Goal: Book appointment/travel/reservation

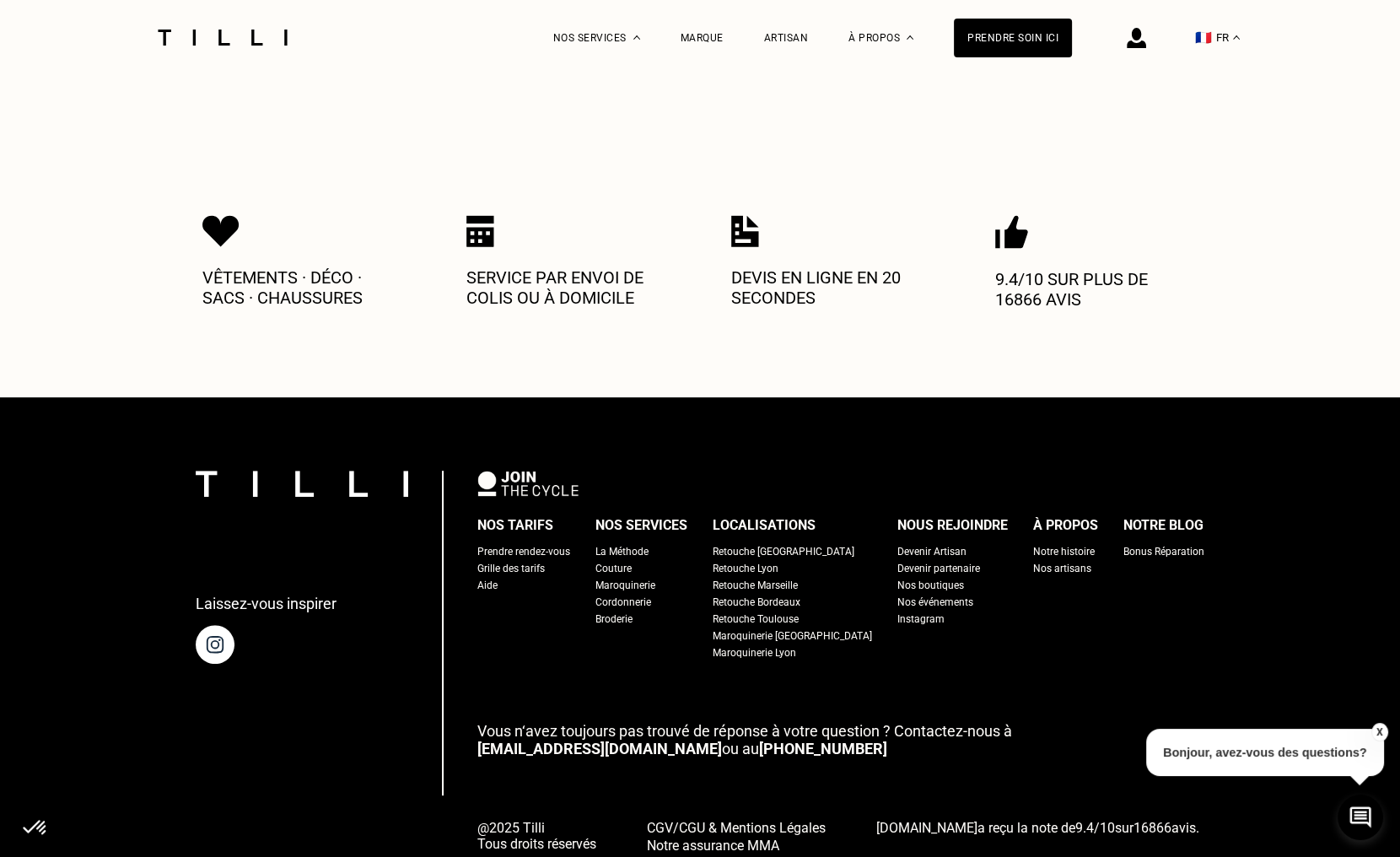
scroll to position [843, 0]
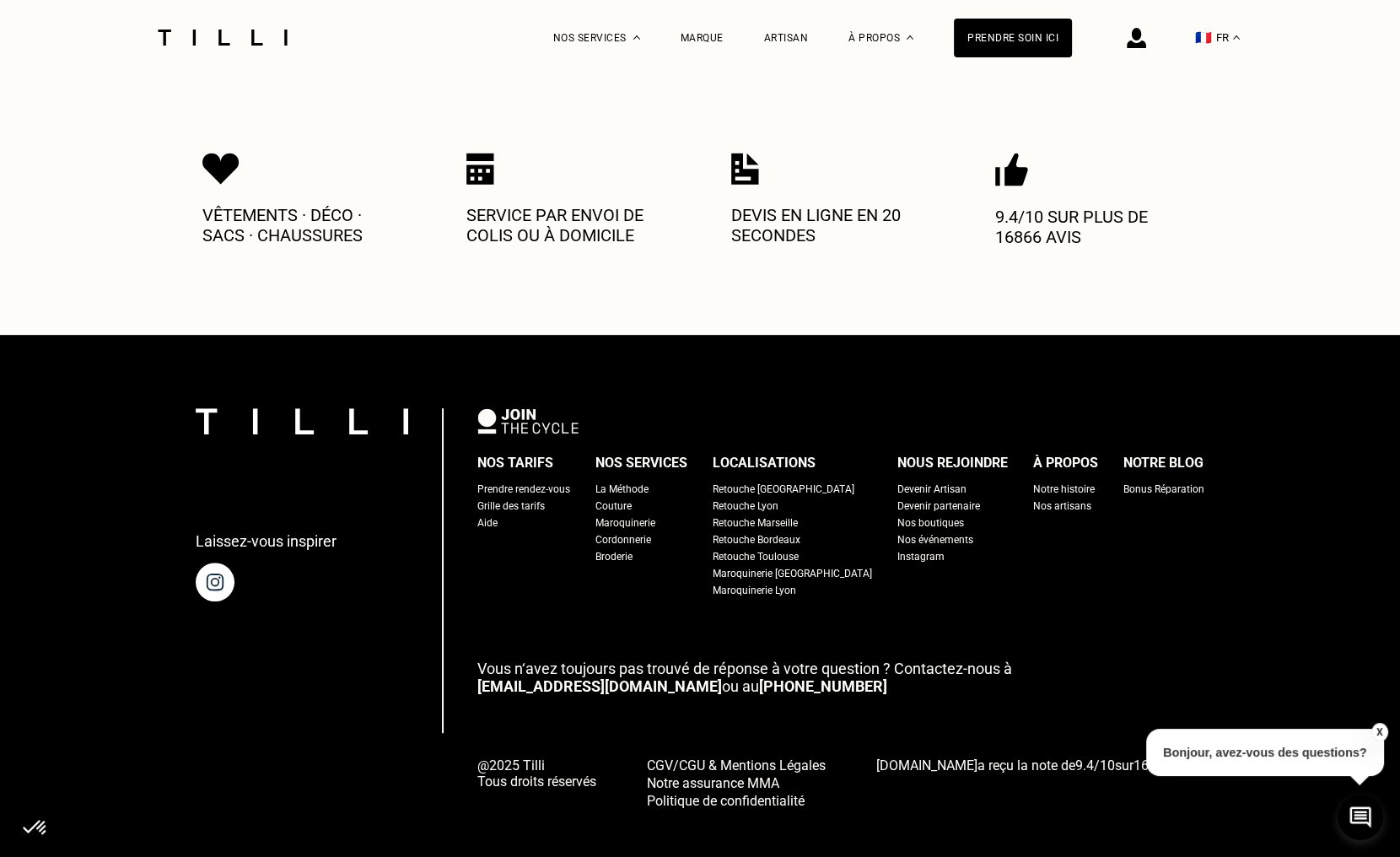
click at [648, 481] on div "La Méthode" at bounding box center [622, 489] width 54 height 17
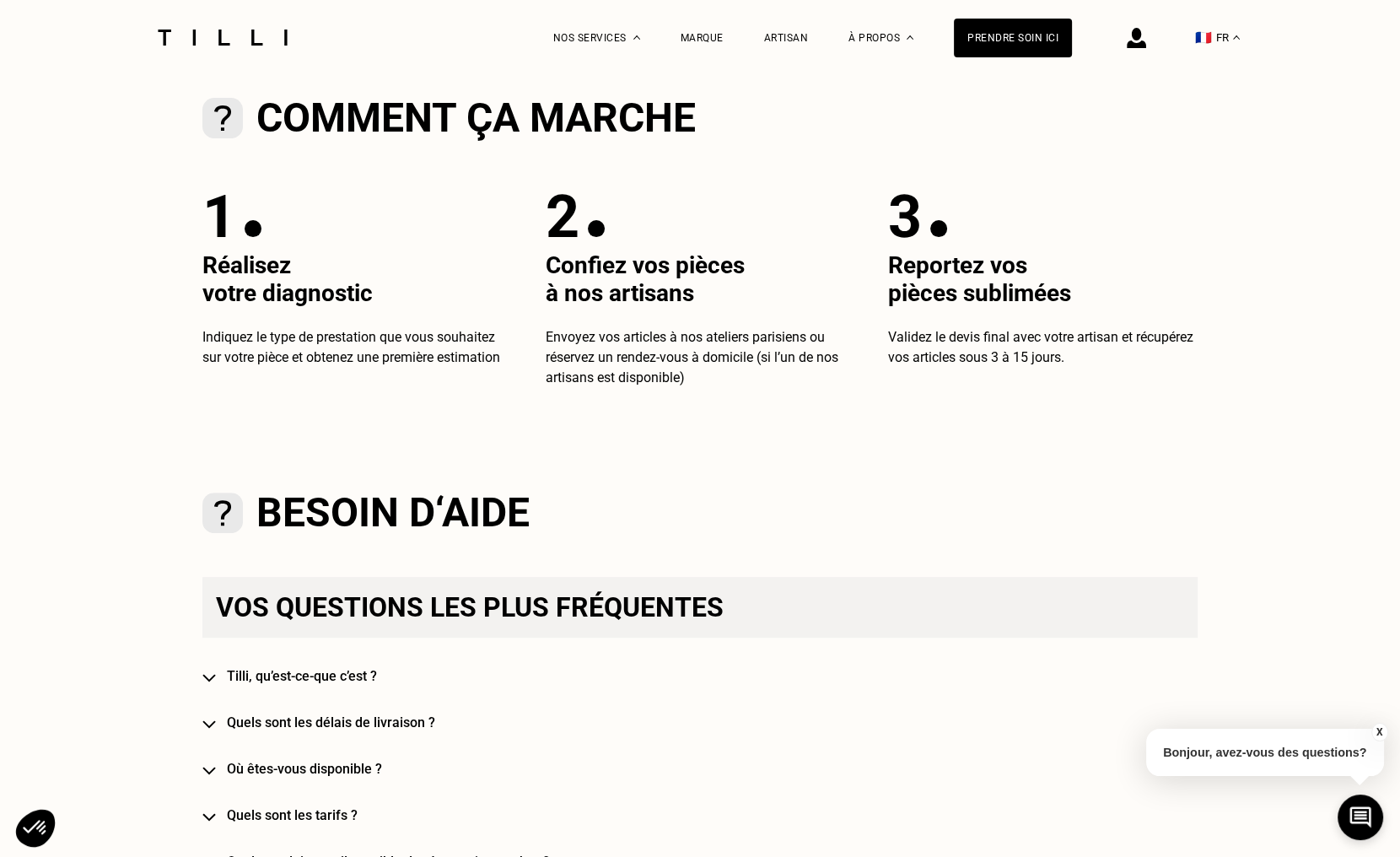
scroll to position [759, 0]
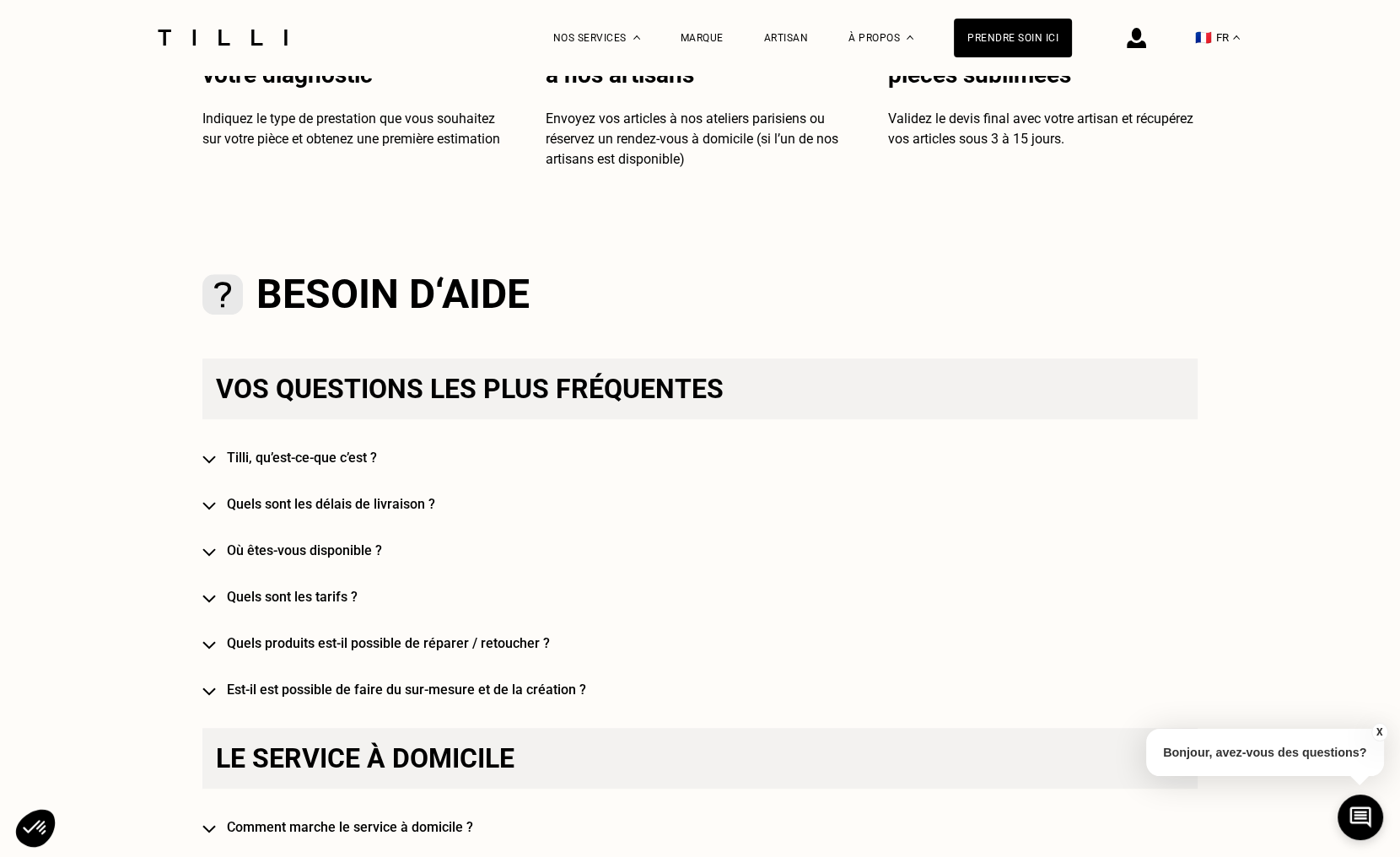
click at [213, 468] on div "Vos questions les plus fréquentes [PERSON_NAME], qu’est-ce-que c’est ? Quels so…" at bounding box center [700, 527] width 996 height 339
click at [216, 464] on img at bounding box center [209, 459] width 14 height 8
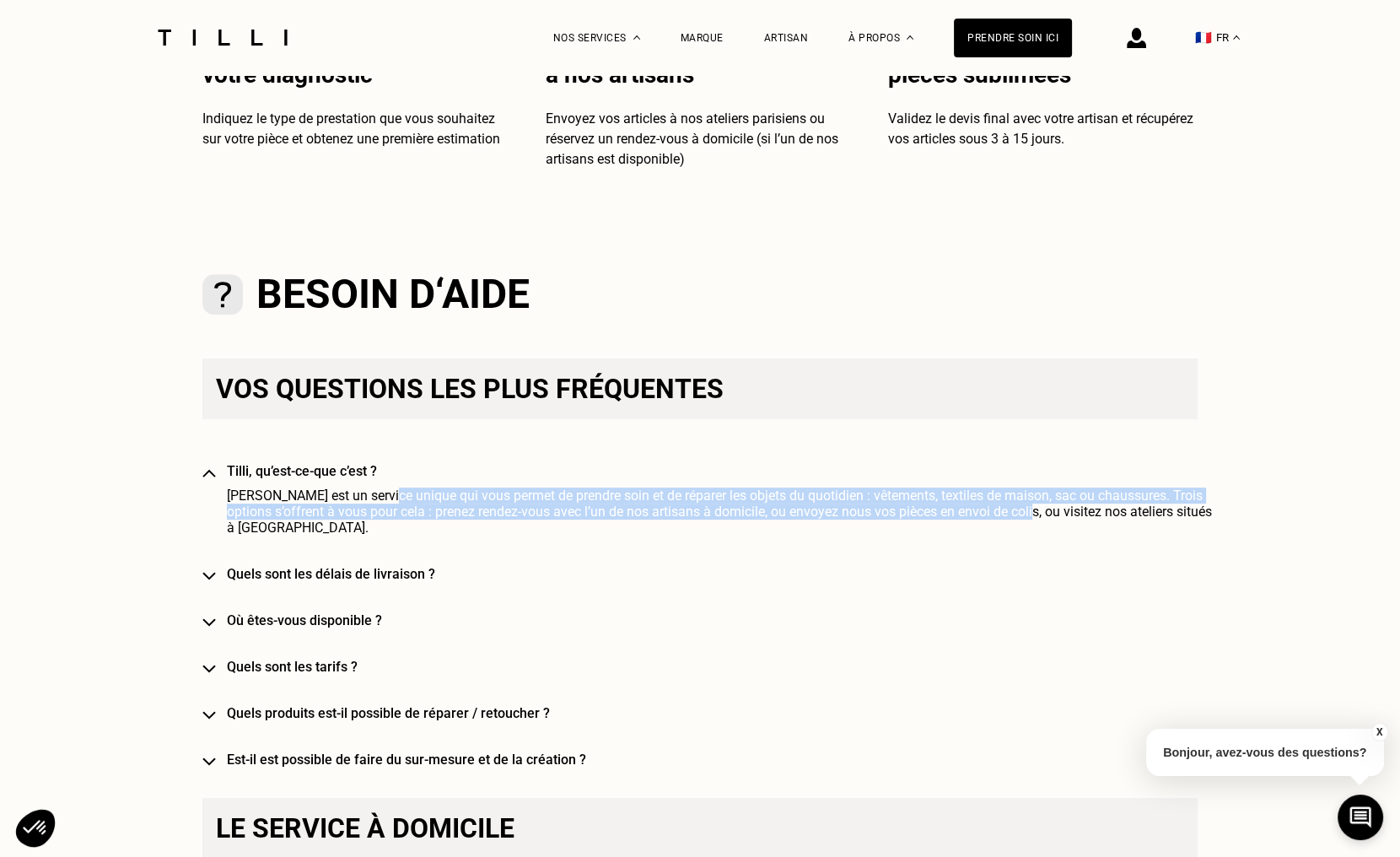
drag, startPoint x: 380, startPoint y: 501, endPoint x: 1038, endPoint y: 513, distance: 658.1
click at [1038, 513] on span "Tilli est un service unique qui vous permet de prendre soin et de réparer les o…" at bounding box center [719, 512] width 985 height 48
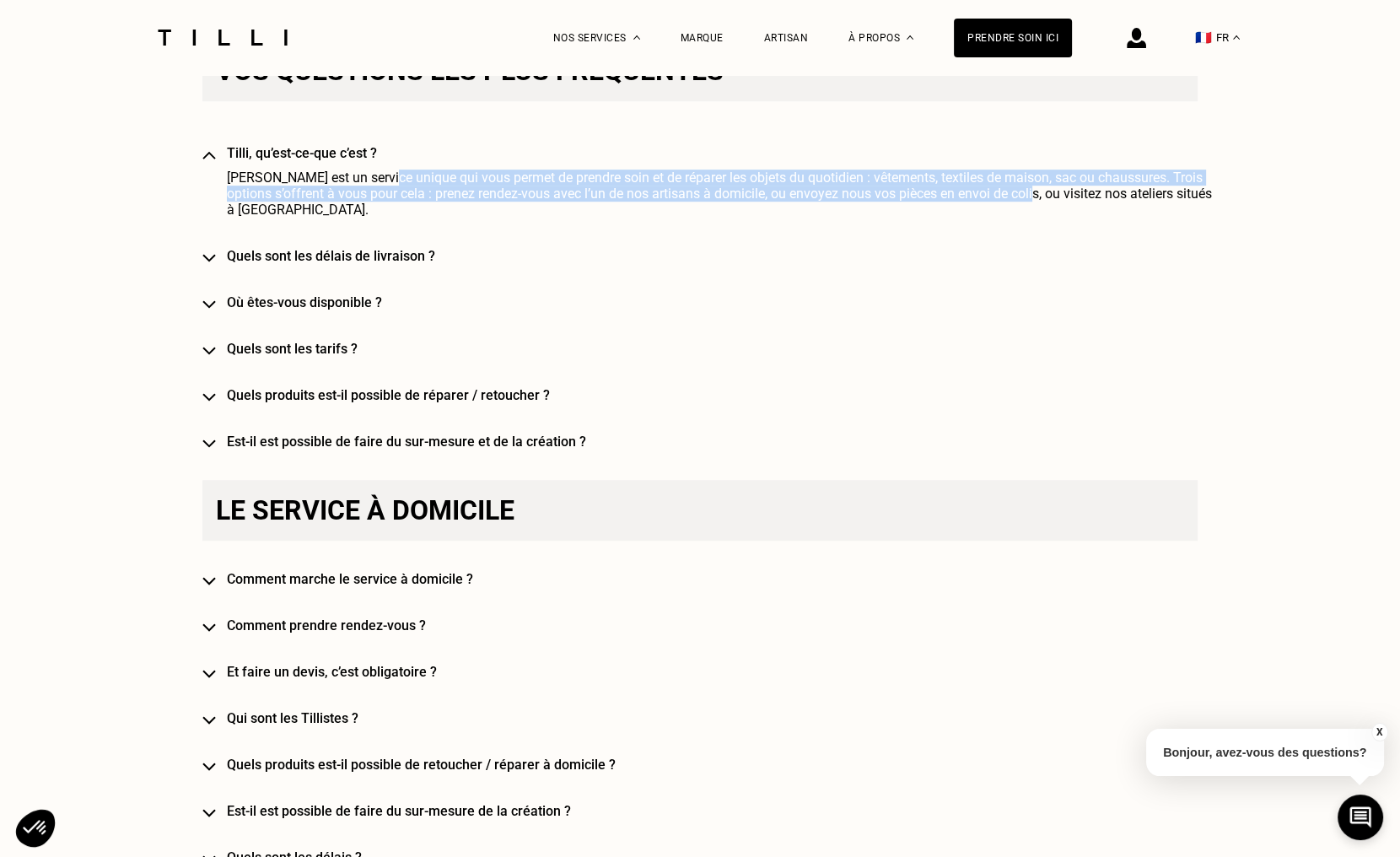
scroll to position [1096, 0]
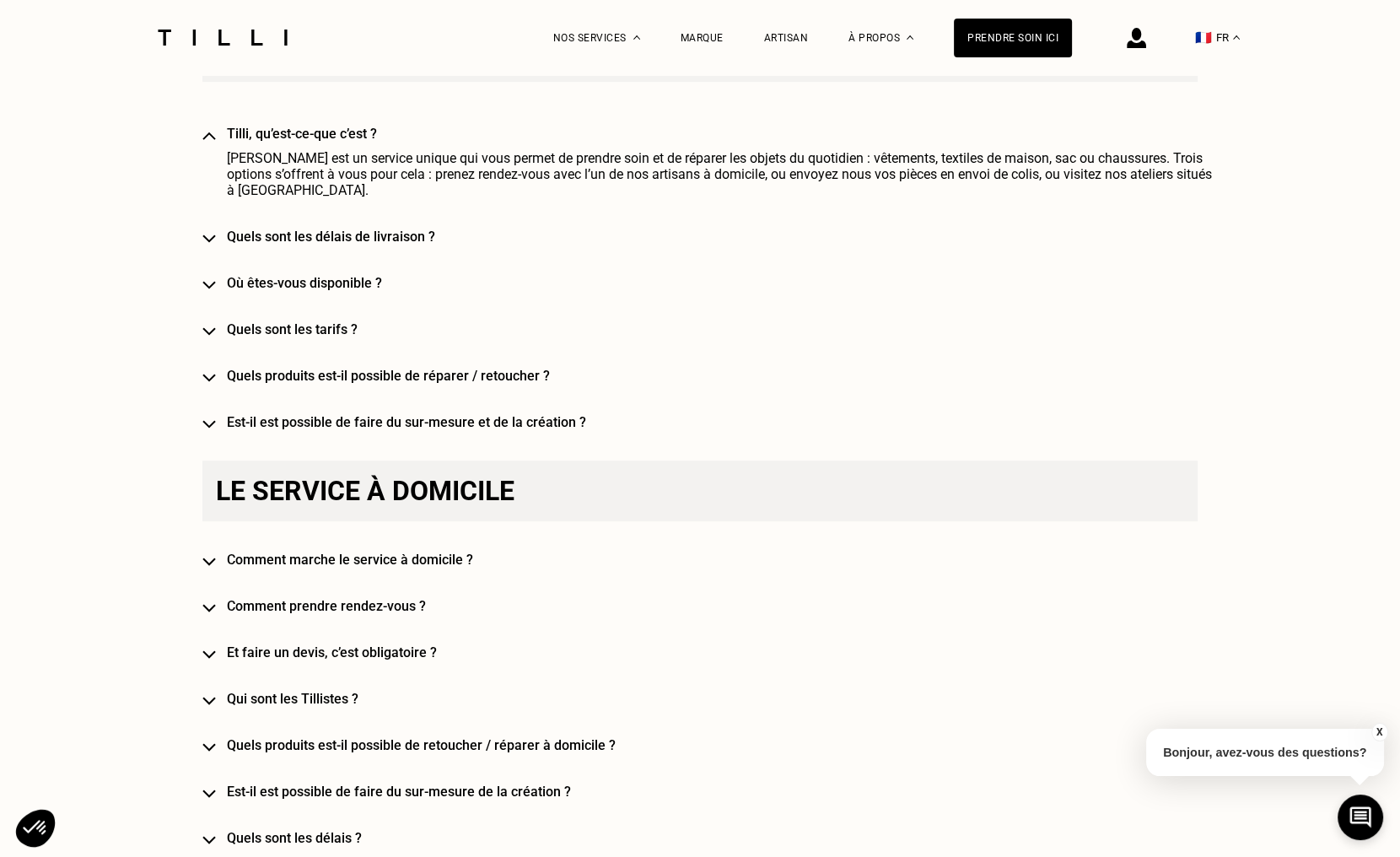
click at [224, 228] on div "Vos questions les plus fréquentes Tilli, qu’est-ce-que c’est ? Tilli est un ser…" at bounding box center [700, 225] width 996 height 409
click at [216, 235] on img at bounding box center [209, 238] width 14 height 8
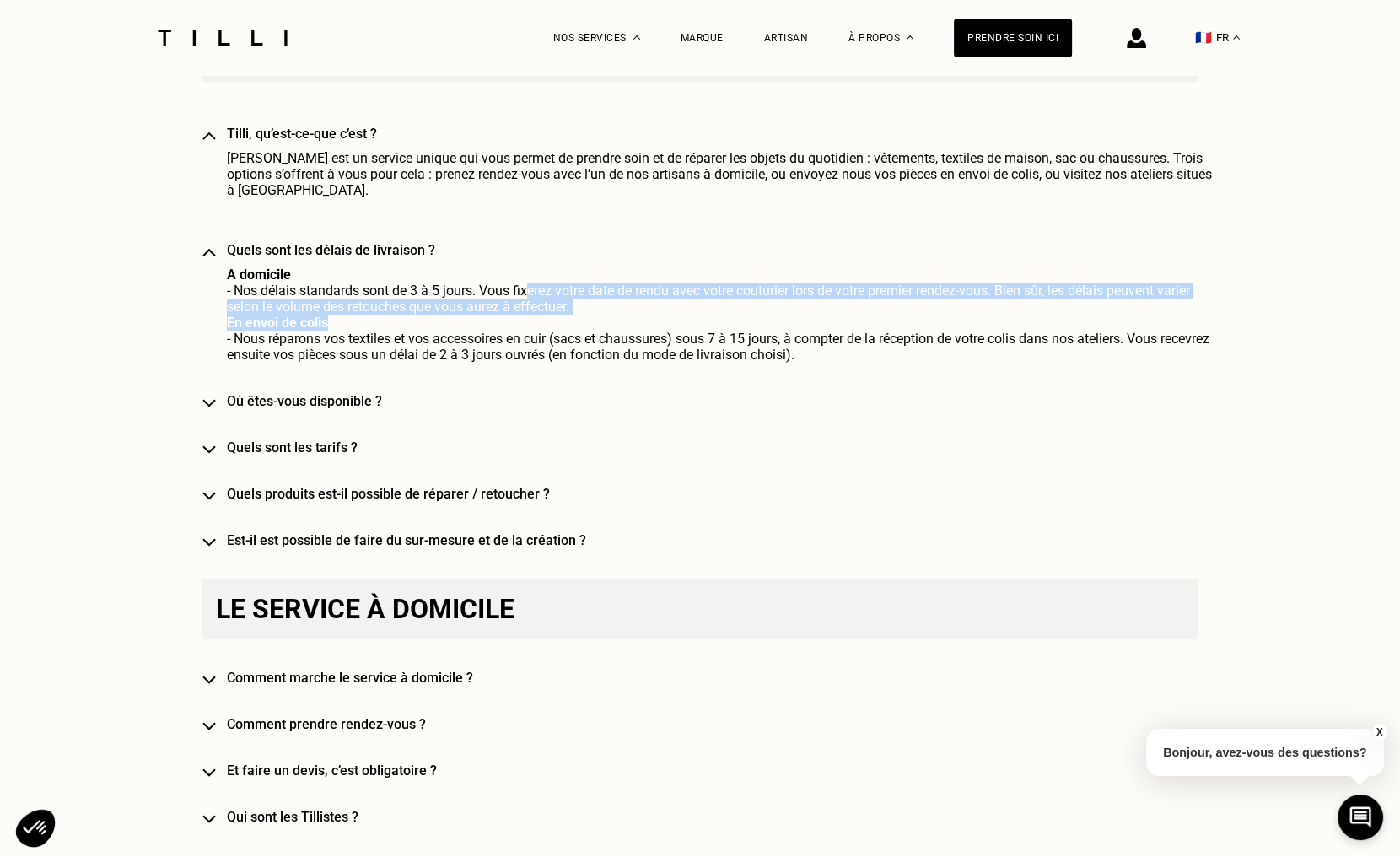
drag, startPoint x: 611, startPoint y: 283, endPoint x: 826, endPoint y: 304, distance: 216.0
click at [826, 304] on div "Quels sont les délais de livraison ? A domicile - Nos délais standards sont de …" at bounding box center [725, 302] width 996 height 121
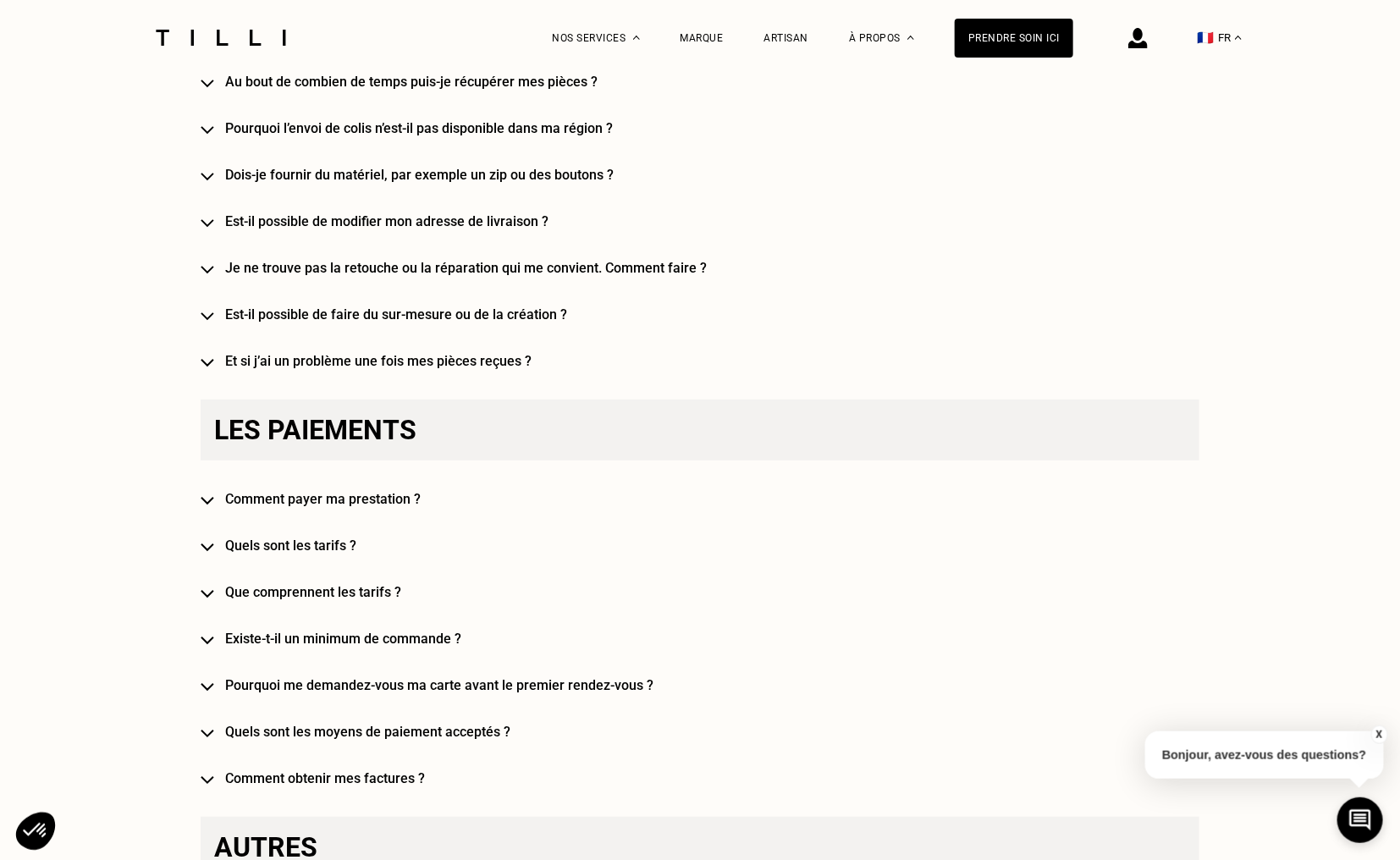
scroll to position [3191, 0]
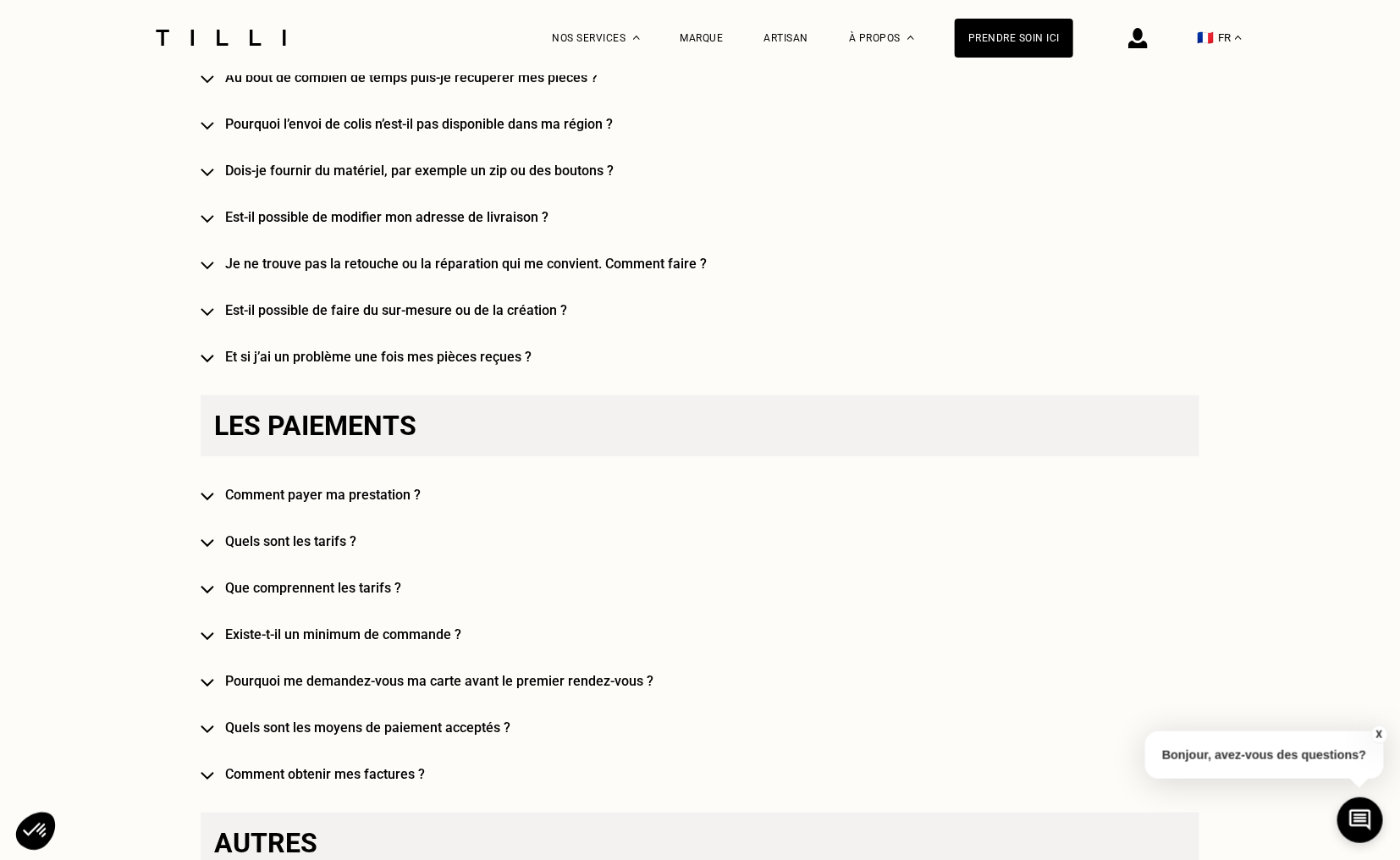
drag, startPoint x: 199, startPoint y: 465, endPoint x: 210, endPoint y: 476, distance: 15.6
click at [212, 492] on img at bounding box center [207, 496] width 14 height 8
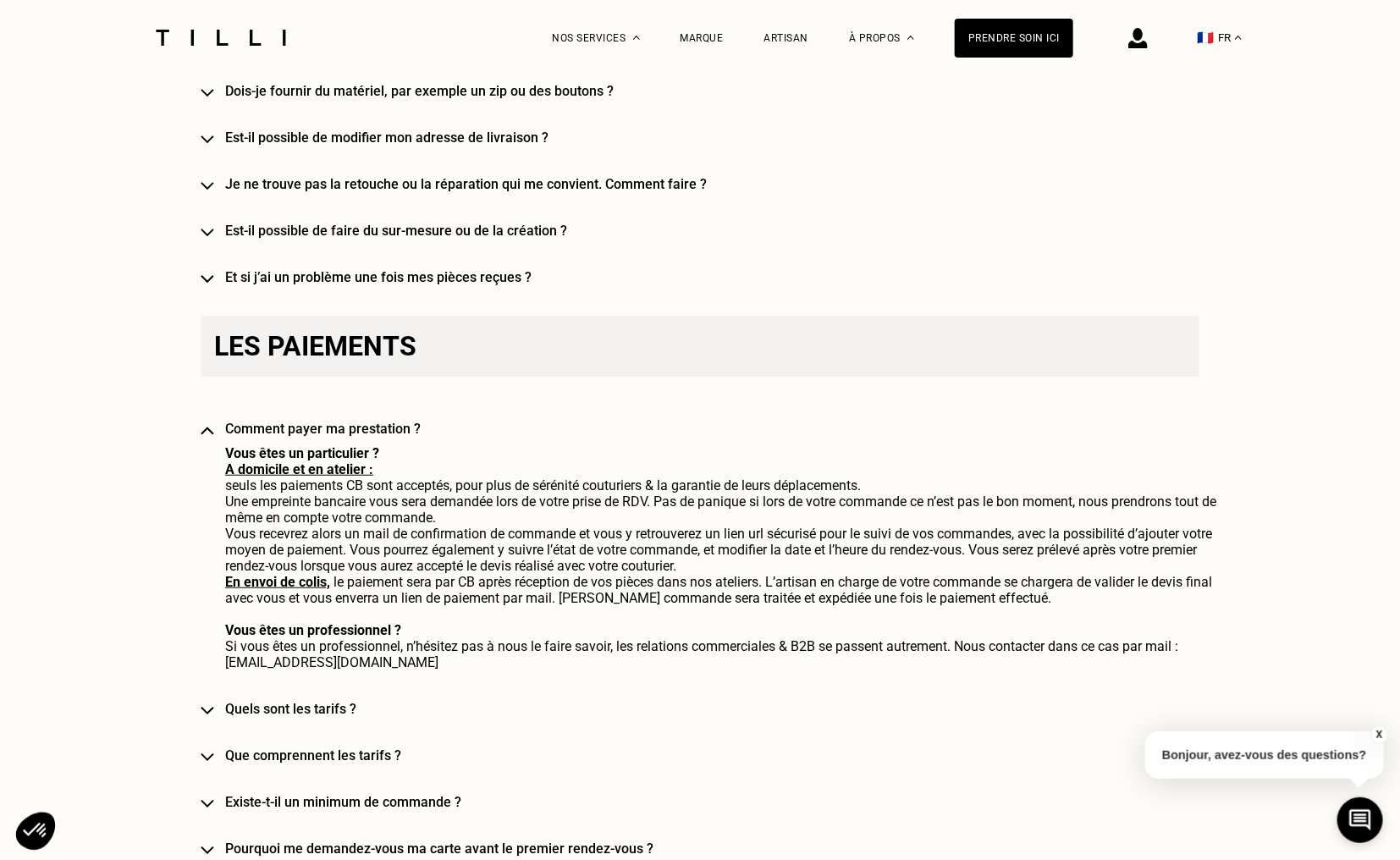
scroll to position [3275, 0]
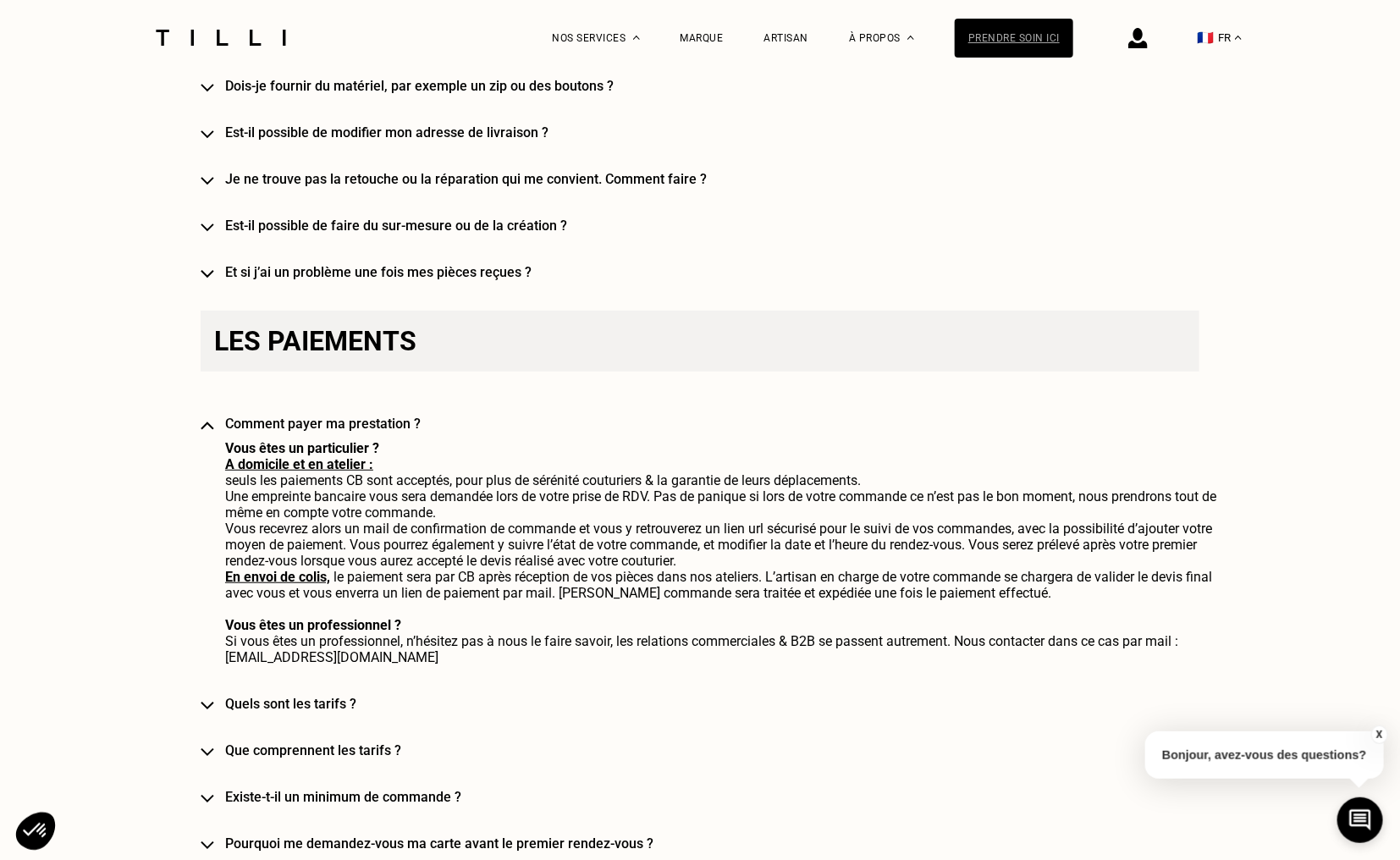
click at [1032, 41] on div "Prendre soin ici" at bounding box center [1014, 38] width 119 height 39
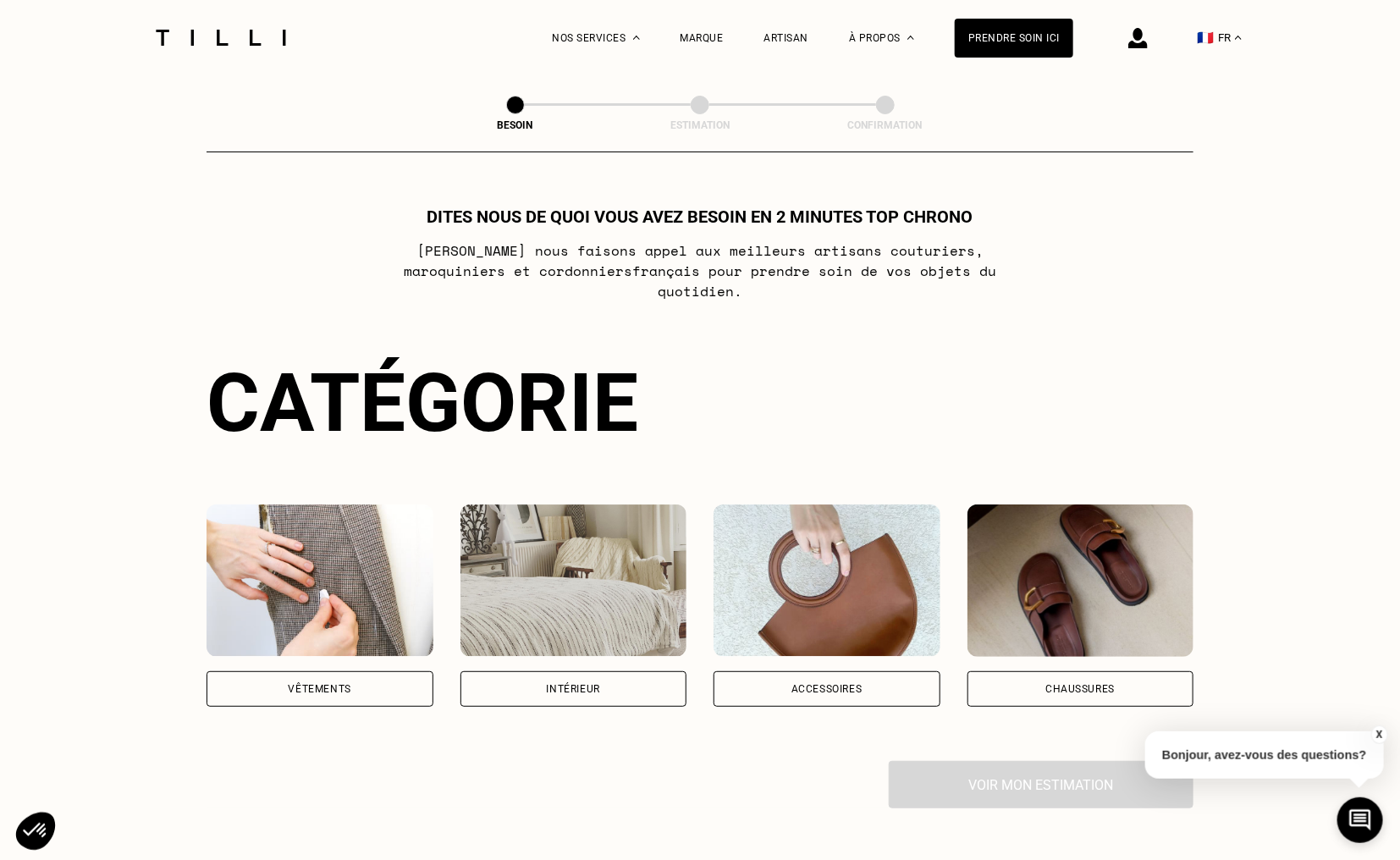
click at [366, 671] on div "Vêtements" at bounding box center [320, 689] width 227 height 35
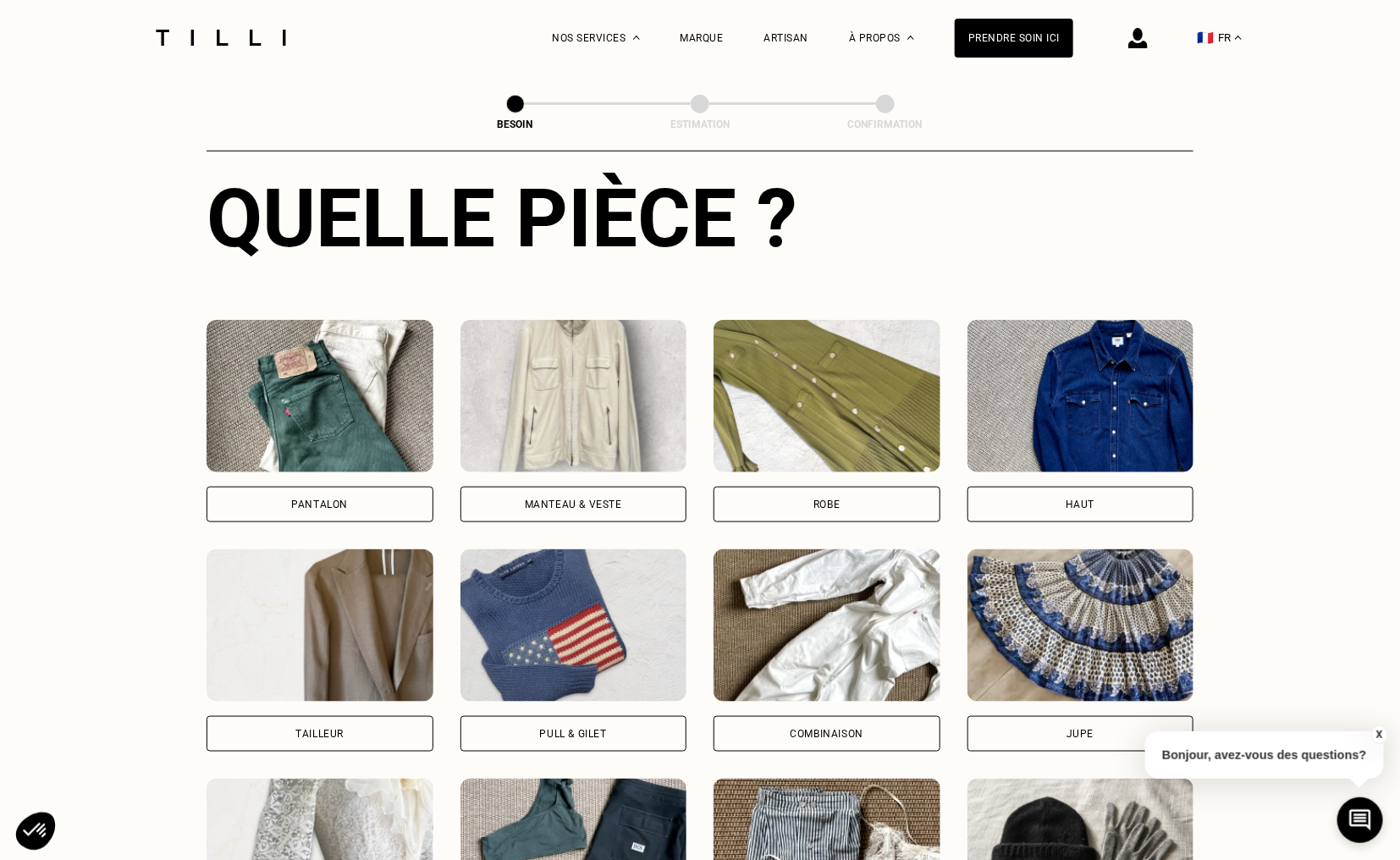
scroll to position [720, 0]
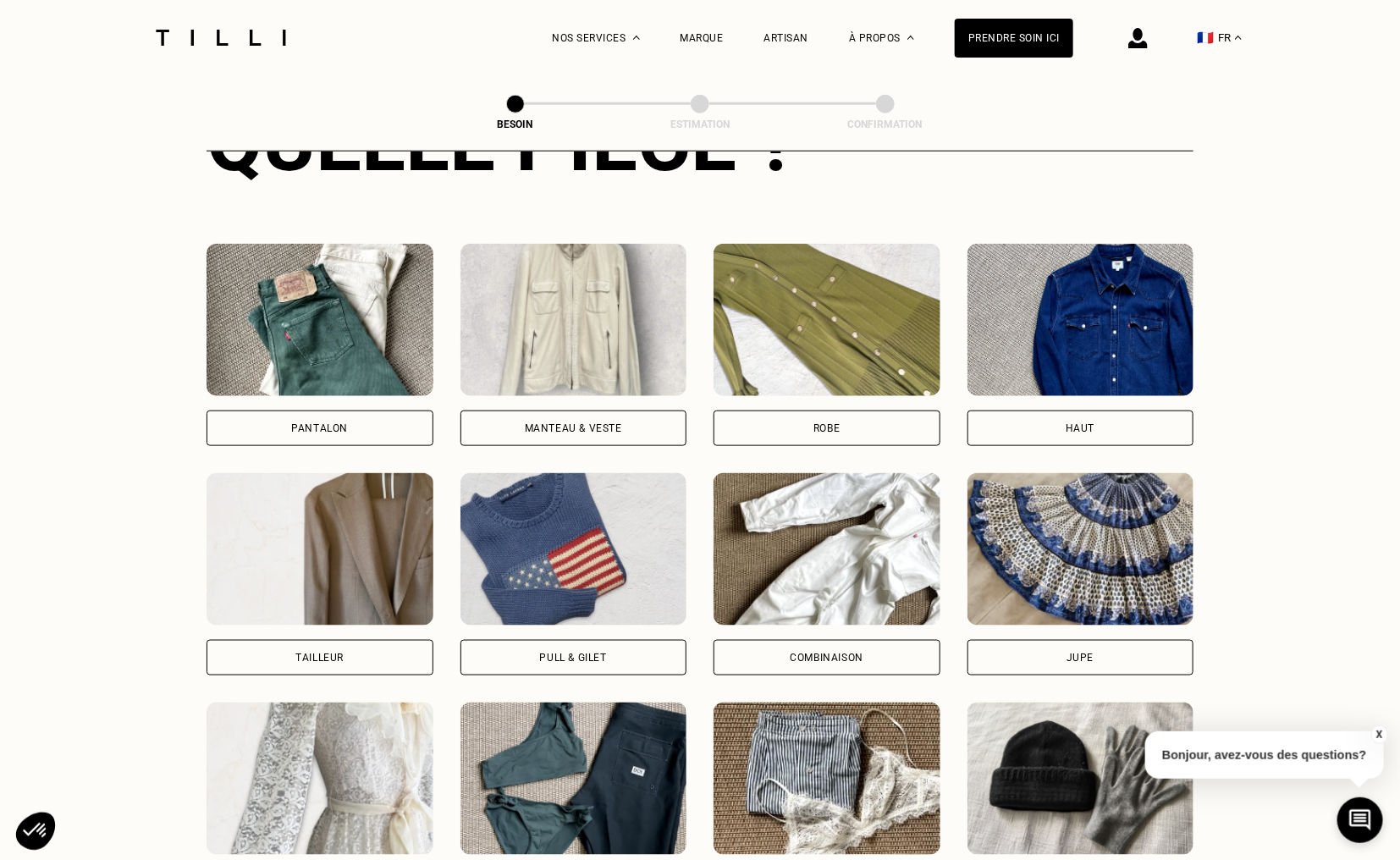
click at [306, 652] on div "Tailleur" at bounding box center [320, 657] width 48 height 10
select select "FR"
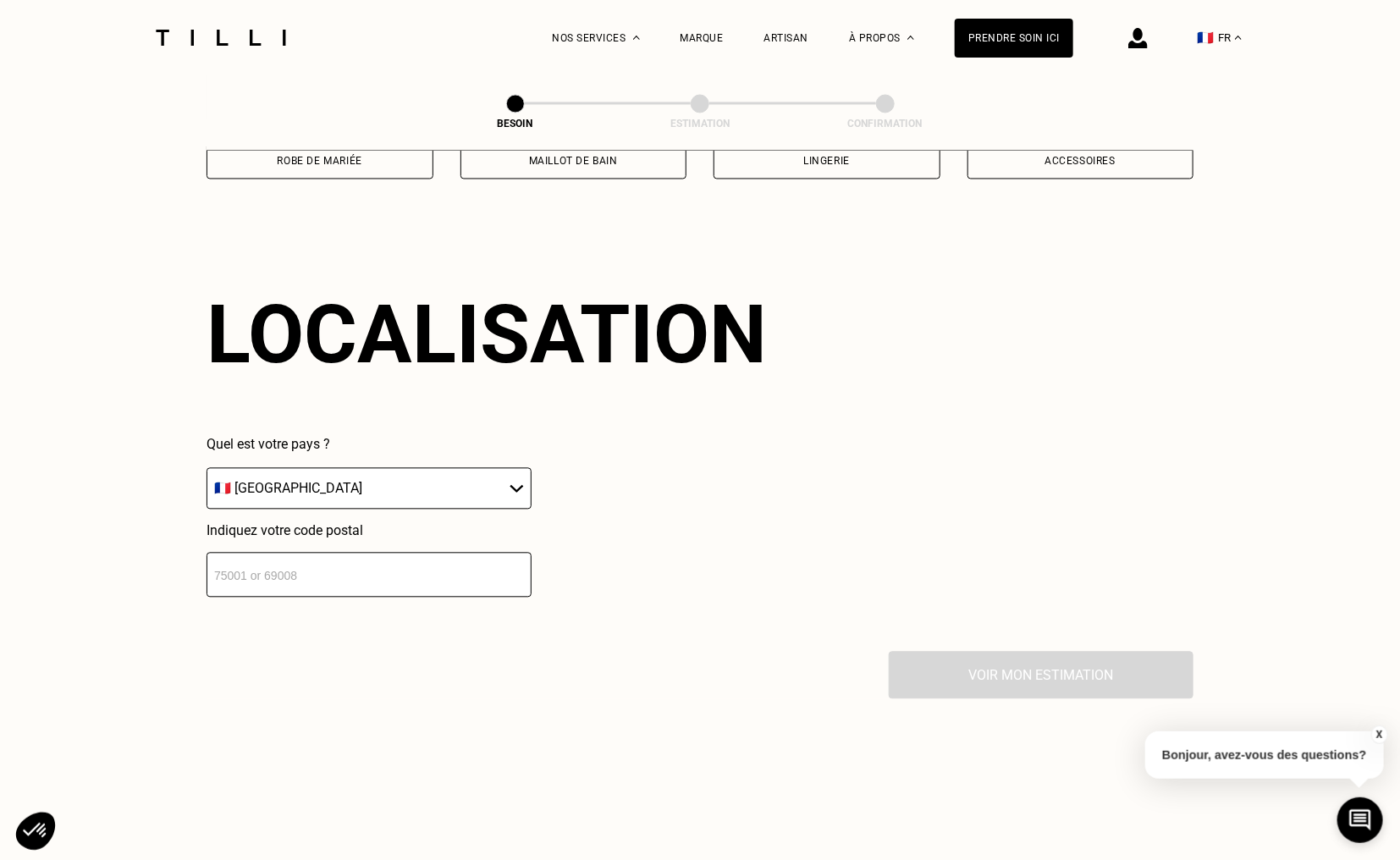
scroll to position [1472, 0]
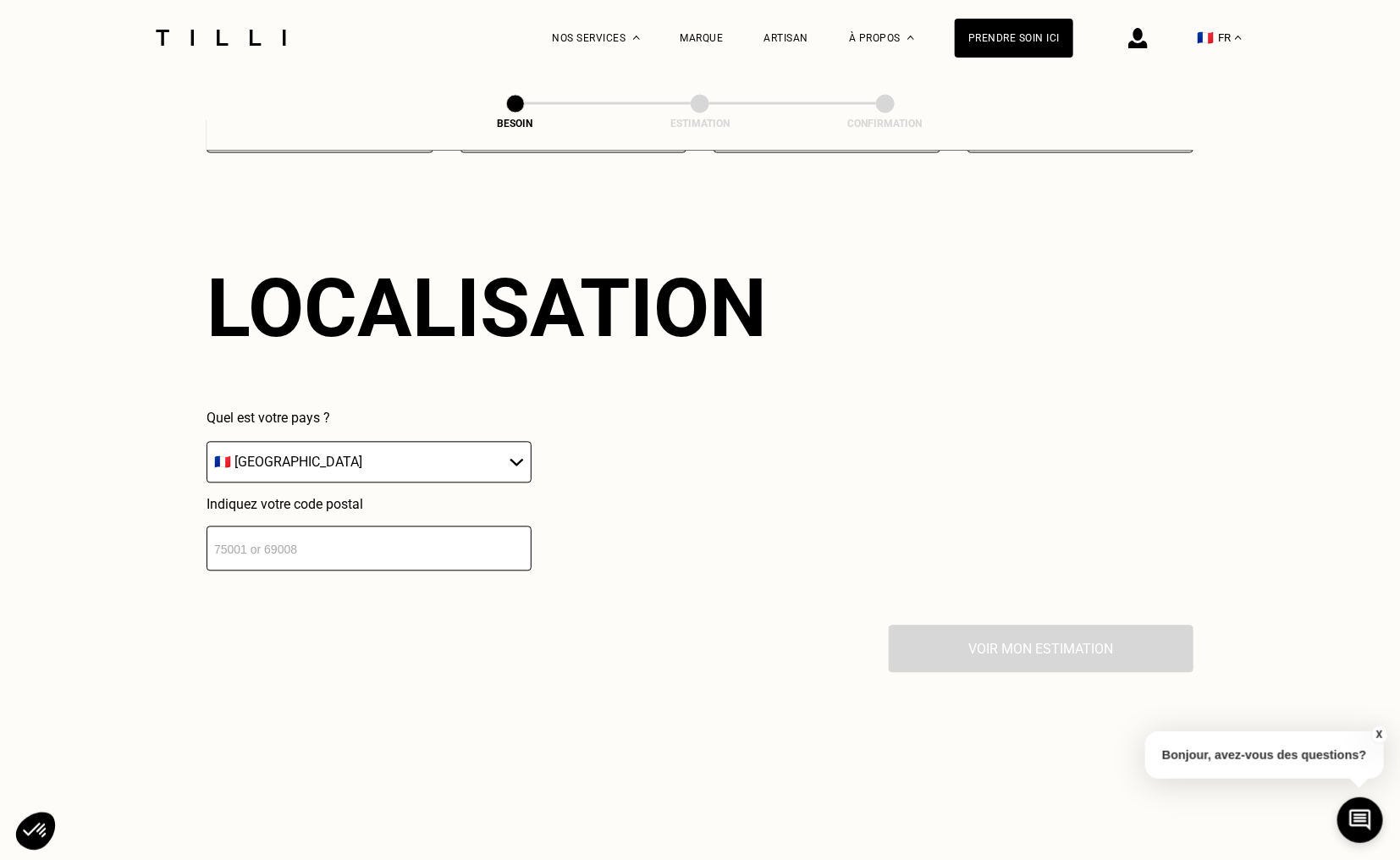
click at [407, 550] on input "number" at bounding box center [369, 549] width 325 height 44
type input "92160"
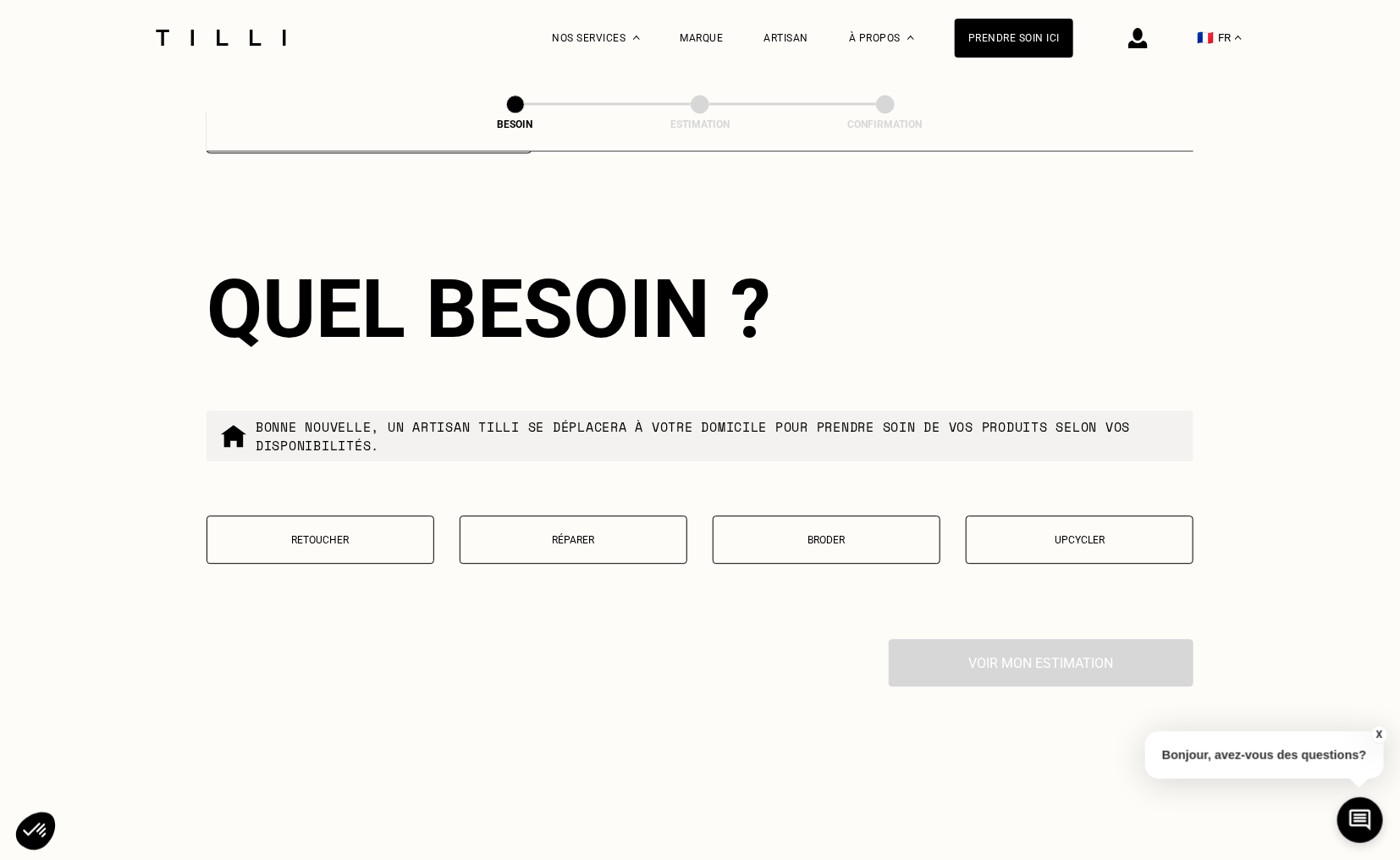
scroll to position [1891, 0]
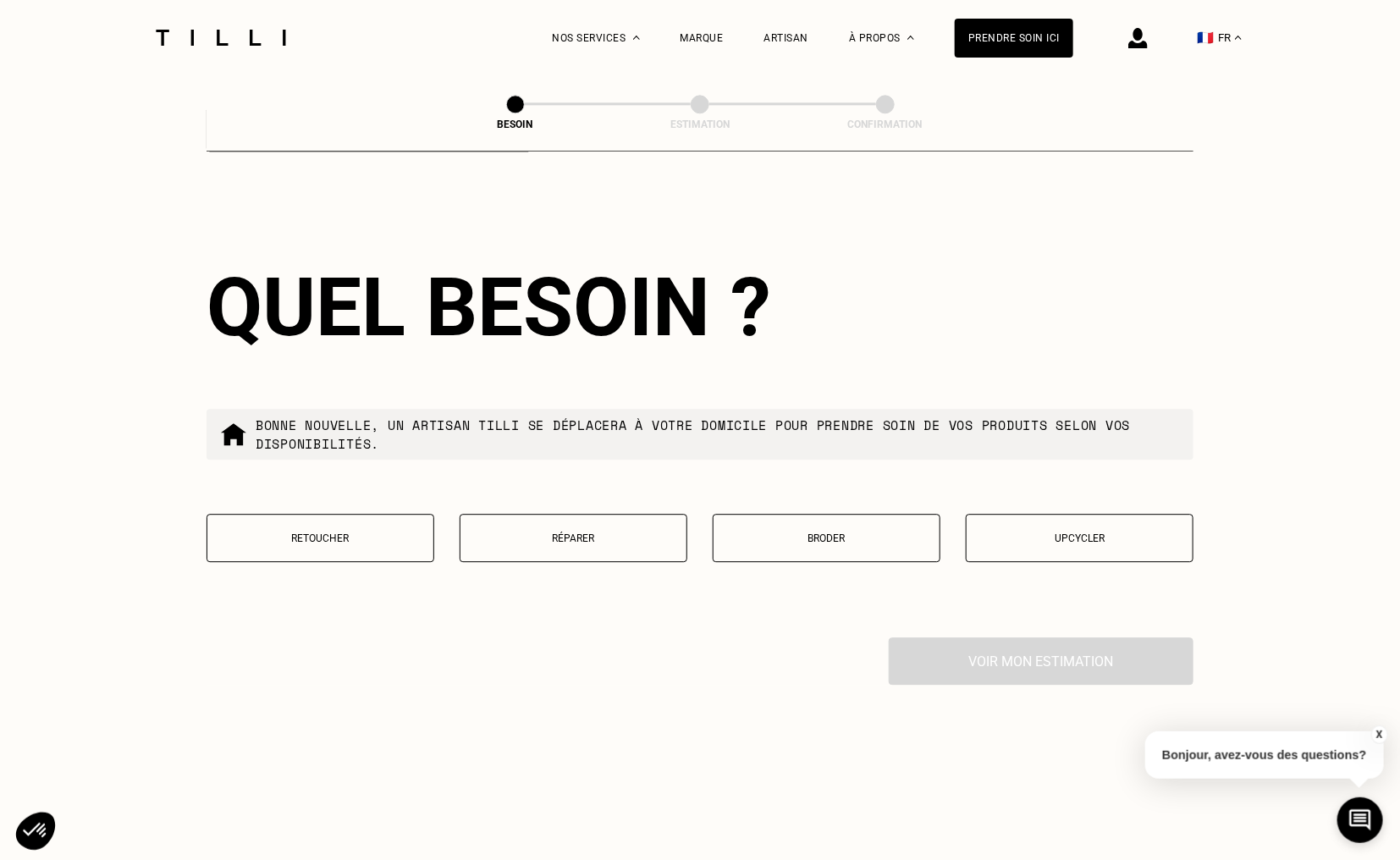
click at [375, 515] on button "Retoucher" at bounding box center [321, 538] width 228 height 48
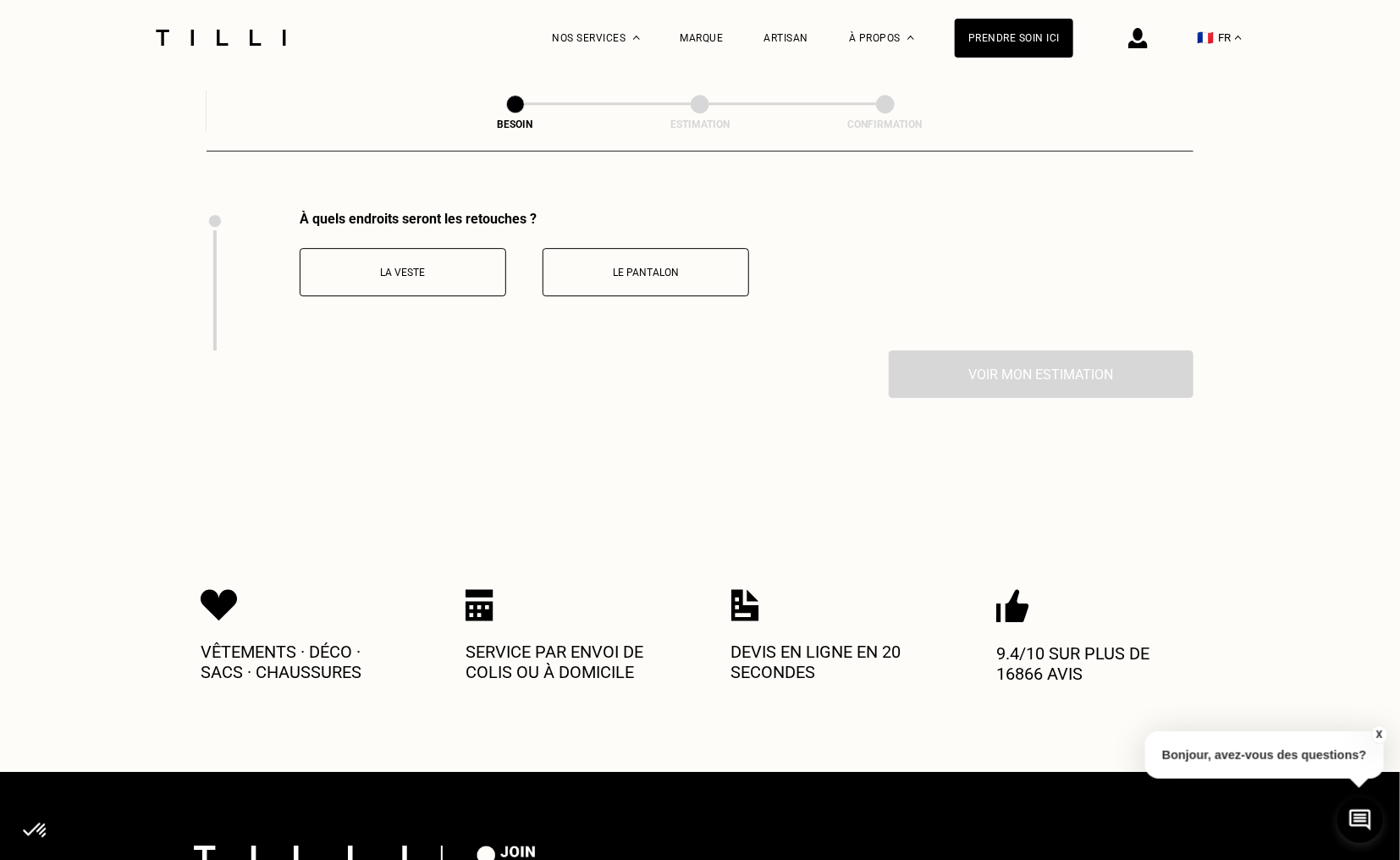
scroll to position [2326, 0]
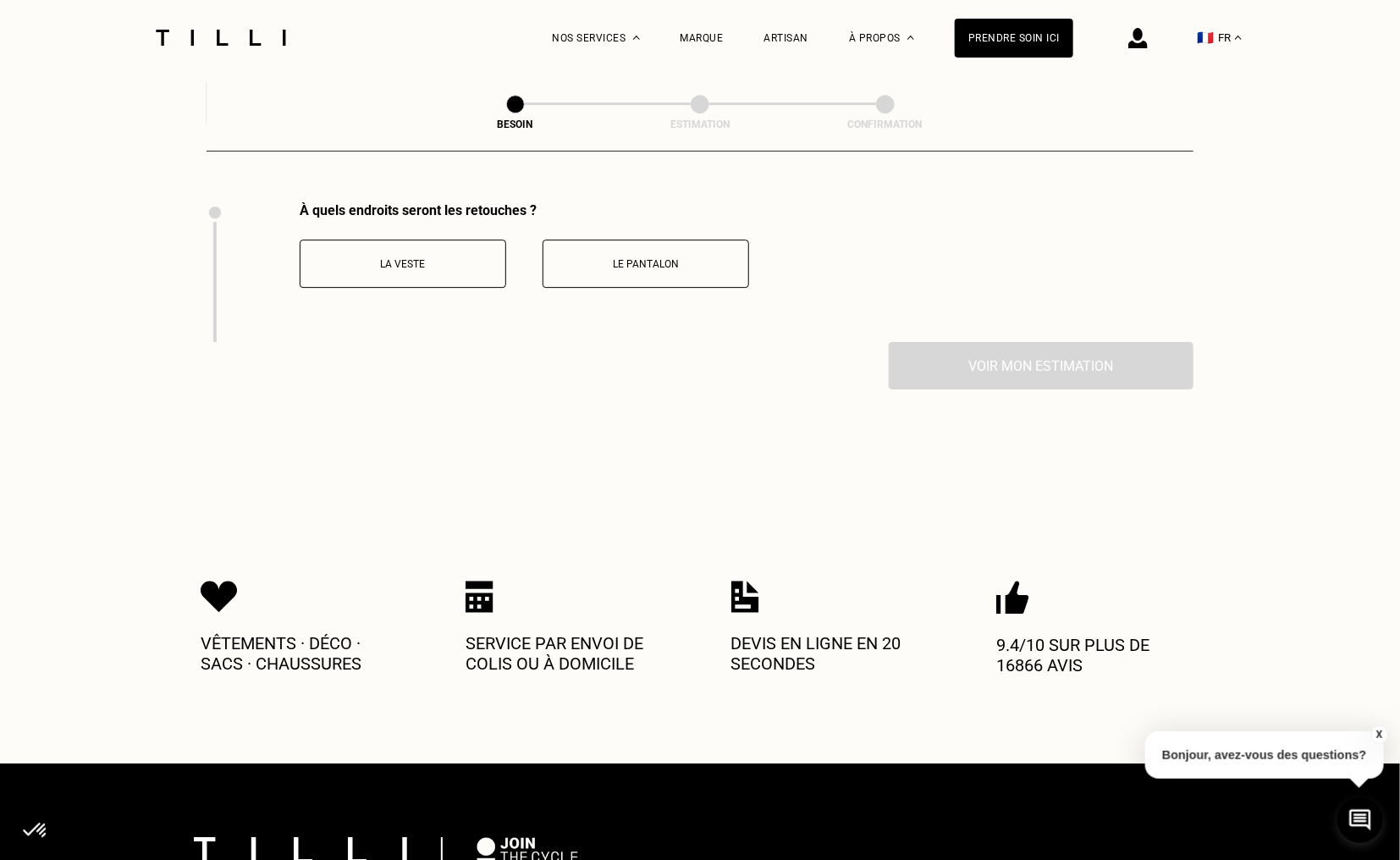
click at [444, 239] on button "La veste" at bounding box center [402, 263] width 207 height 48
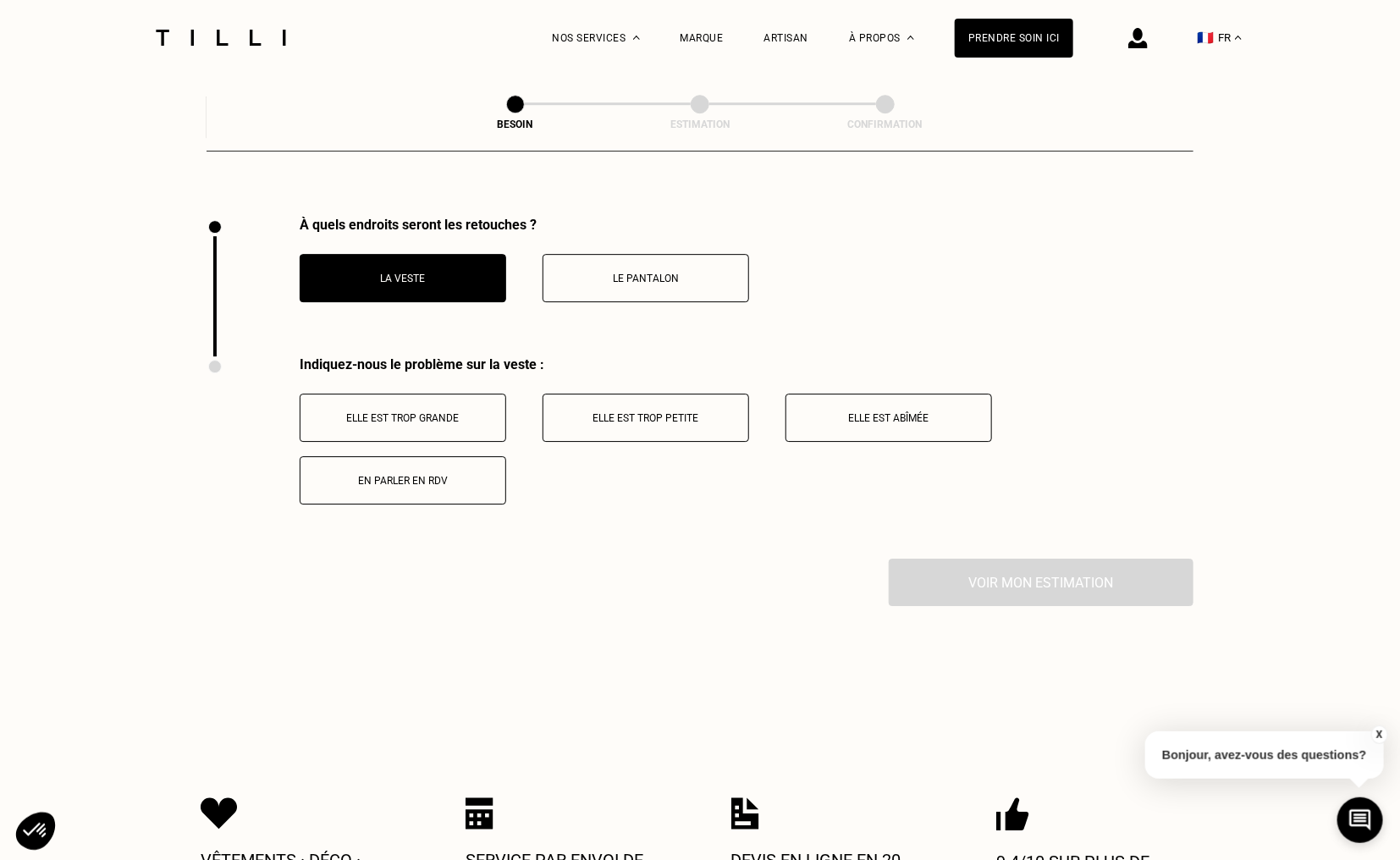
scroll to position [2296, 0]
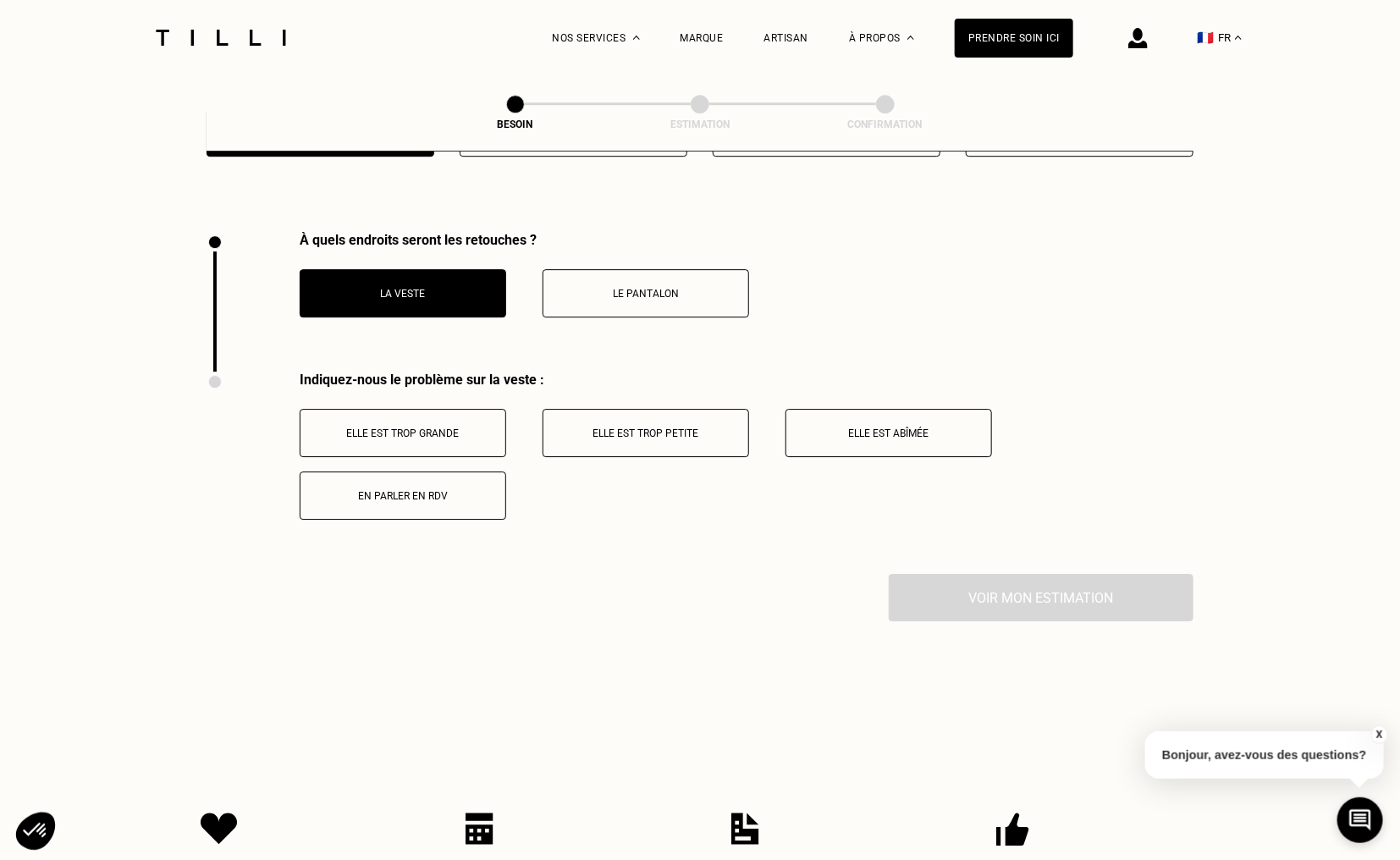
click at [455, 427] on p "Elle est trop grande" at bounding box center [402, 433] width 188 height 12
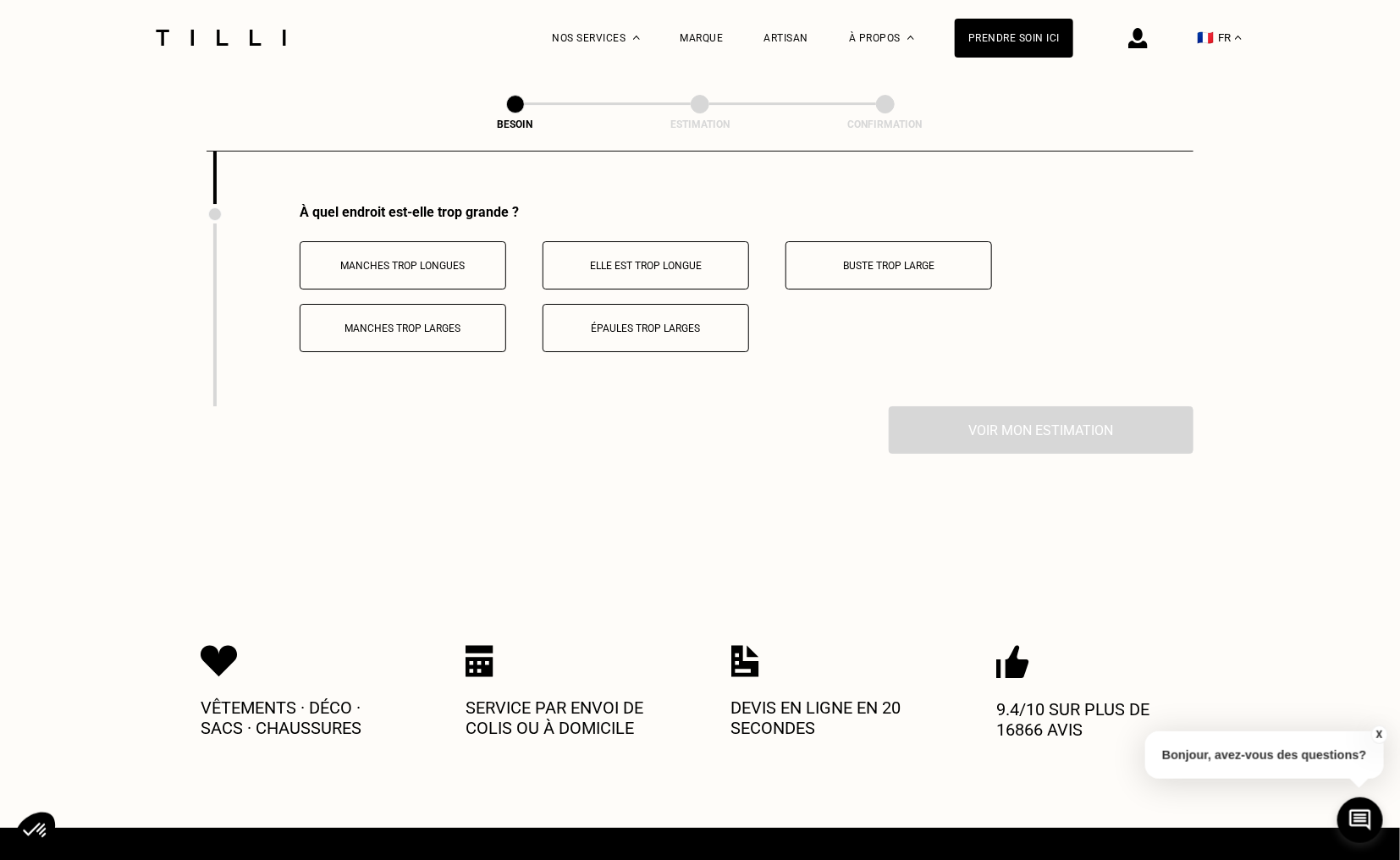
scroll to position [2667, 0]
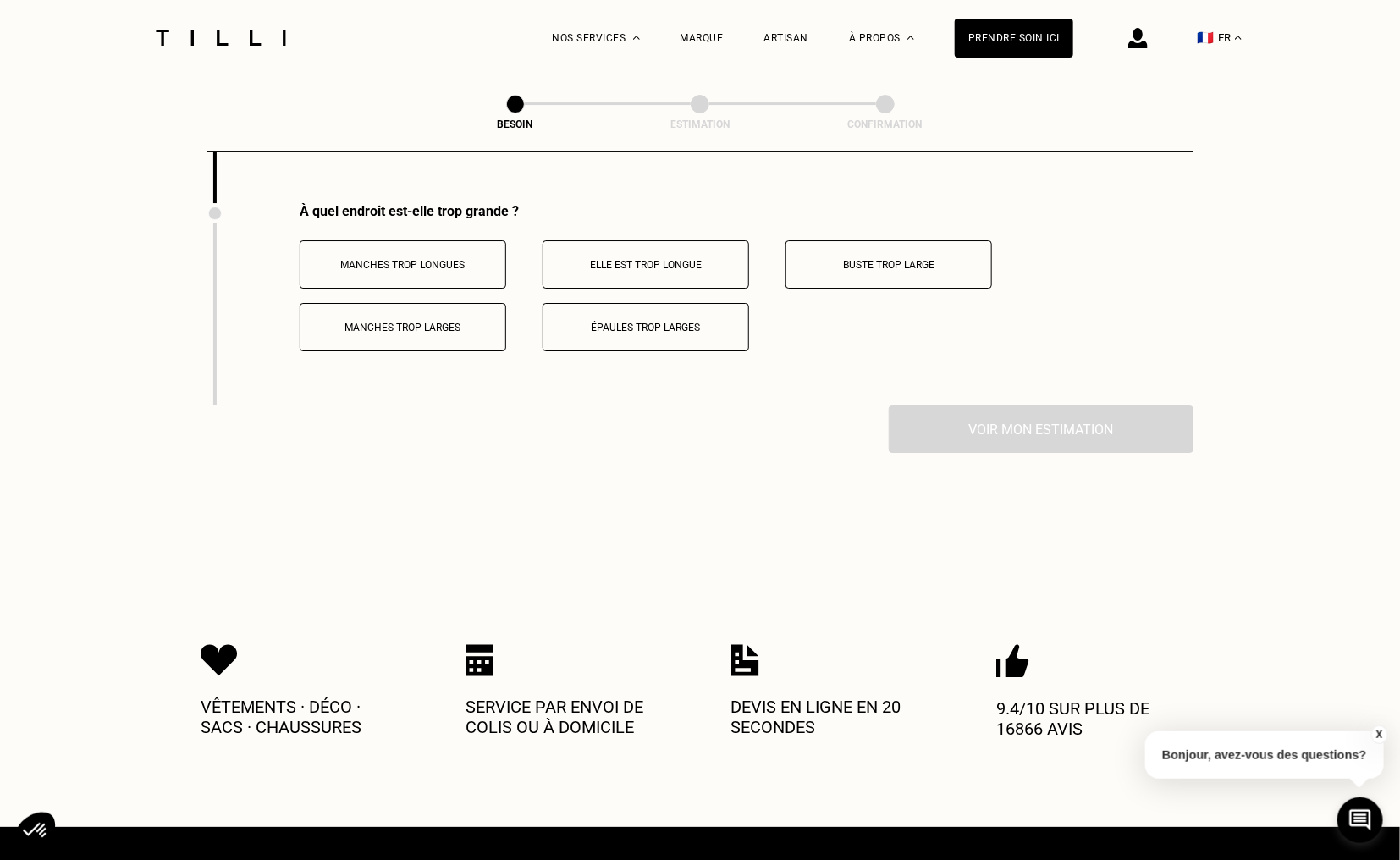
click at [431, 259] on p "Manches trop longues" at bounding box center [402, 264] width 188 height 12
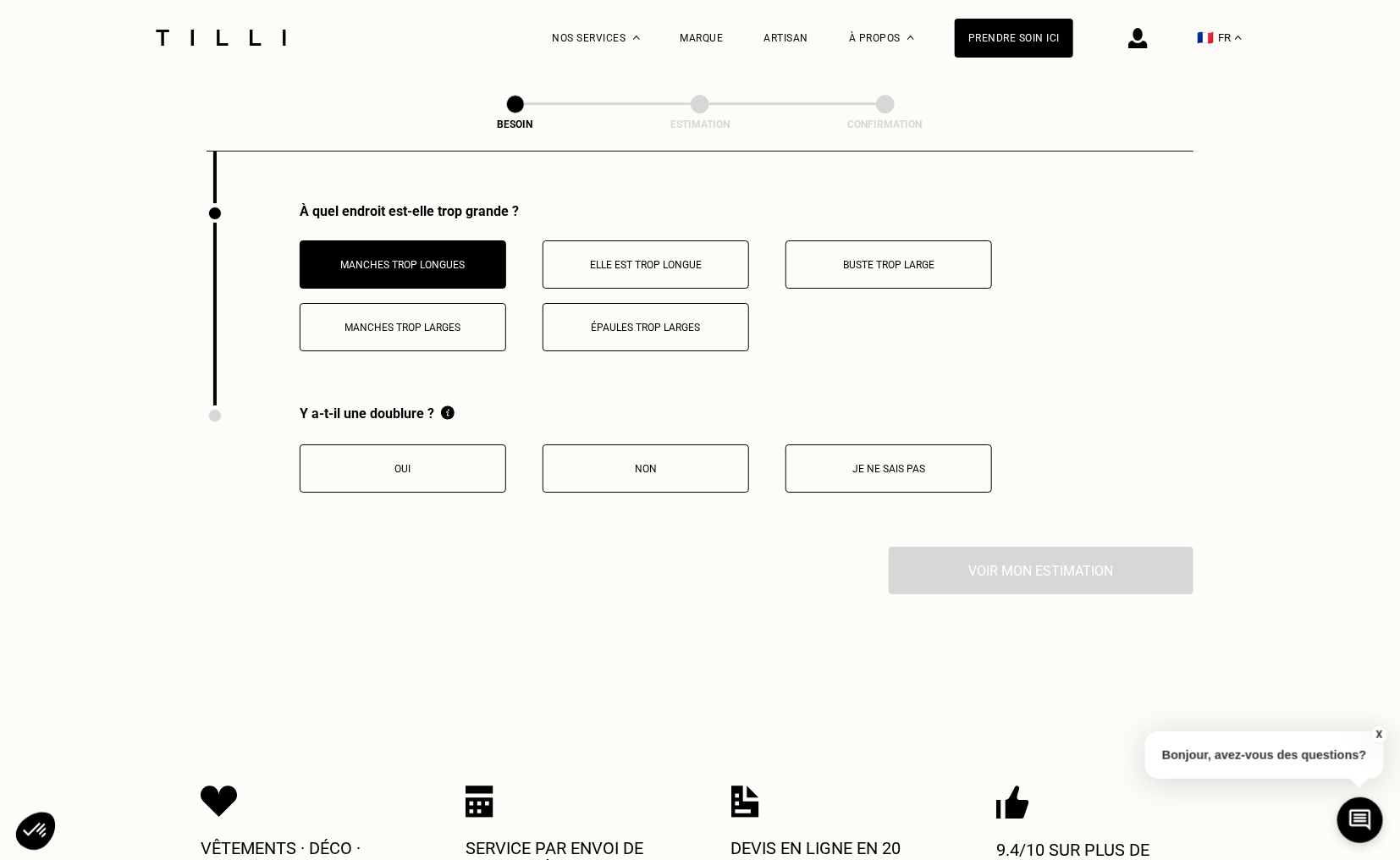
click at [872, 463] on p "Je ne sais pas" at bounding box center [888, 469] width 188 height 12
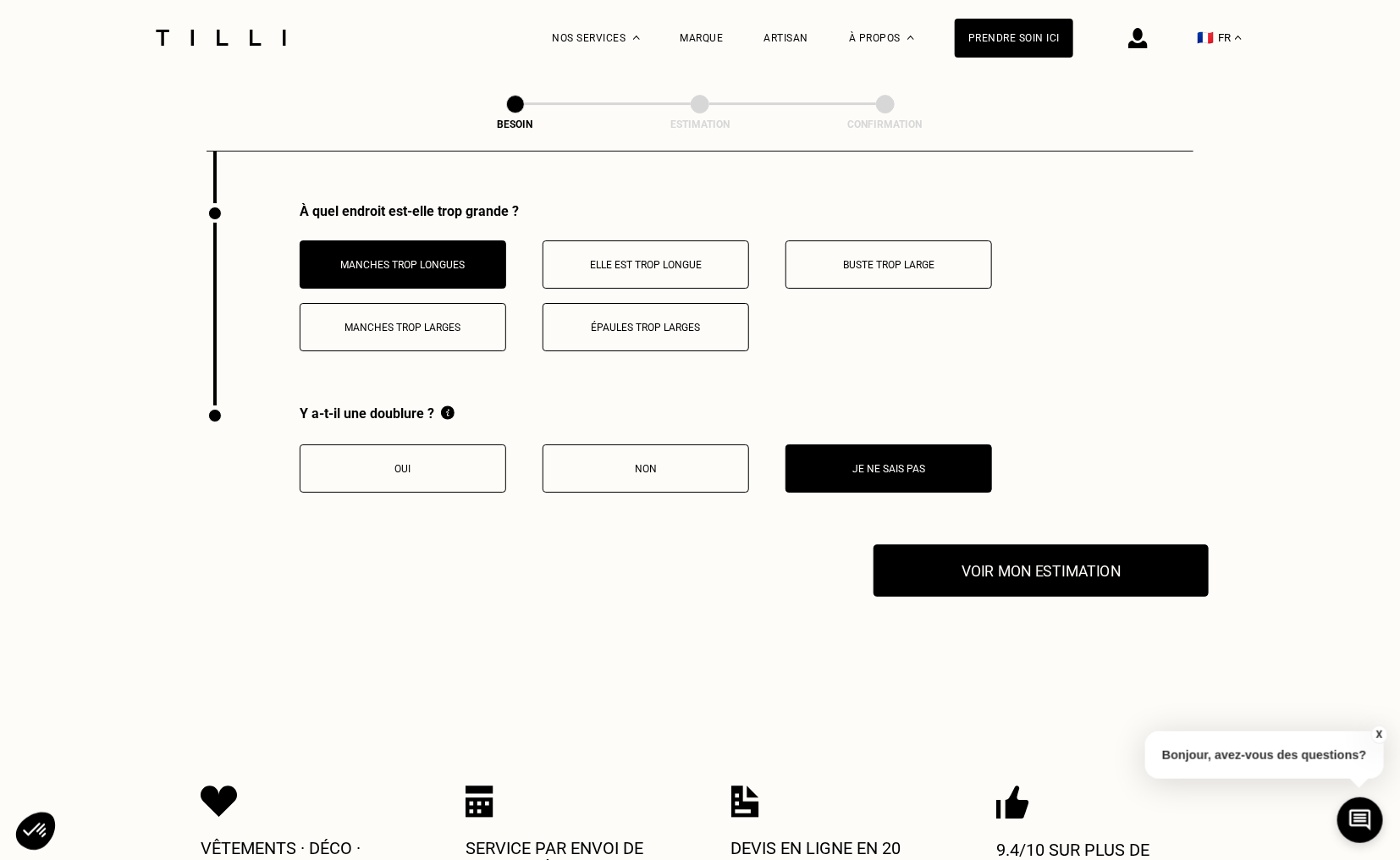
click at [933, 565] on button "Voir mon estimation" at bounding box center [1041, 570] width 336 height 53
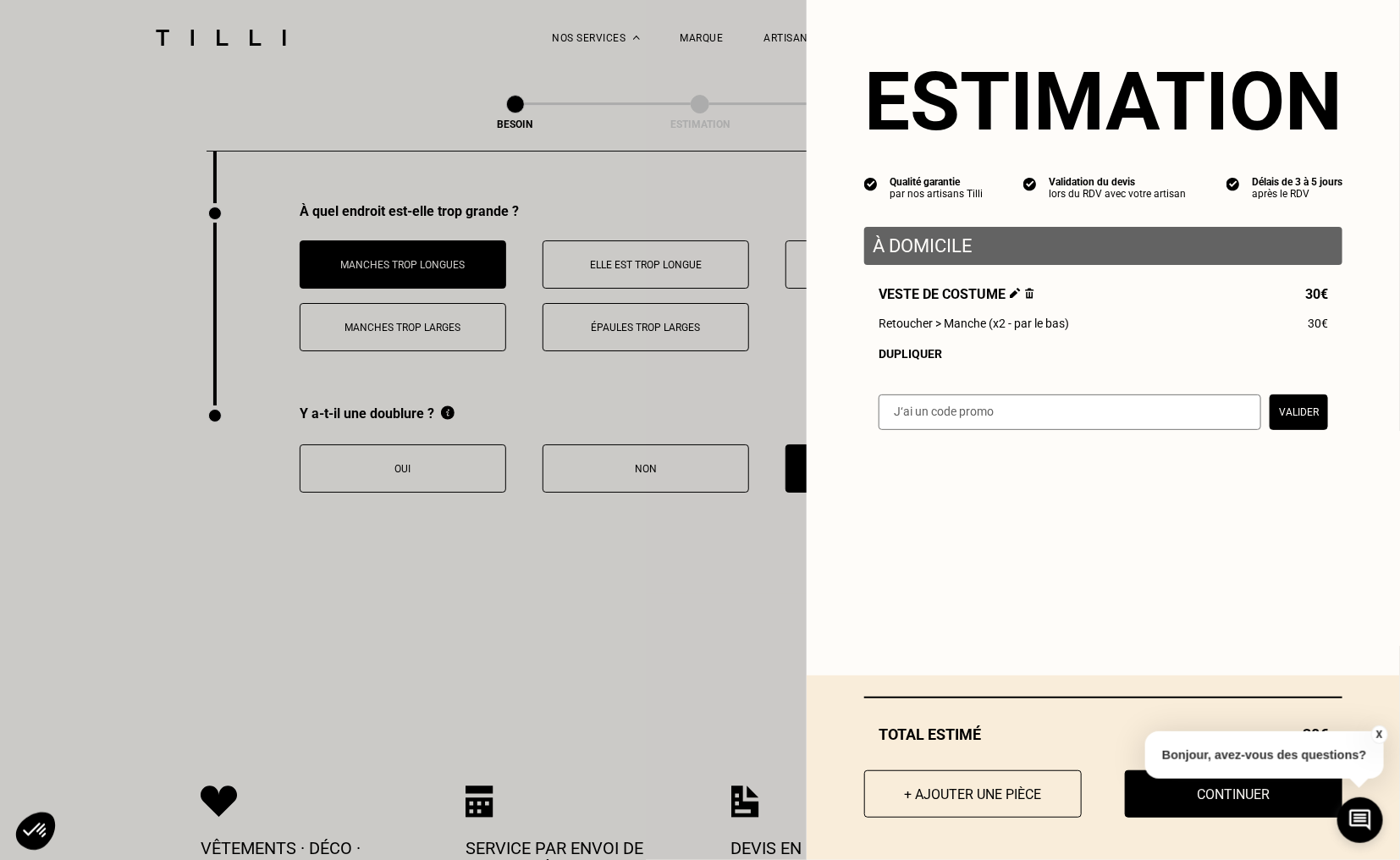
click at [1025, 297] on img at bounding box center [1030, 293] width 9 height 11
click at [1010, 294] on img at bounding box center [1015, 293] width 11 height 11
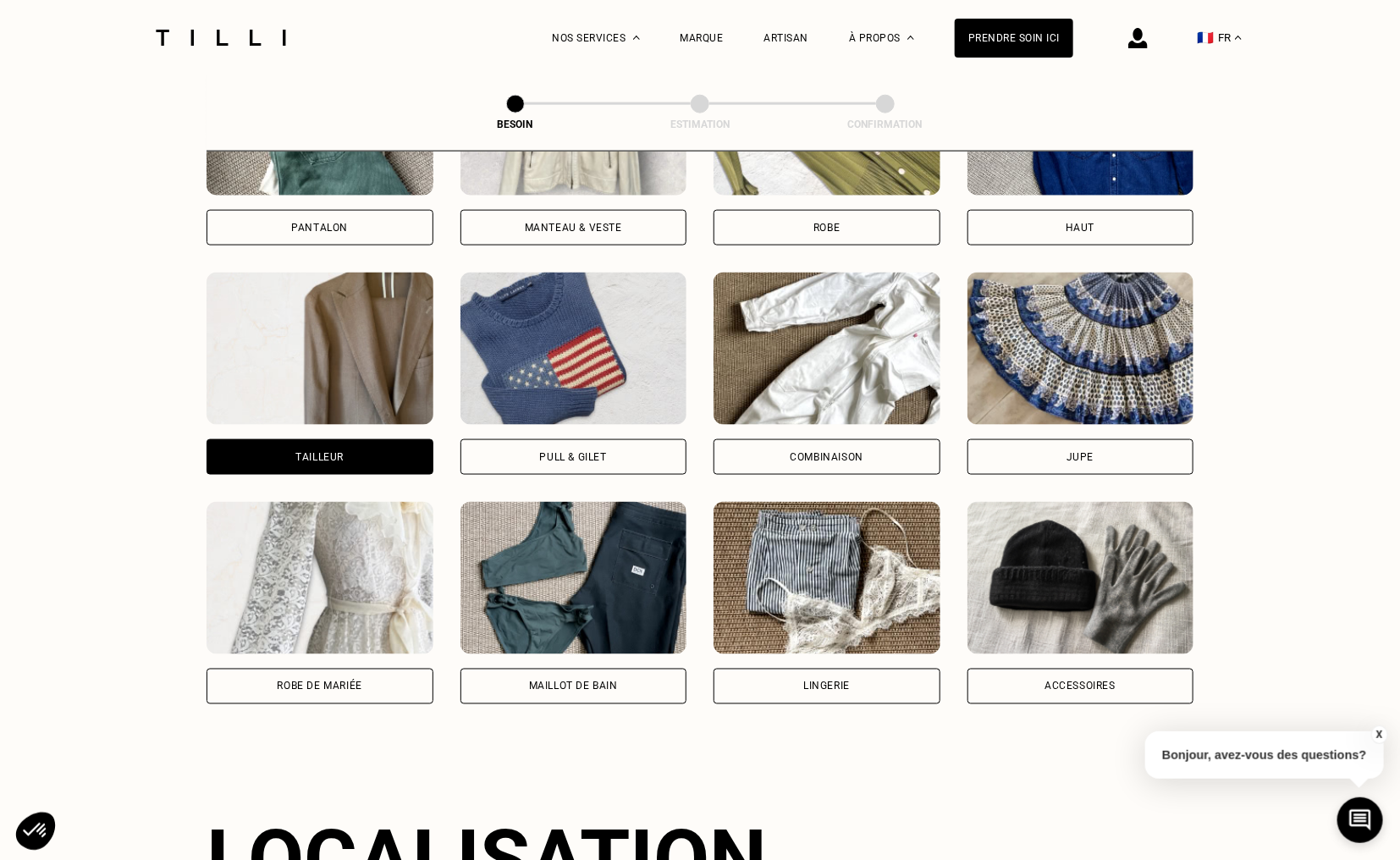
scroll to position [1016, 0]
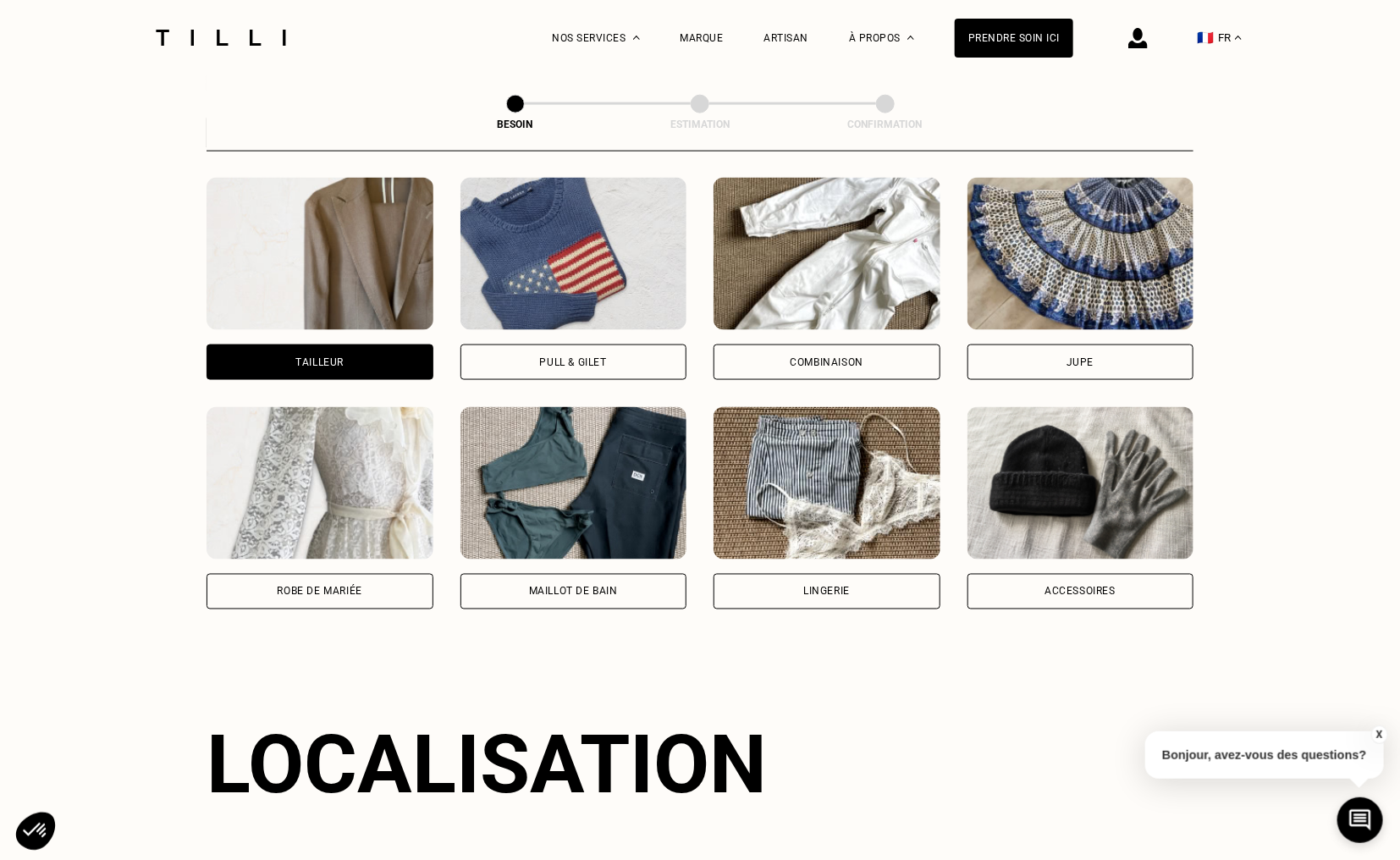
click at [332, 355] on div "Tailleur" at bounding box center [320, 362] width 227 height 35
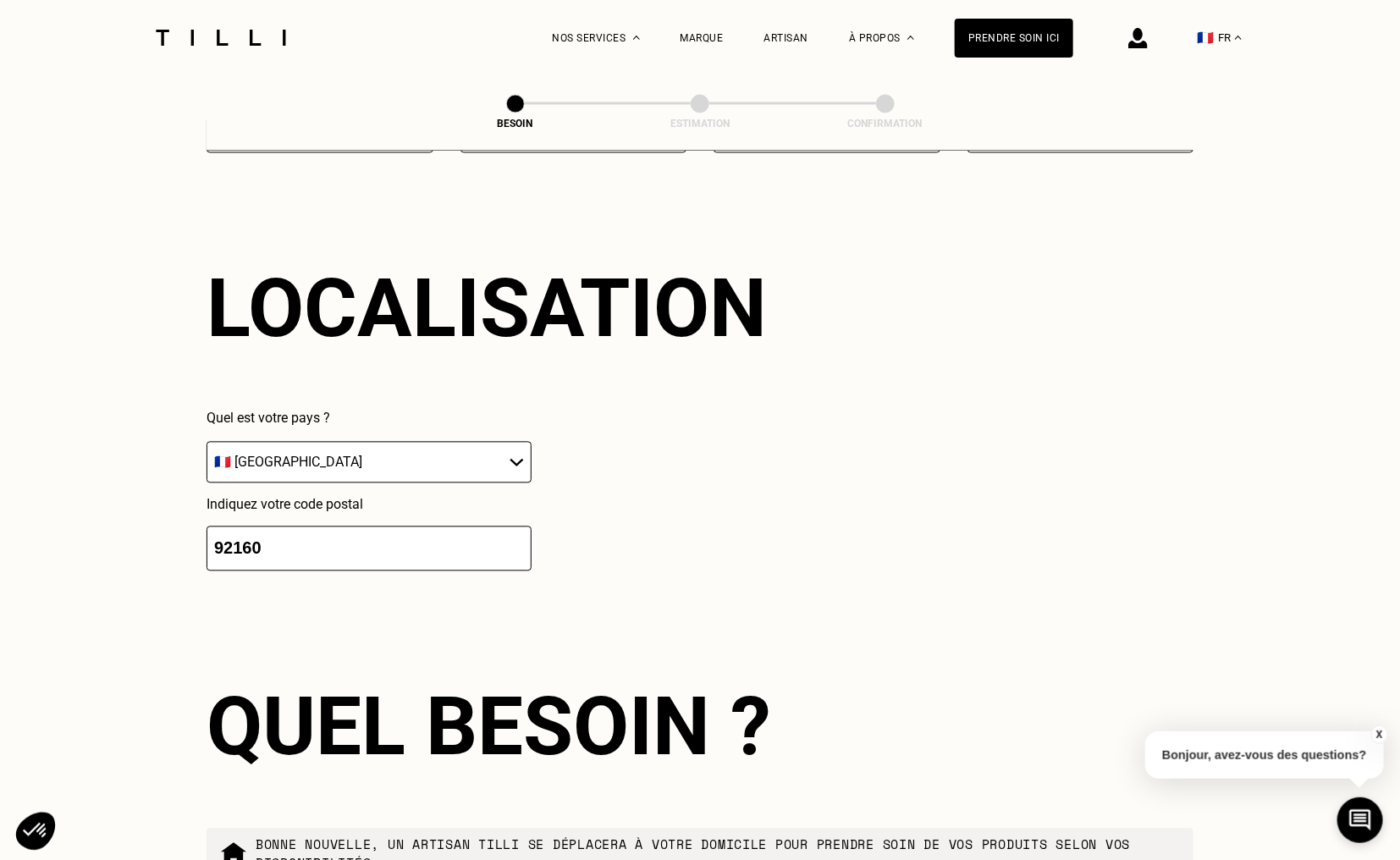
scroll to position [1974, 0]
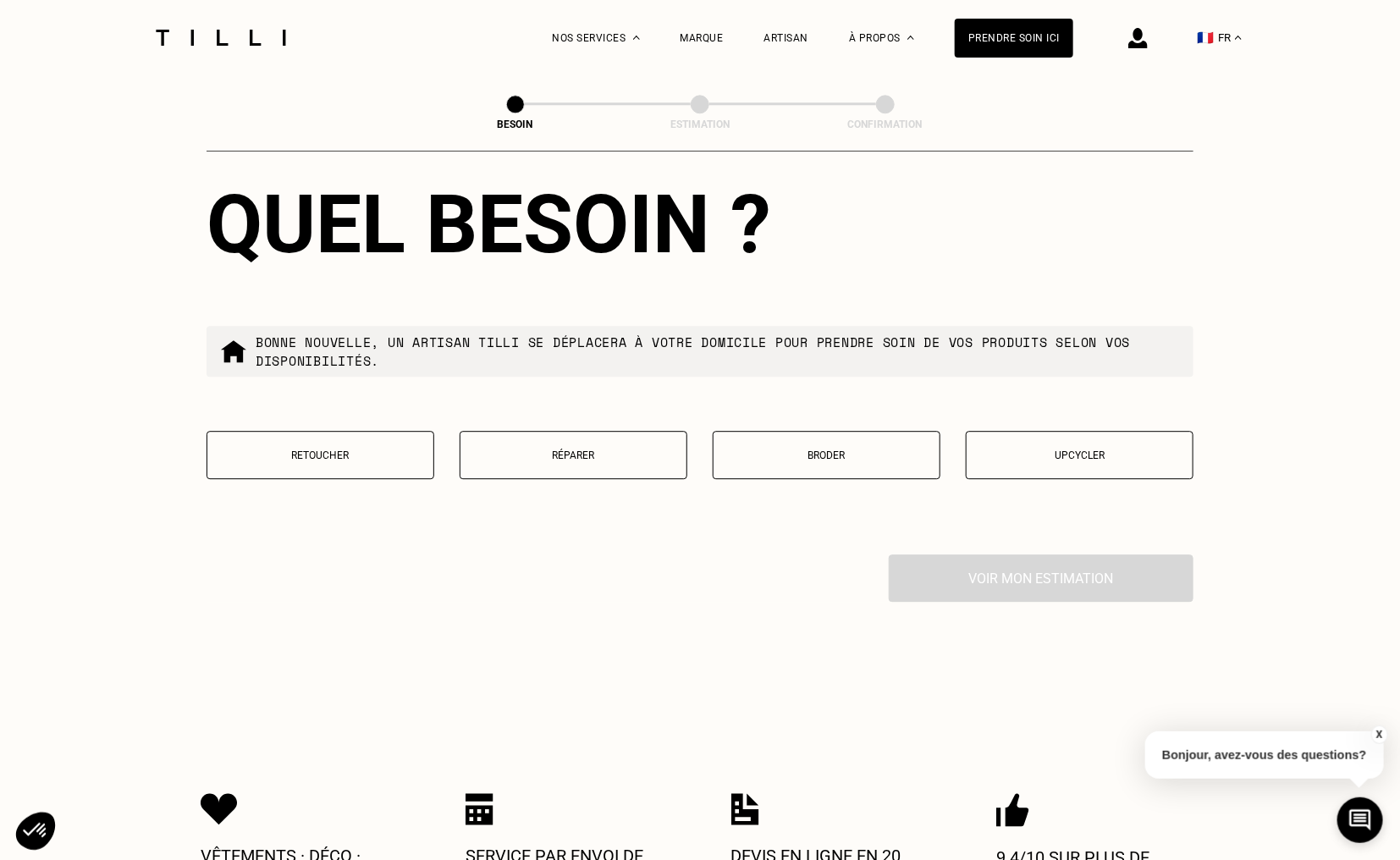
click at [385, 448] on button "Retoucher" at bounding box center [321, 455] width 228 height 48
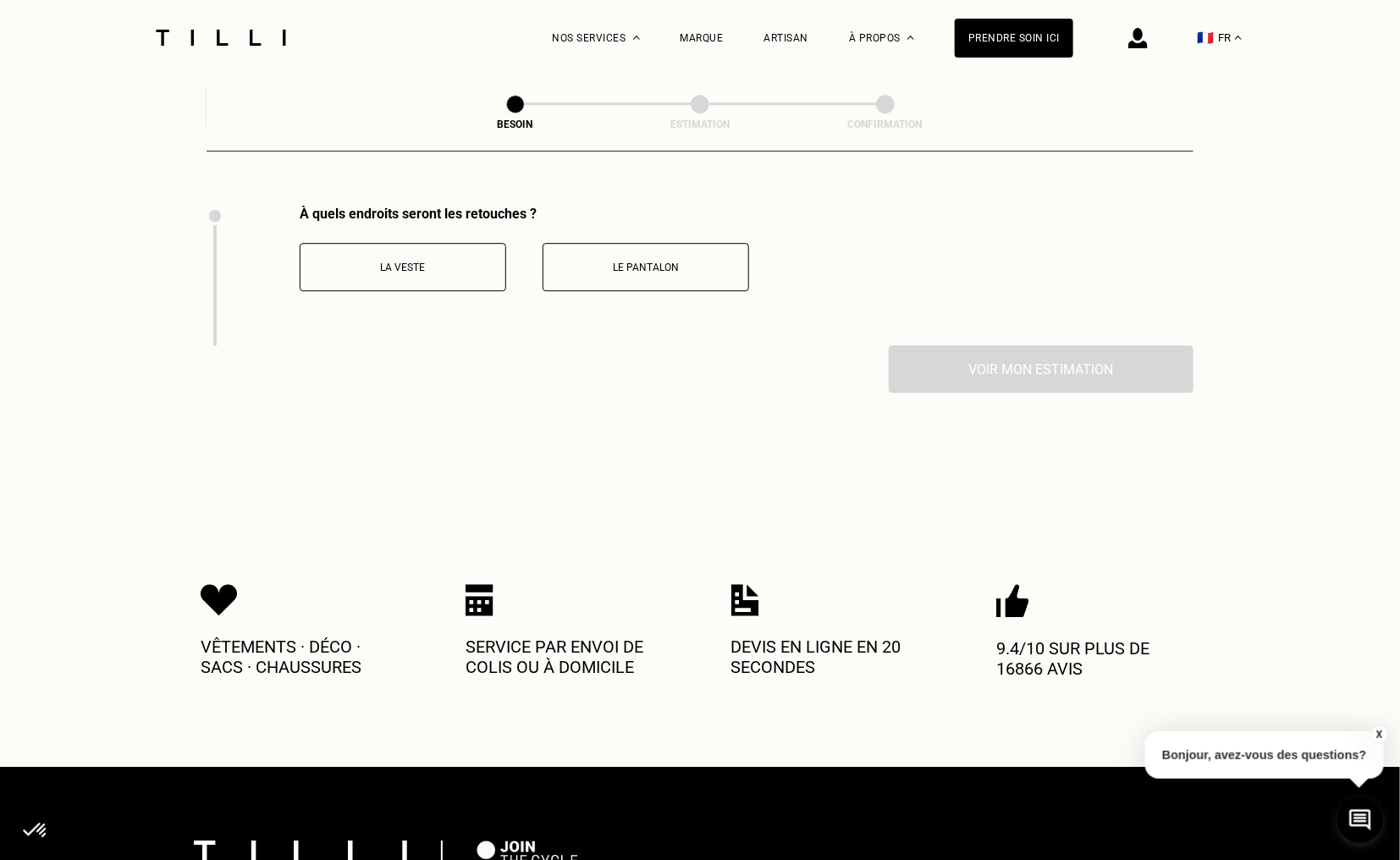
scroll to position [2326, 0]
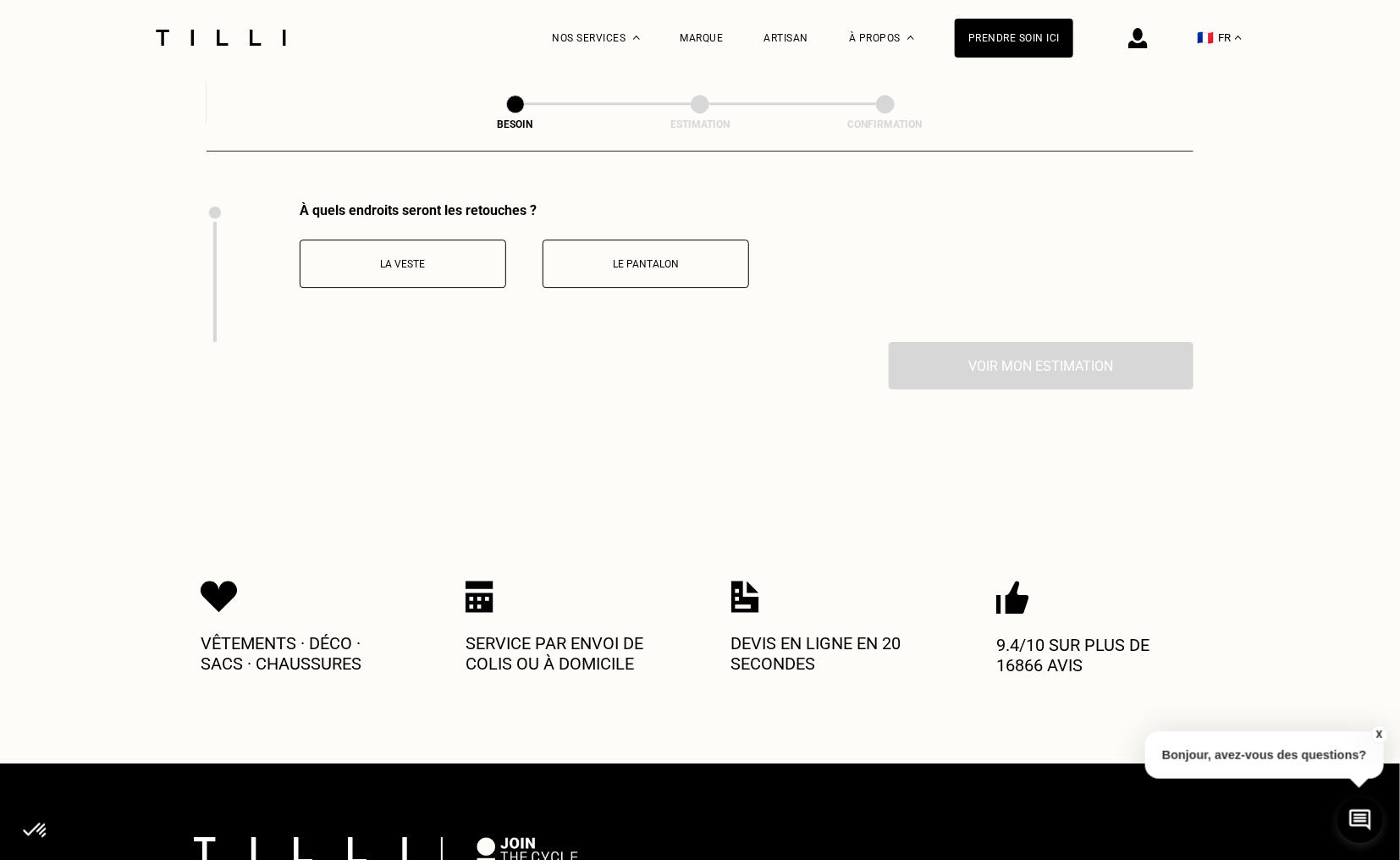
click at [401, 259] on p "La veste" at bounding box center [402, 264] width 188 height 12
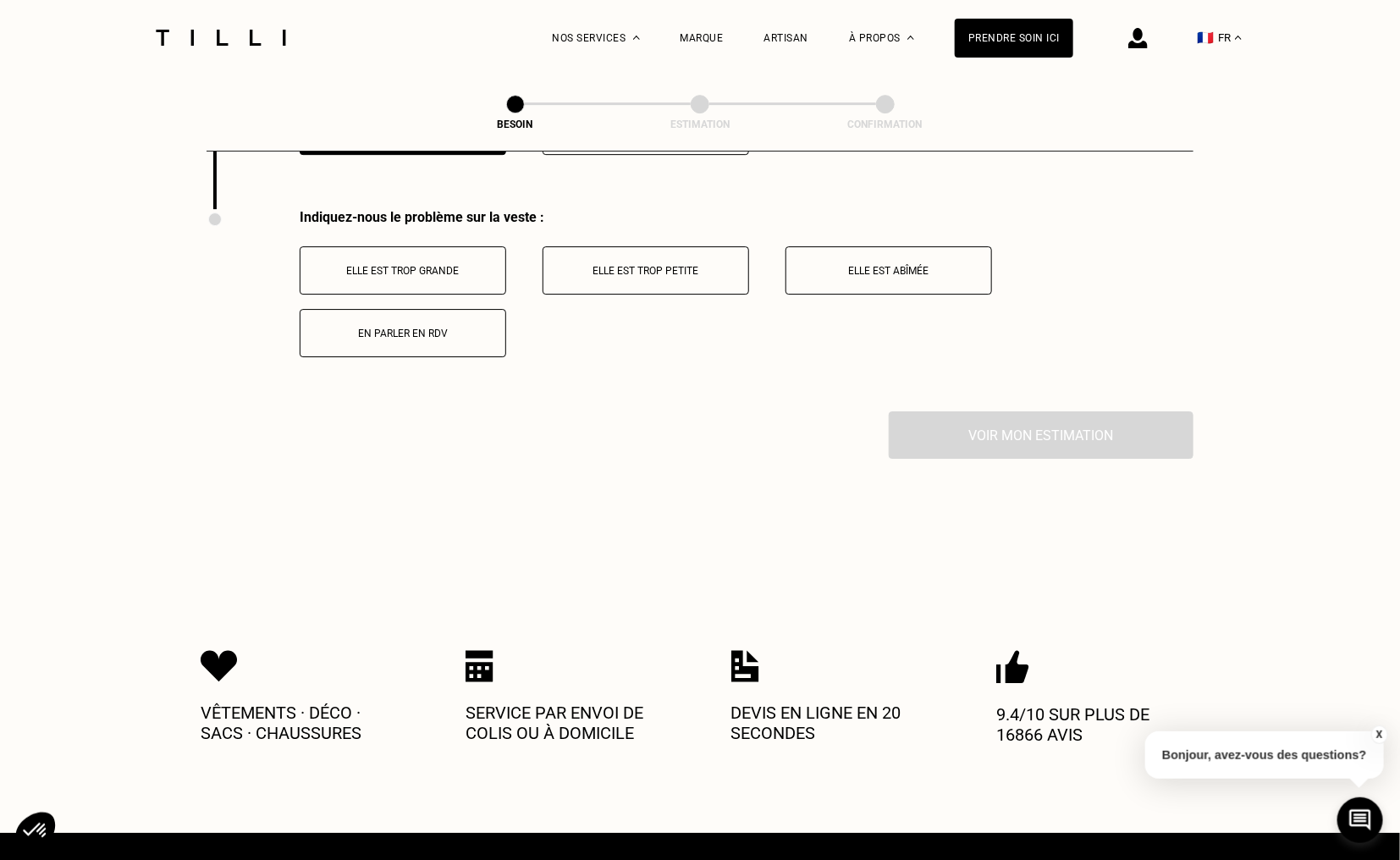
scroll to position [2466, 0]
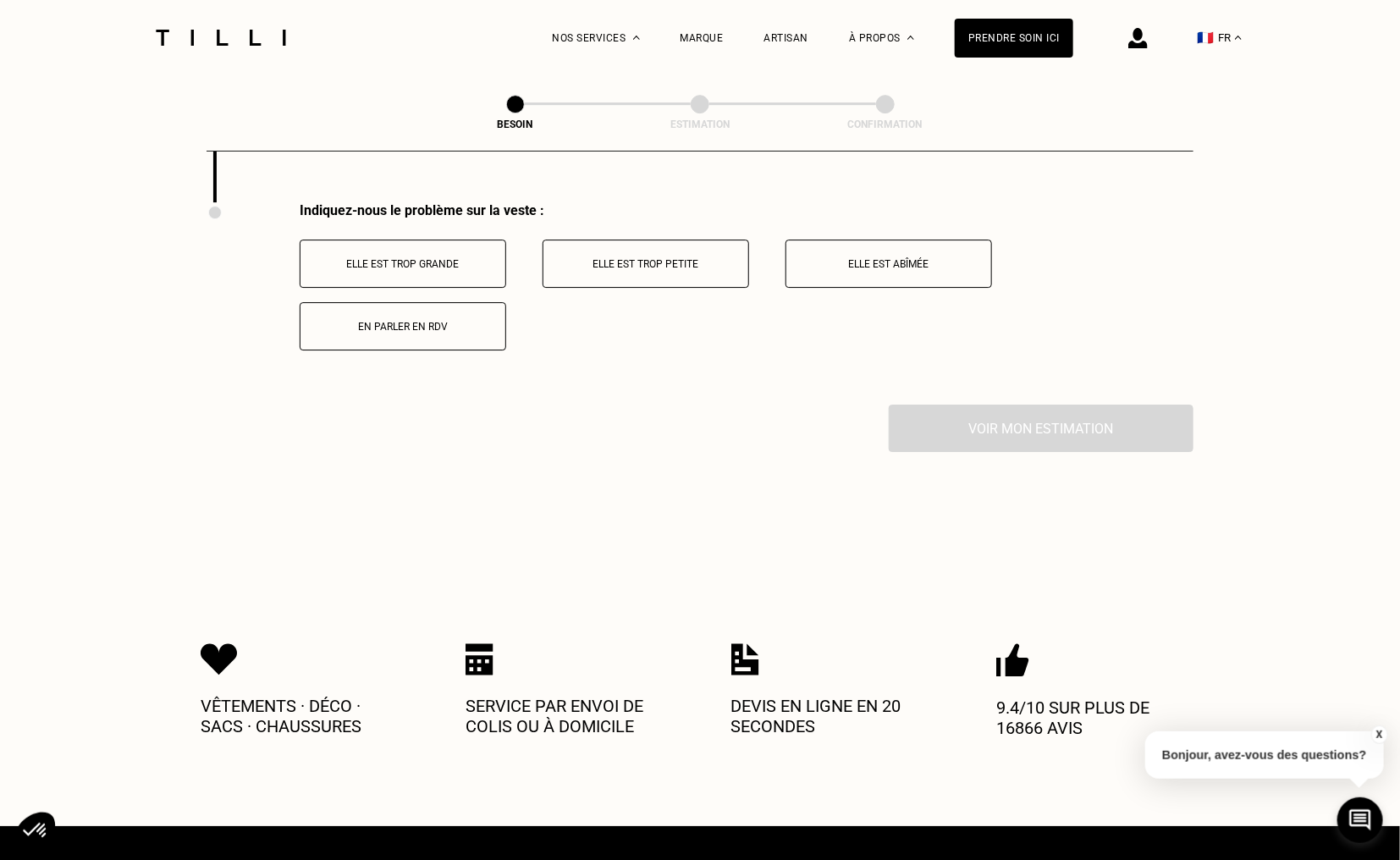
click at [444, 258] on button "Elle est trop grande" at bounding box center [402, 263] width 207 height 48
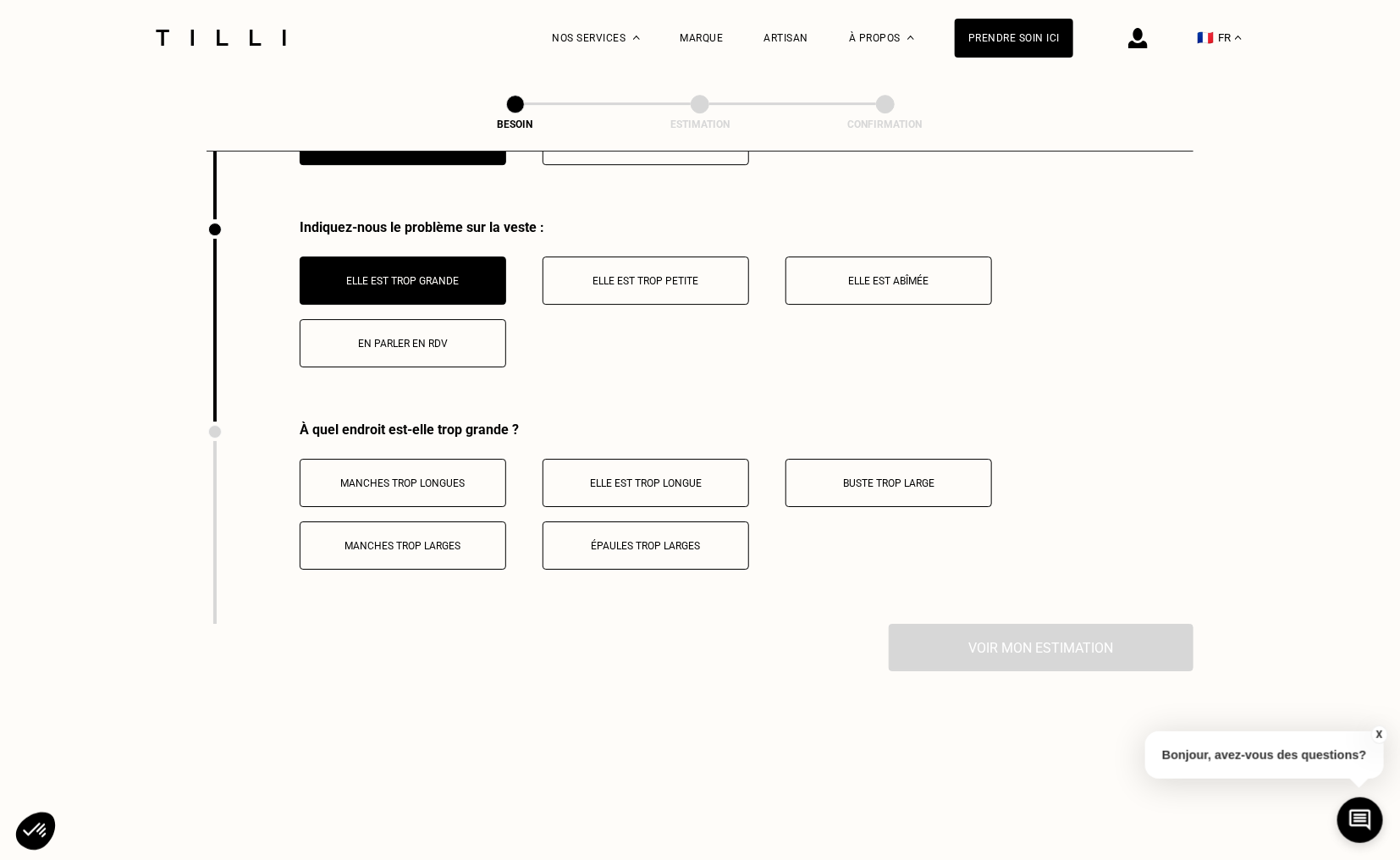
scroll to position [2413, 0]
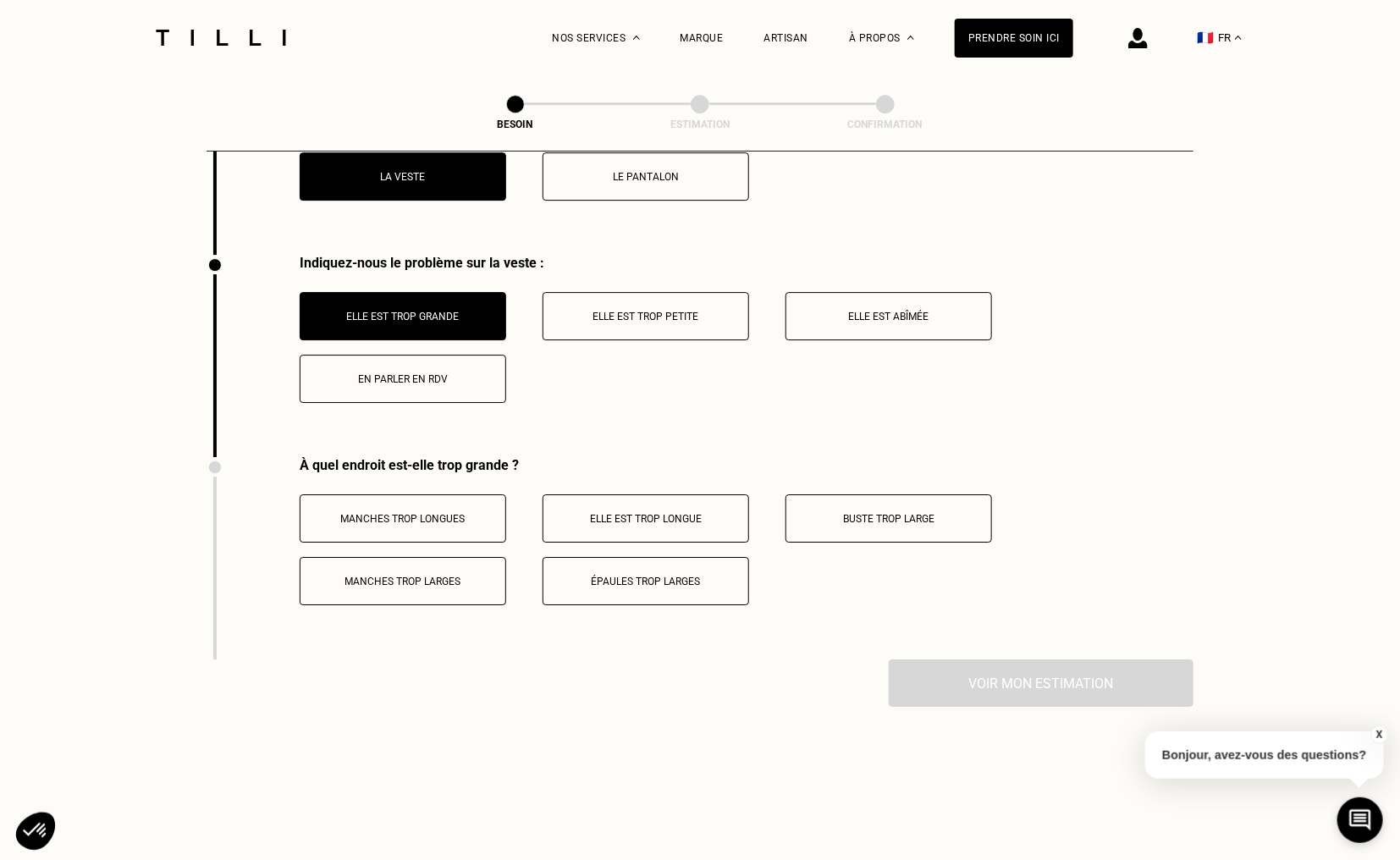
click at [465, 512] on p "Manches trop longues" at bounding box center [402, 518] width 188 height 12
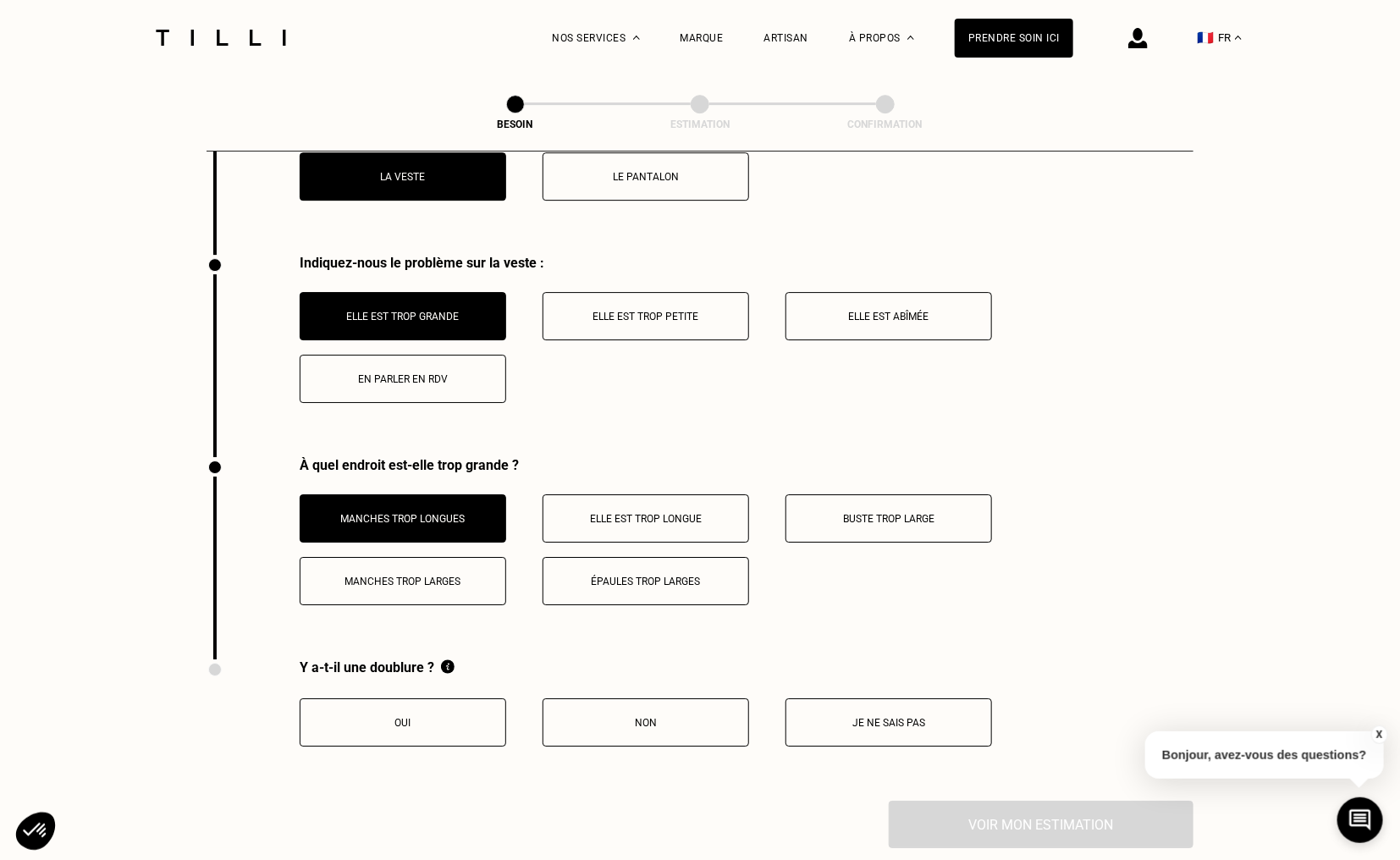
click at [834, 736] on div "Y a-t-il une doublure ? Oui Non Je ne sais pas" at bounding box center [599, 729] width 785 height 142
click at [835, 722] on button "Je ne sais pas" at bounding box center [888, 722] width 207 height 48
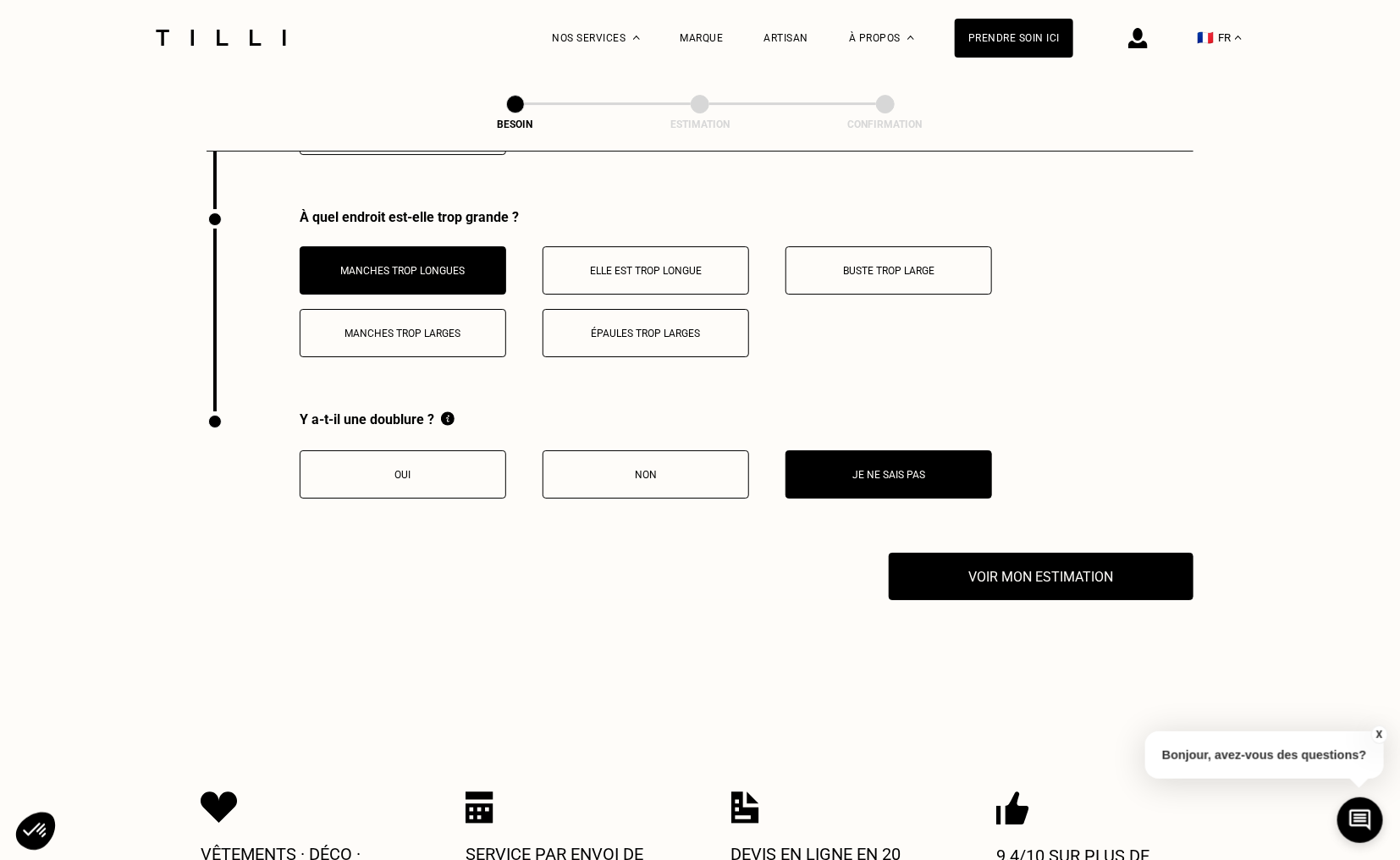
scroll to position [2752, 0]
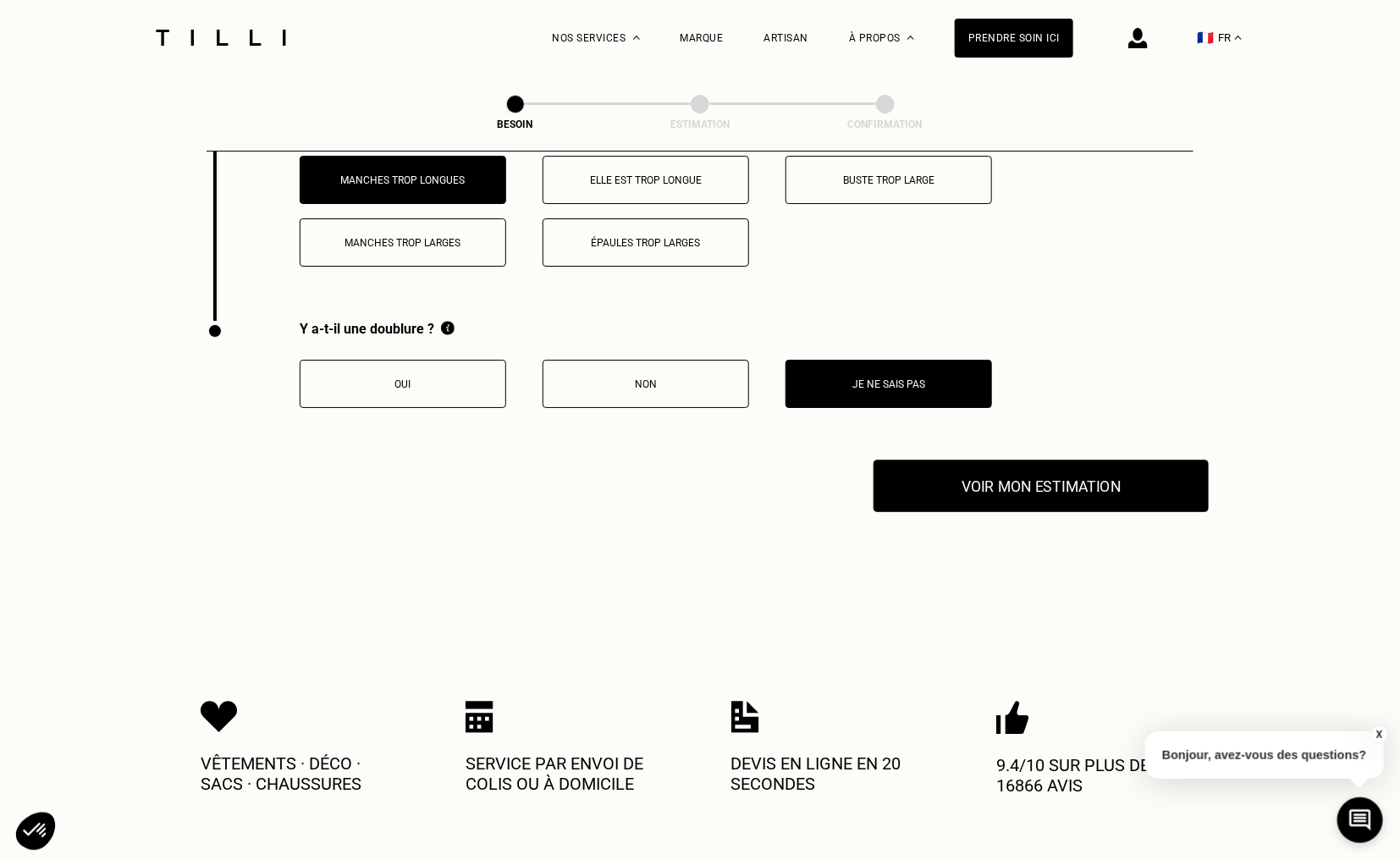
click at [958, 480] on button "Voir mon estimation" at bounding box center [1041, 486] width 336 height 53
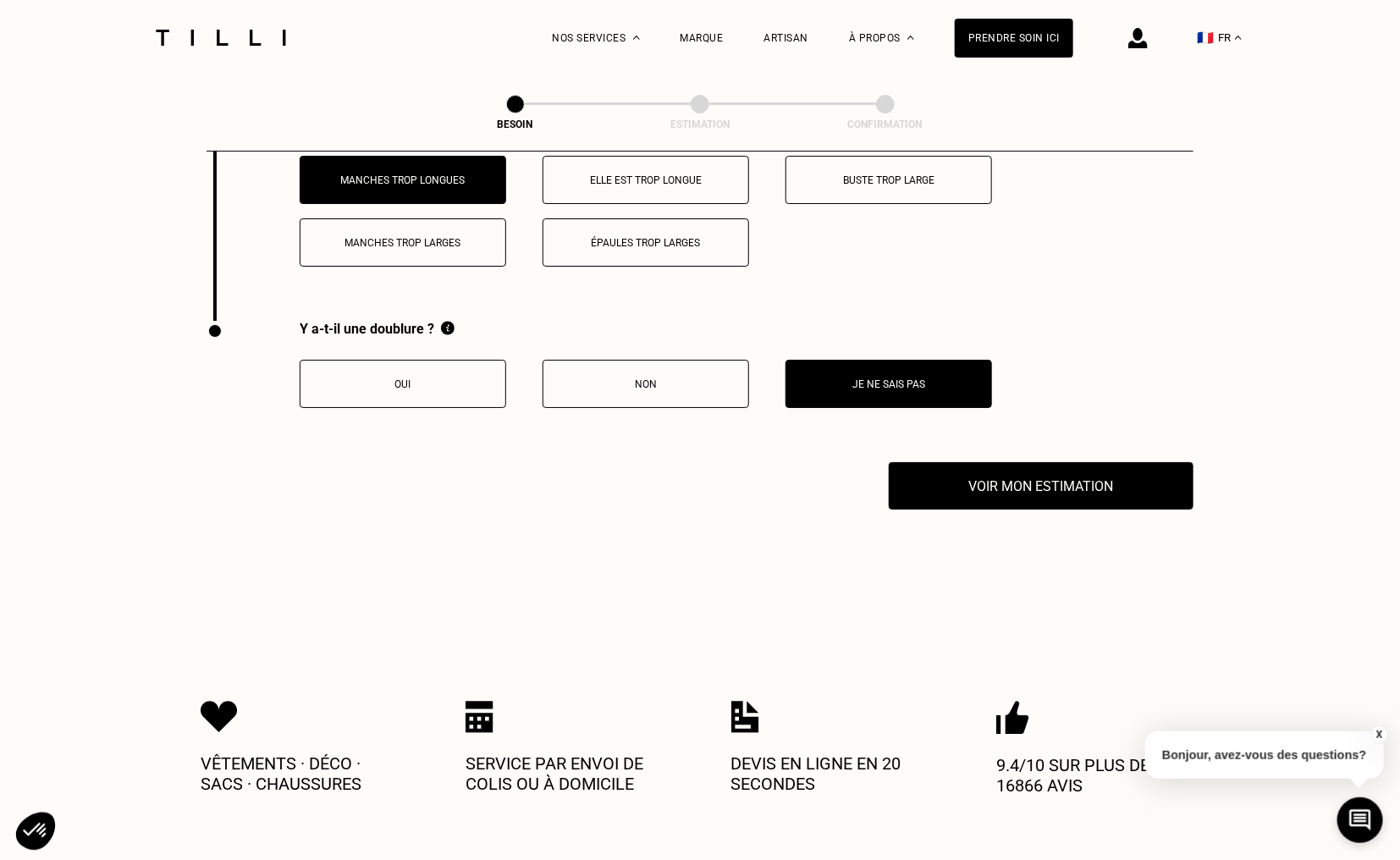
click at [896, 382] on button "Je ne sais pas" at bounding box center [888, 384] width 207 height 48
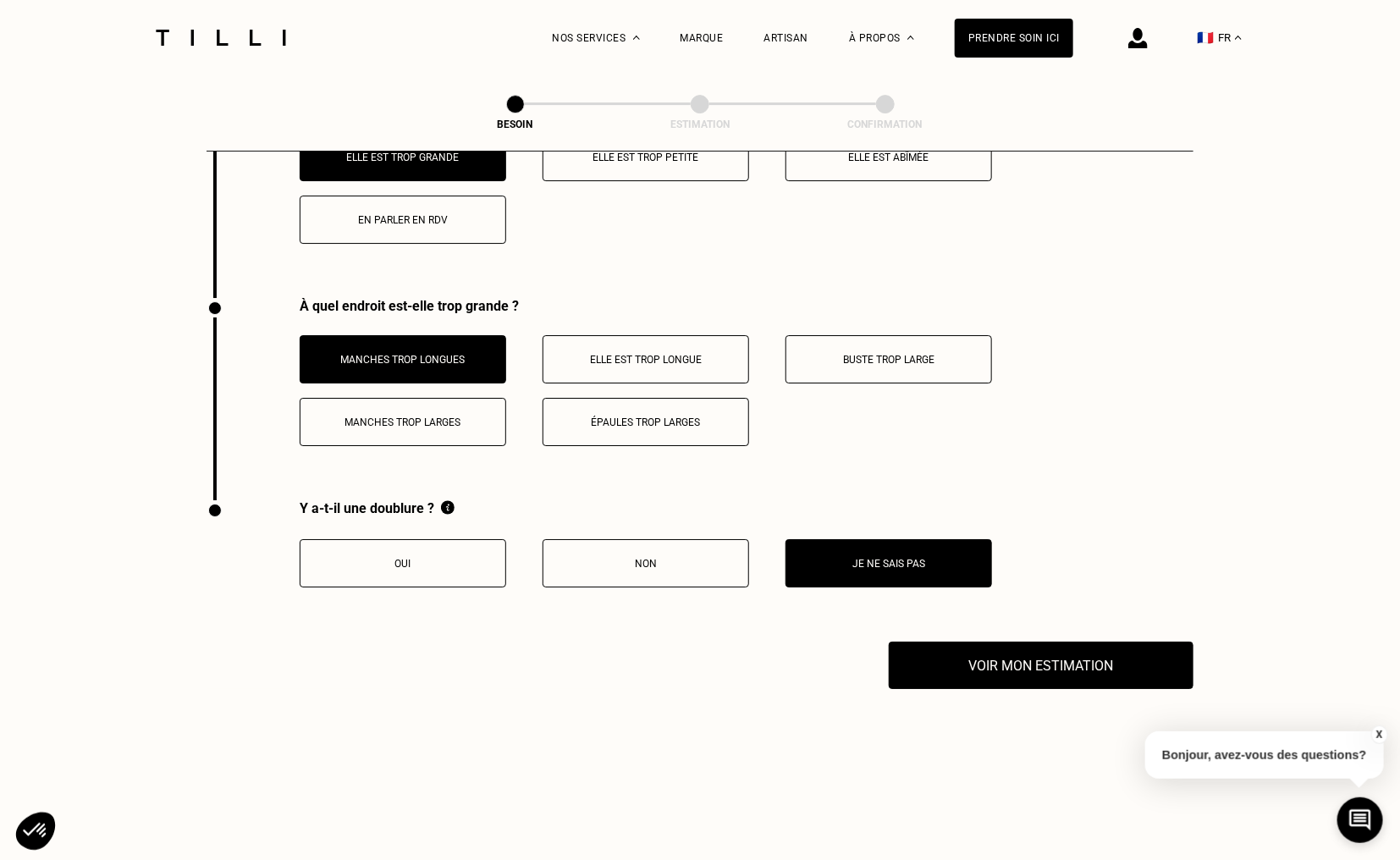
scroll to position [2498, 0]
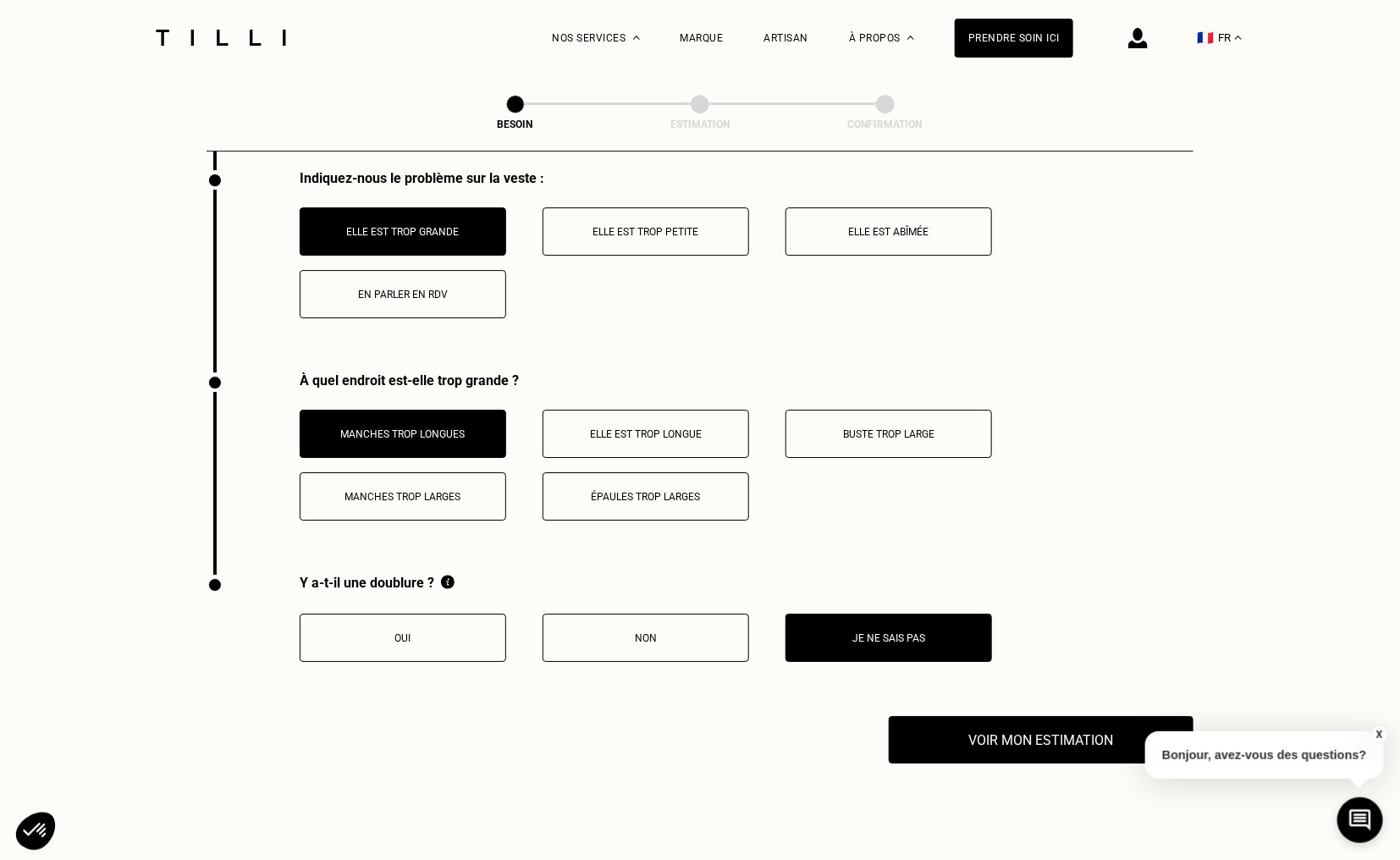
click at [635, 427] on button "Elle est trop longue" at bounding box center [645, 434] width 207 height 48
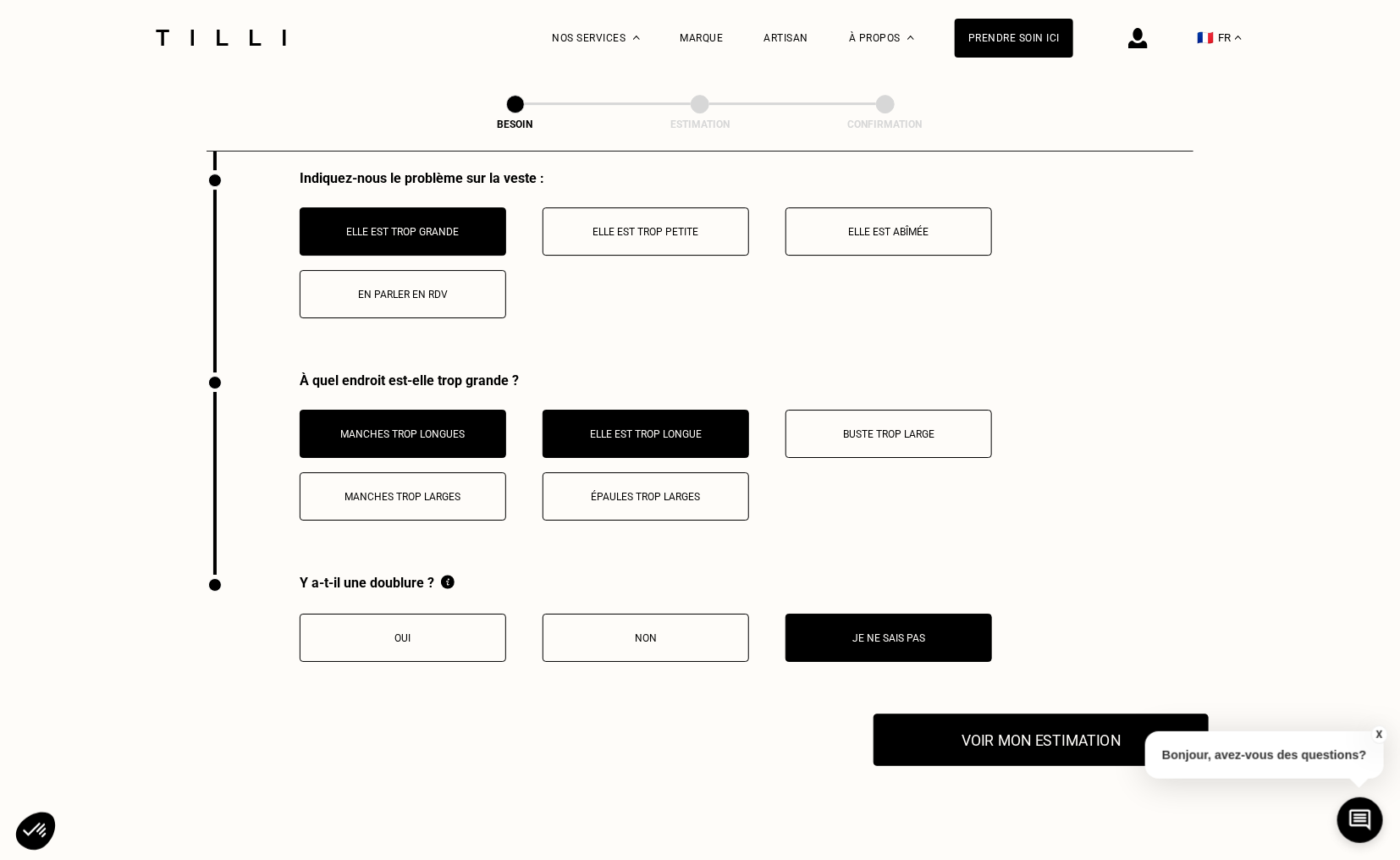
click at [935, 727] on button "Voir mon estimation" at bounding box center [1041, 740] width 336 height 53
click at [473, 491] on p "Manches trop larges" at bounding box center [402, 497] width 188 height 12
click at [1029, 714] on button "Voir mon estimation" at bounding box center [1041, 740] width 336 height 53
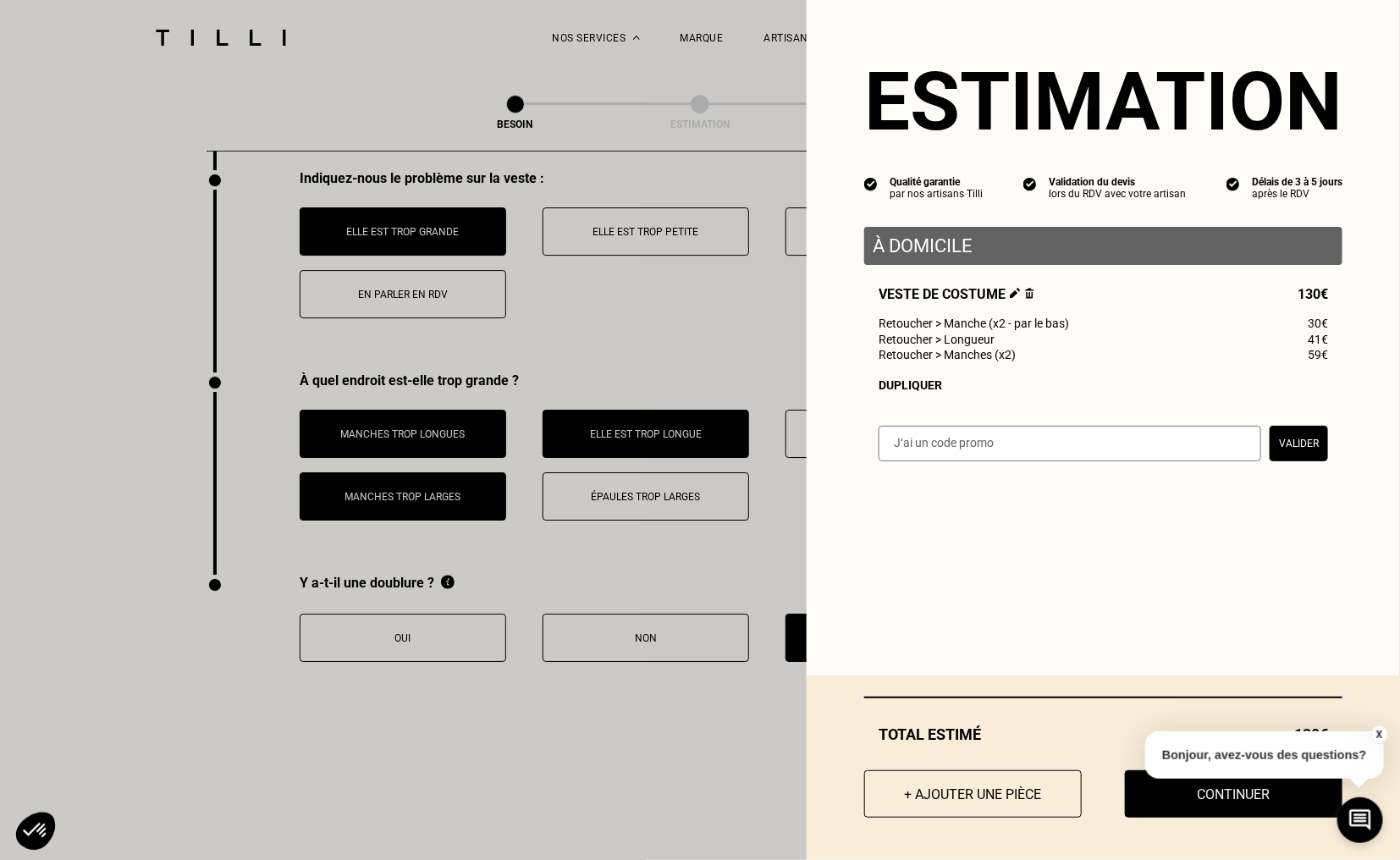
click at [995, 297] on span "Veste de costume" at bounding box center [957, 294] width 156 height 16
click at [1010, 297] on img at bounding box center [1015, 293] width 11 height 11
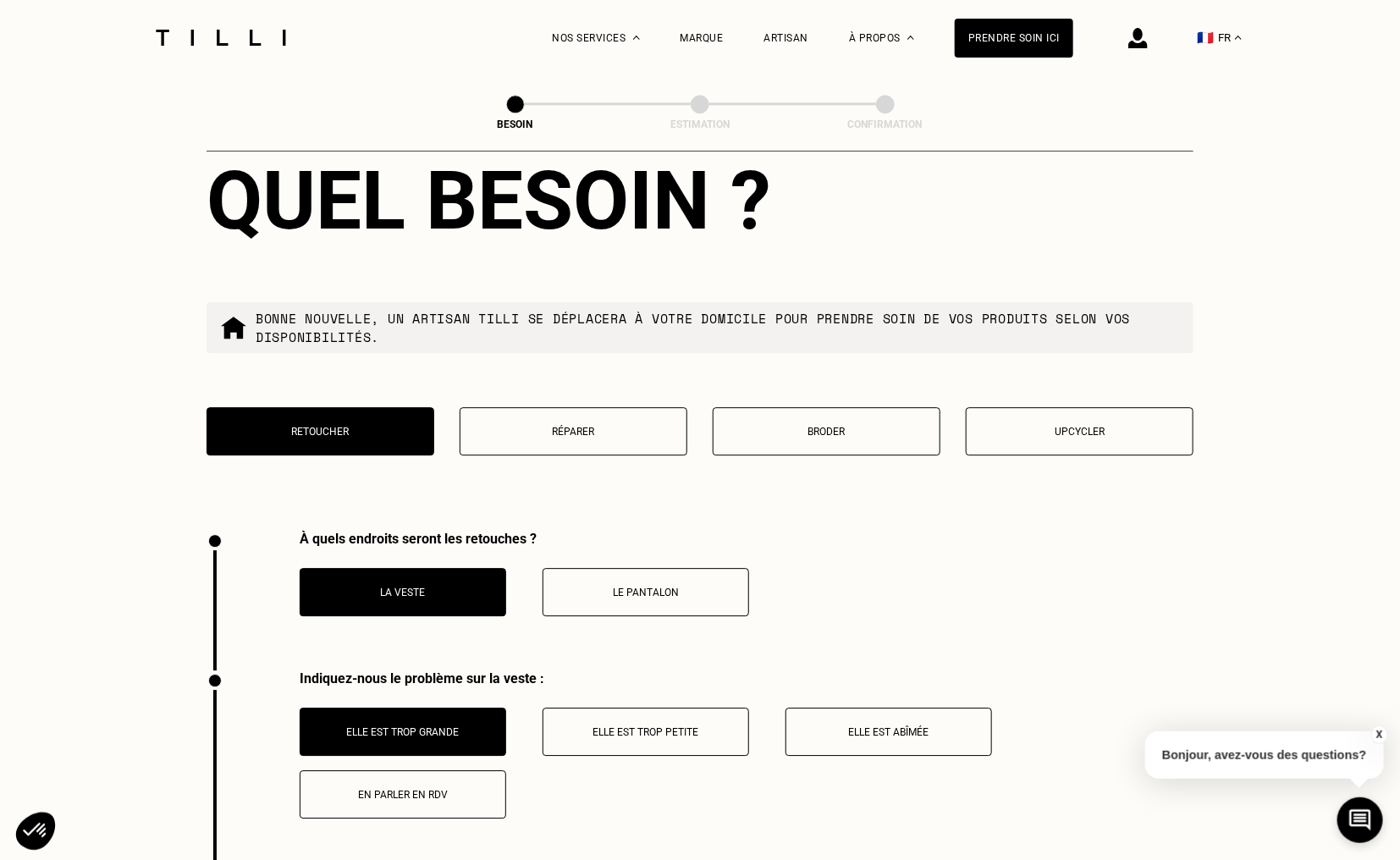
scroll to position [2370, 0]
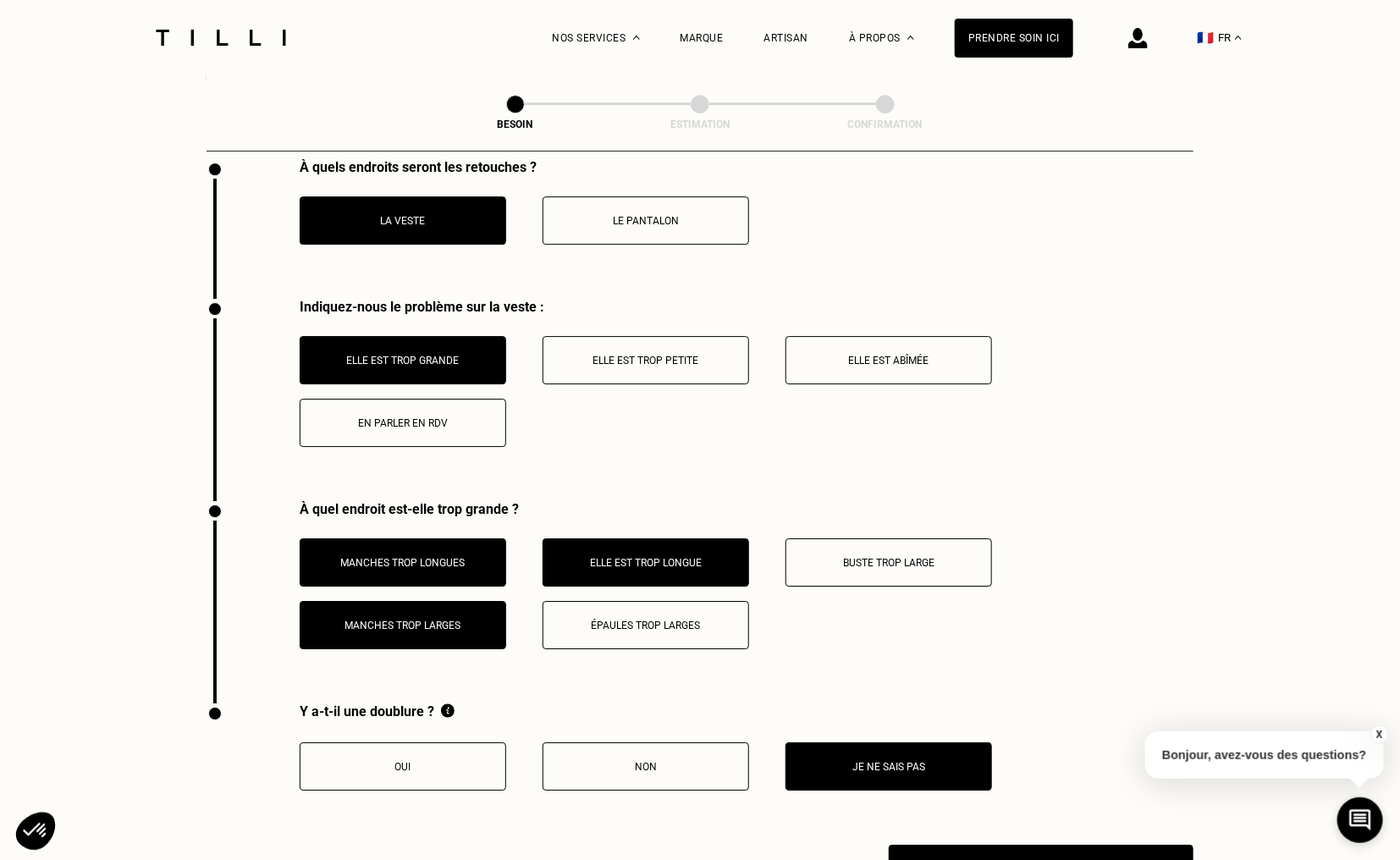
click at [439, 417] on p "En parler en RDV" at bounding box center [402, 423] width 188 height 12
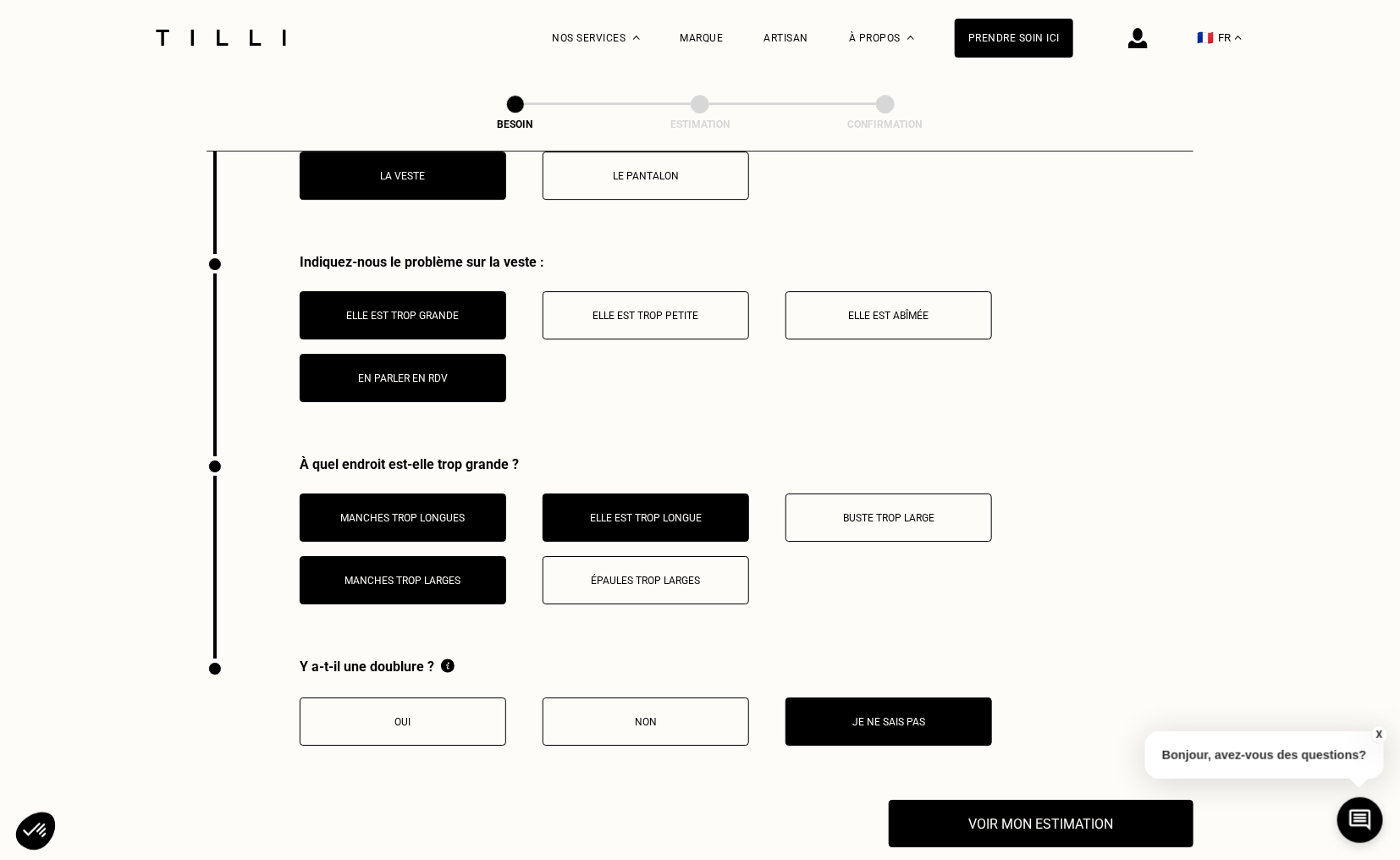
scroll to position [2413, 0]
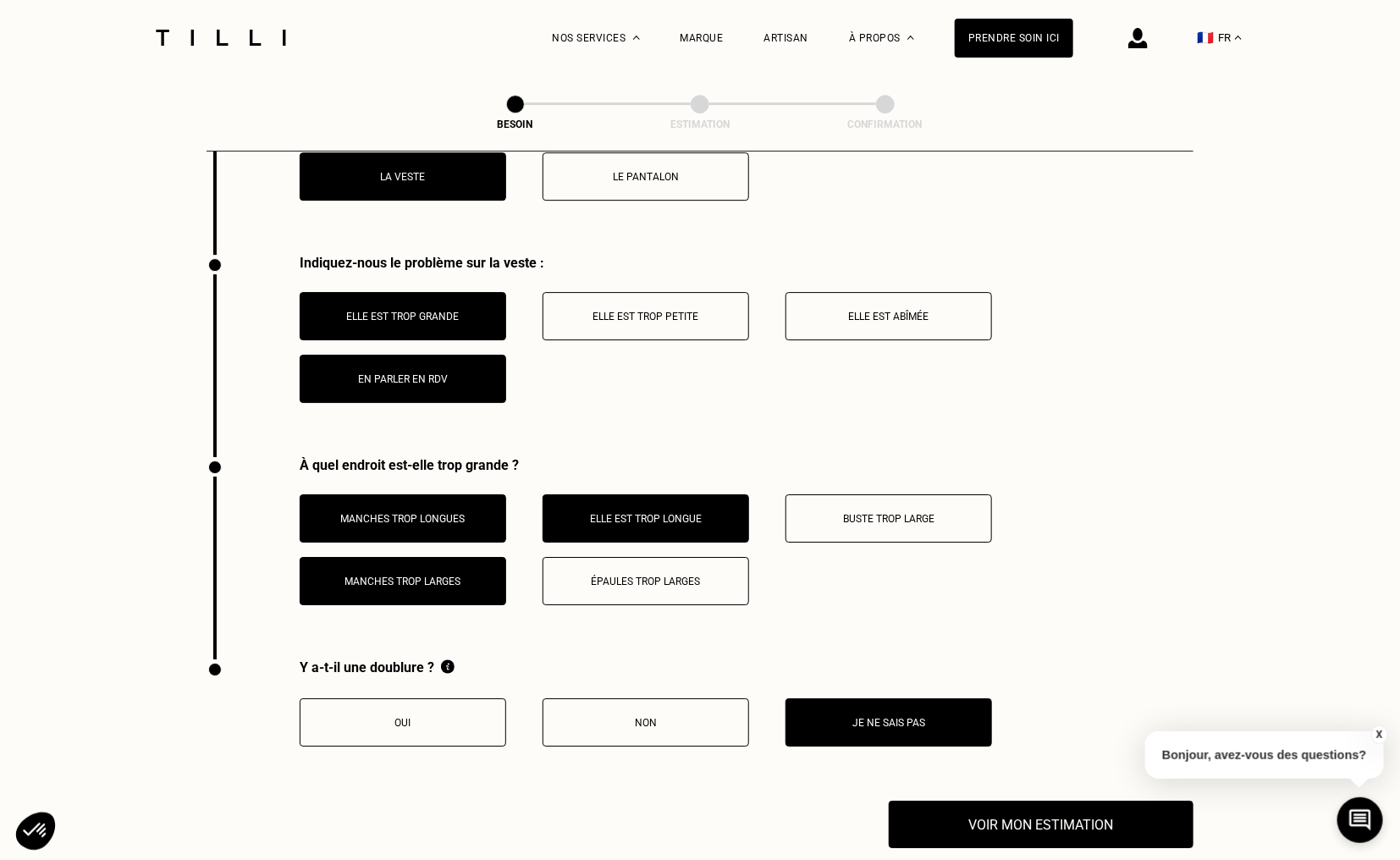
click at [431, 575] on p "Manches trop larges" at bounding box center [402, 581] width 188 height 12
drag, startPoint x: 630, startPoint y: 489, endPoint x: 634, endPoint y: 506, distance: 17.5
click at [631, 494] on button "Elle est trop longue" at bounding box center [645, 518] width 207 height 48
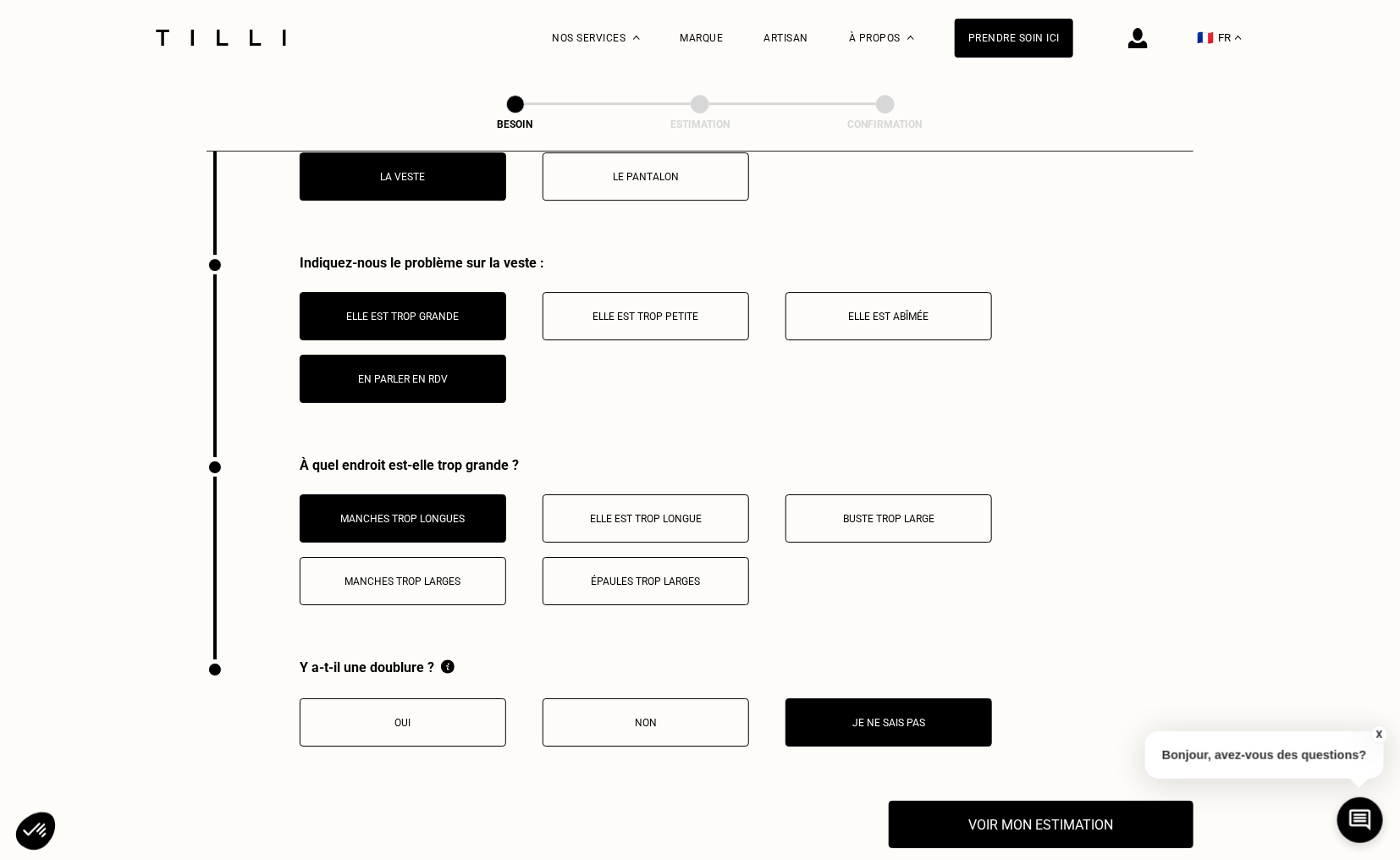
click at [428, 310] on p "Elle est trop grande" at bounding box center [402, 316] width 188 height 12
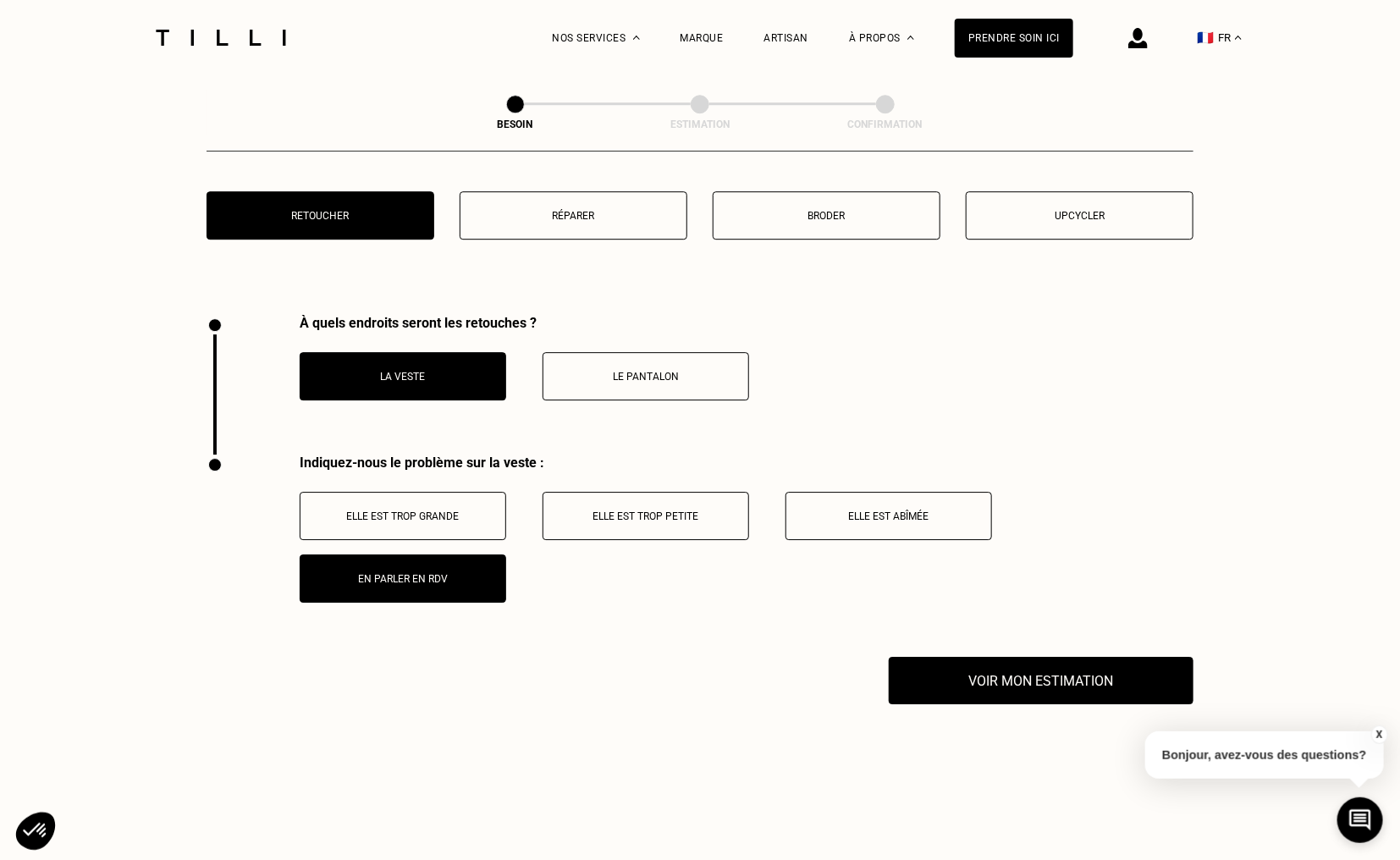
scroll to position [2159, 0]
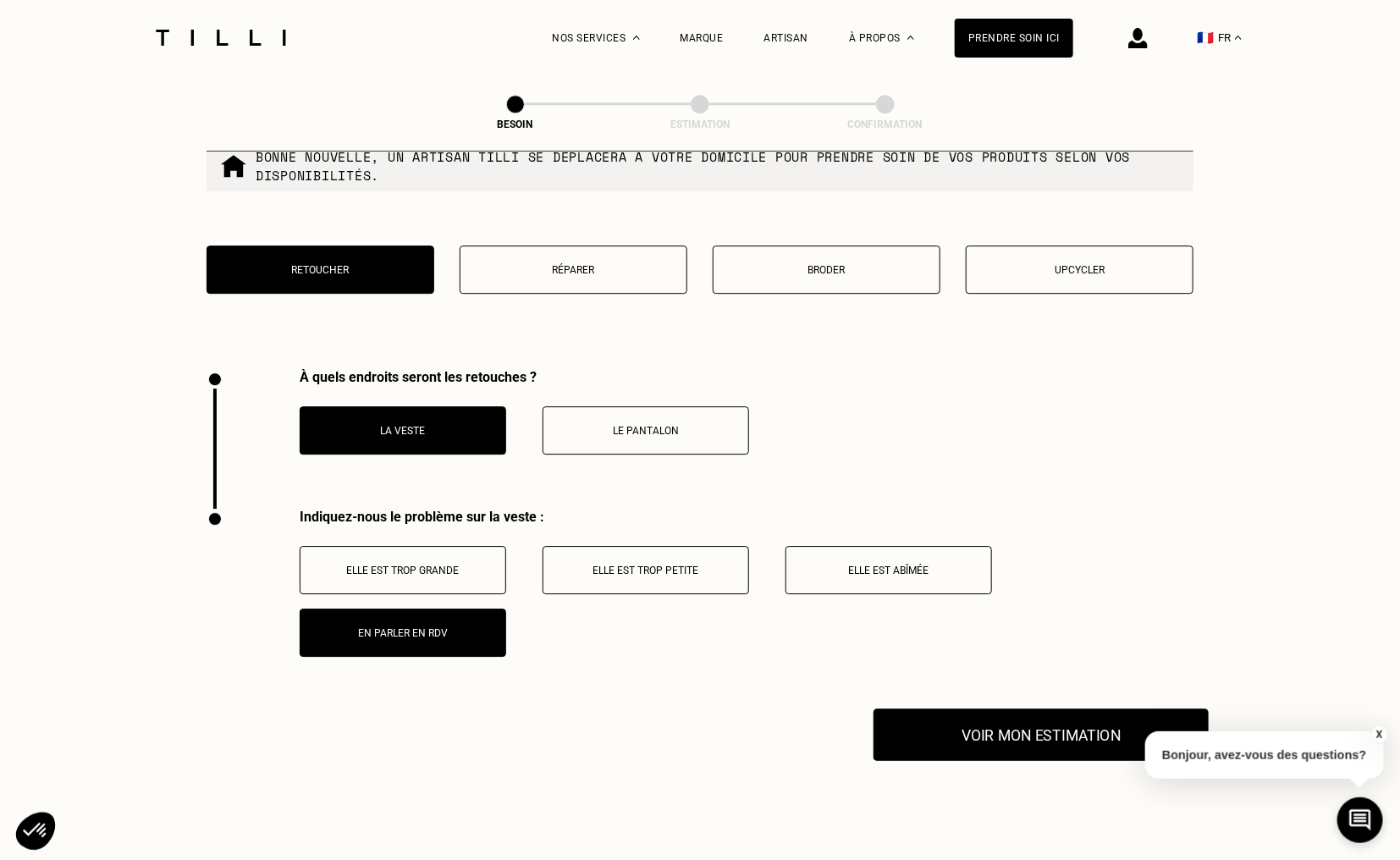
click at [983, 716] on button "Voir mon estimation" at bounding box center [1041, 734] width 336 height 53
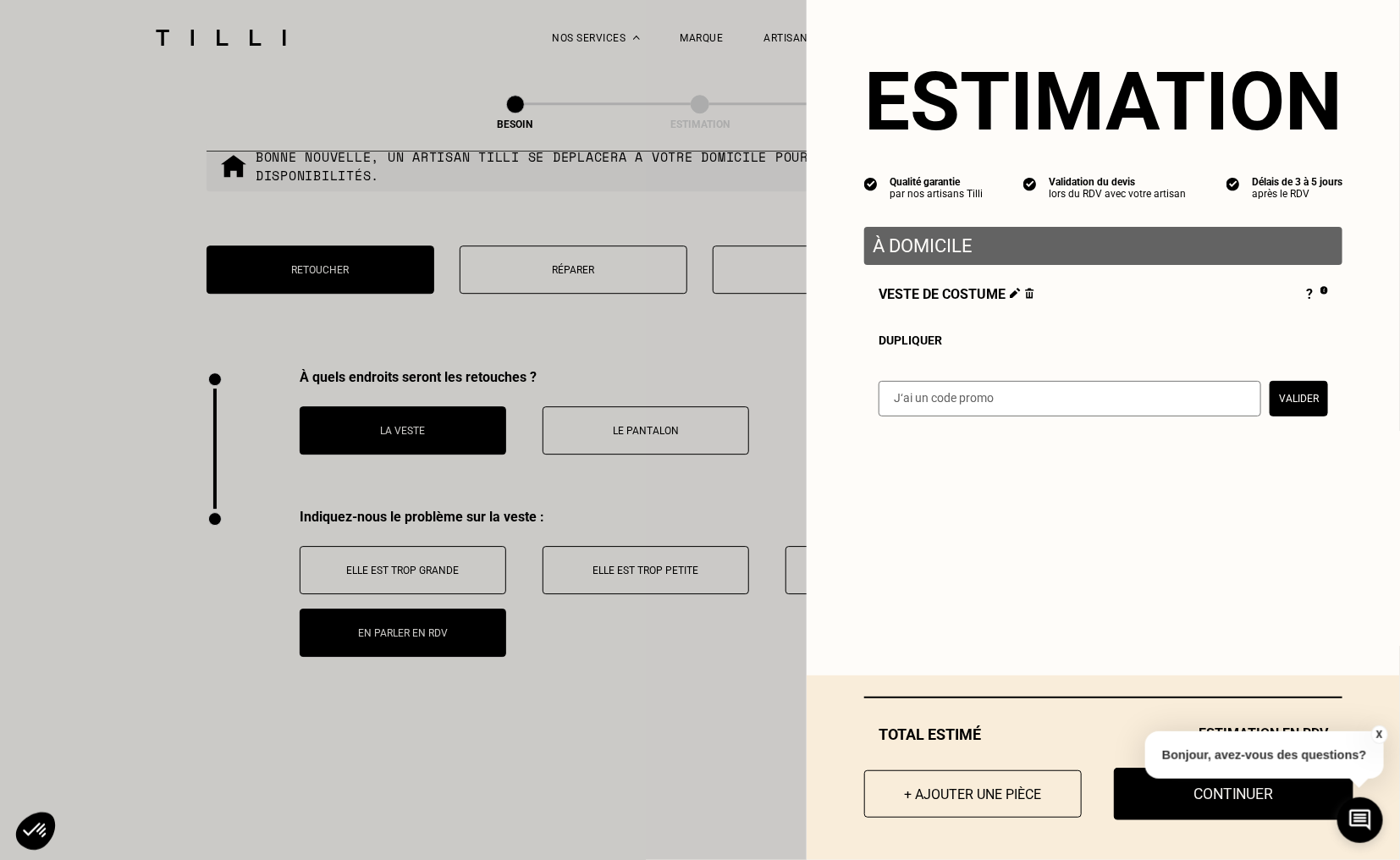
click at [1203, 794] on button "Continuer" at bounding box center [1234, 793] width 239 height 53
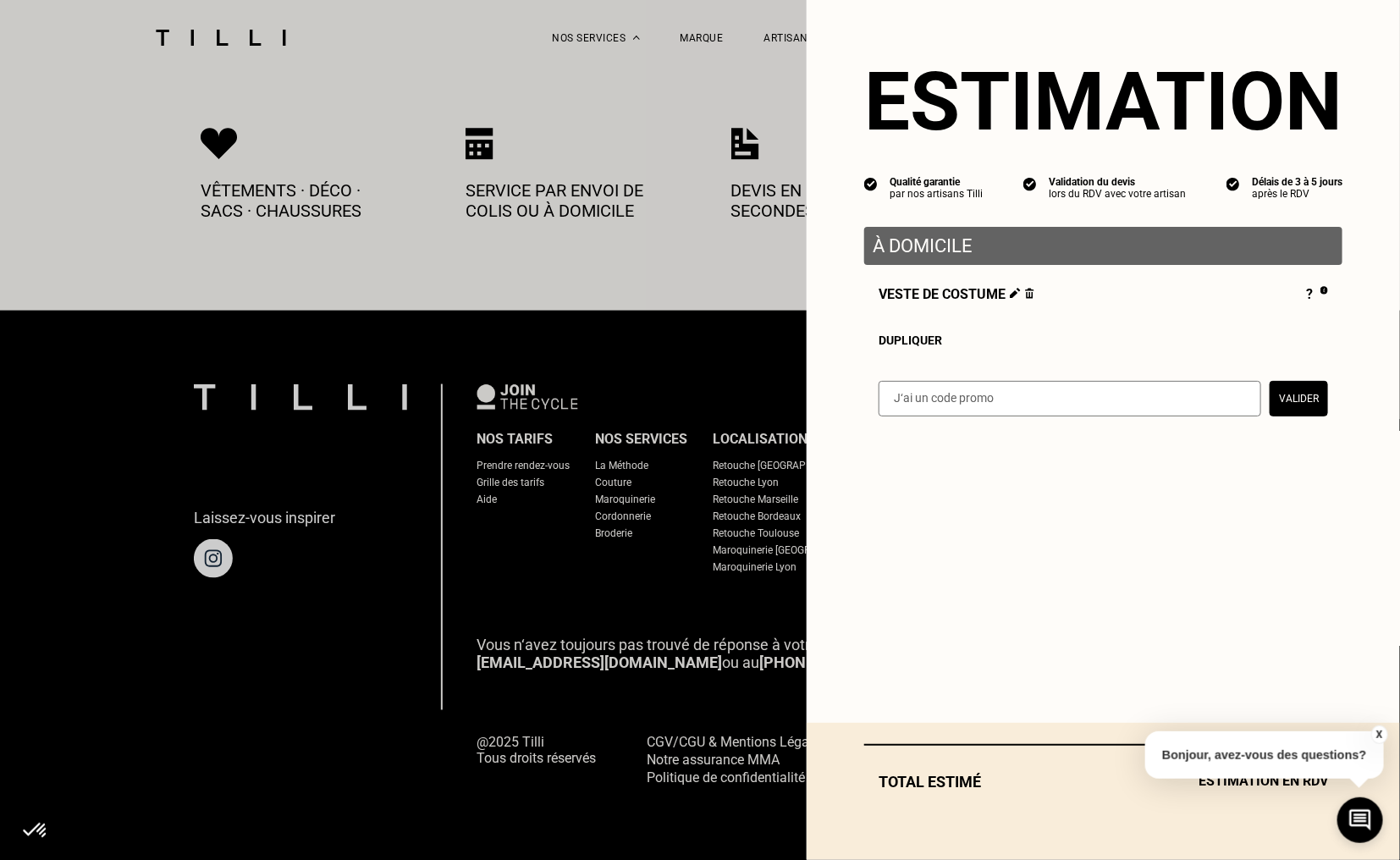
scroll to position [853, 0]
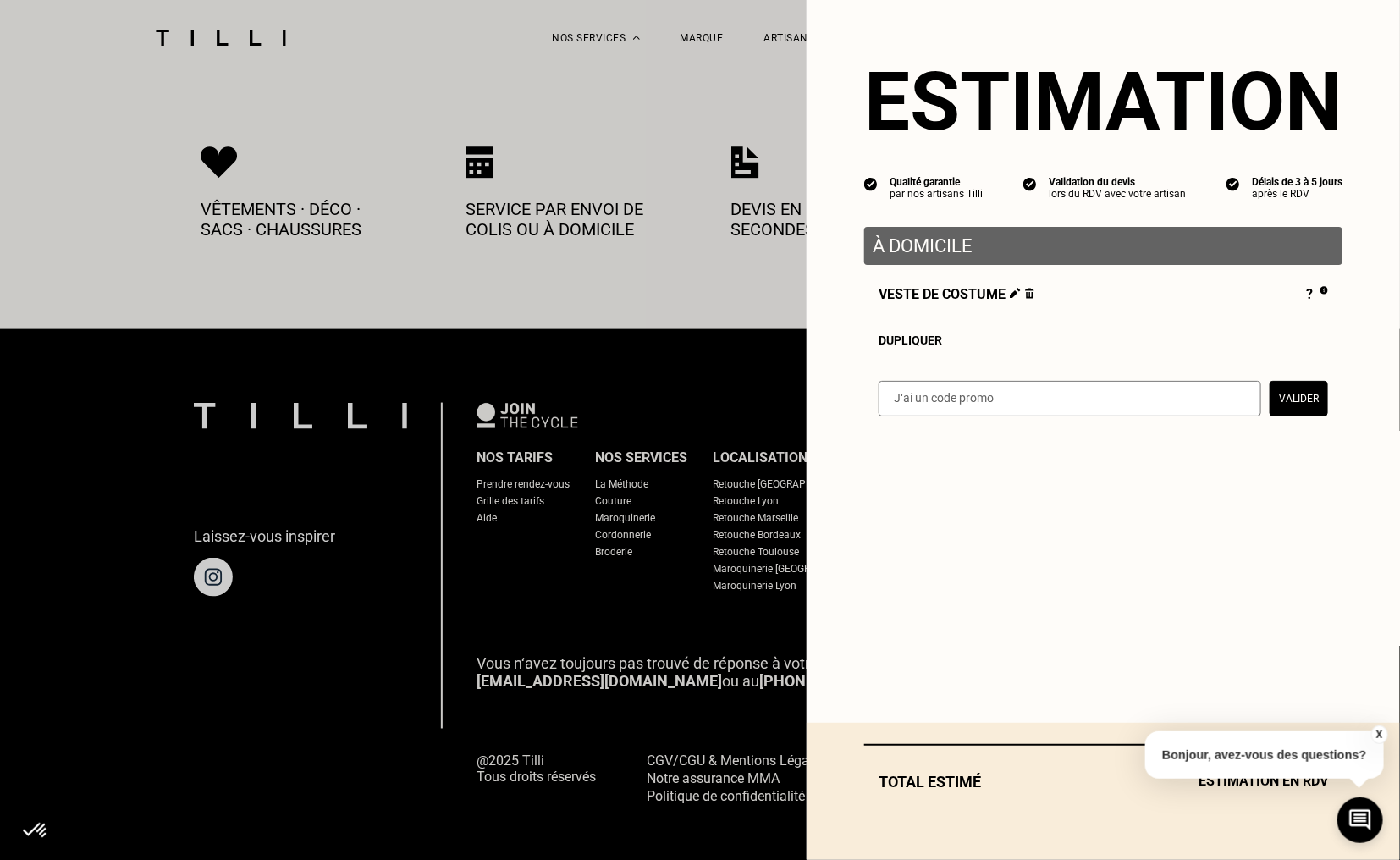
select select "FR"
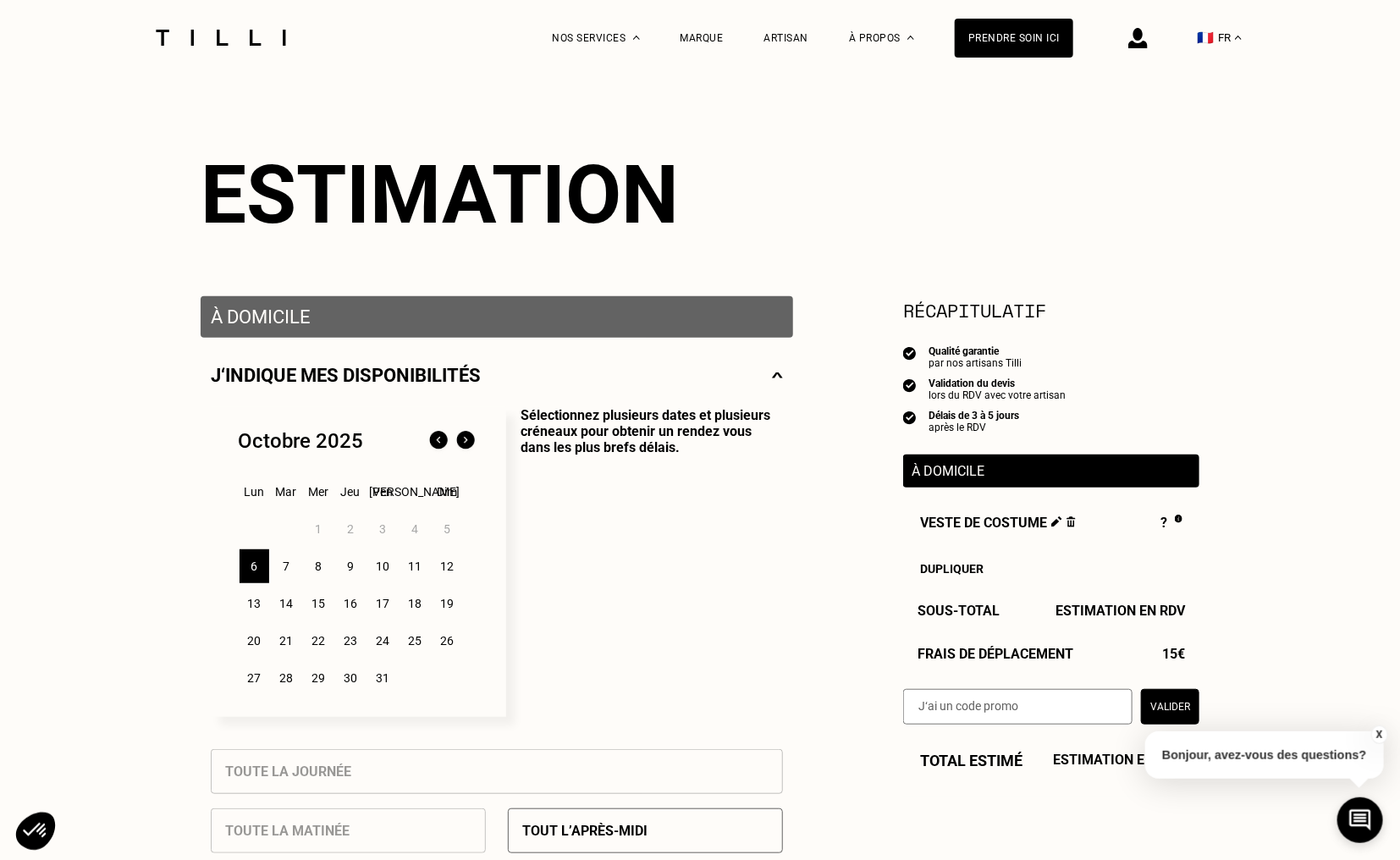
scroll to position [170, 0]
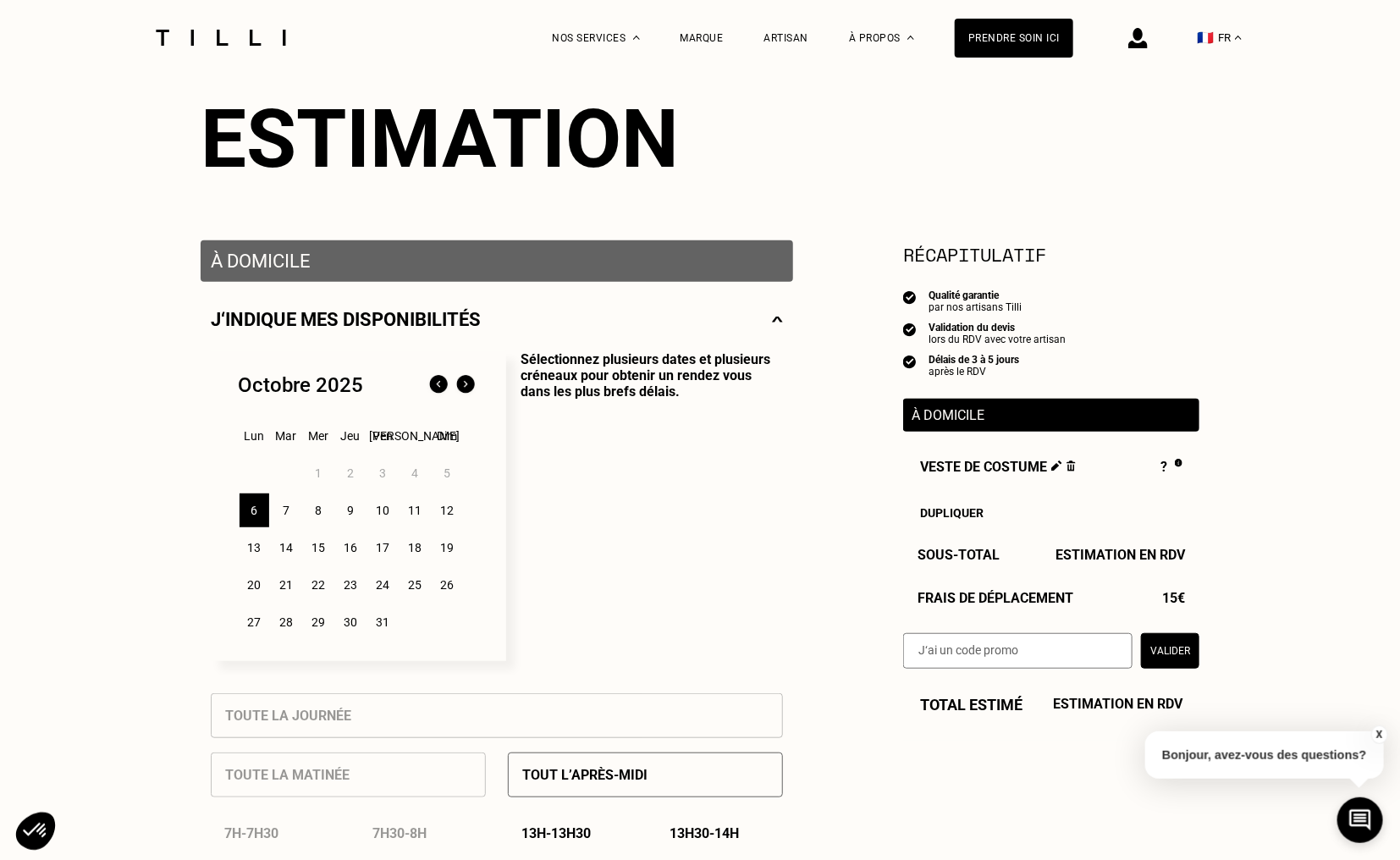
click at [321, 515] on div "8" at bounding box center [319, 510] width 30 height 34
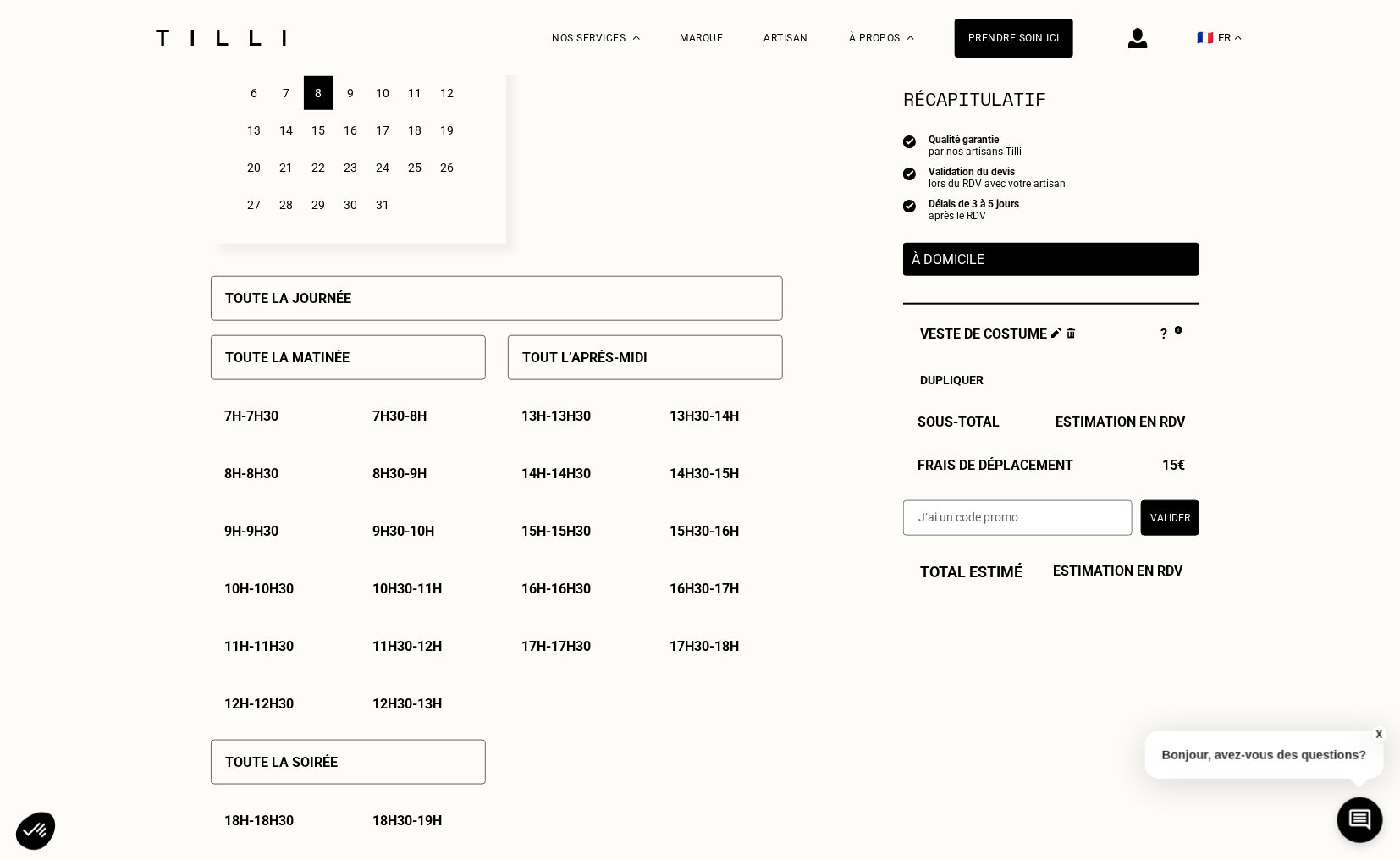
scroll to position [592, 0]
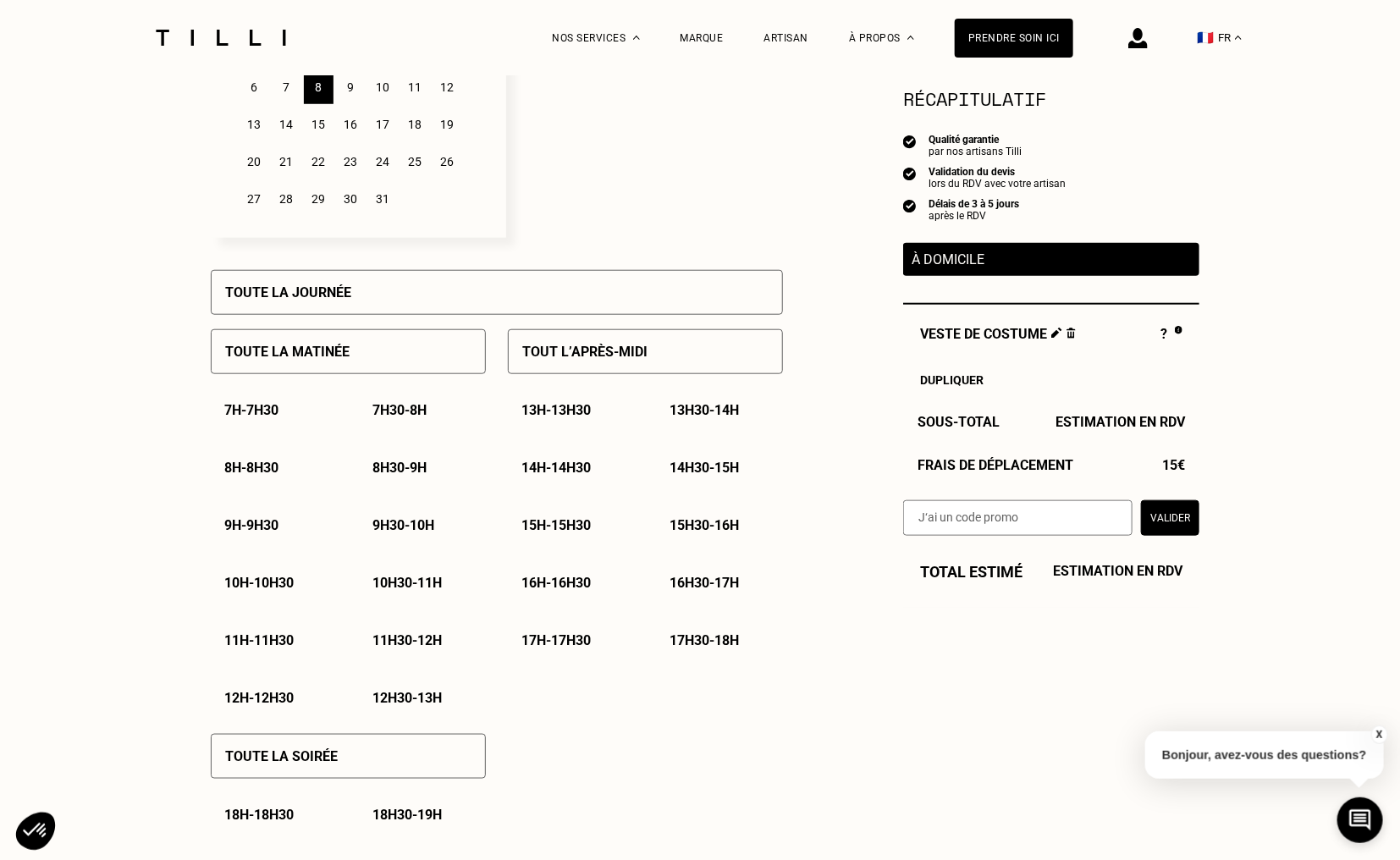
click at [719, 640] on p "17h30 - 18h" at bounding box center [704, 639] width 70 height 16
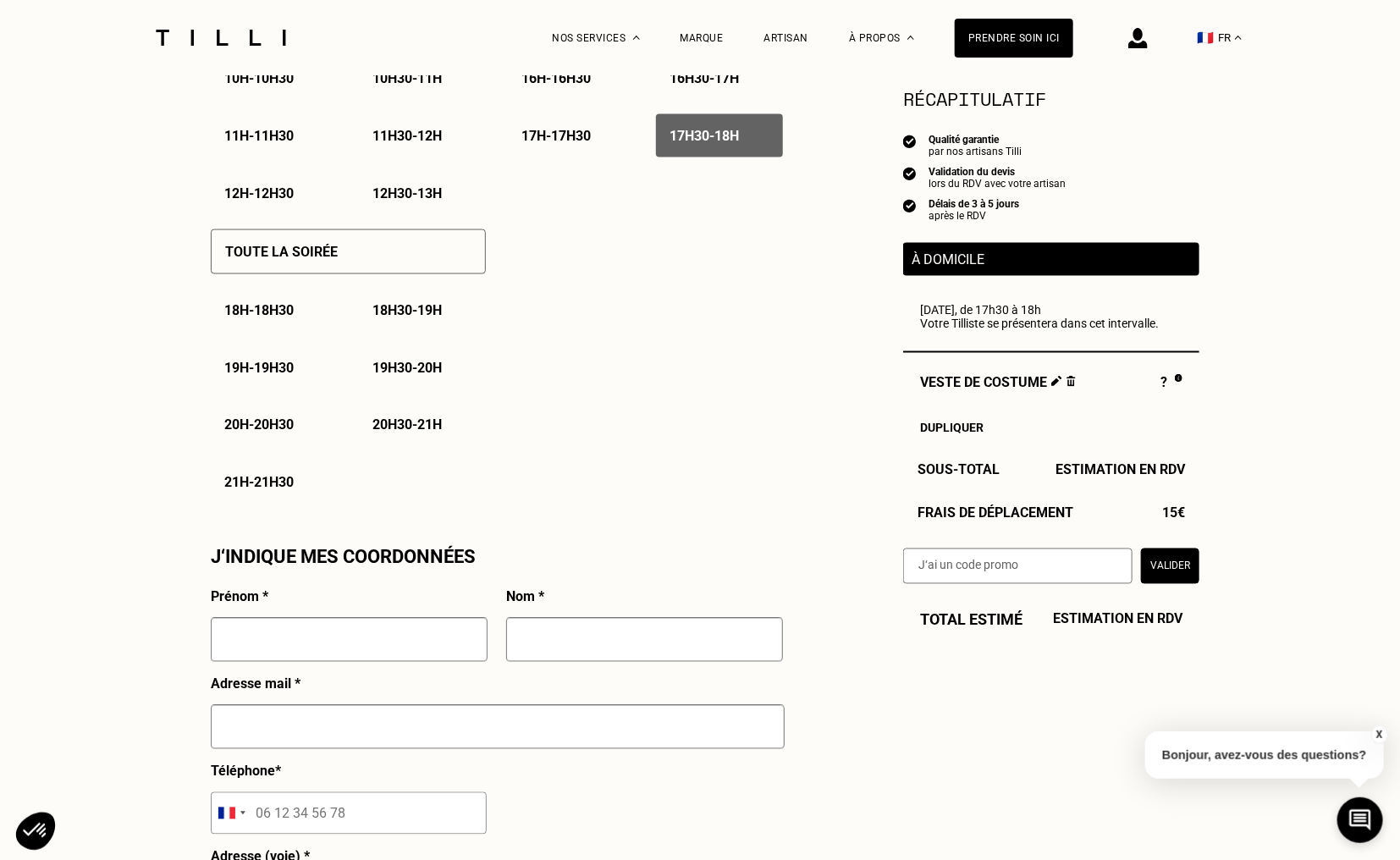
scroll to position [1100, 0]
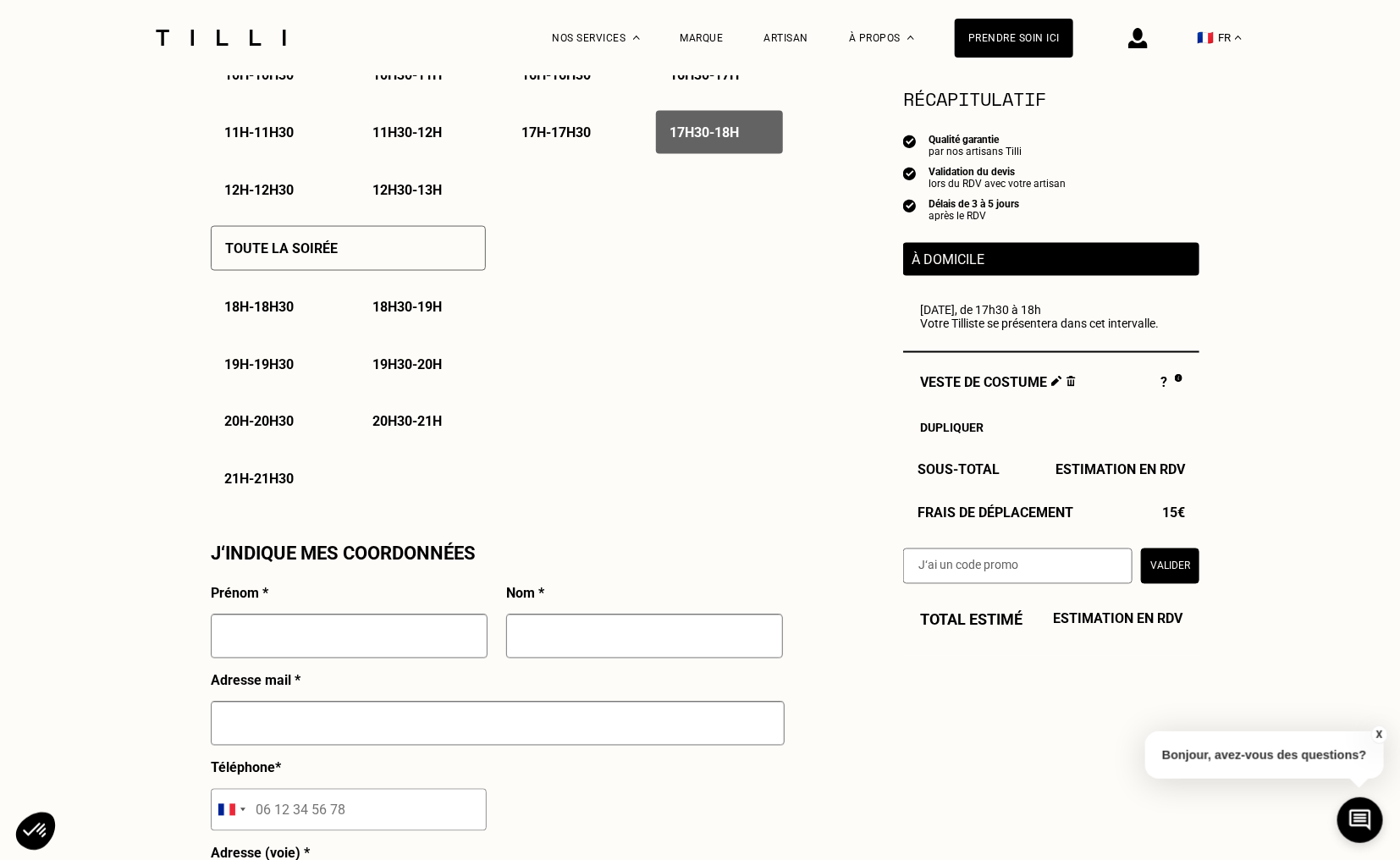
click at [335, 626] on input "text" at bounding box center [349, 636] width 277 height 44
type input "raksmey"
type input "pich pak"
type input "r-pich@hotmail.fr"
type input "06 77 86 83 67"
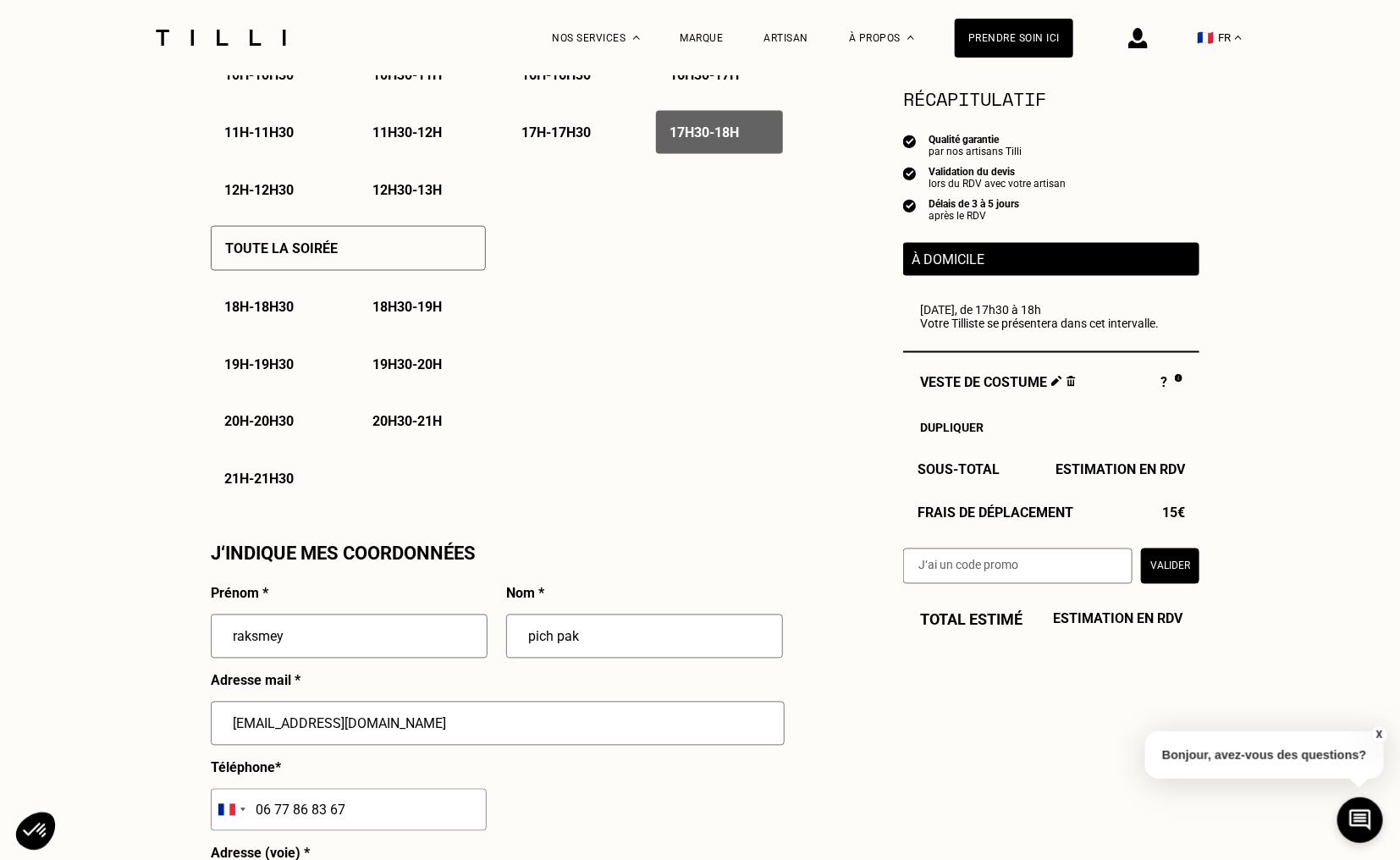
type input "24 place Paul Desphelipon"
type input "SAVIGNY LE TEMPLE"
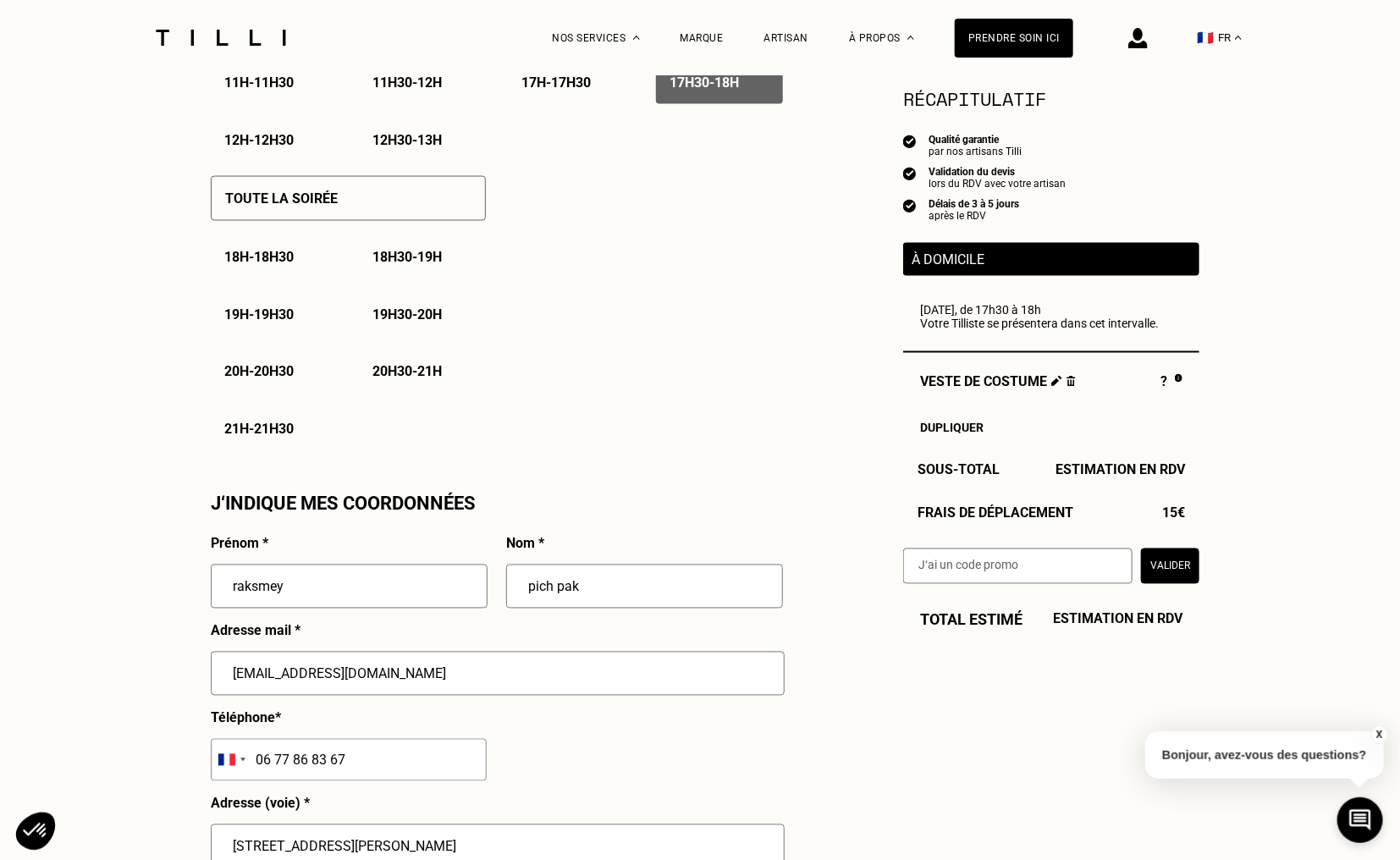
scroll to position [1354, 0]
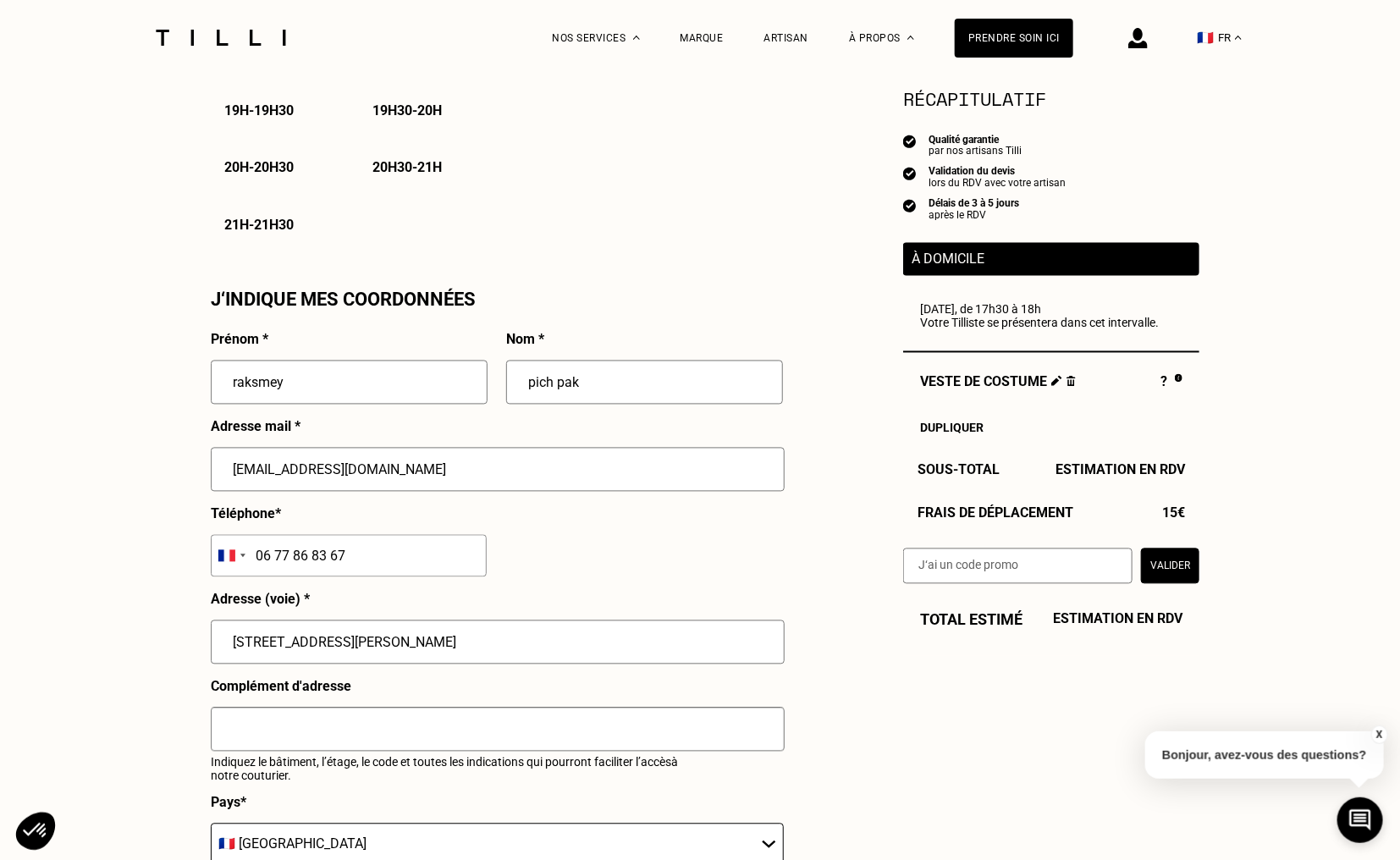
click at [399, 648] on input "24 place Paul Desphelipon" at bounding box center [497, 641] width 574 height 44
drag, startPoint x: 416, startPoint y: 645, endPoint x: 363, endPoint y: 655, distance: 53.9
click at [353, 650] on input "24 place Paul Desphelipon" at bounding box center [497, 641] width 574 height 44
type input "32 ALLEE DE LA BIEVRE"
click at [278, 733] on input "text" at bounding box center [497, 728] width 574 height 44
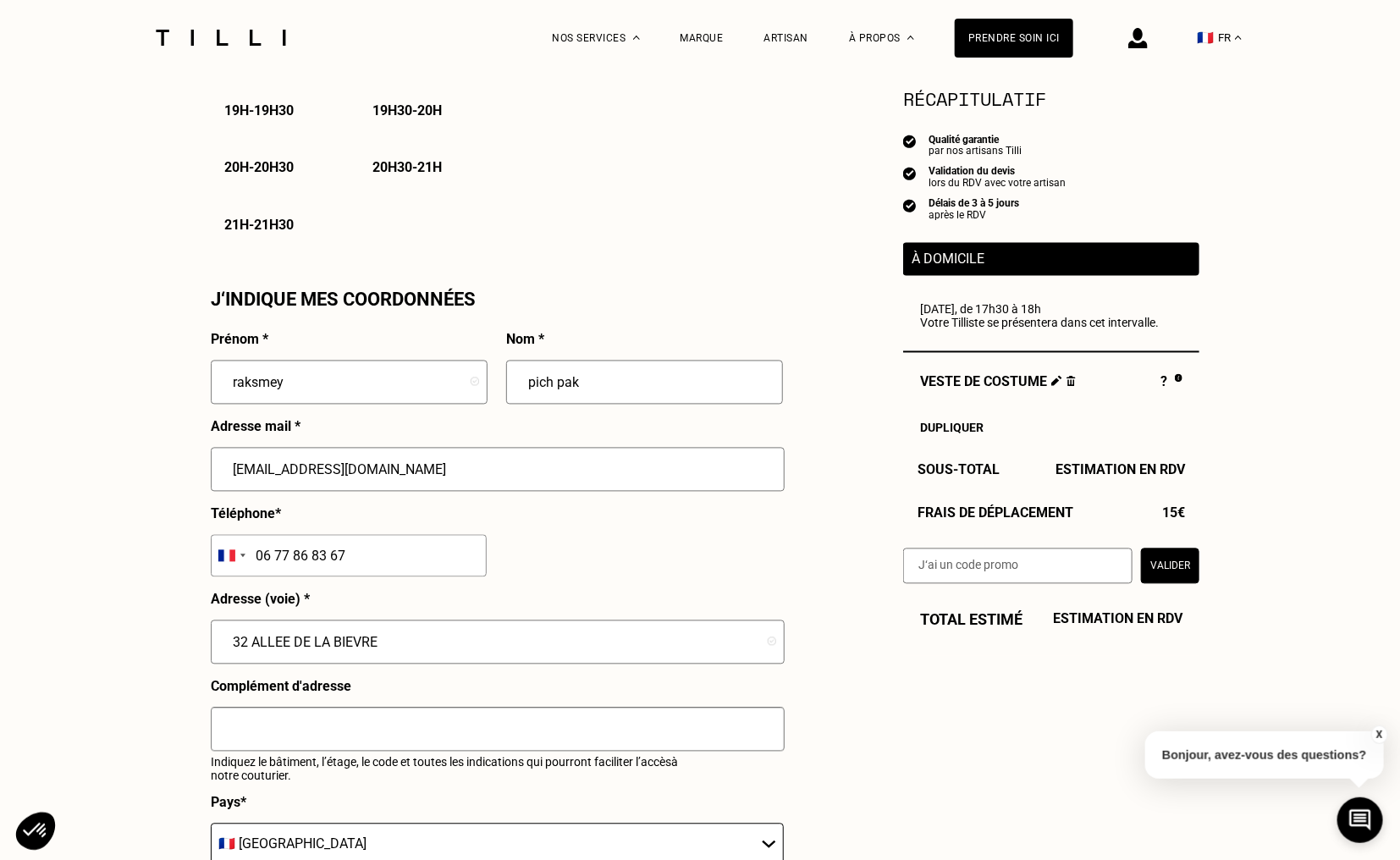
type input "batiment F boite au lettre 17"
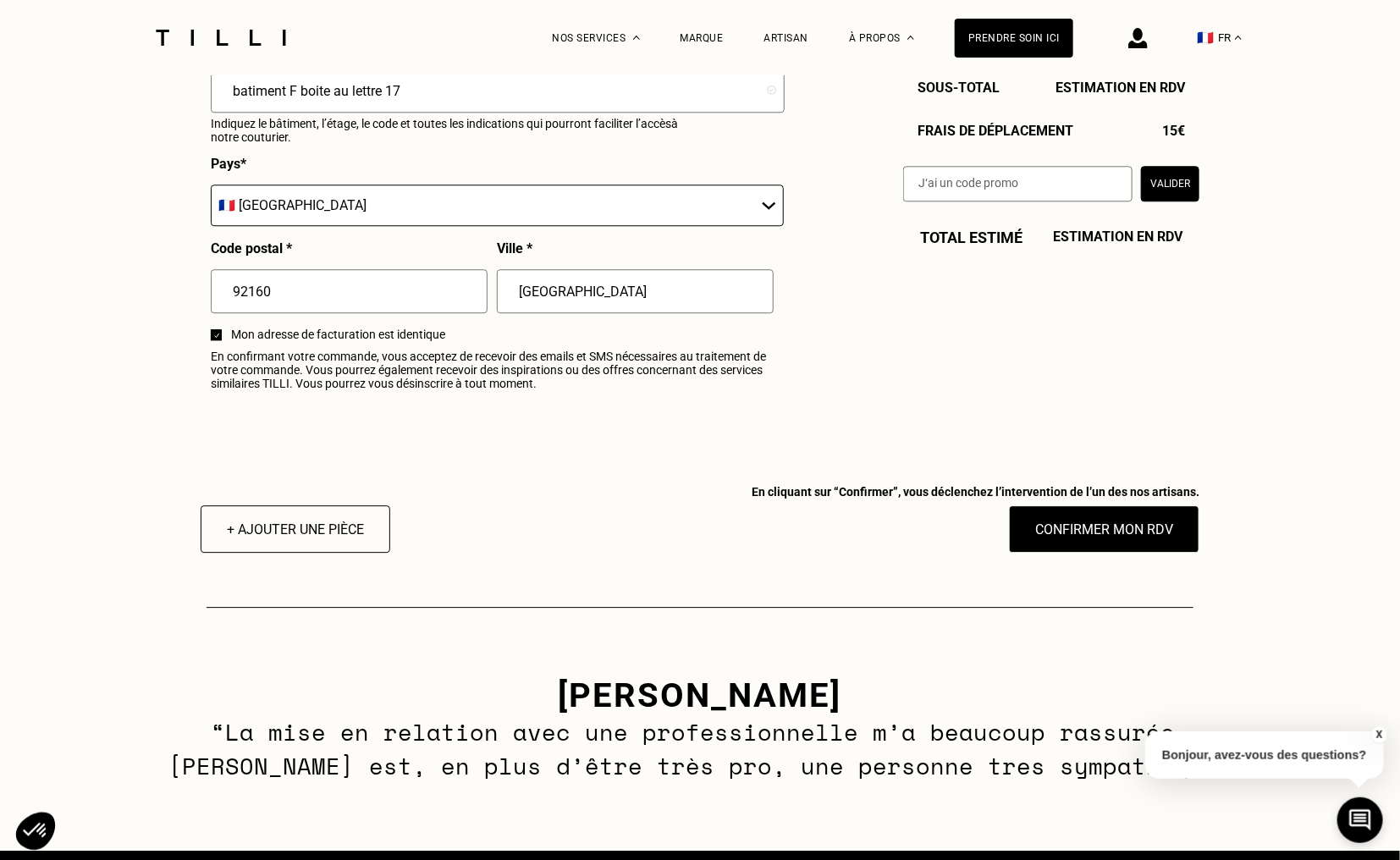
scroll to position [2200, 0]
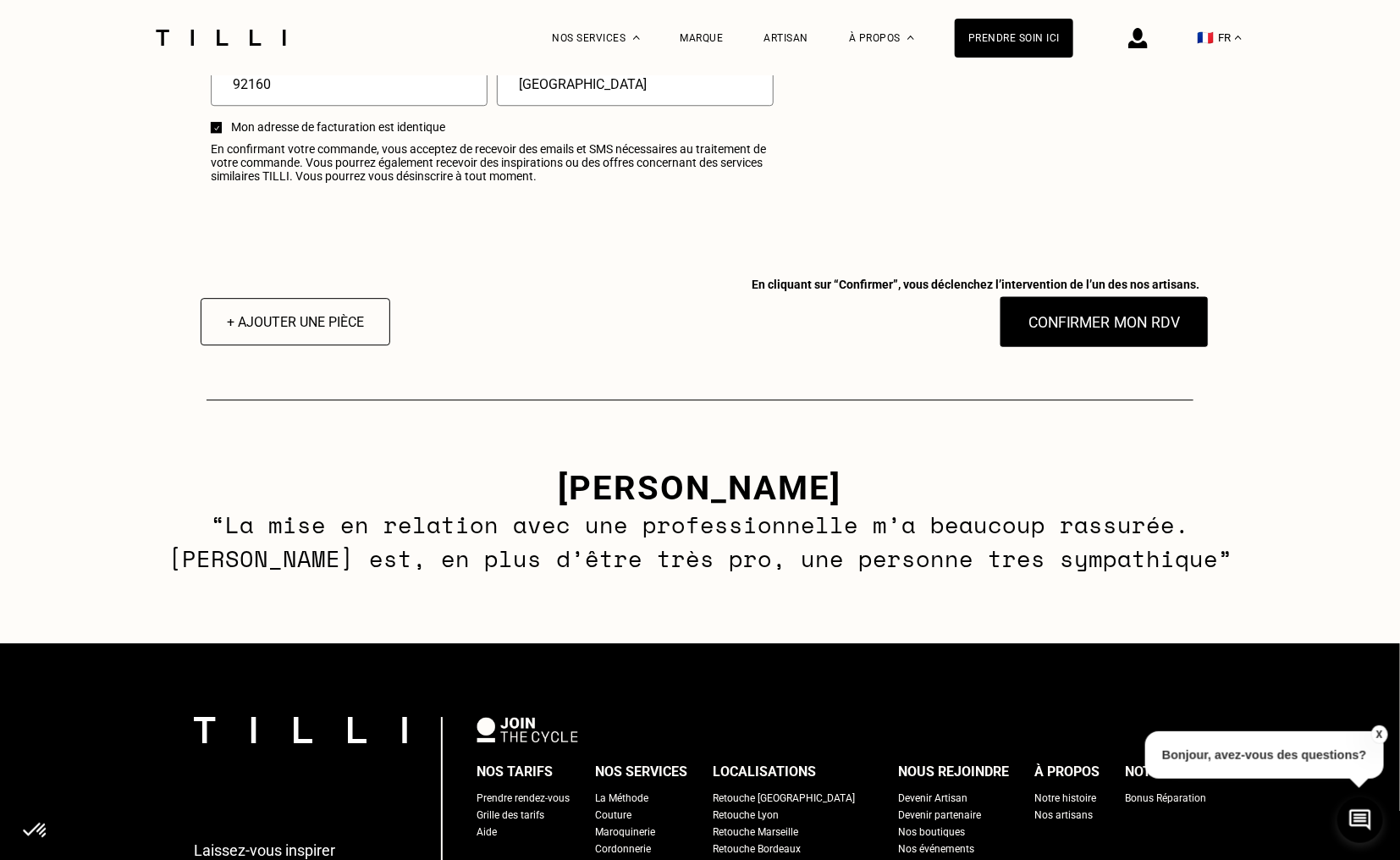
click at [1055, 324] on button "Confirmer mon RDV" at bounding box center [1104, 322] width 210 height 53
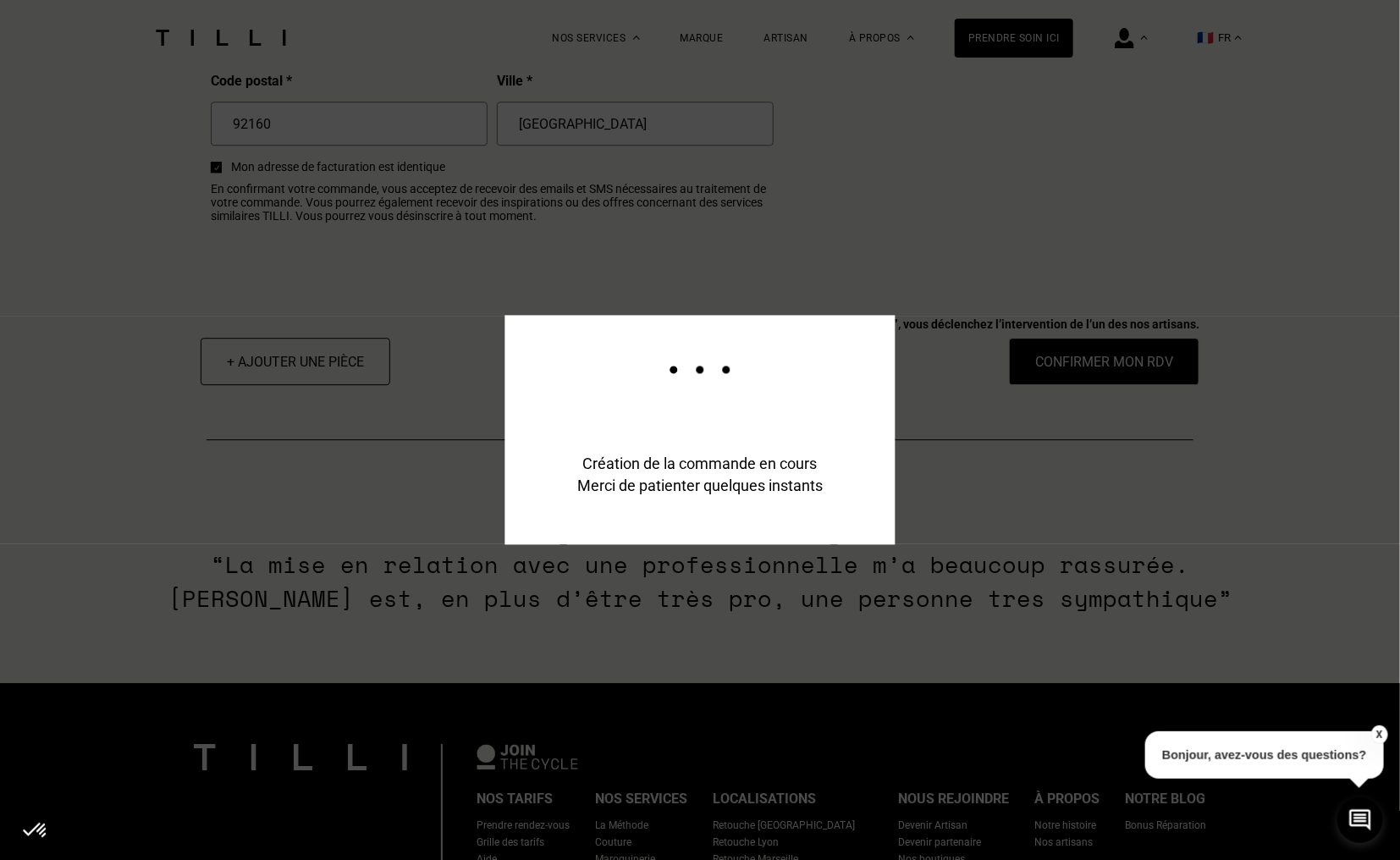
scroll to position [2242, 0]
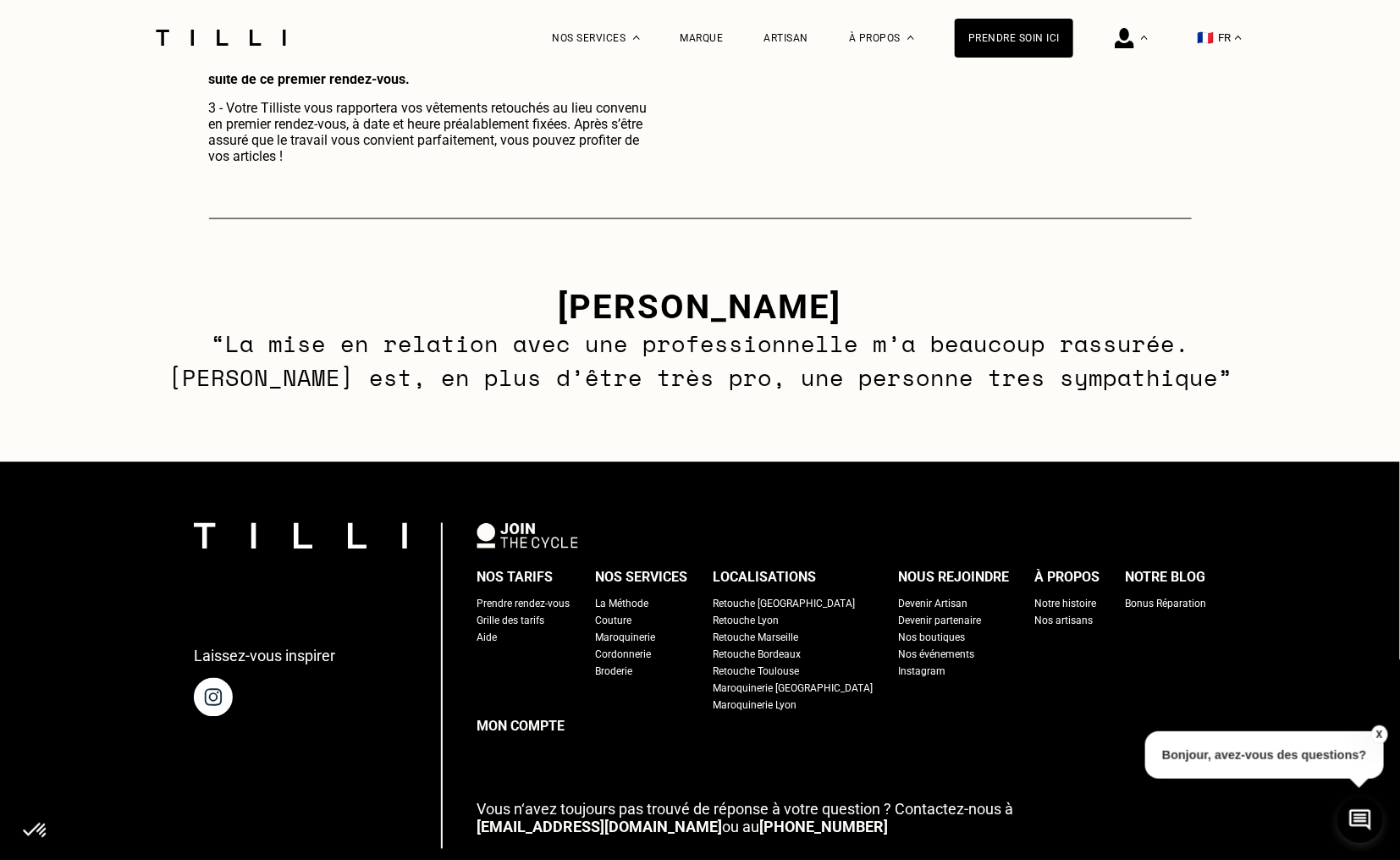
scroll to position [1100, 0]
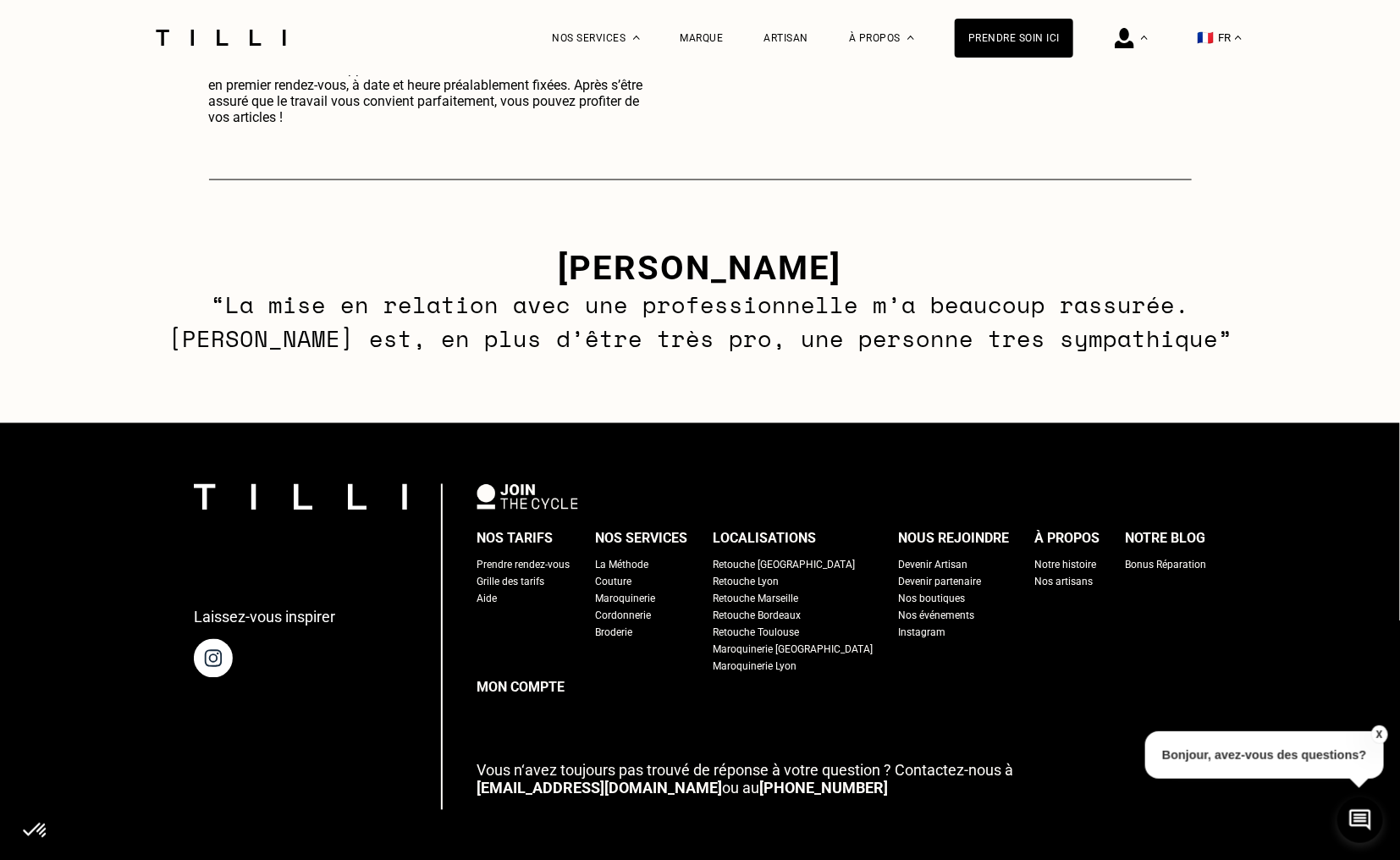
click at [765, 565] on div "Retouche [GEOGRAPHIC_DATA]" at bounding box center [783, 565] width 142 height 17
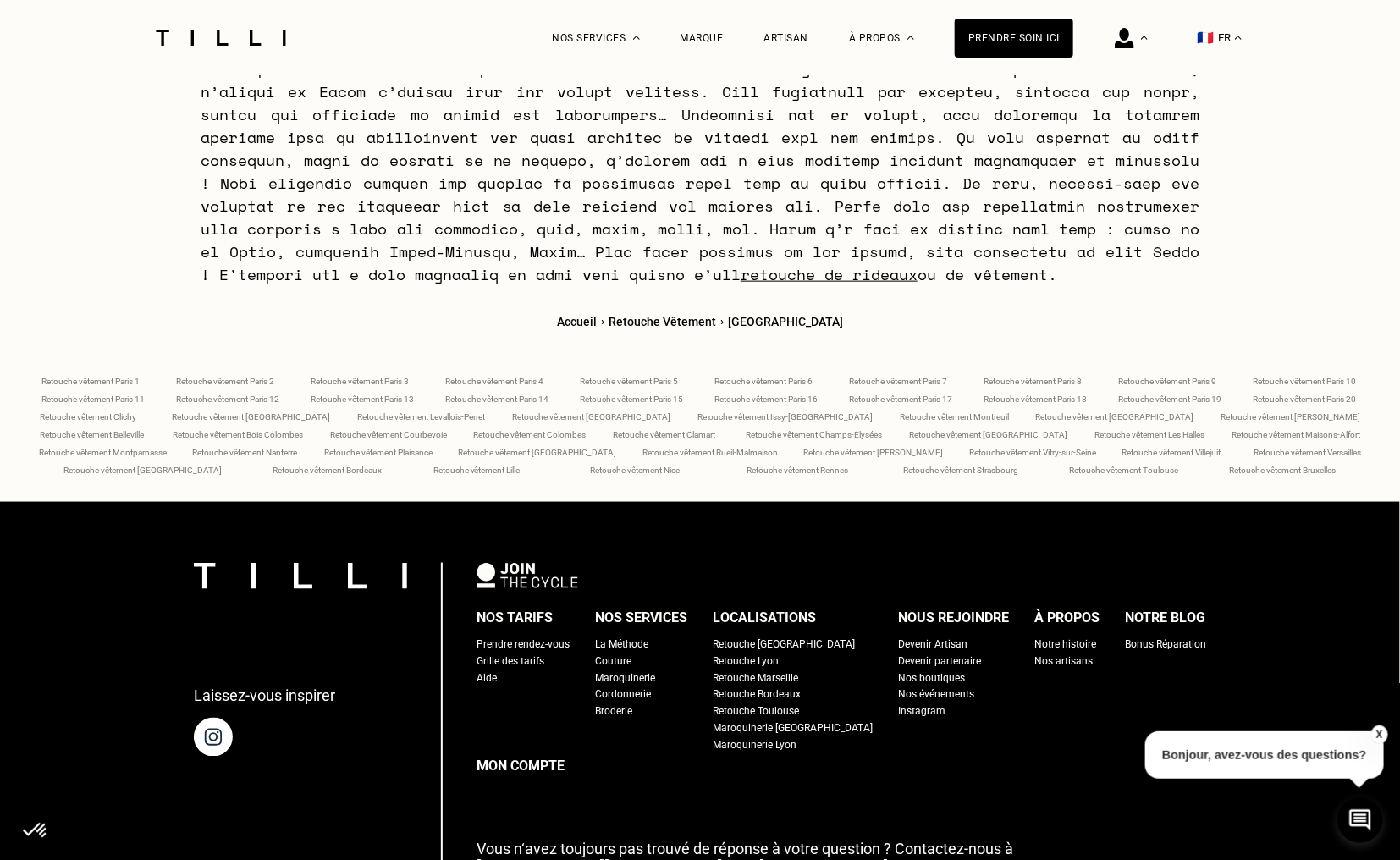
scroll to position [6900, 0]
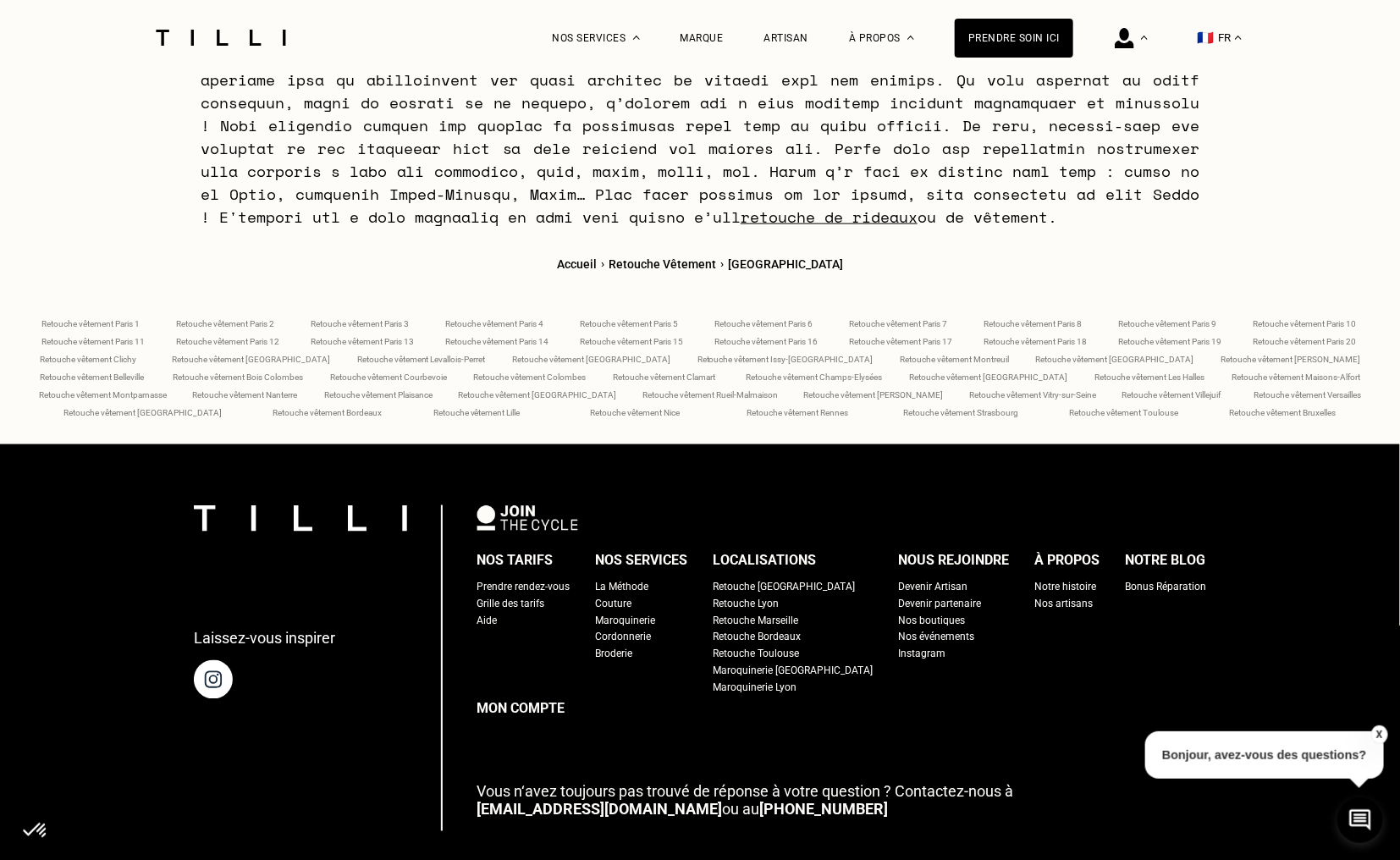
click at [554, 505] on img at bounding box center [528, 517] width 102 height 25
click at [648, 578] on div "La Méthode" at bounding box center [622, 587] width 54 height 17
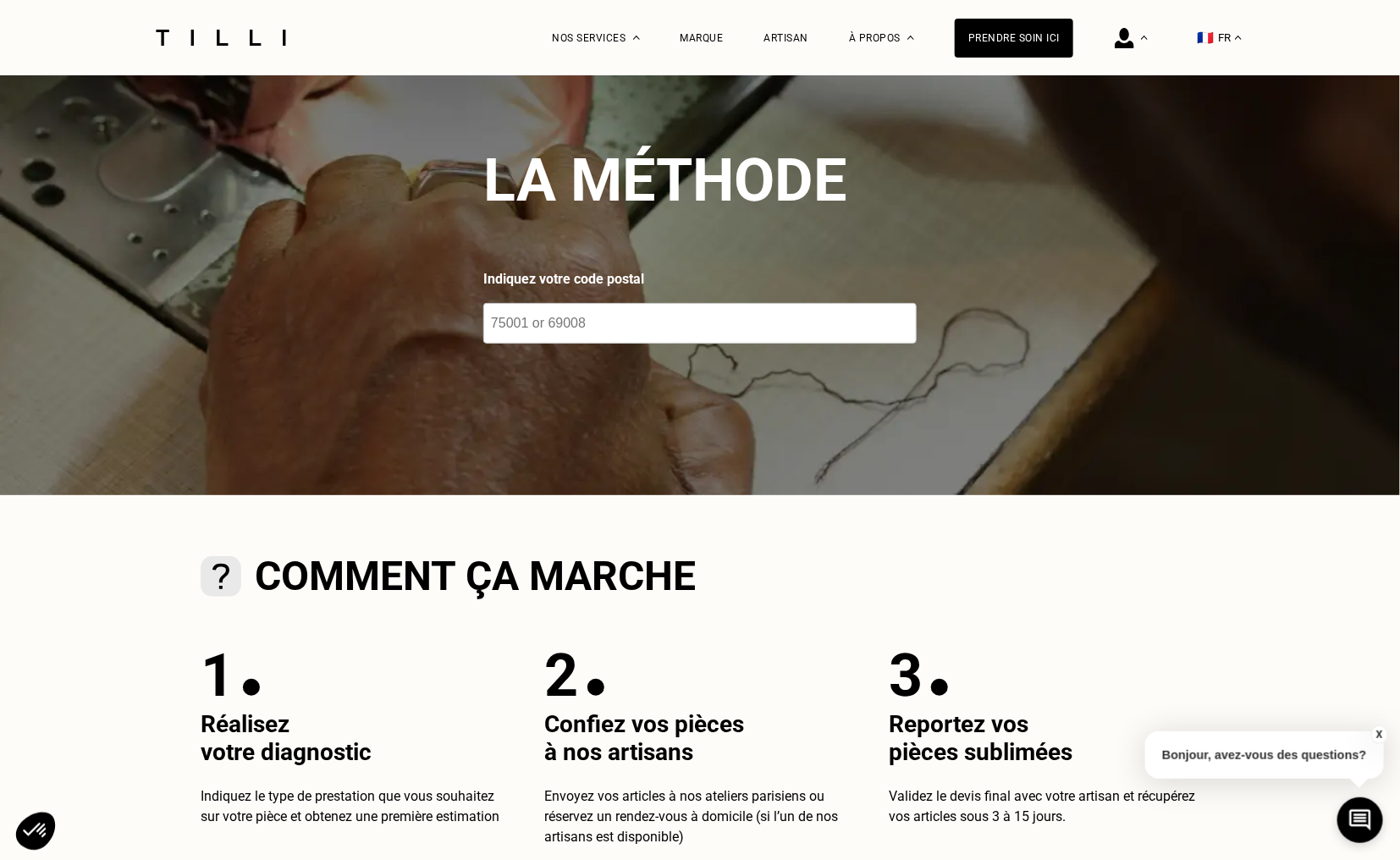
click at [599, 312] on input "number" at bounding box center [700, 323] width 434 height 41
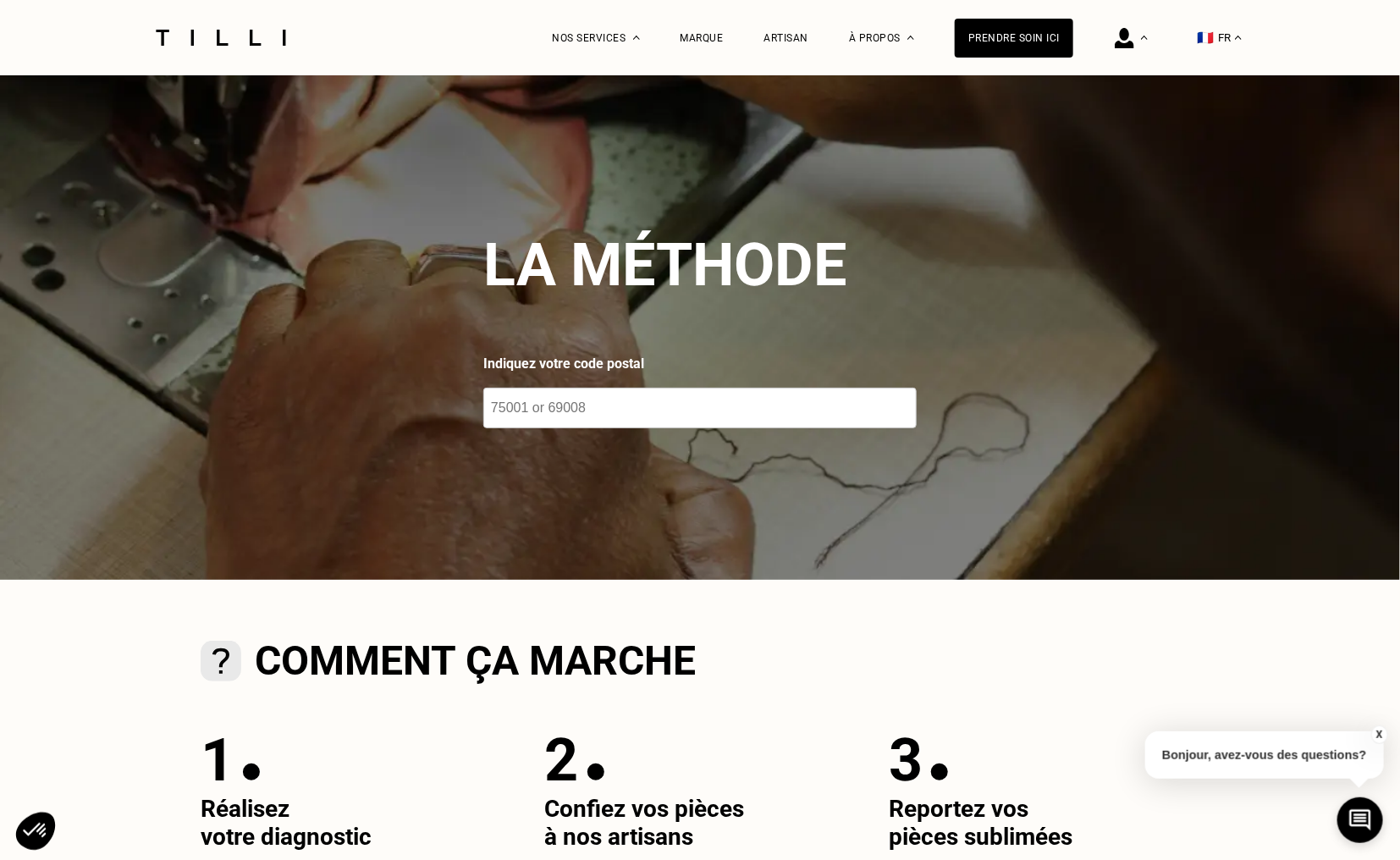
click at [609, 407] on input "number" at bounding box center [700, 408] width 434 height 41
type input "92160"
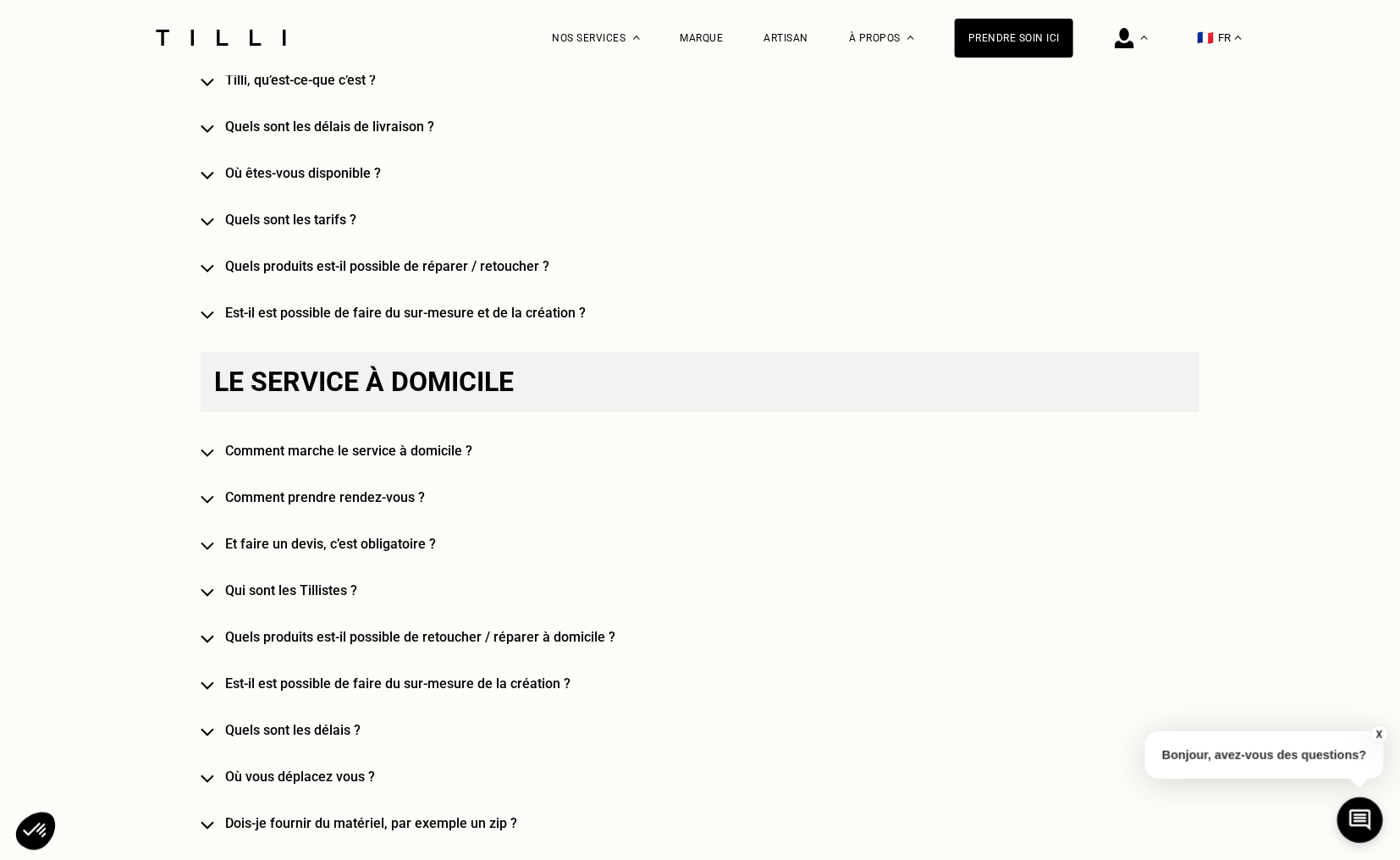
scroll to position [1357, 0]
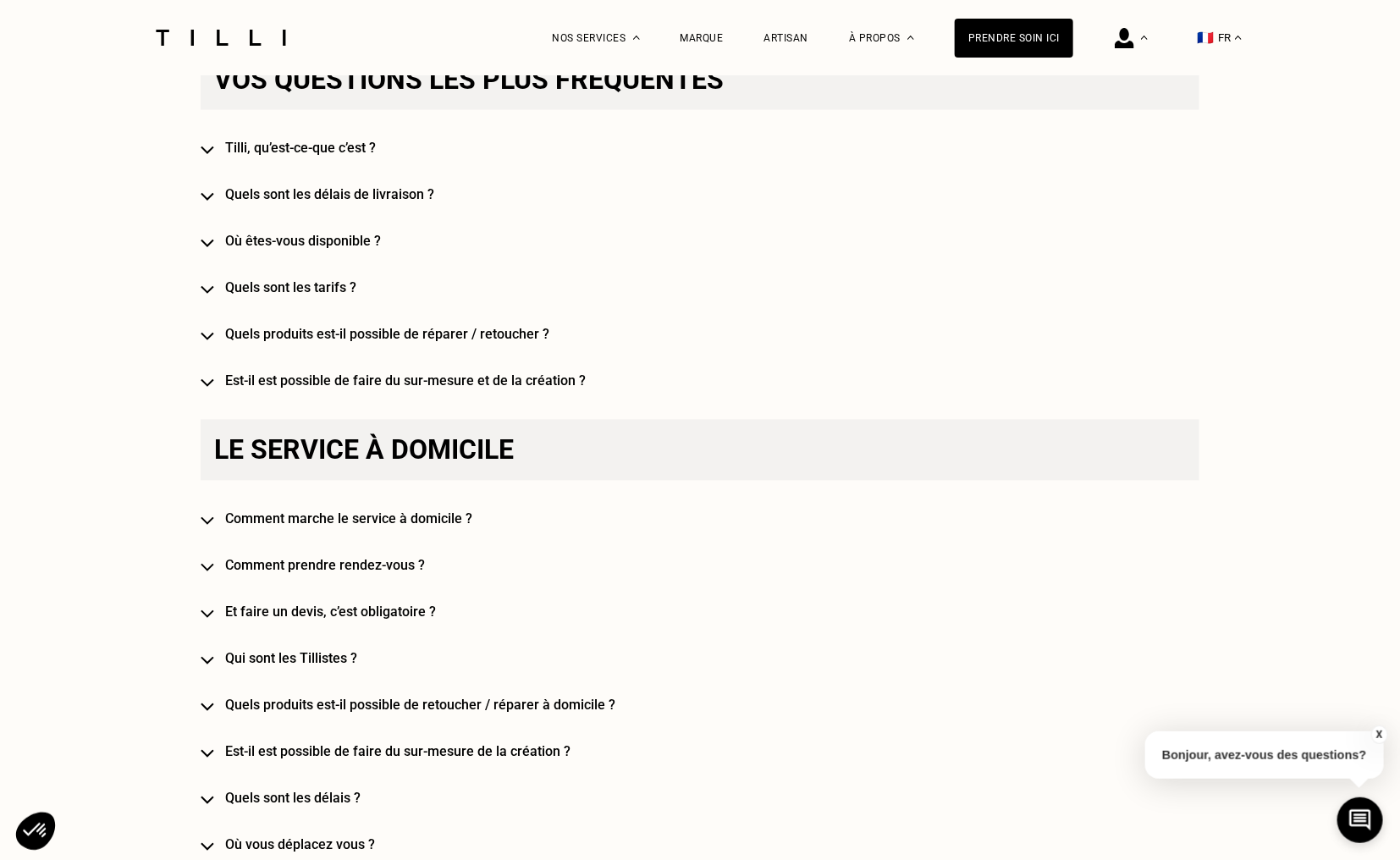
click at [534, 384] on h4 "Est-il est possible de faire du sur-mesure et de la création ?" at bounding box center [725, 381] width 999 height 16
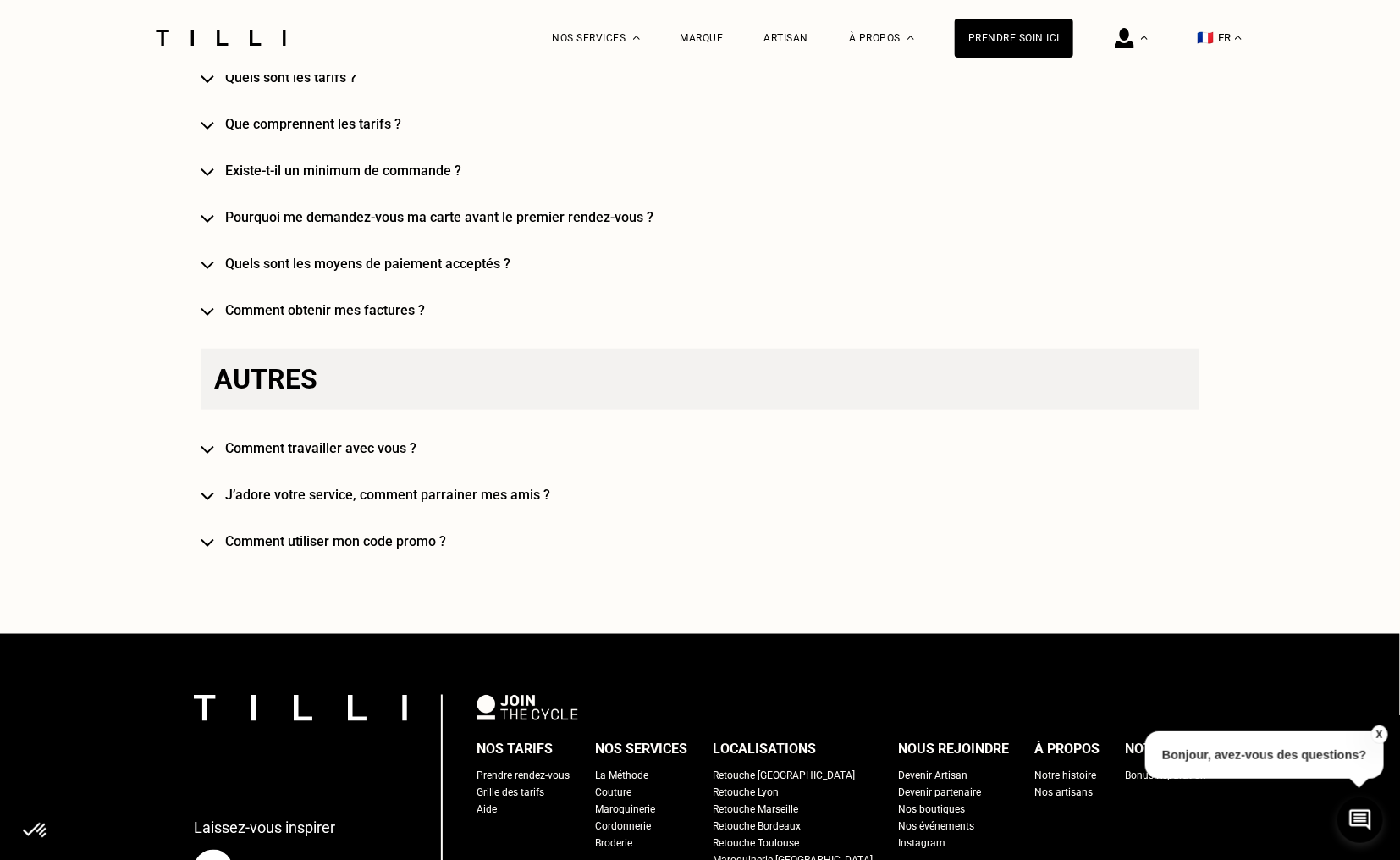
scroll to position [3811, 0]
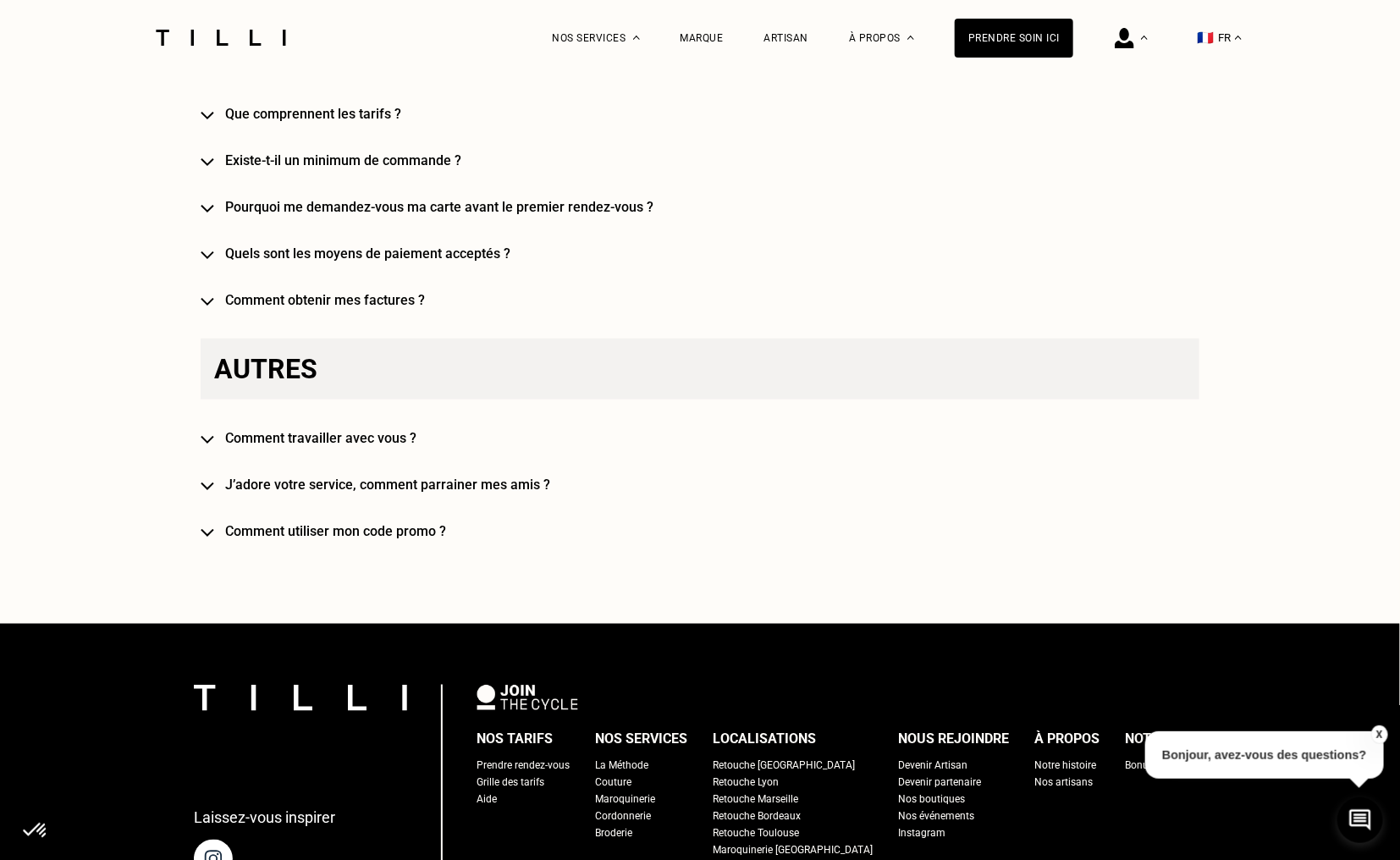
click at [444, 478] on h4 "J’adore votre service, comment parrainer mes amis ?" at bounding box center [725, 484] width 999 height 16
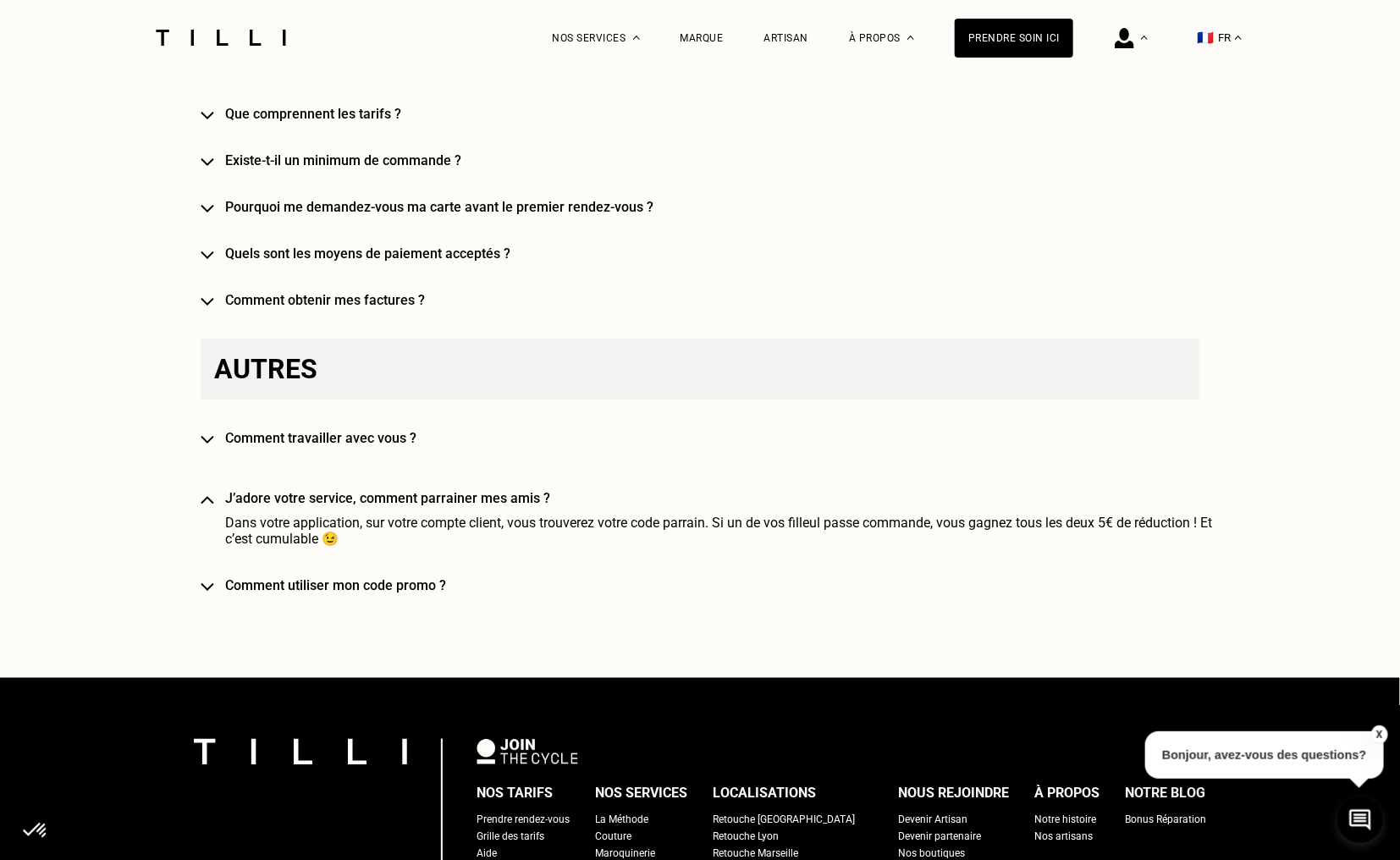
click at [339, 435] on h4 "Comment travailler avec vous ?" at bounding box center [725, 437] width 999 height 16
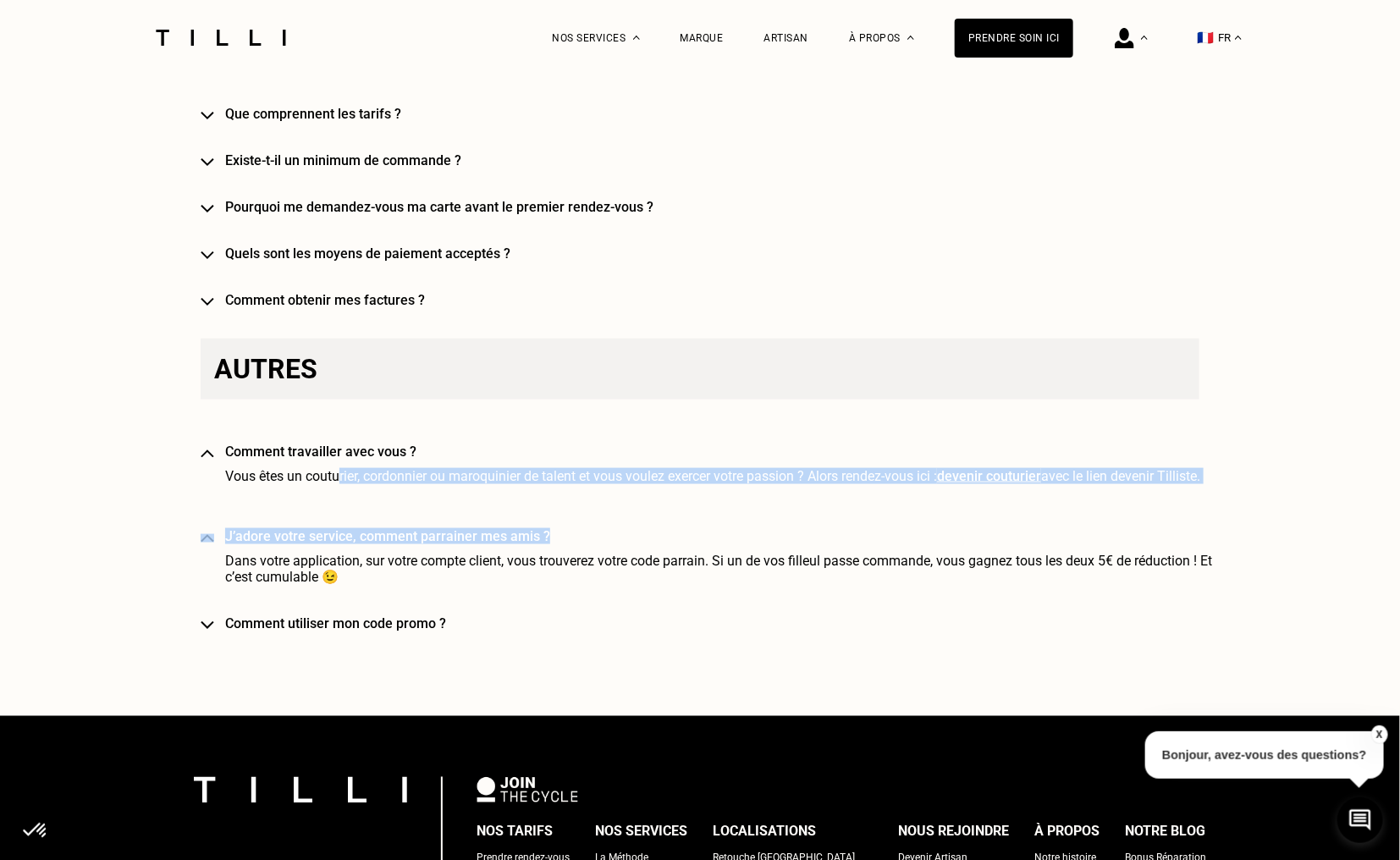
drag, startPoint x: 346, startPoint y: 467, endPoint x: 736, endPoint y: 490, distance: 390.7
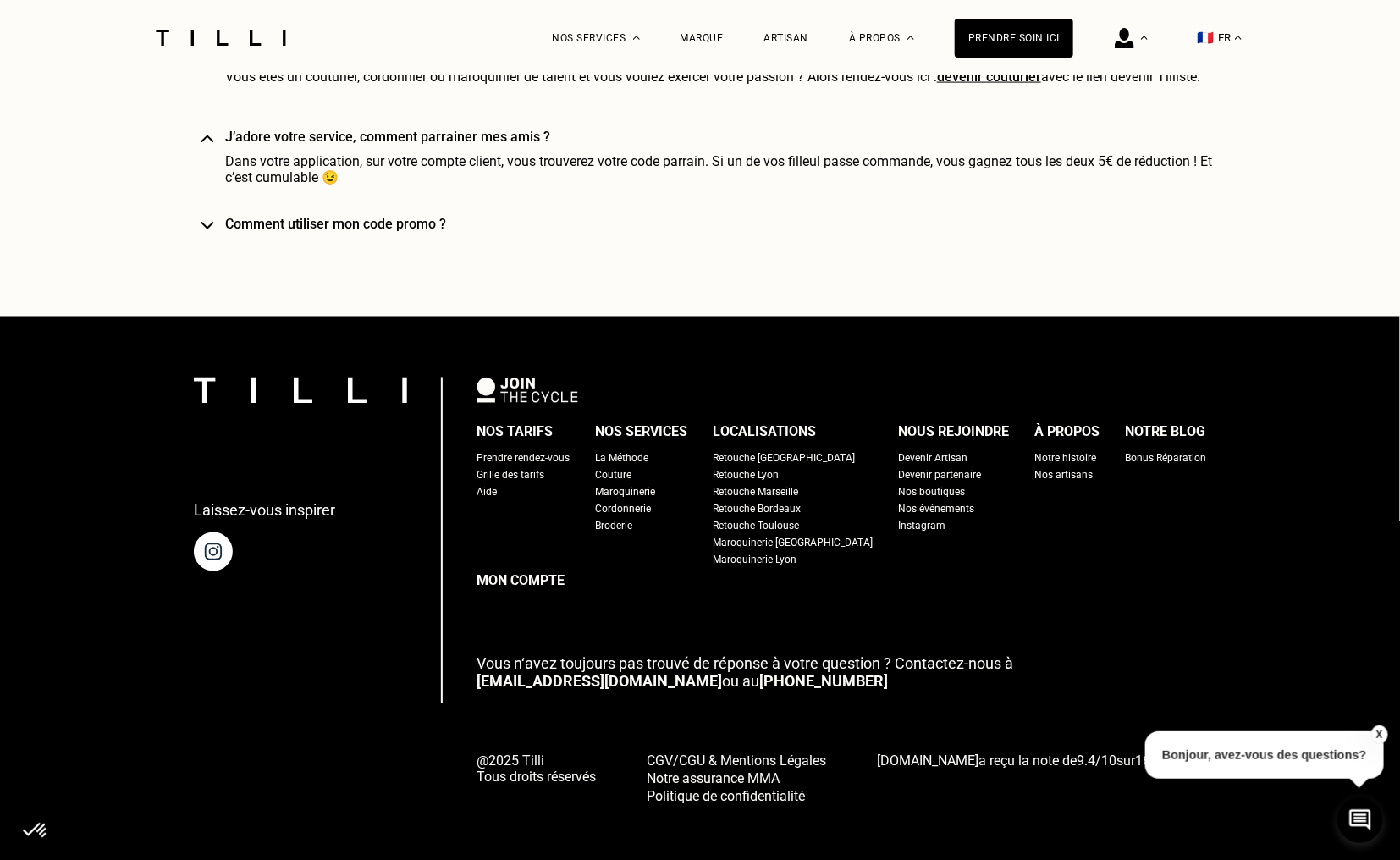
scroll to position [4205, 0]
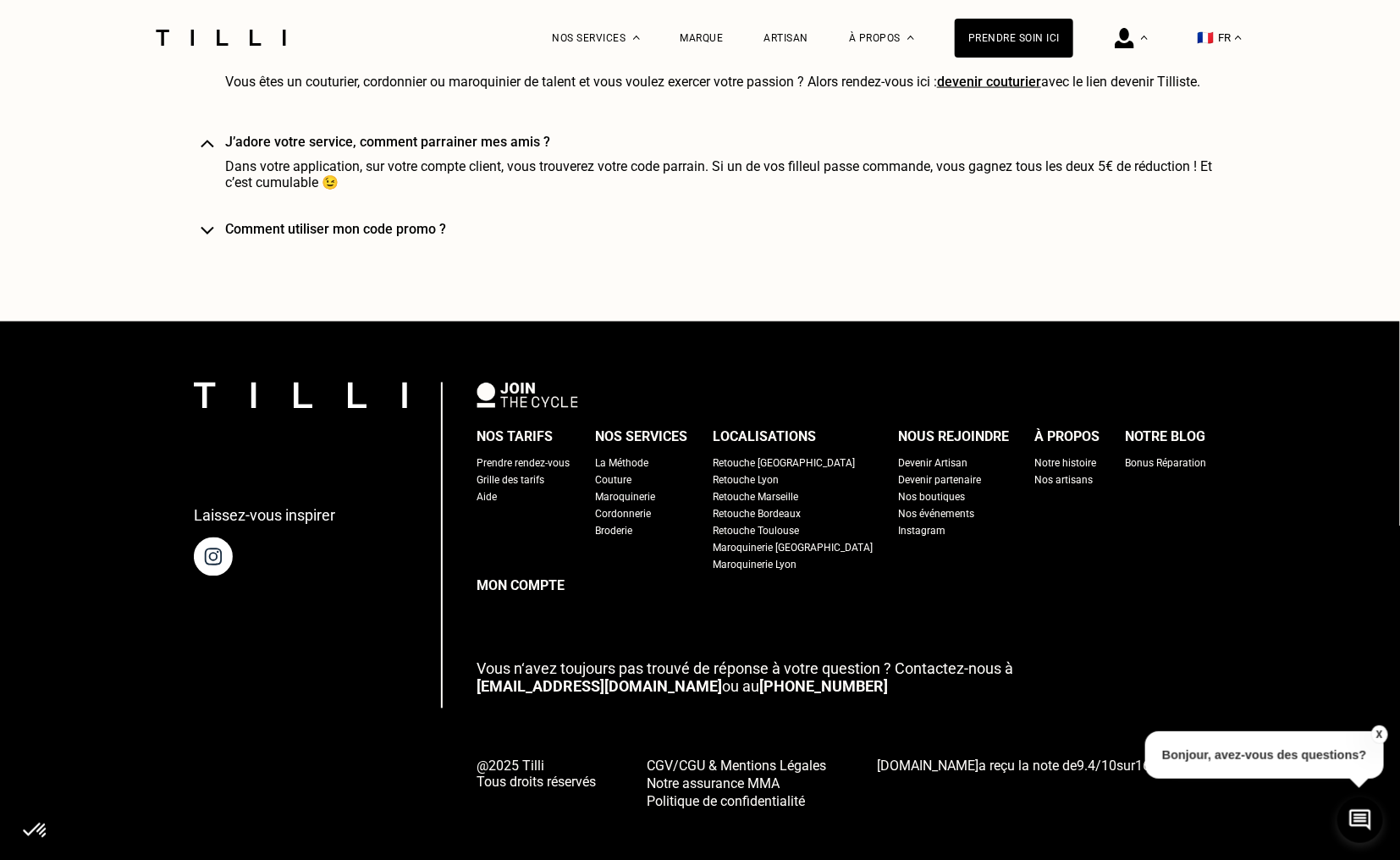
click at [1373, 740] on button "X" at bounding box center [1379, 735] width 17 height 19
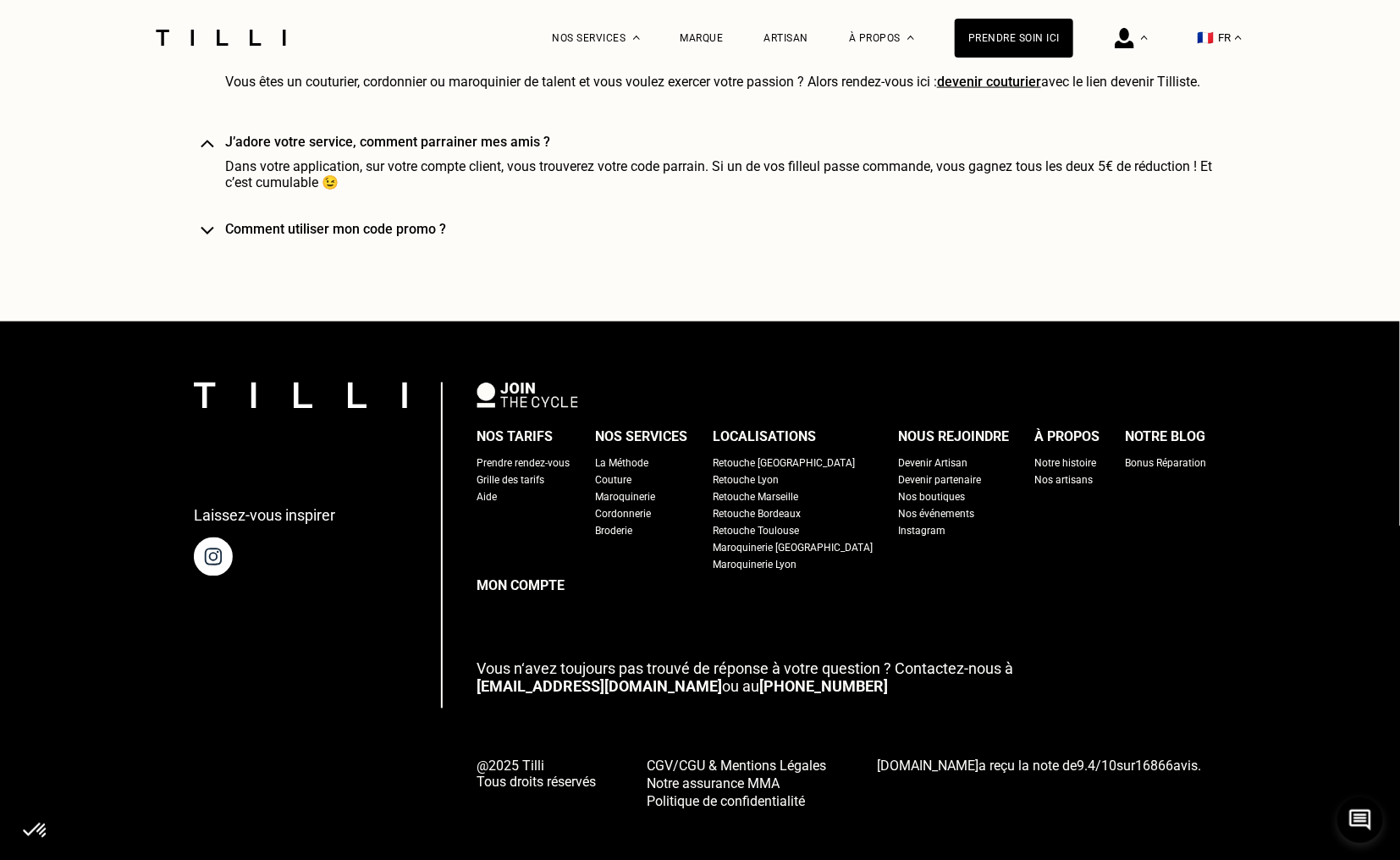
scroll to position [4210, 0]
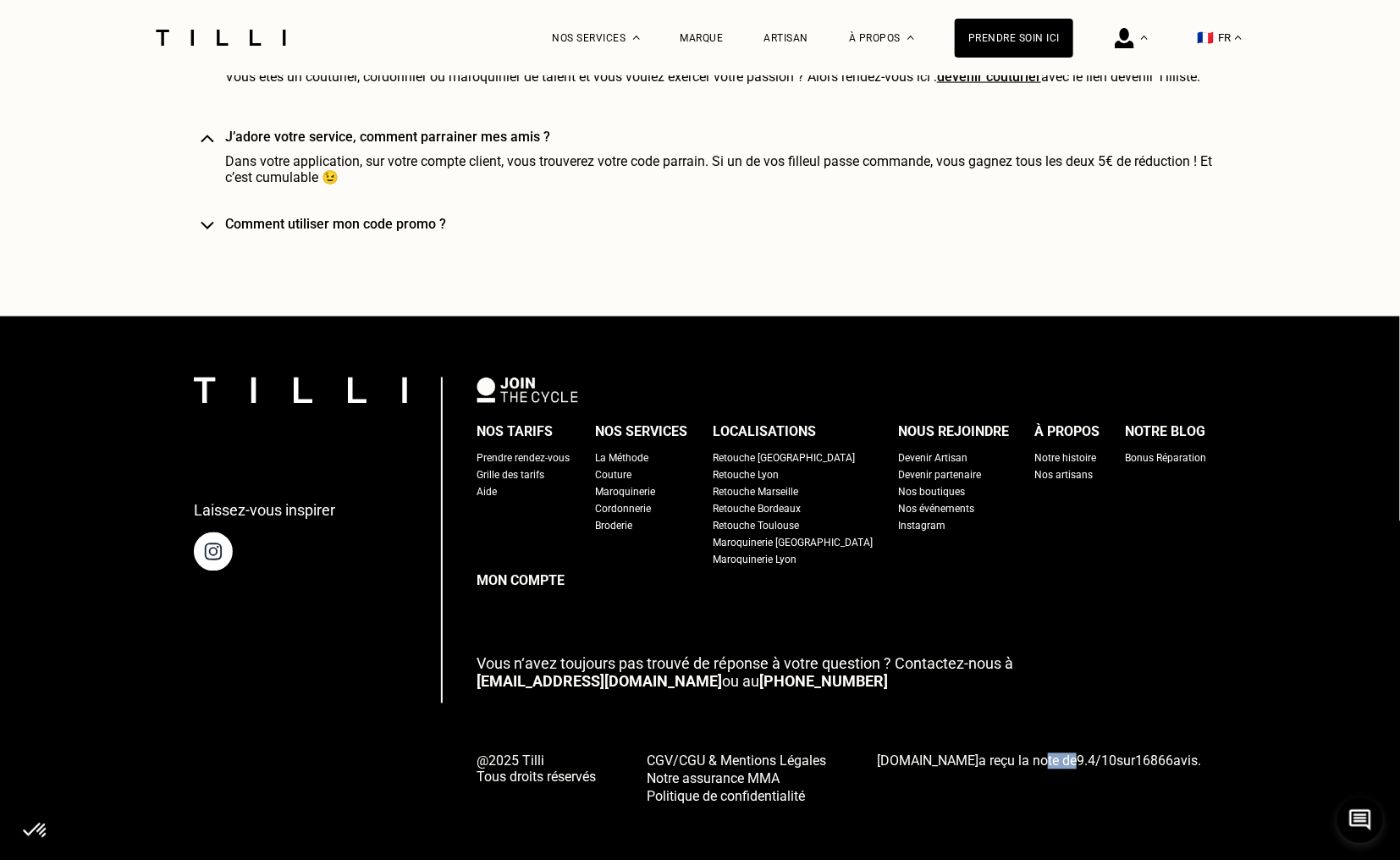
drag, startPoint x: 1019, startPoint y: 757, endPoint x: 1066, endPoint y: 759, distance: 47.0
click at [1050, 759] on span "Tilli.fr a reçu la note de 9.4 / 10 sur 16866 avis." at bounding box center [1039, 761] width 325 height 16
drag, startPoint x: 1075, startPoint y: 760, endPoint x: 1137, endPoint y: 758, distance: 62.0
click at [1082, 760] on span "9.4 / 10" at bounding box center [1097, 761] width 40 height 16
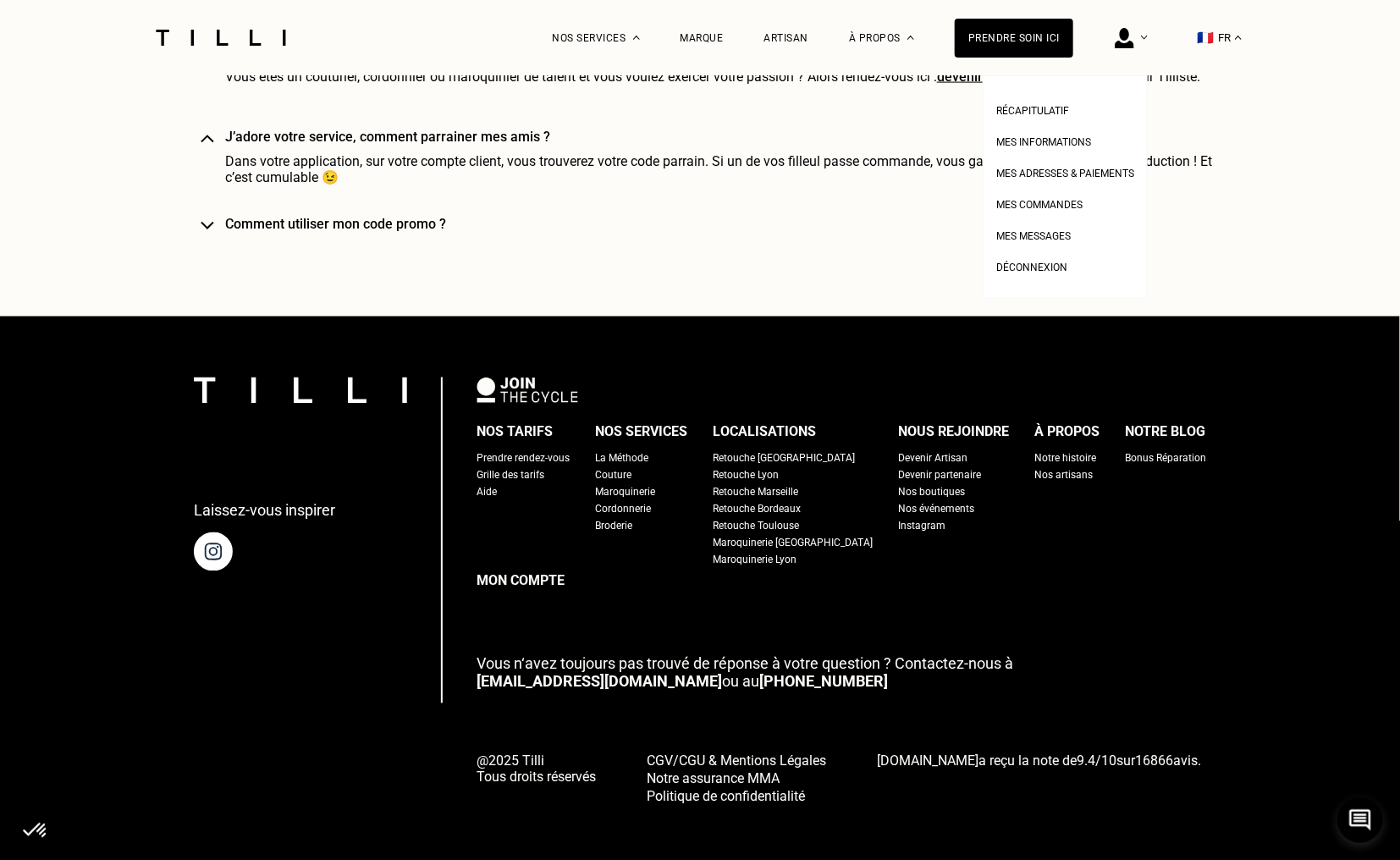
click at [1136, 52] on div at bounding box center [1132, 37] width 33 height 75
click at [1050, 143] on span "Mes informations" at bounding box center [1044, 142] width 95 height 12
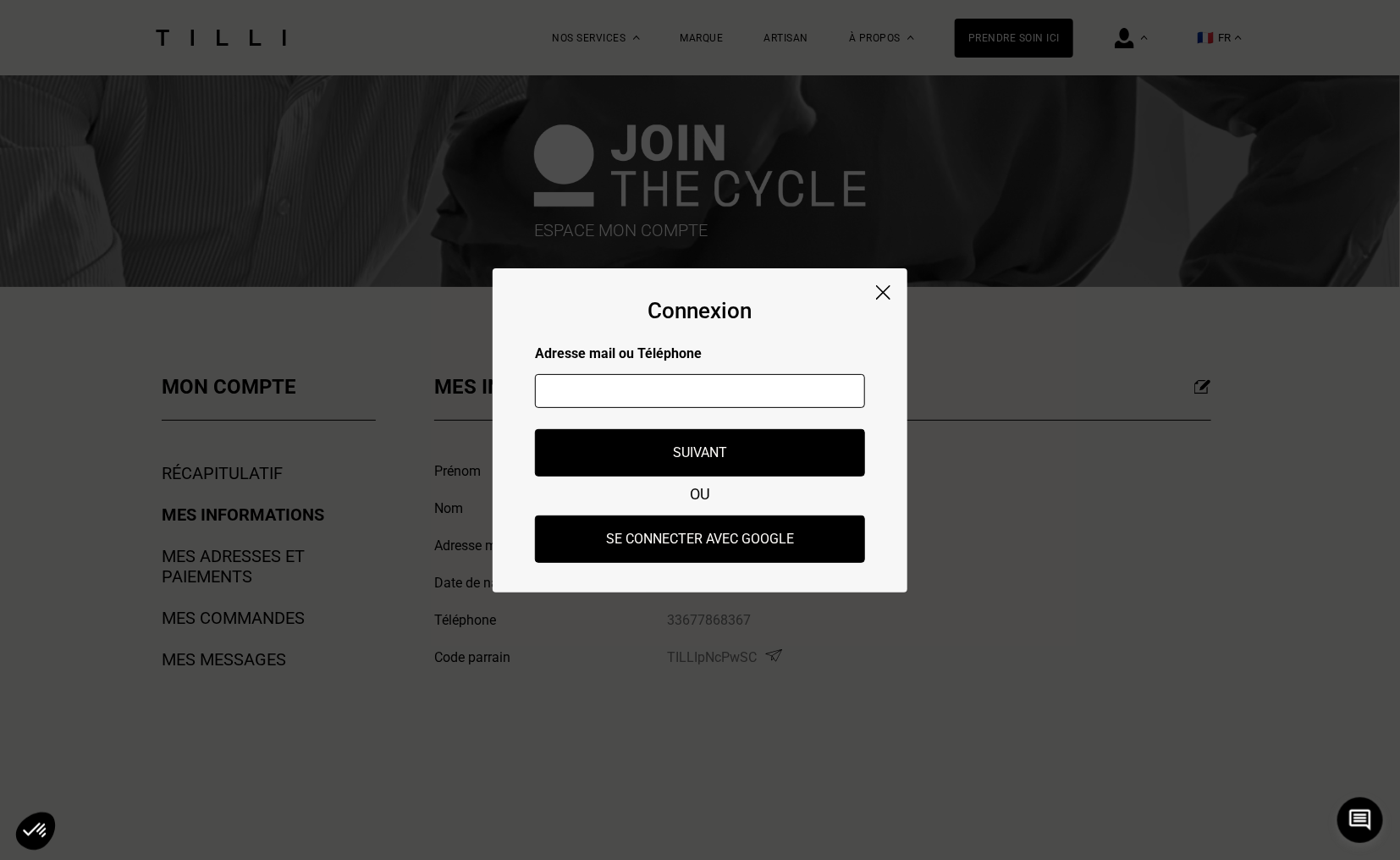
click at [772, 410] on div at bounding box center [700, 393] width 330 height 63
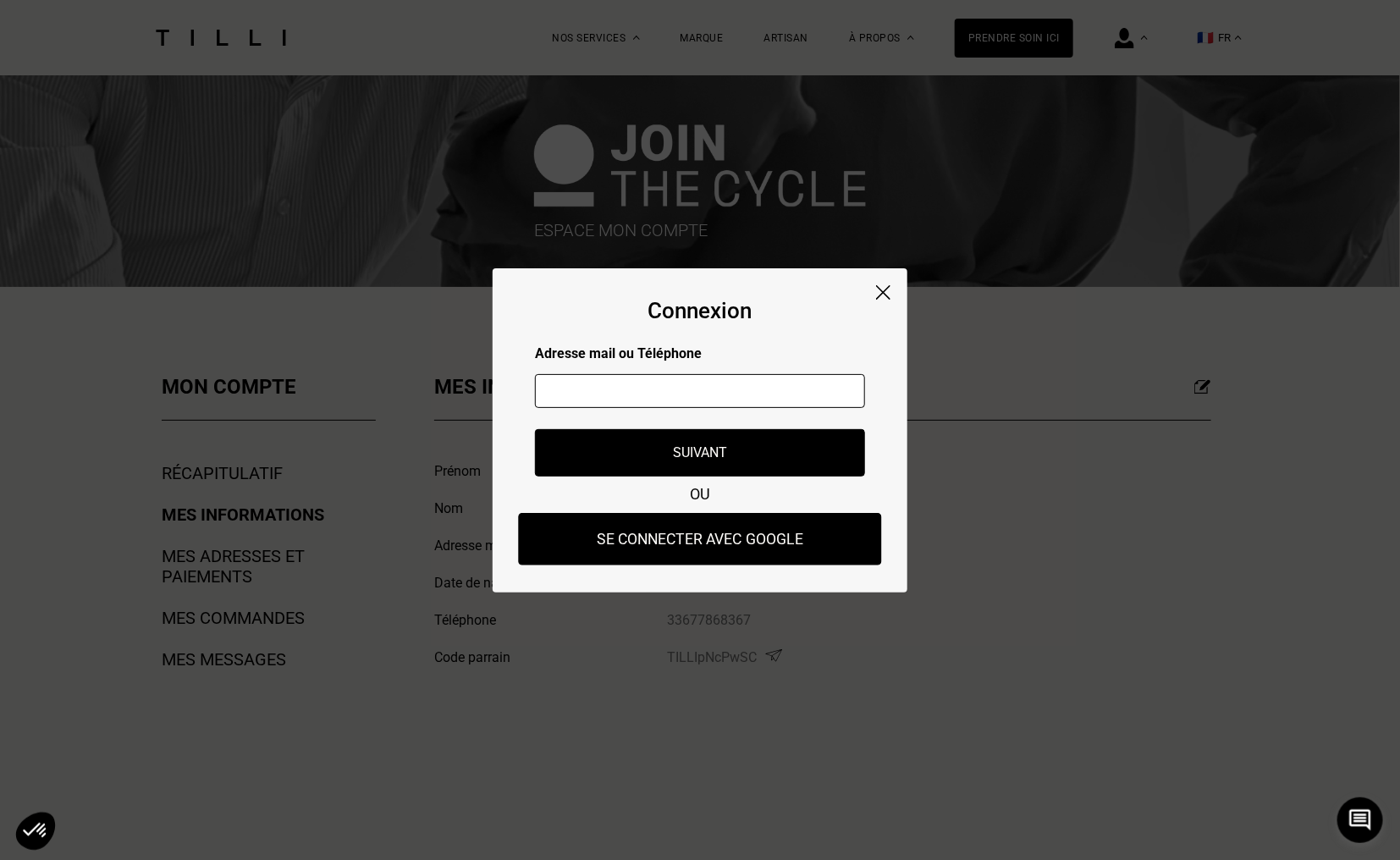
click at [789, 536] on button "Se connecter avec Google" at bounding box center [701, 538] width 363 height 53
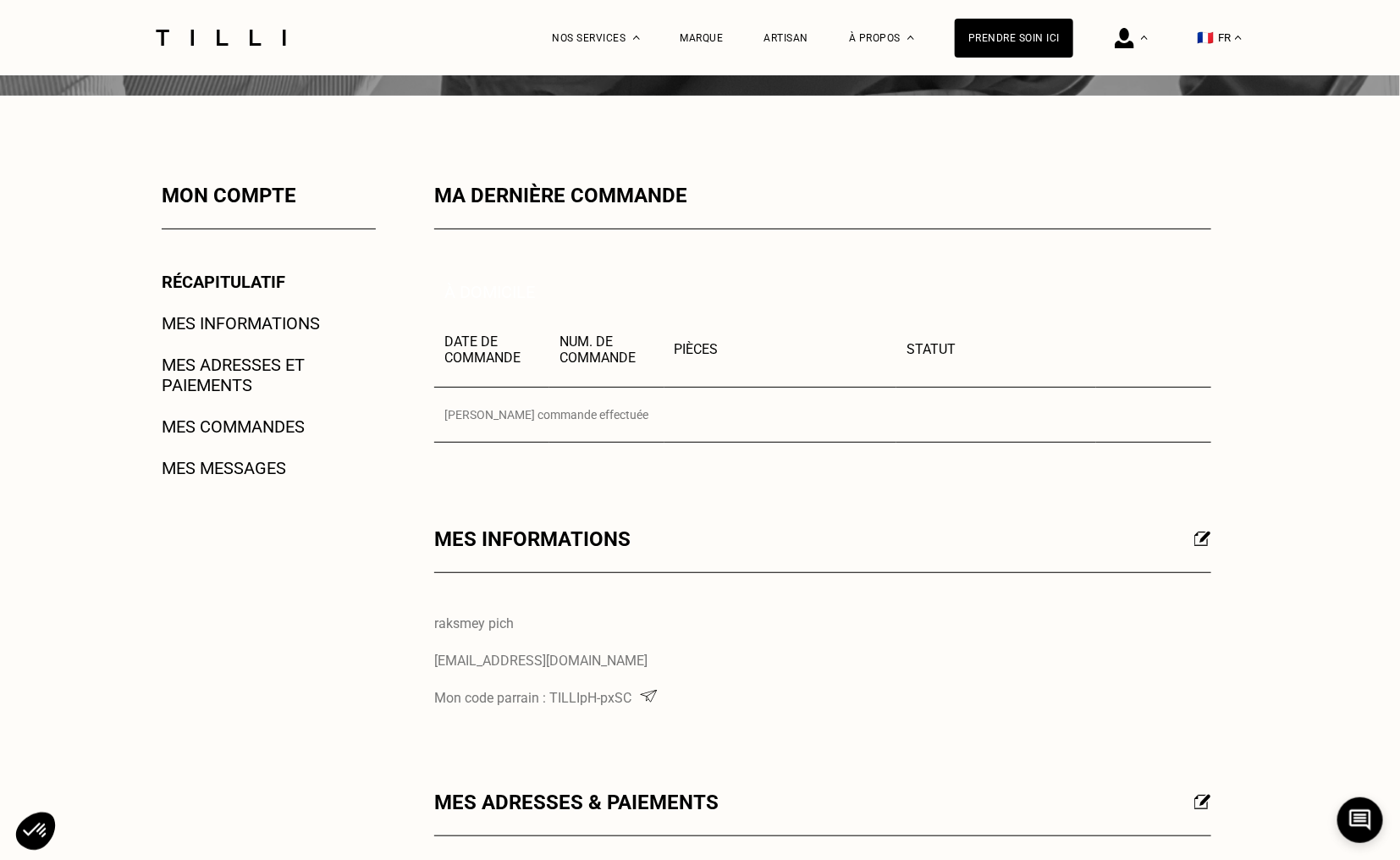
scroll to position [84, 0]
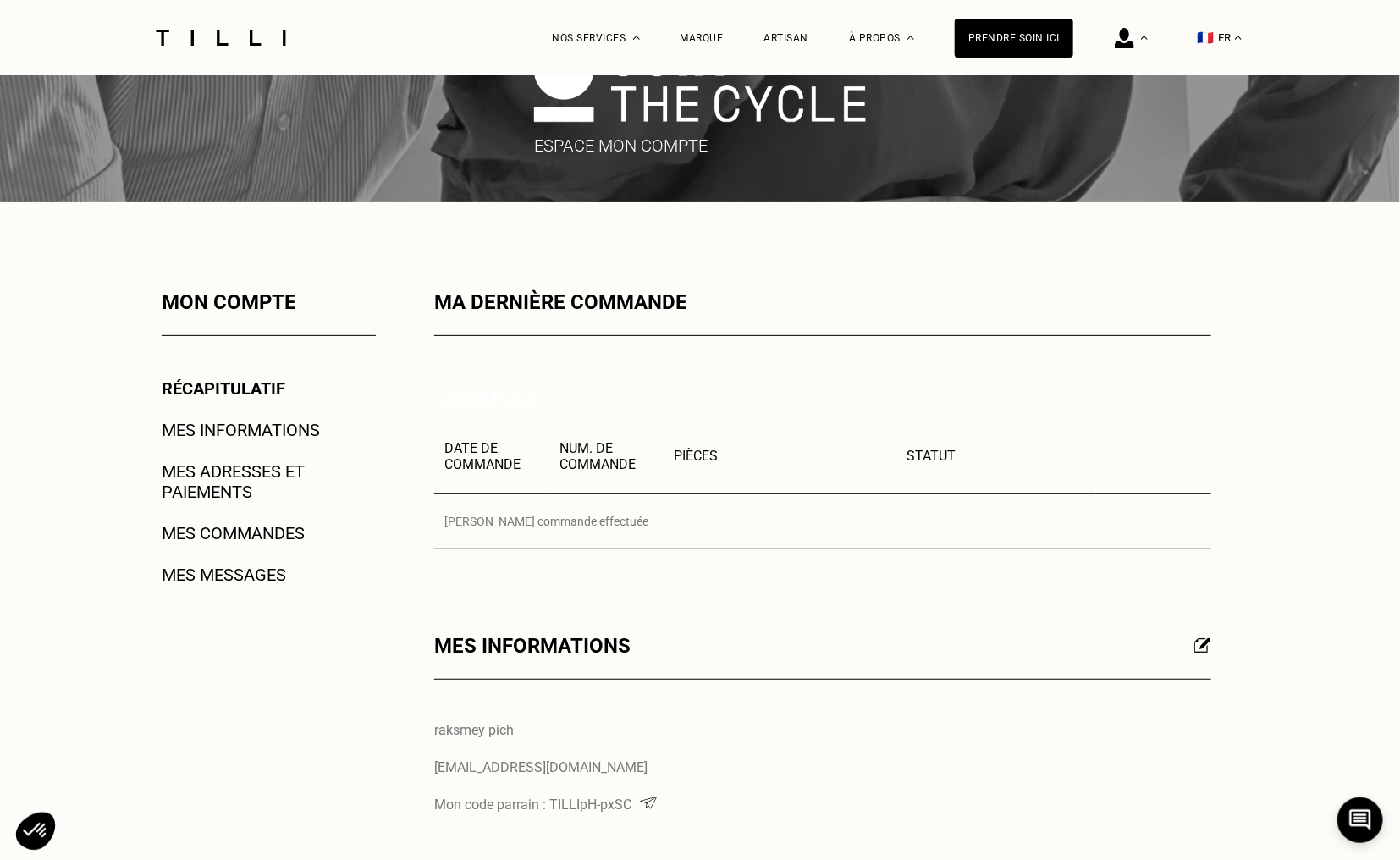
click at [287, 546] on div "Mon compte Récapitulatif Mes informations Mes adresses et paiements Mes command…" at bounding box center [246, 702] width 259 height 824
click at [288, 541] on link "Mes commandes" at bounding box center [233, 533] width 143 height 20
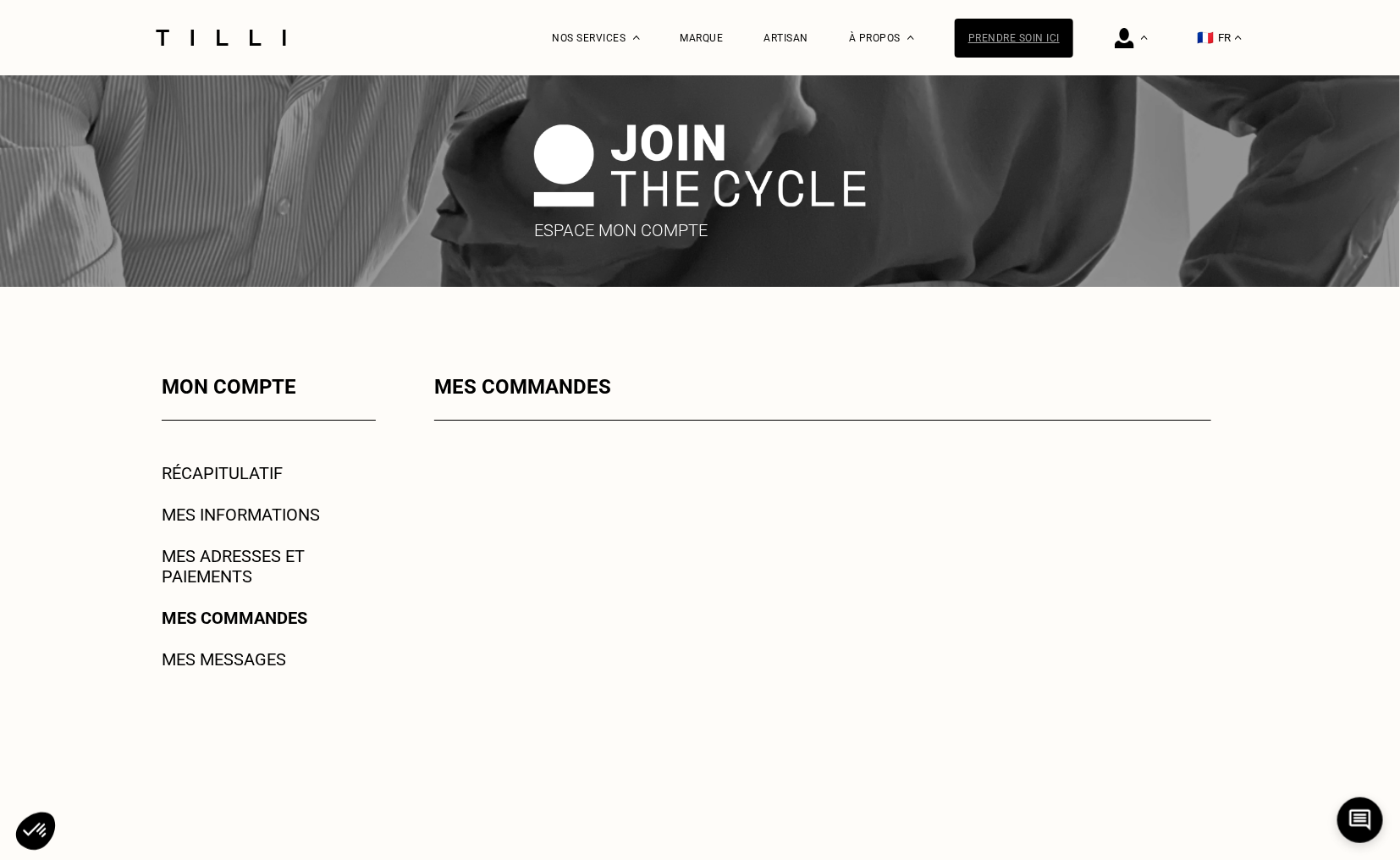
click at [1069, 38] on div "Prendre soin ici" at bounding box center [1014, 38] width 119 height 39
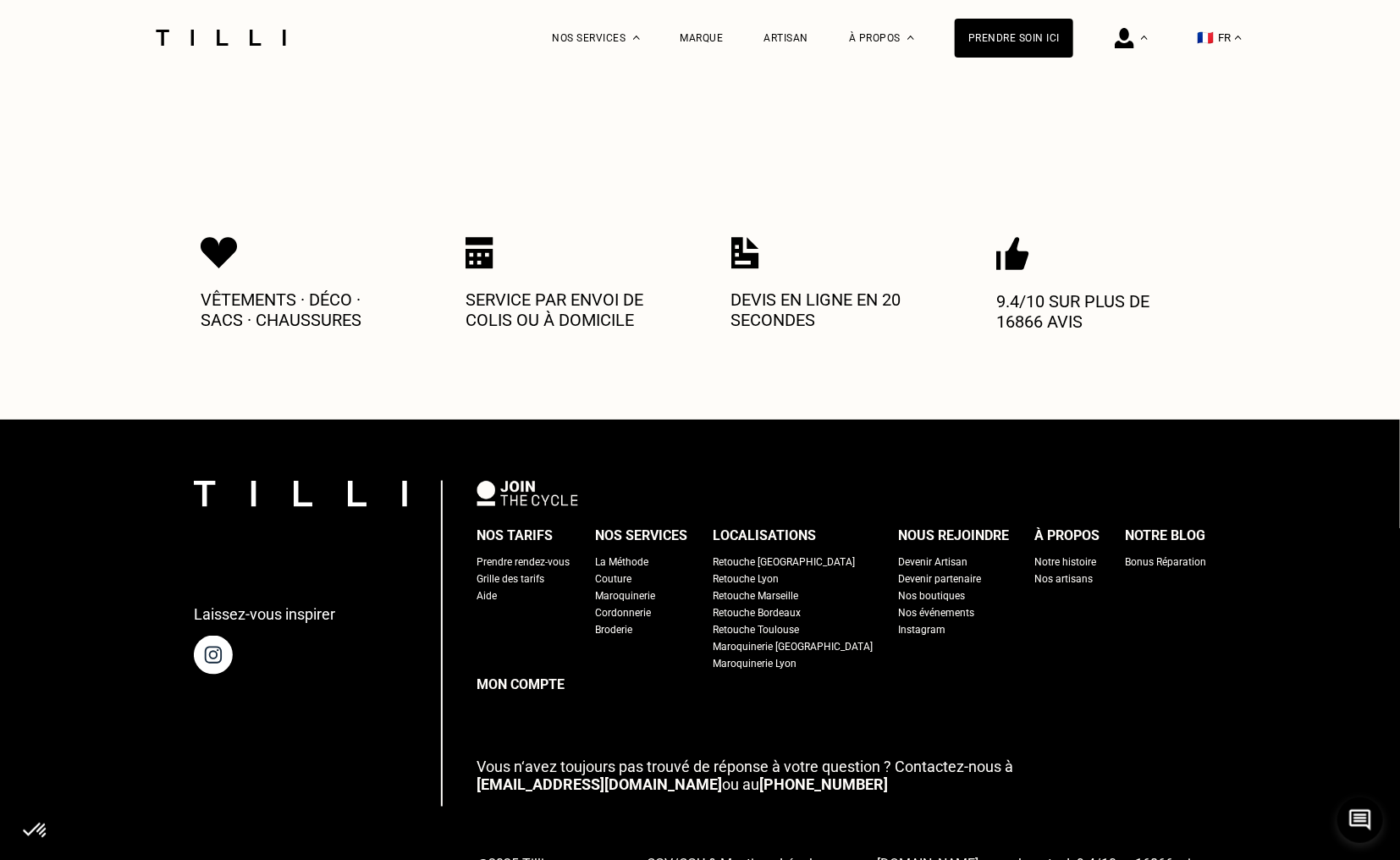
scroll to position [853, 0]
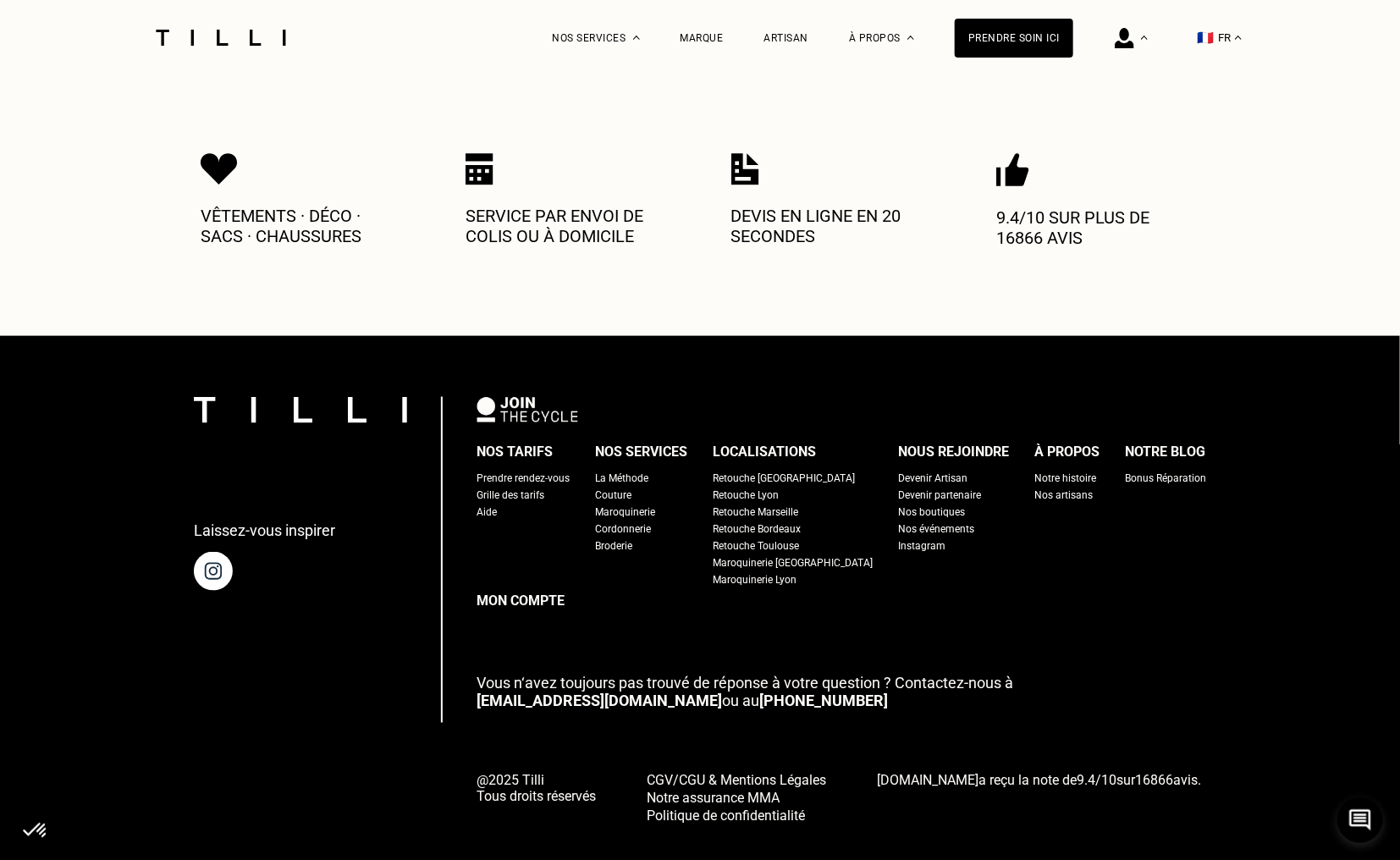
select select "FR"
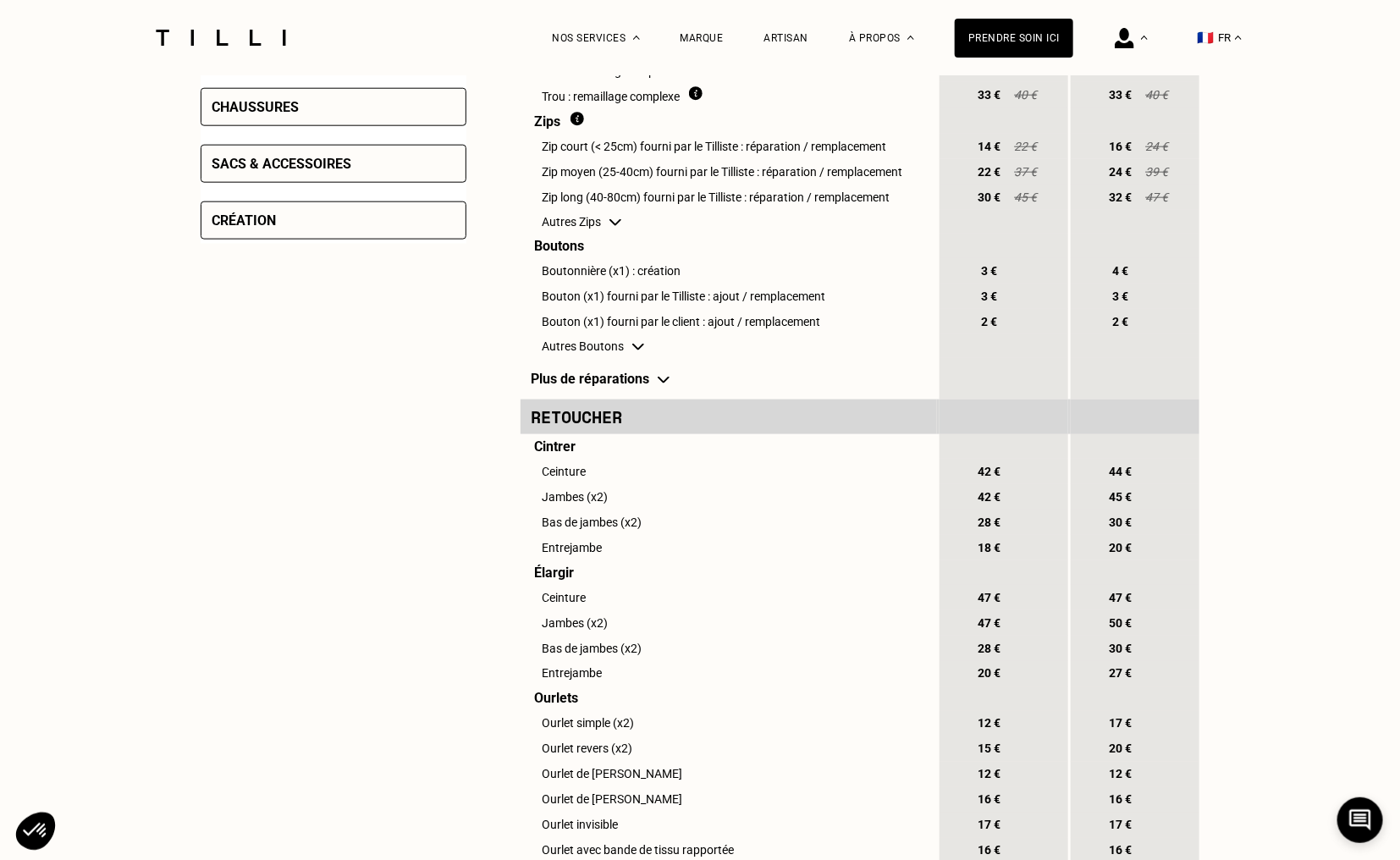
scroll to position [1722, 0]
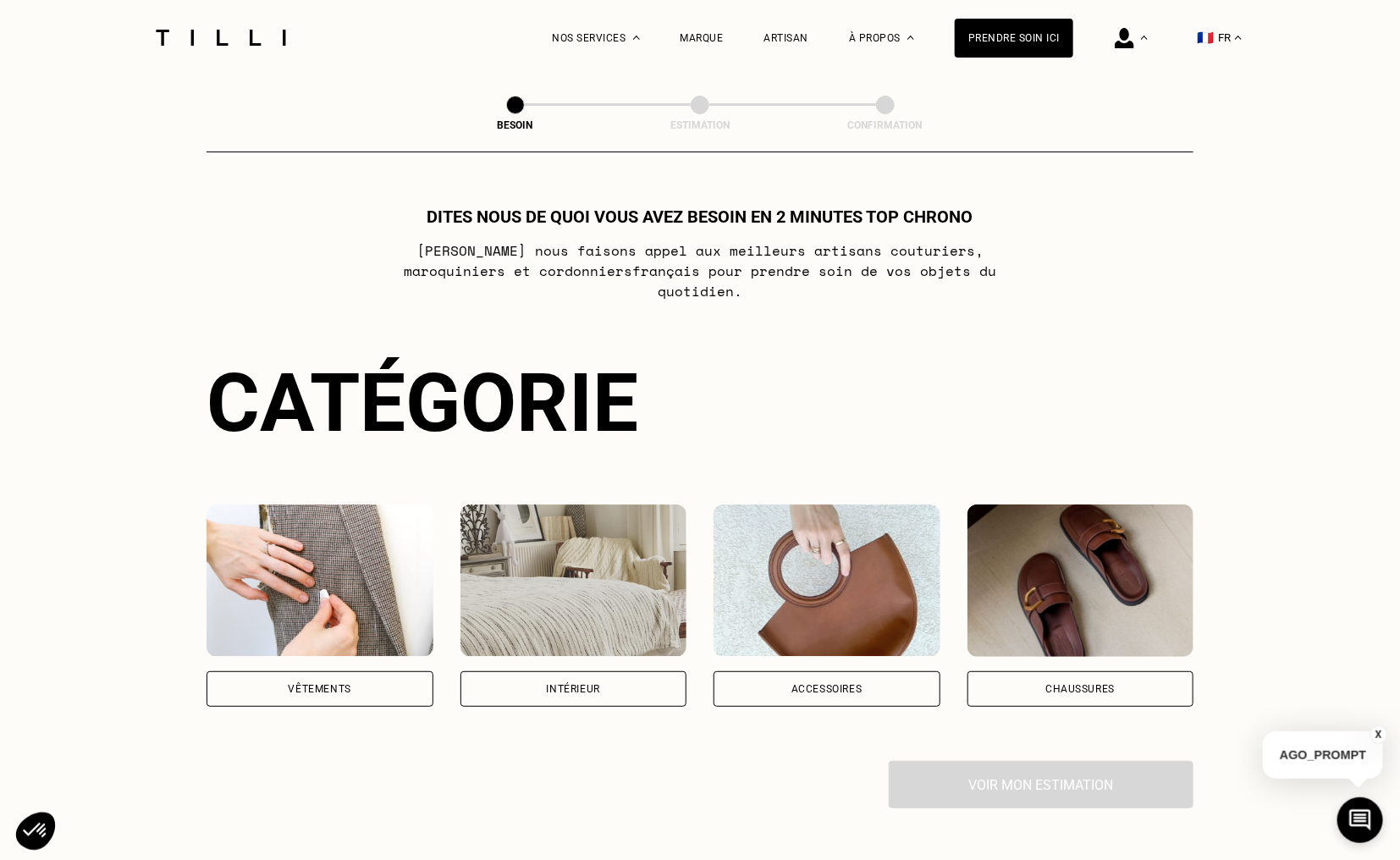
click at [347, 684] on div "Vêtements" at bounding box center [320, 689] width 63 height 10
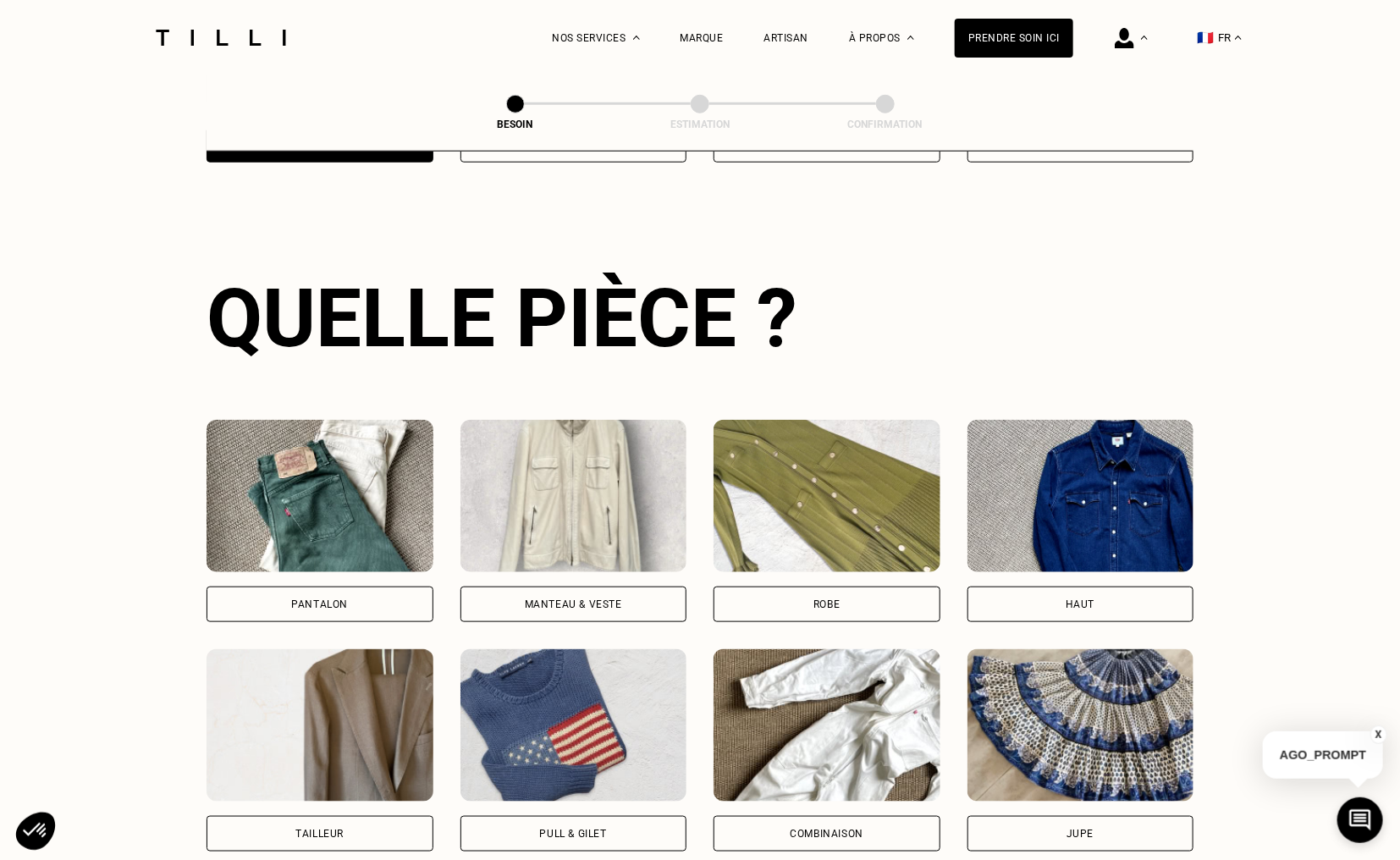
scroll to position [550, 0]
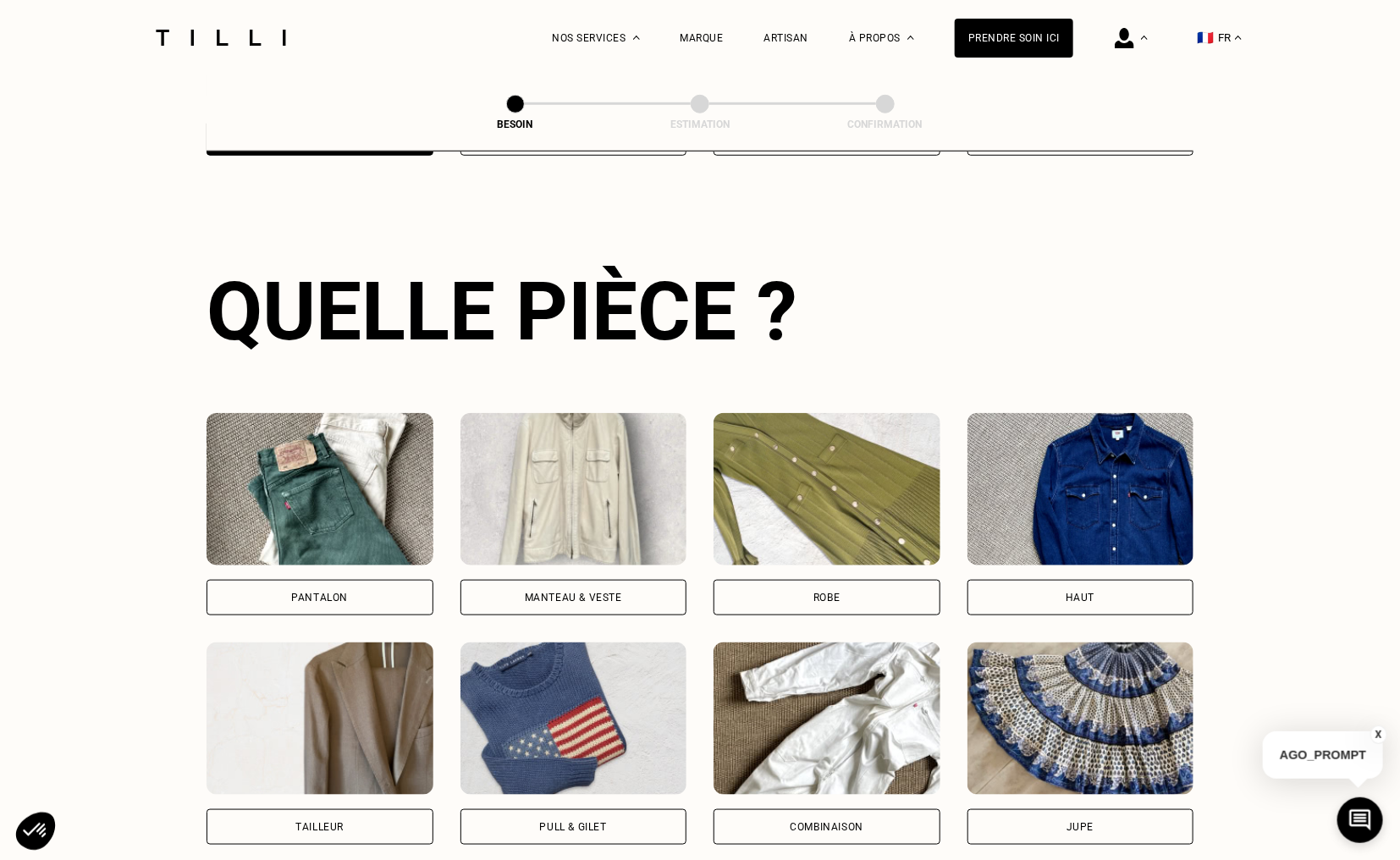
click at [362, 768] on img at bounding box center [320, 718] width 227 height 152
select select "FR"
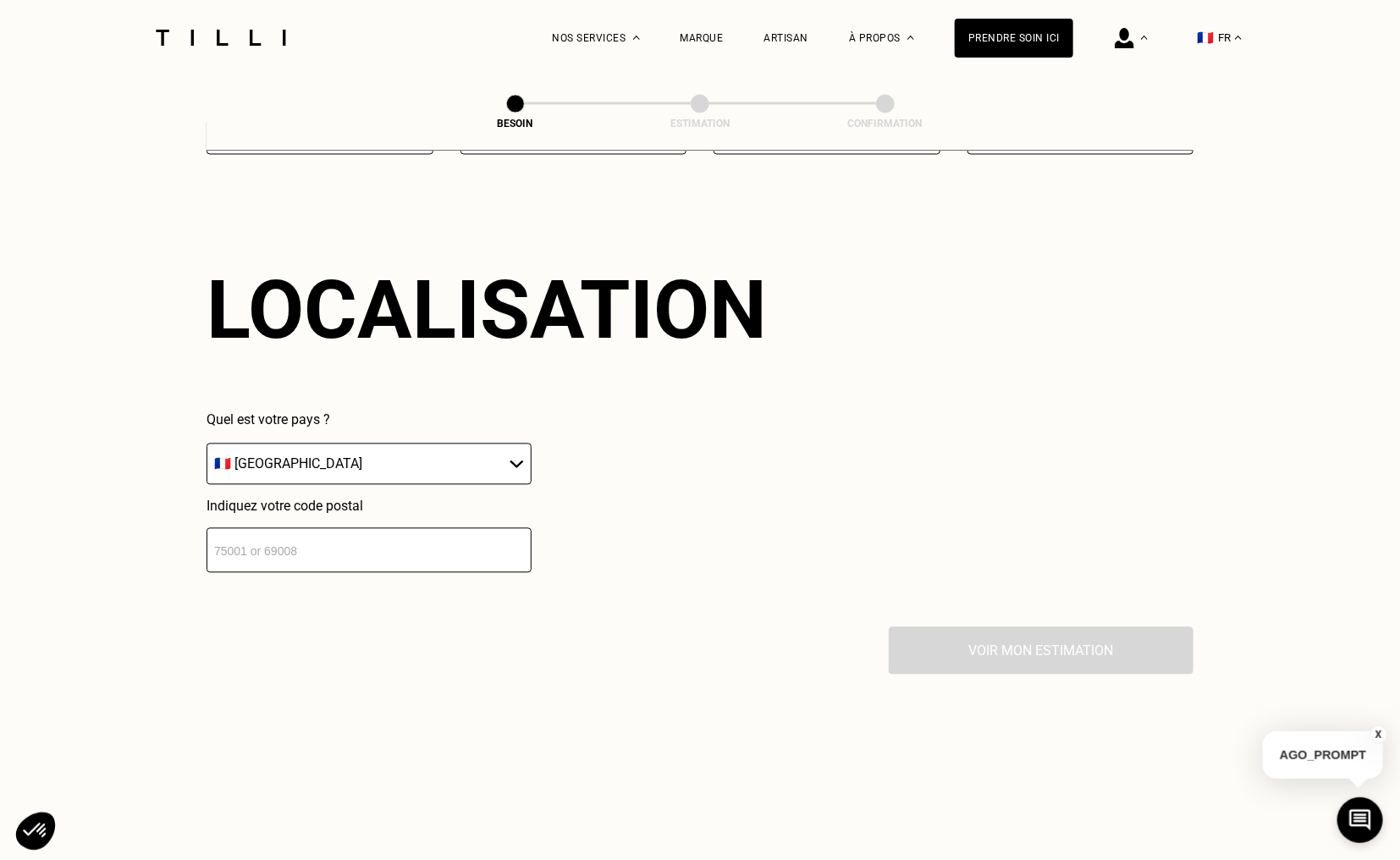
scroll to position [1472, 0]
click at [412, 533] on input "number" at bounding box center [369, 549] width 325 height 44
type input "92160"
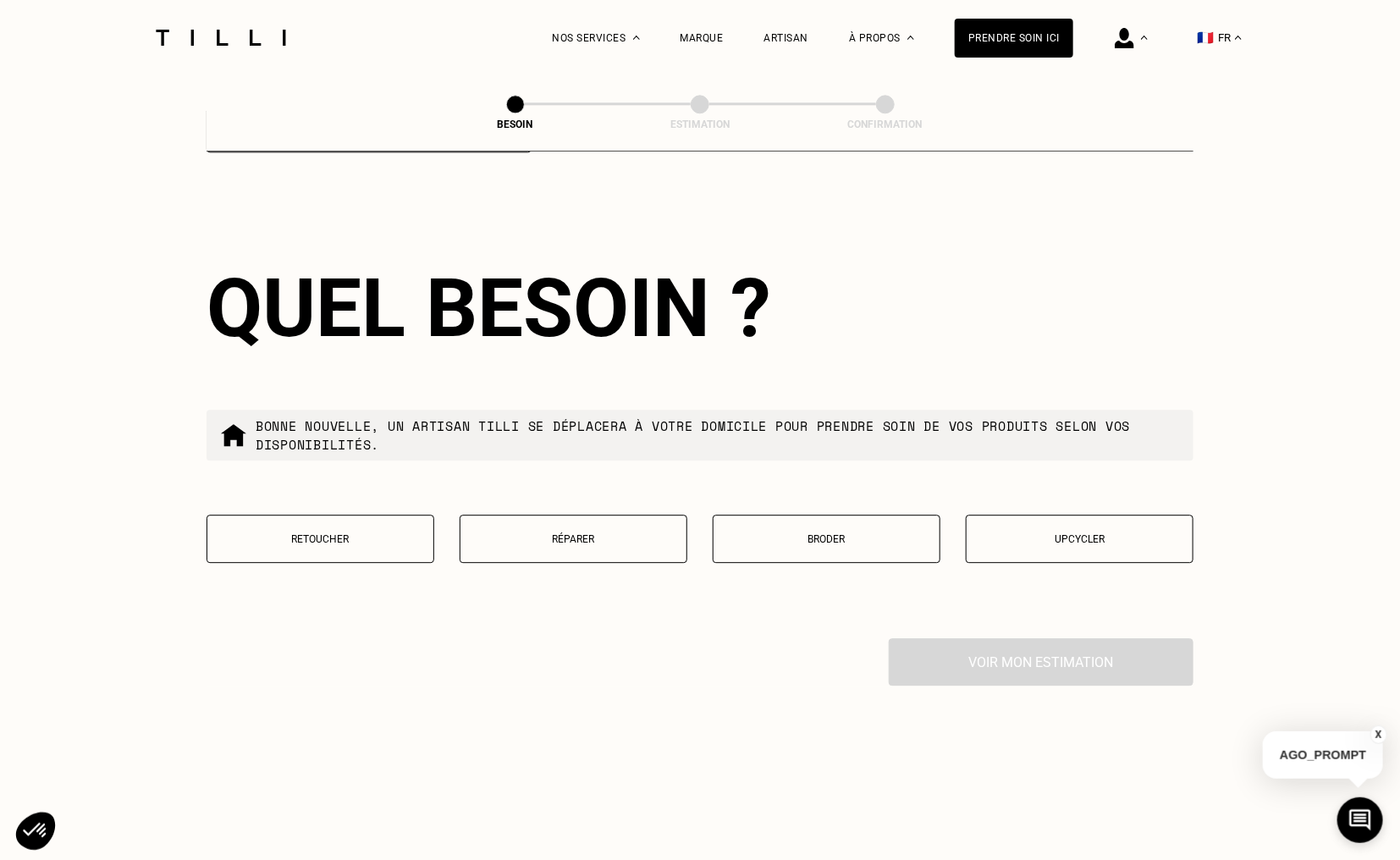
scroll to position [1891, 0]
click at [402, 536] on button "Retoucher" at bounding box center [321, 538] width 228 height 48
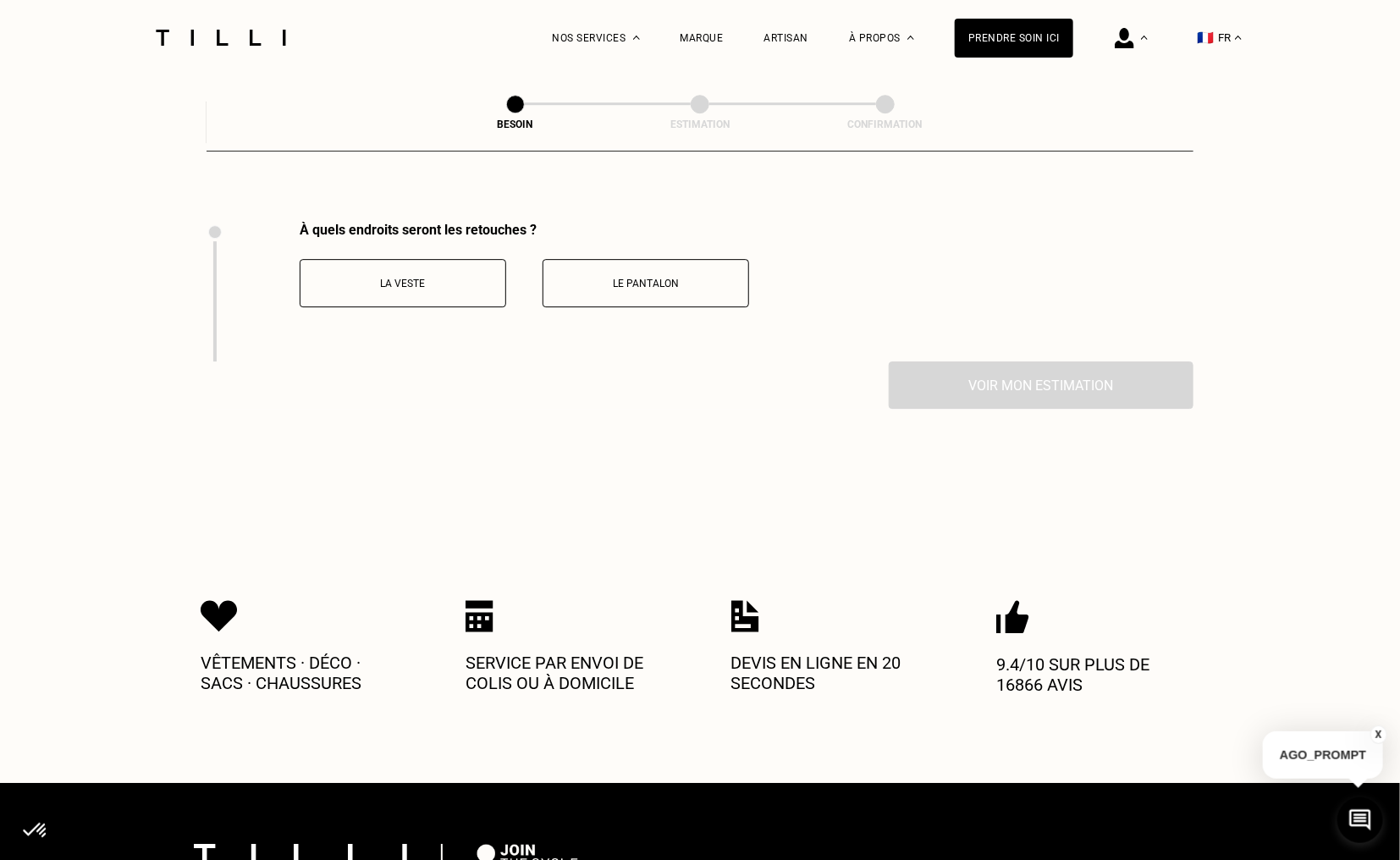
scroll to position [2326, 0]
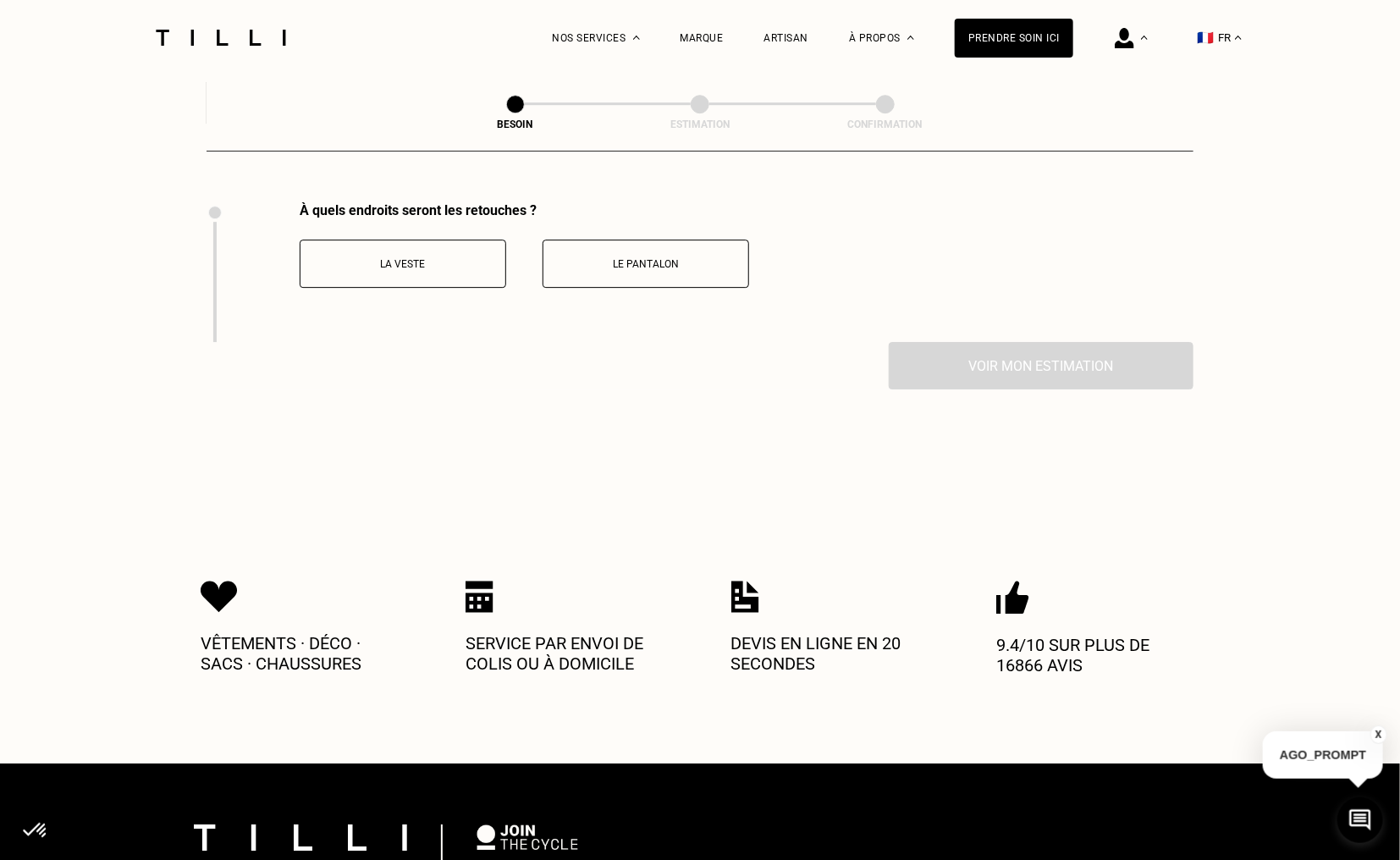
click at [457, 259] on p "La veste" at bounding box center [402, 264] width 188 height 12
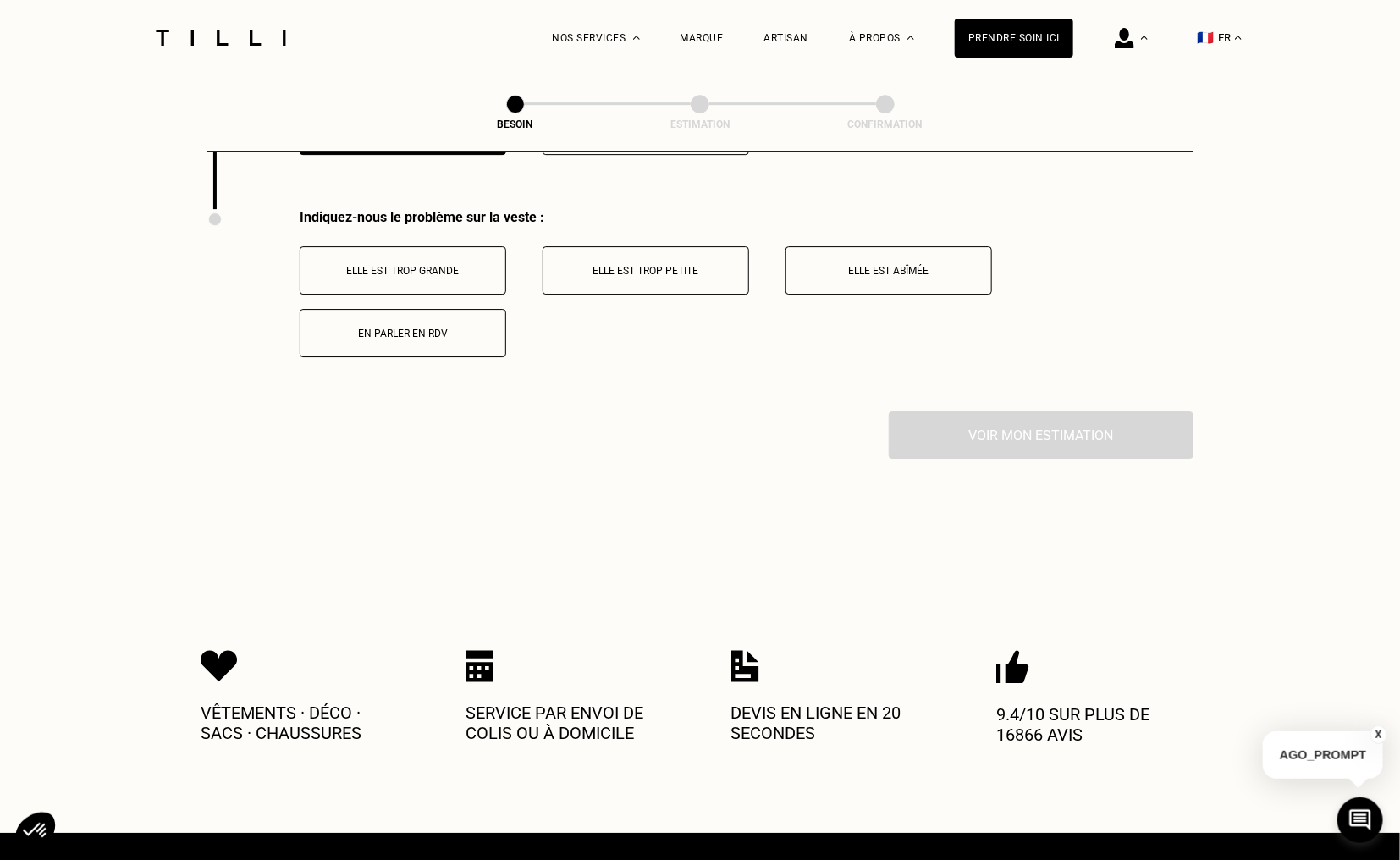
scroll to position [2466, 0]
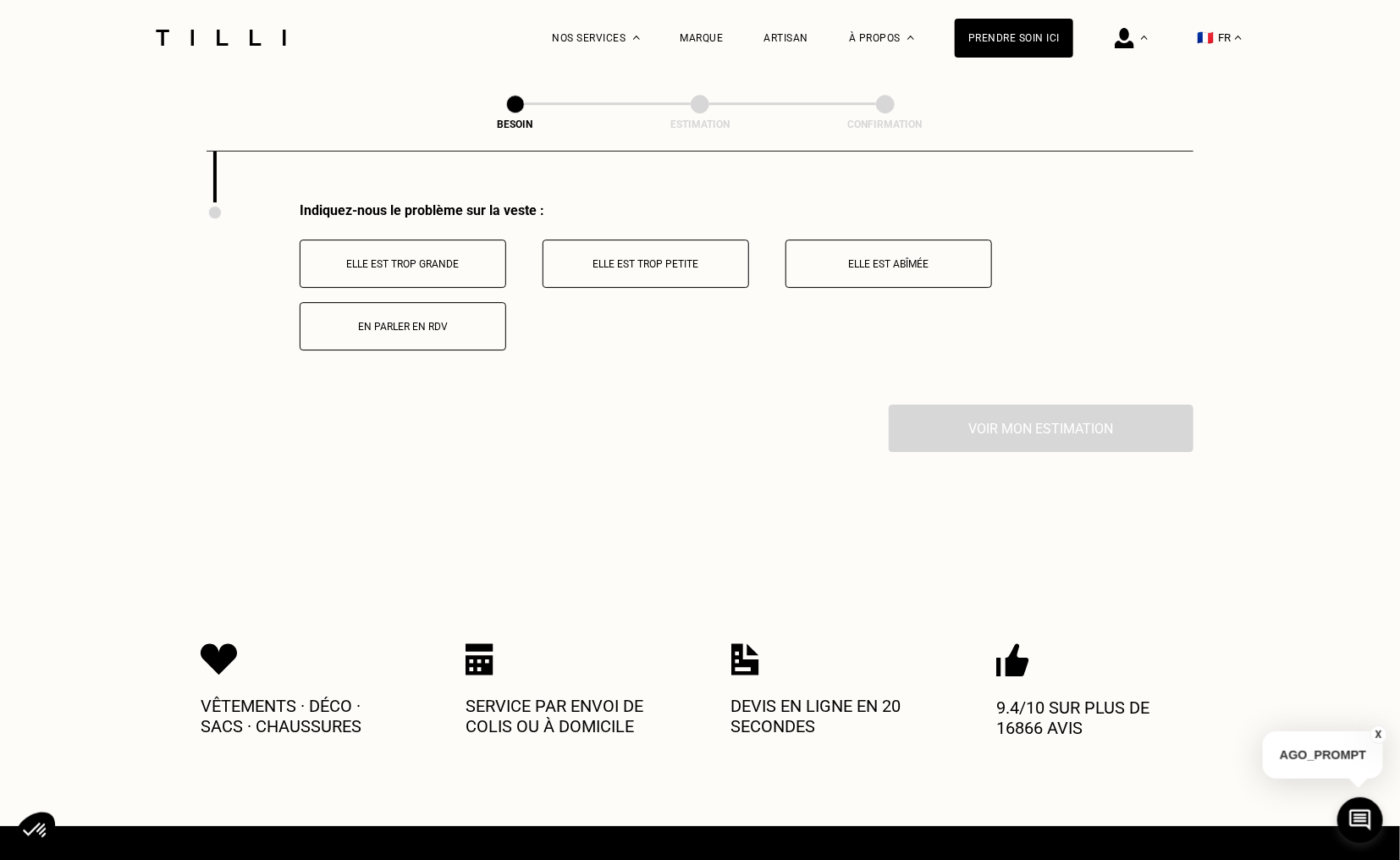
click at [464, 321] on p "En parler en RDV" at bounding box center [402, 326] width 188 height 12
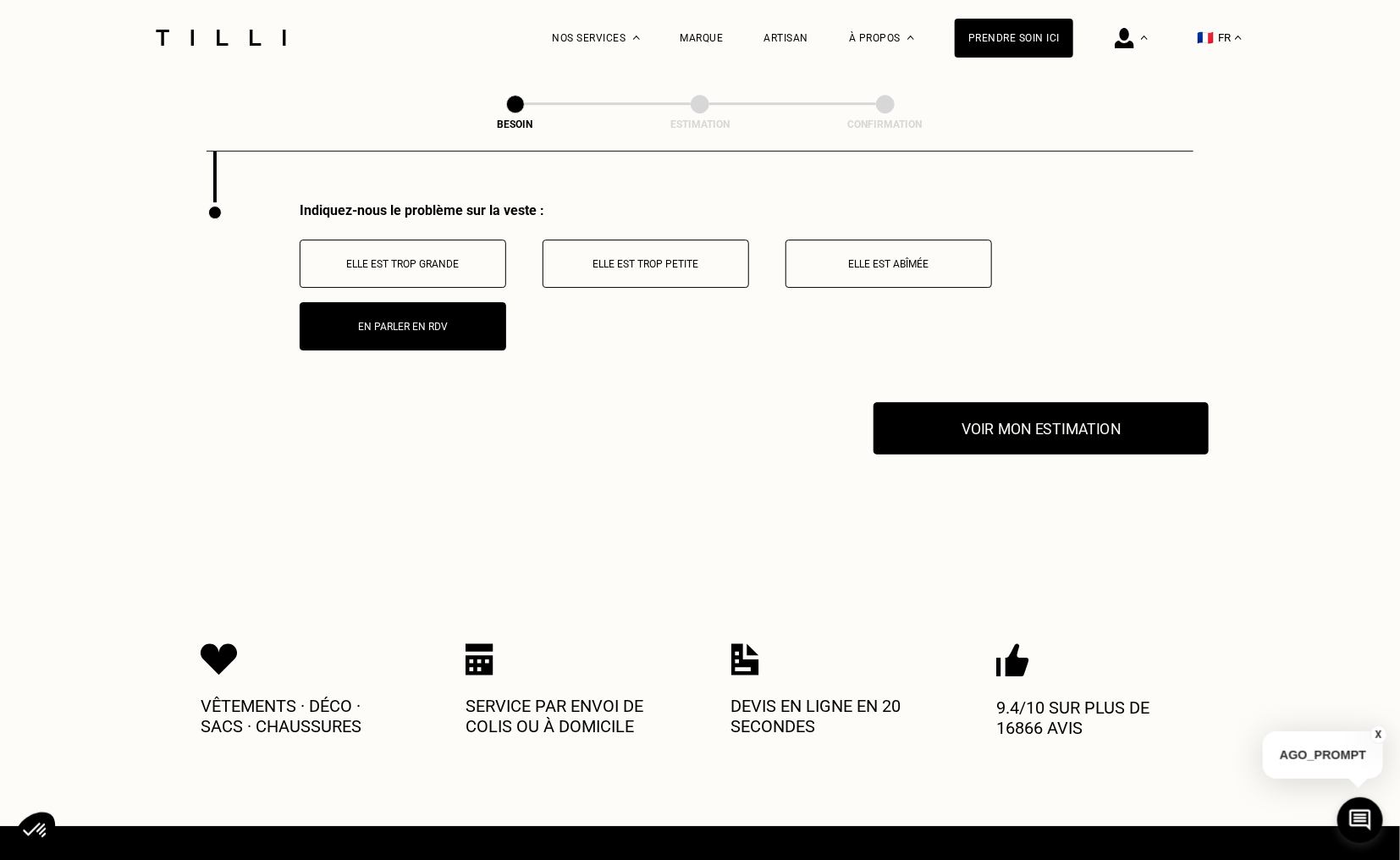
click at [917, 413] on button "Voir mon estimation" at bounding box center [1041, 428] width 336 height 53
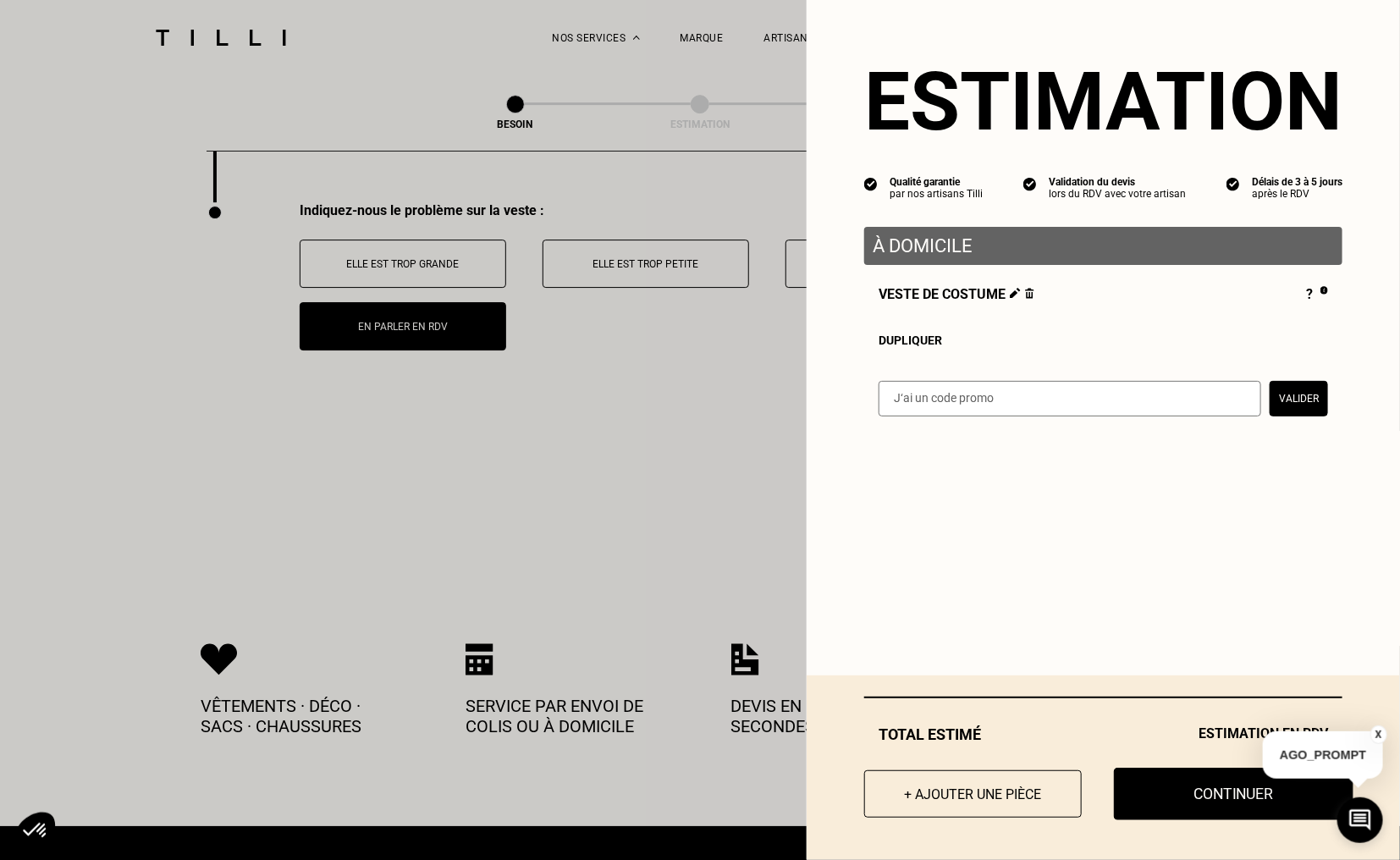
click at [1241, 803] on button "Continuer" at bounding box center [1234, 793] width 239 height 53
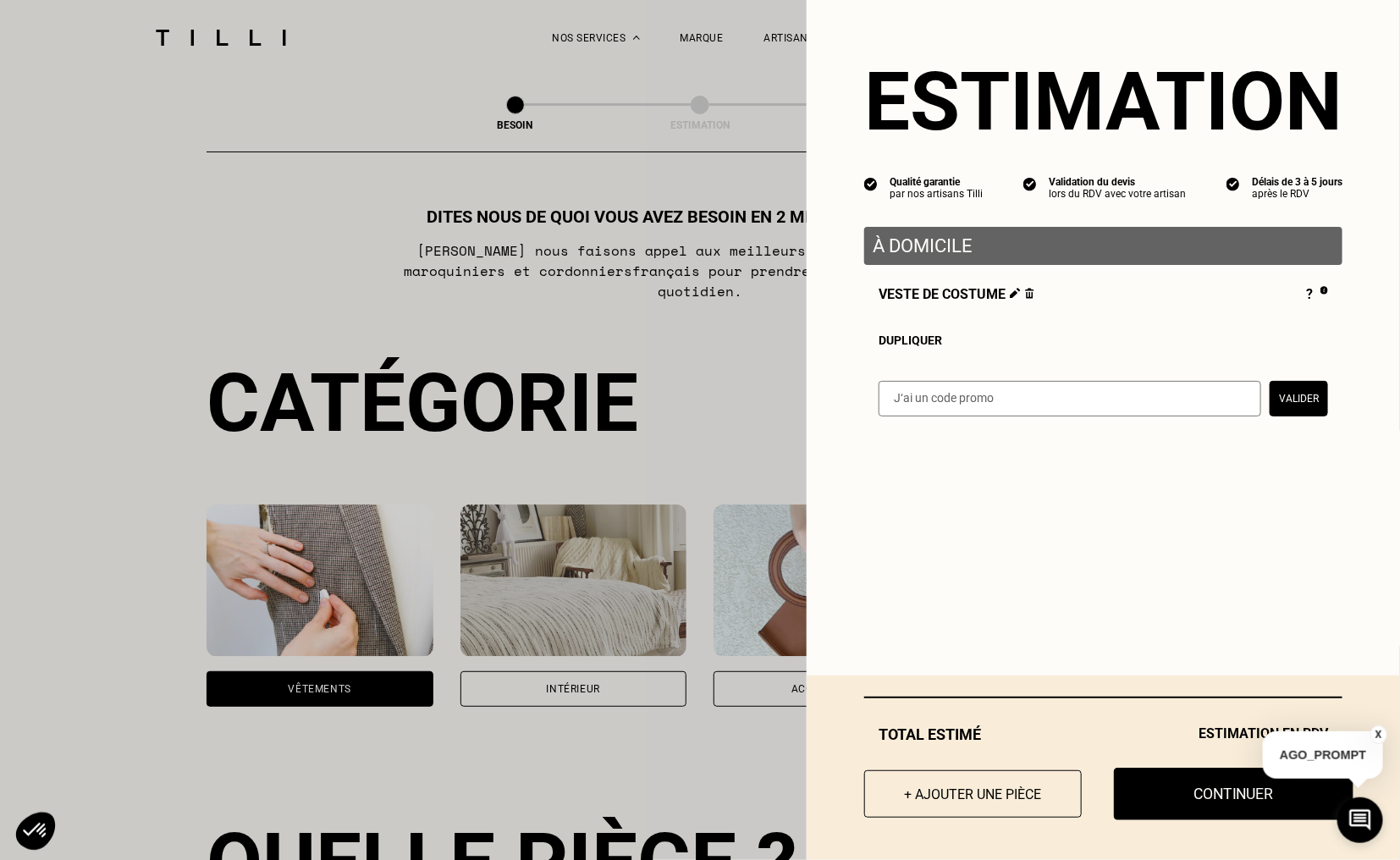
select select "FR"
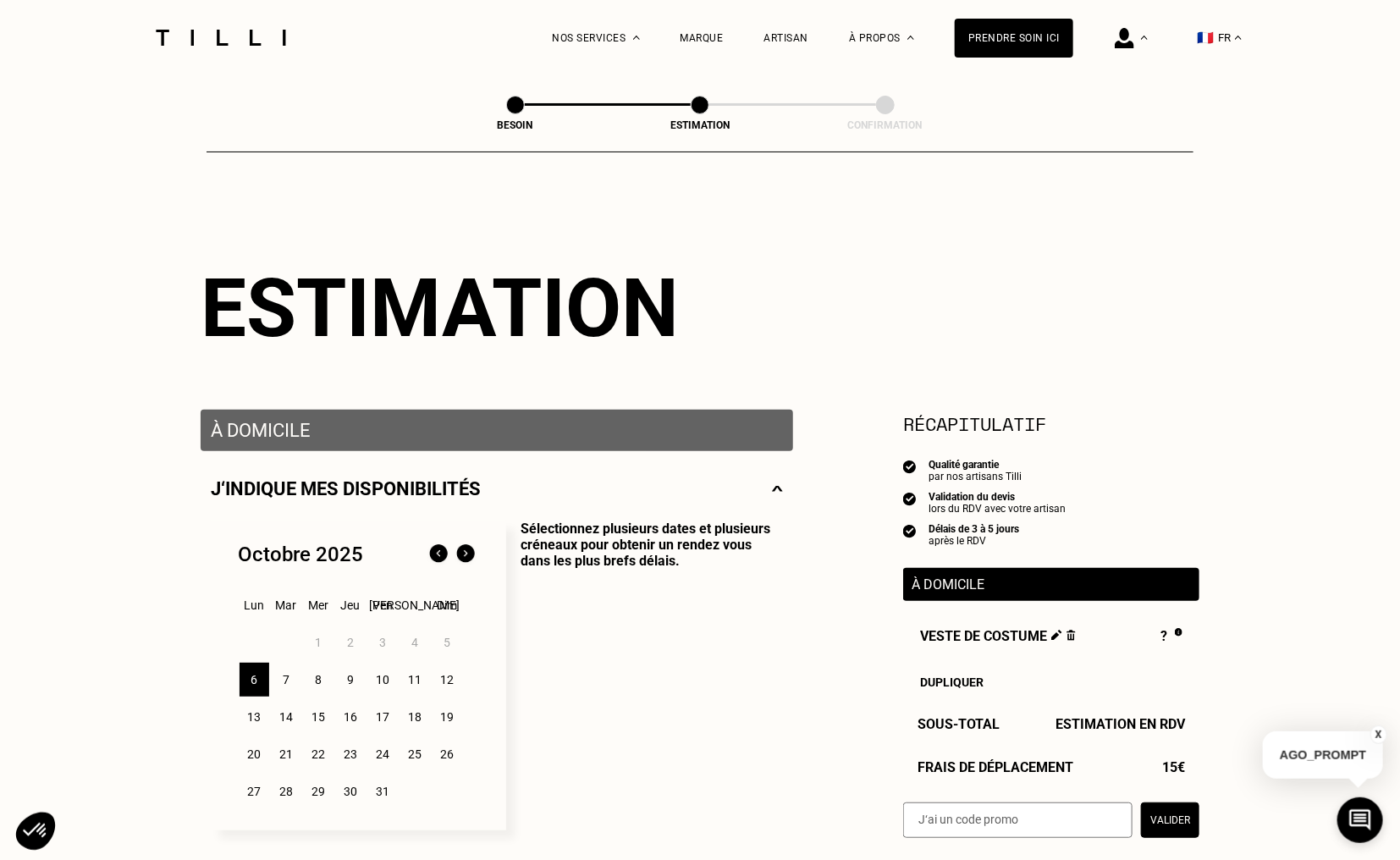
click at [323, 688] on div "8" at bounding box center [319, 679] width 30 height 34
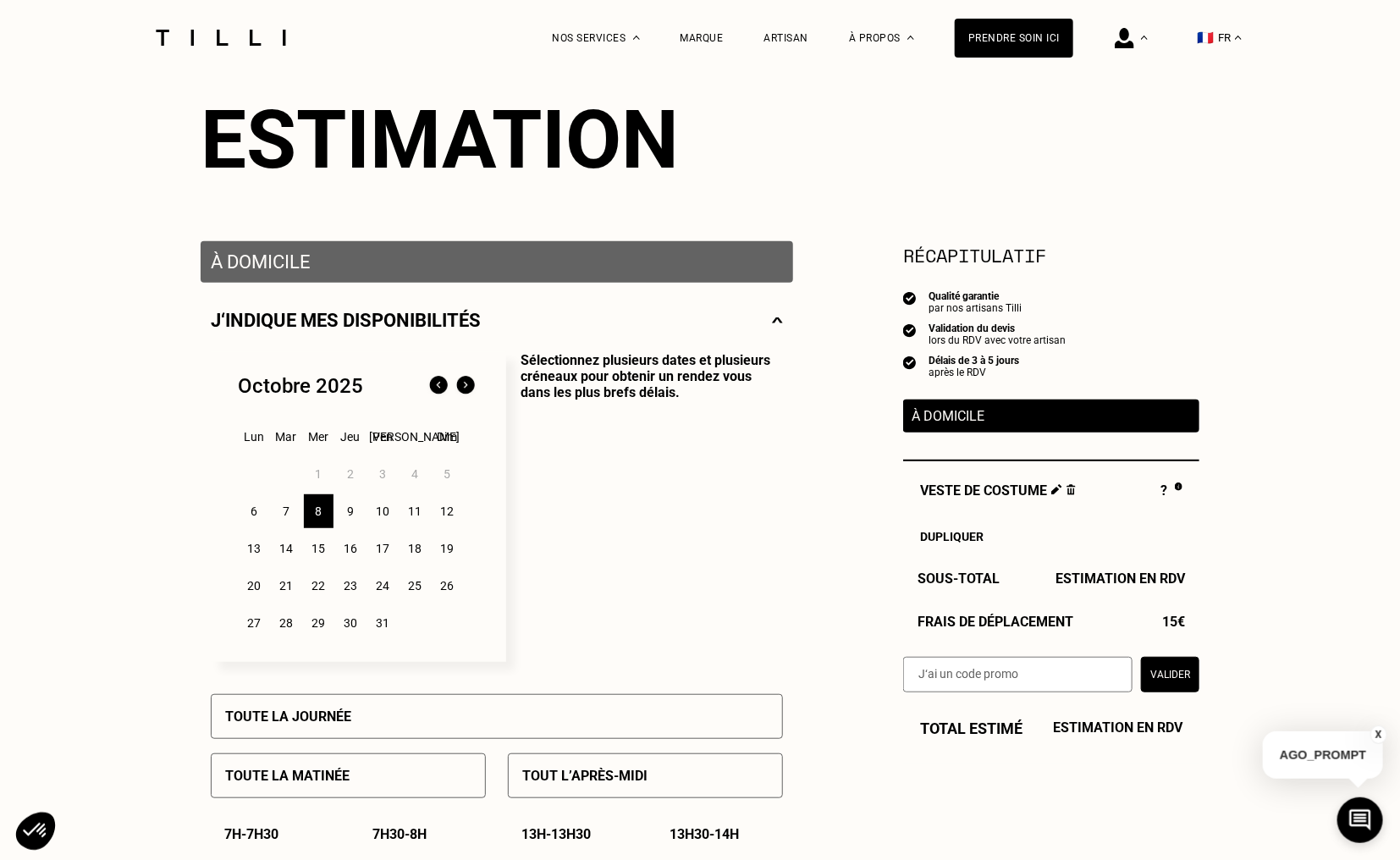
scroll to position [170, 0]
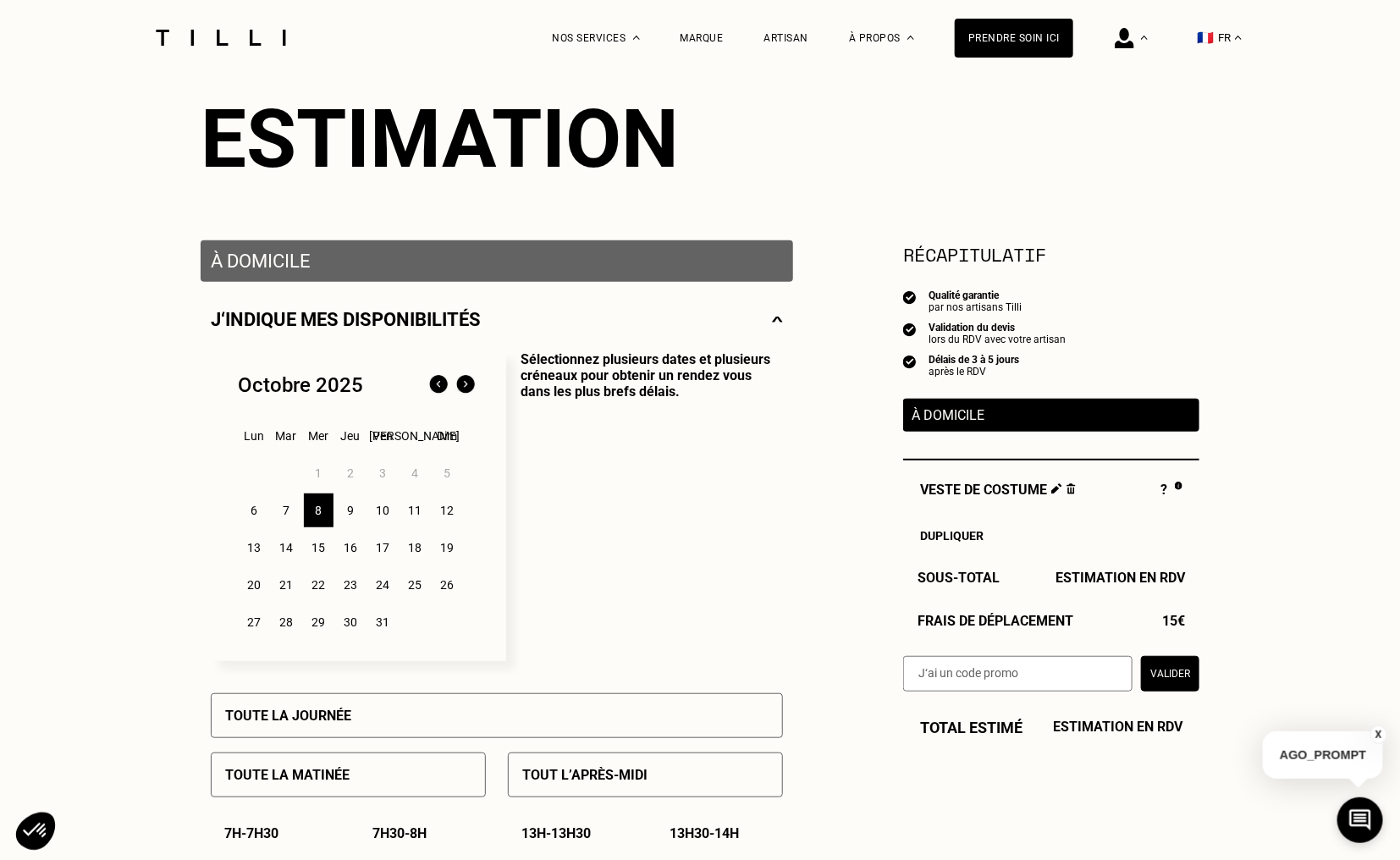
click at [320, 514] on div "8" at bounding box center [319, 510] width 30 height 34
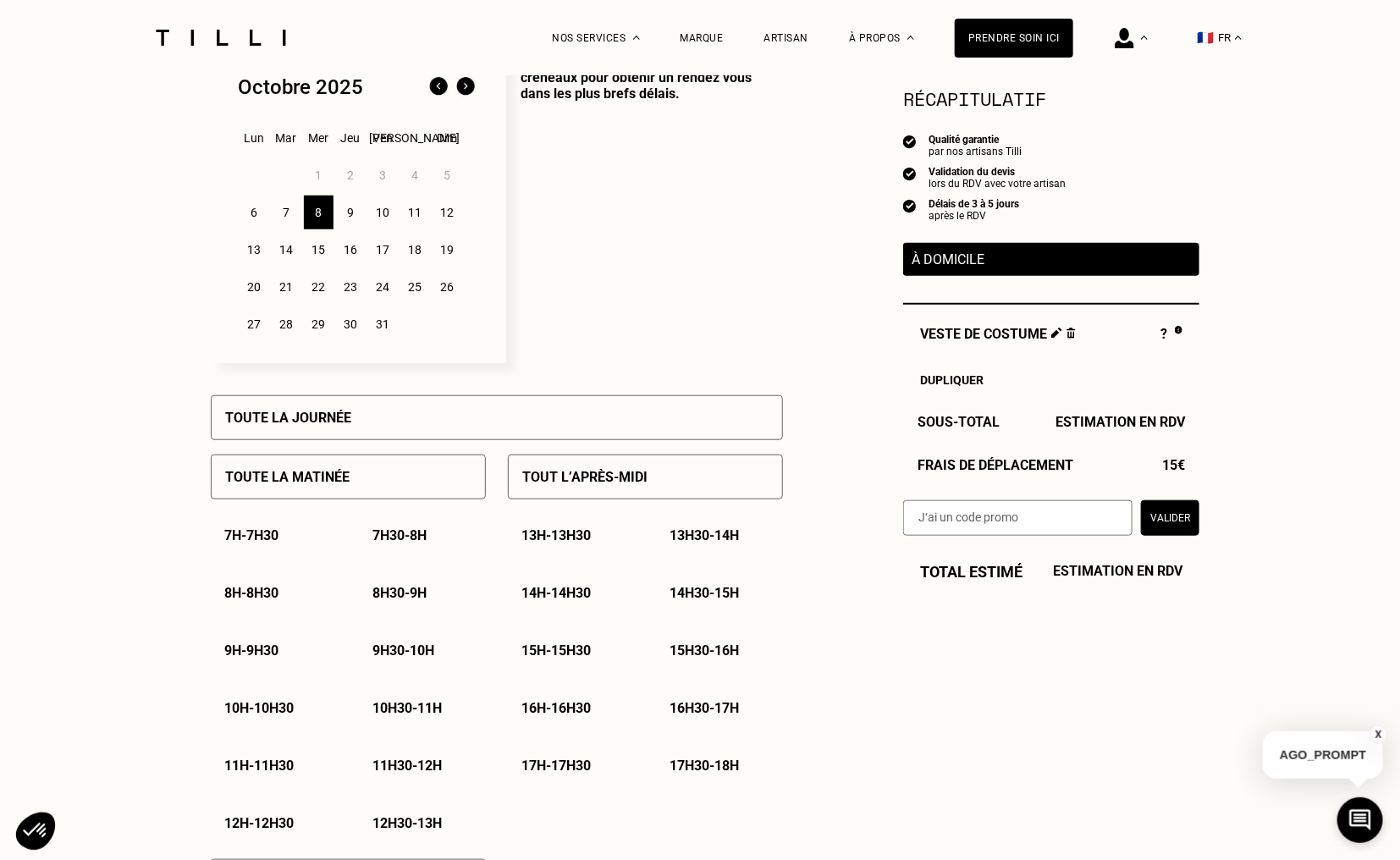
scroll to position [592, 0]
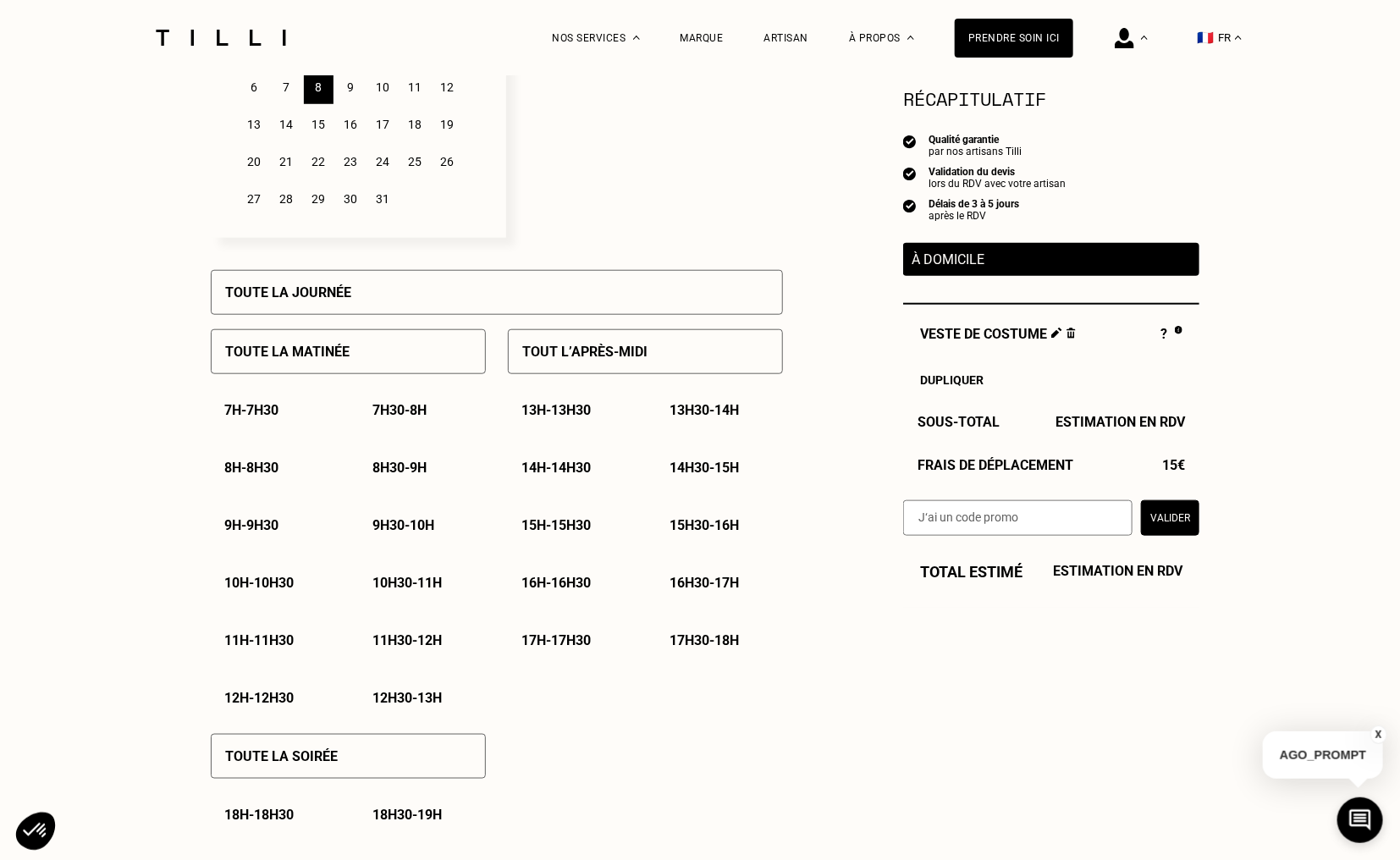
click at [702, 643] on p "17h30 - 18h" at bounding box center [704, 639] width 70 height 16
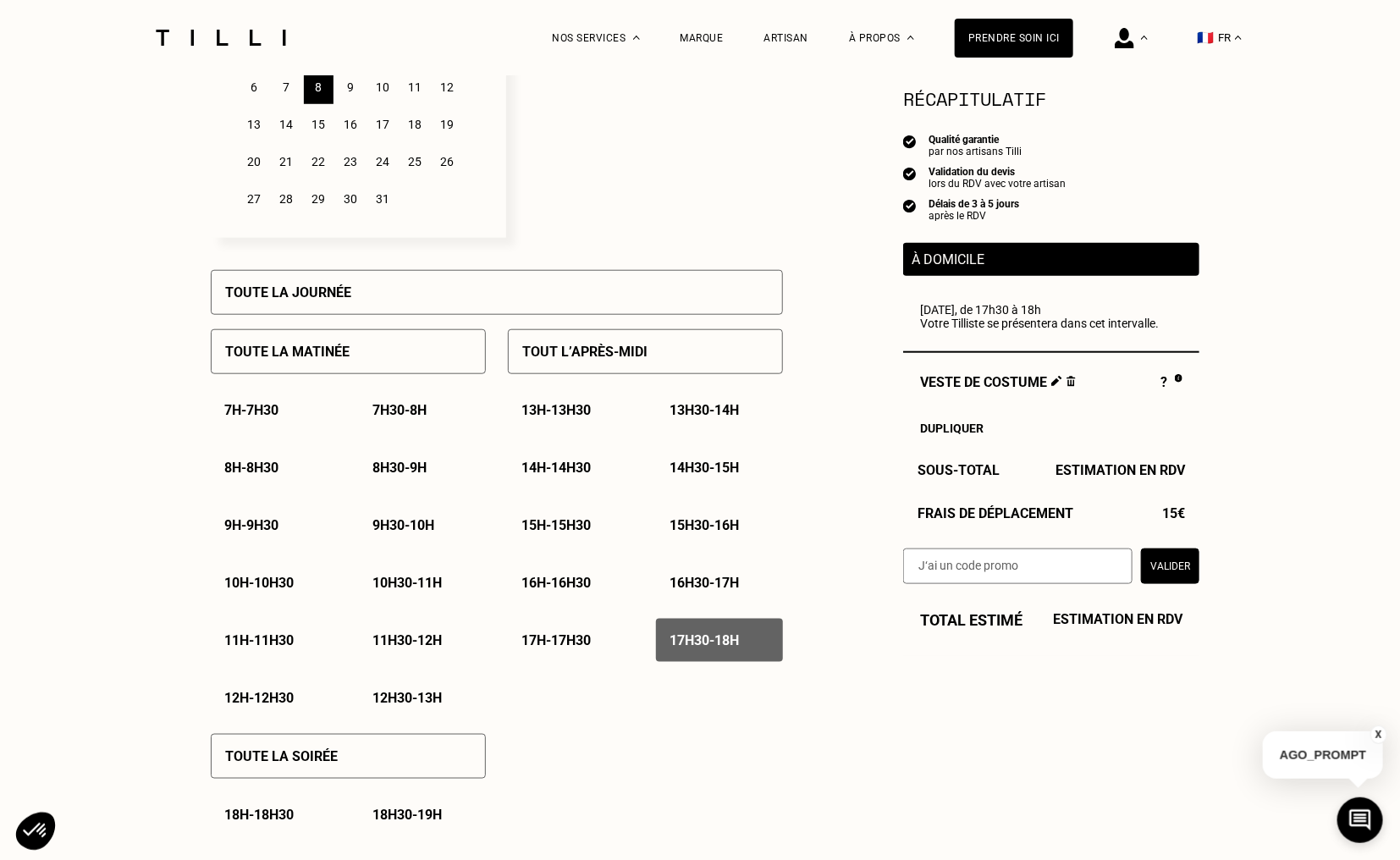
click at [1165, 575] on button "Valider" at bounding box center [1170, 566] width 58 height 35
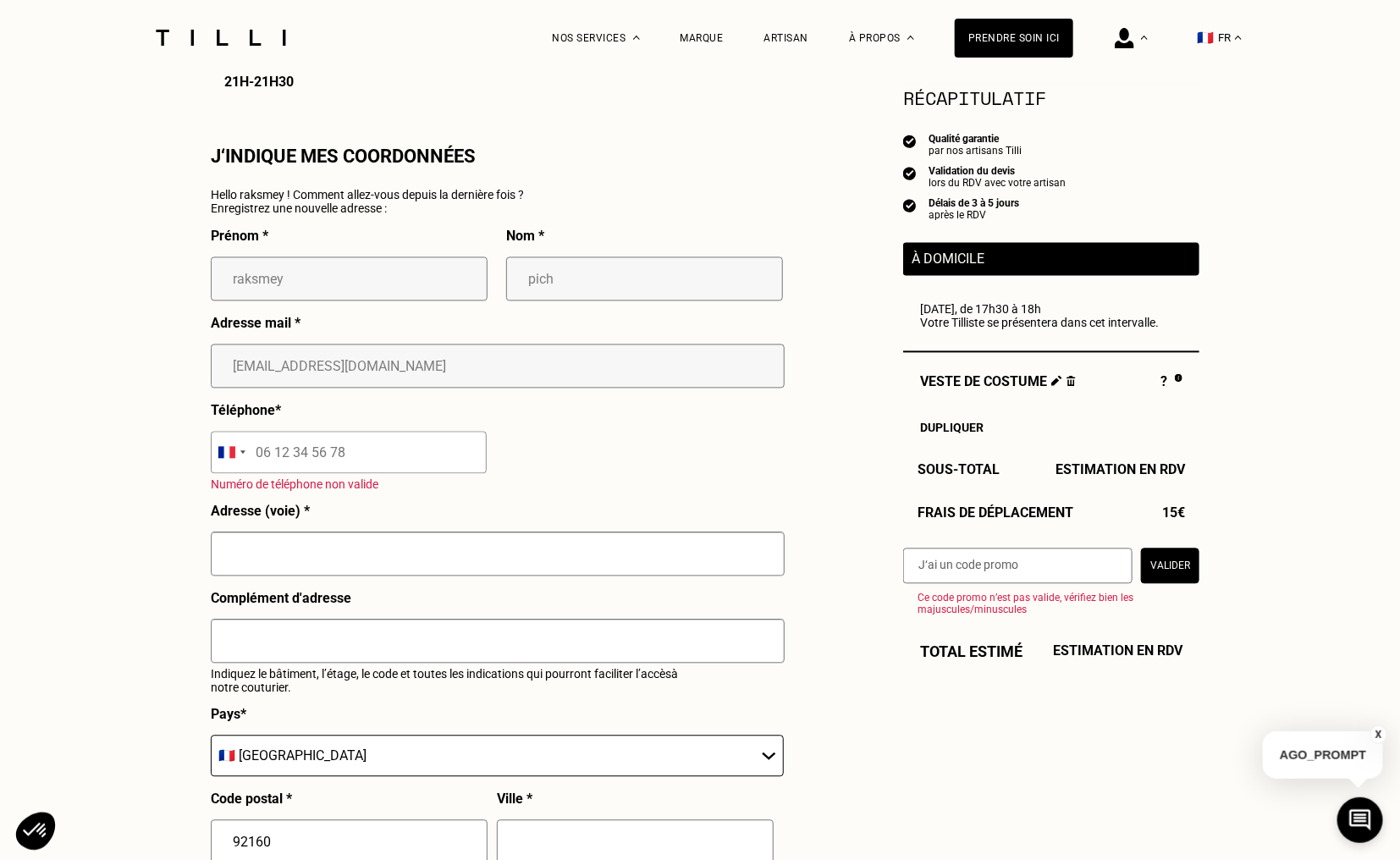
scroll to position [1524, 0]
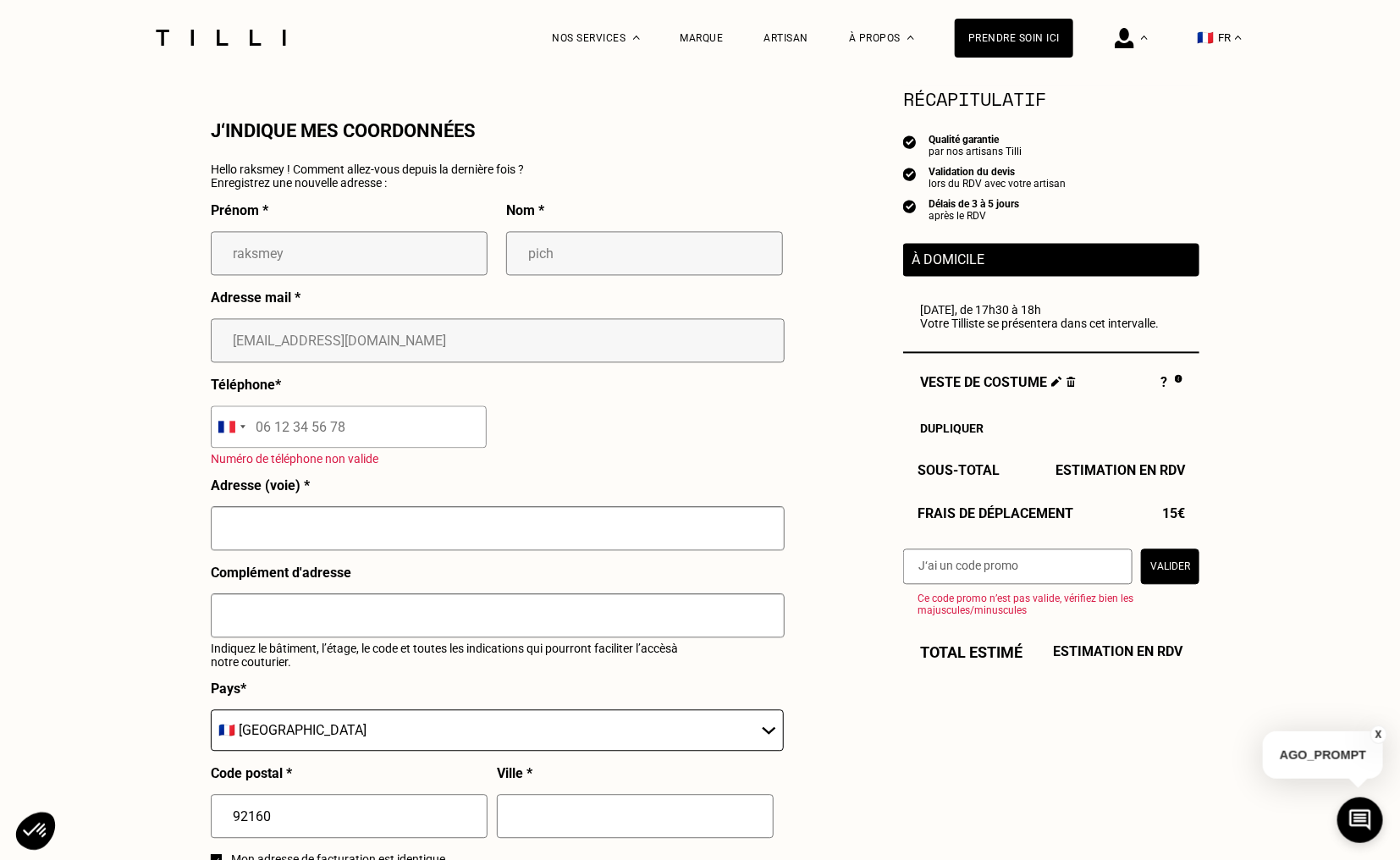
click at [317, 532] on input "text" at bounding box center [497, 527] width 574 height 44
type input "32 ALLEE DE LA BIEVRE"
type input "06 77 86 83 67"
type input "batiment F boite au lettre 17"
type input "[PERSON_NAME]"
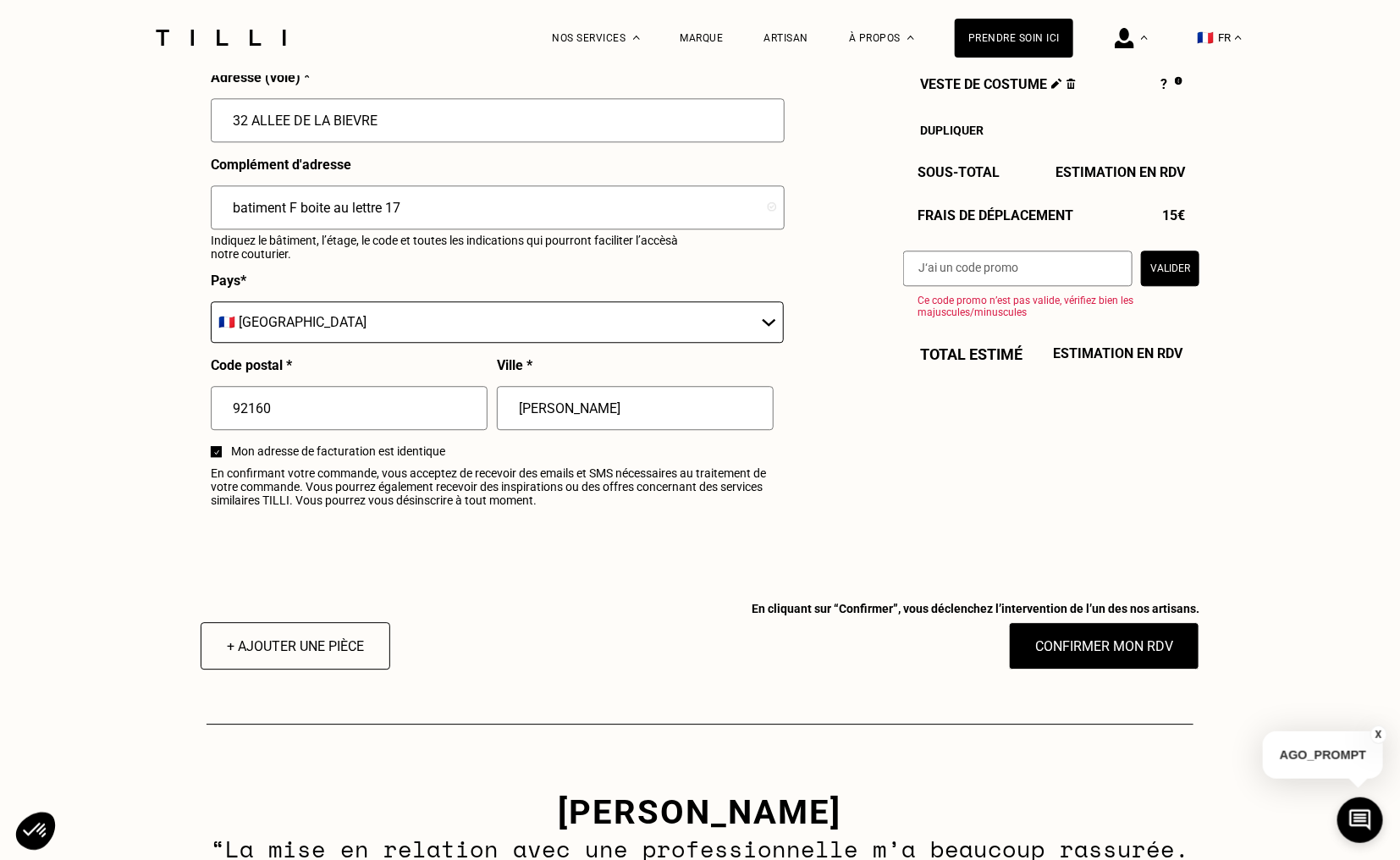
scroll to position [1946, 0]
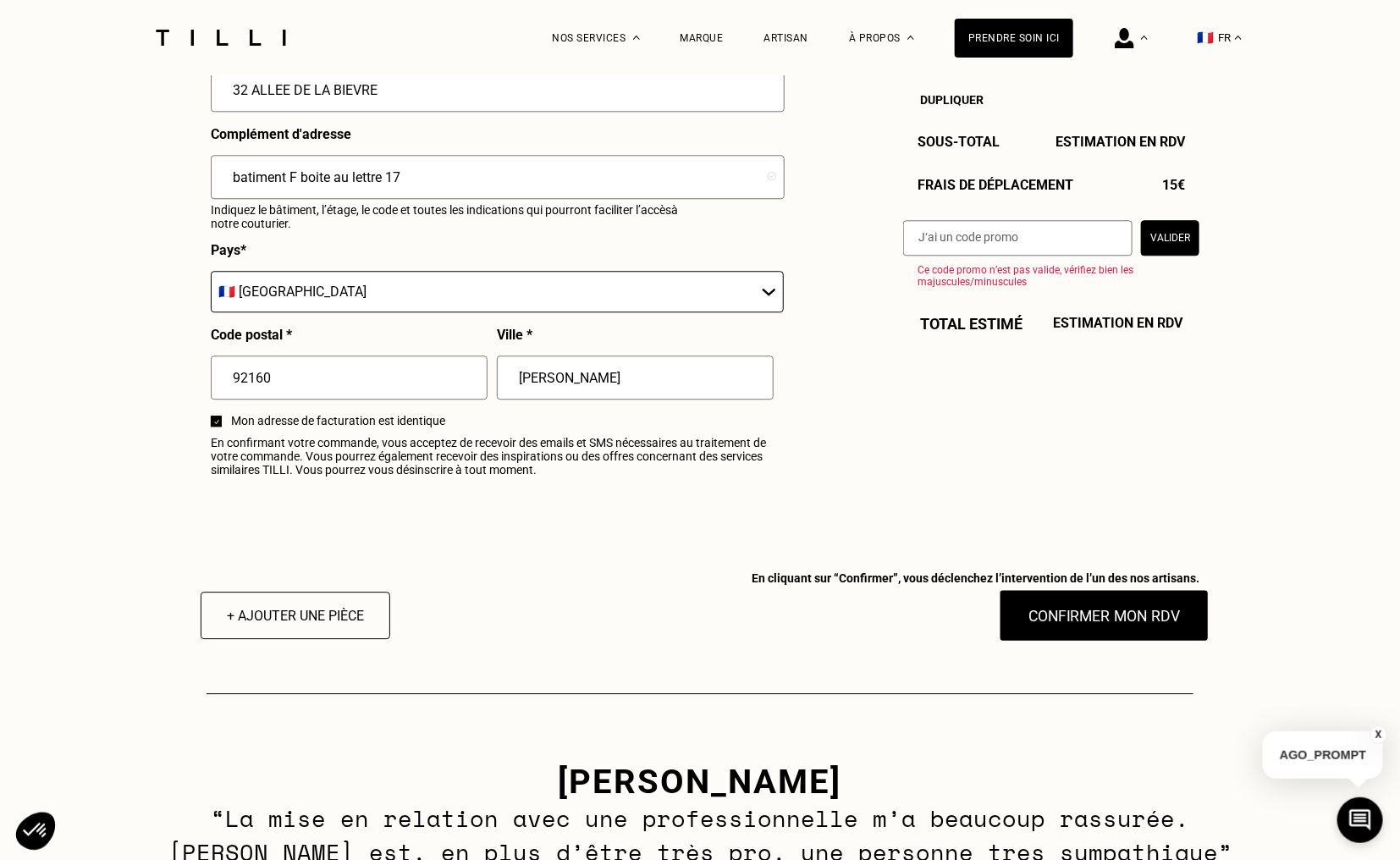
click at [1083, 633] on button "Confirmer mon RDV" at bounding box center [1104, 615] width 210 height 53
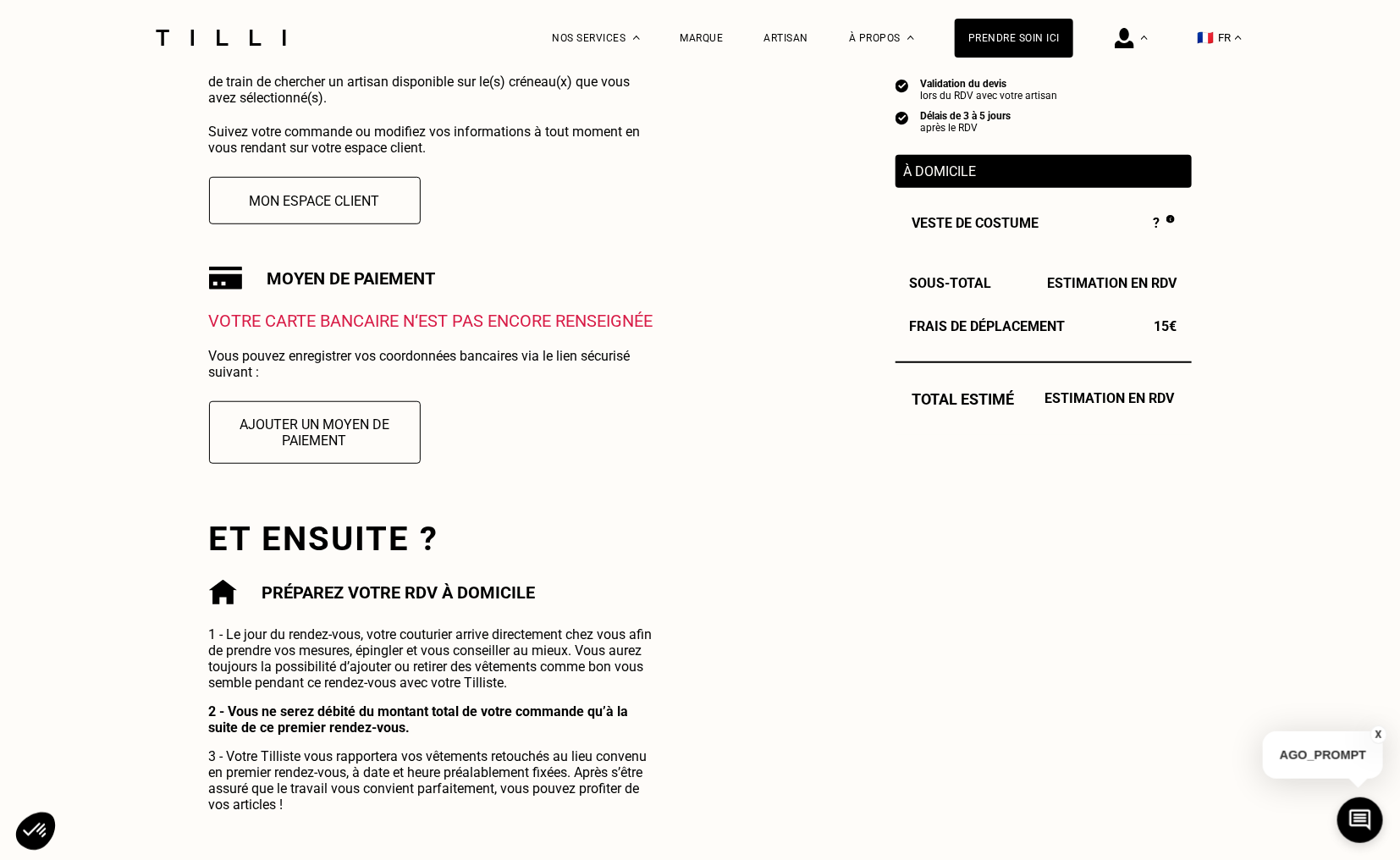
scroll to position [424, 0]
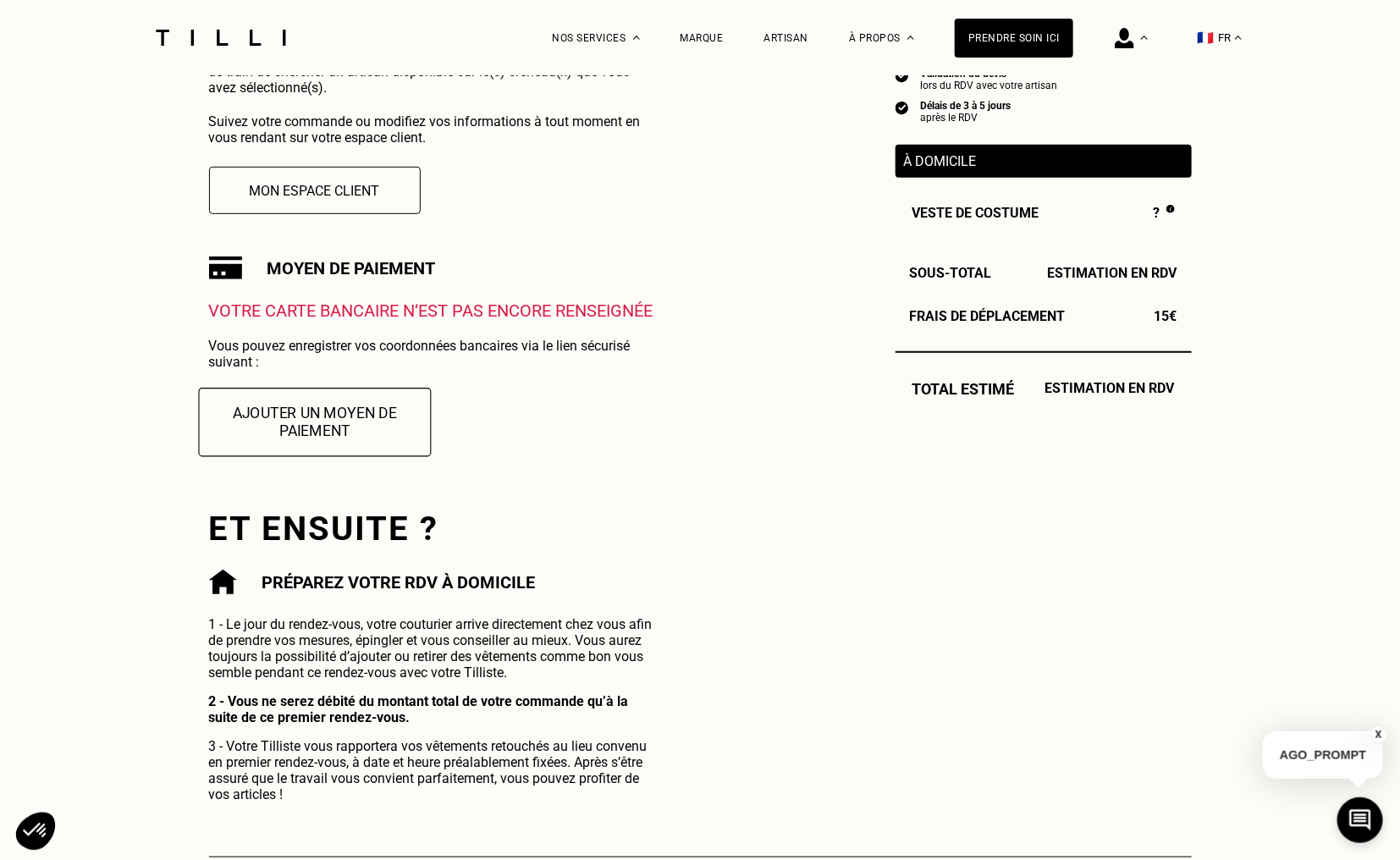
click at [350, 445] on button "Ajouter un moyen de paiement" at bounding box center [314, 422] width 233 height 69
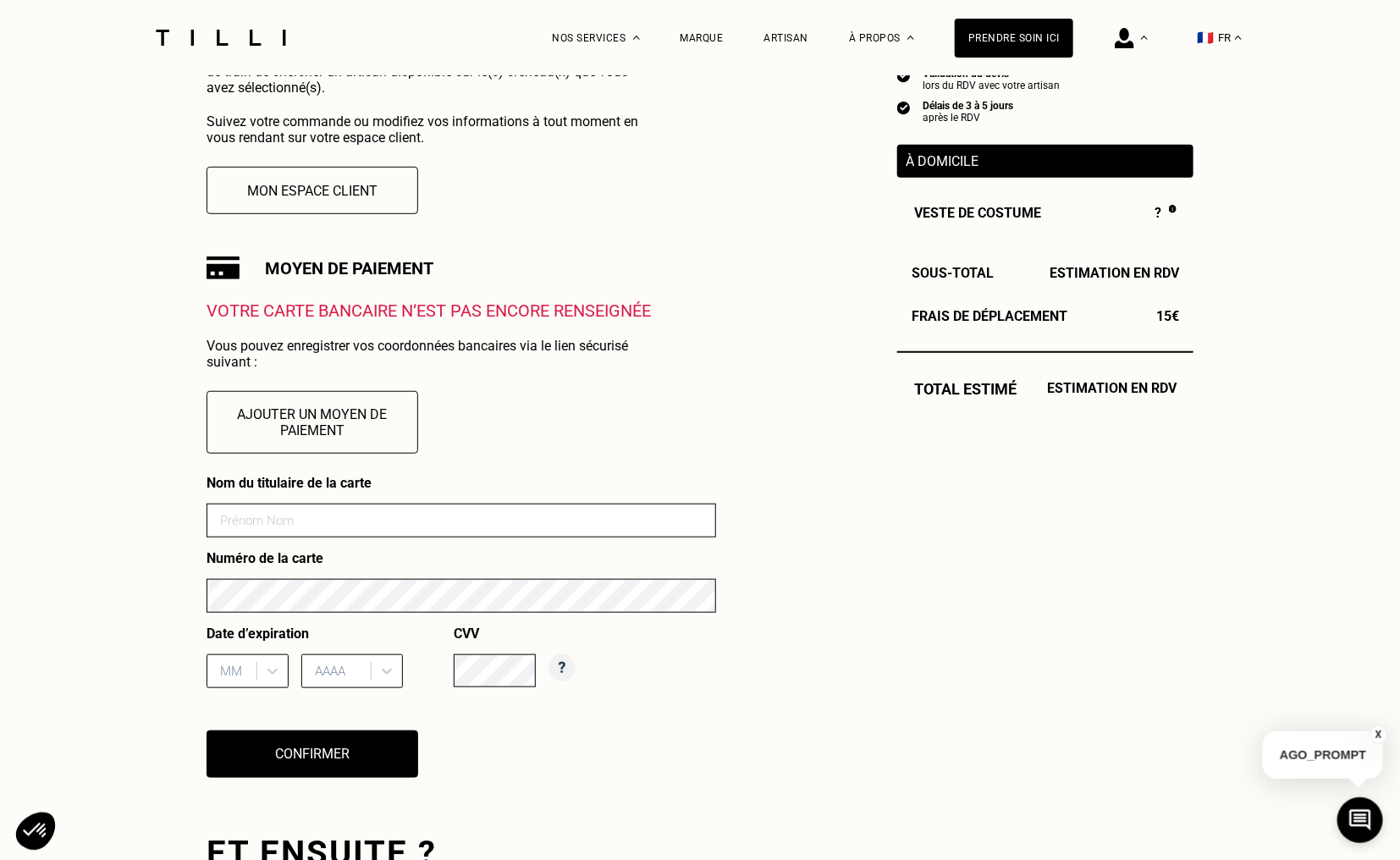
click at [325, 512] on input at bounding box center [462, 520] width 510 height 34
type input "pich"
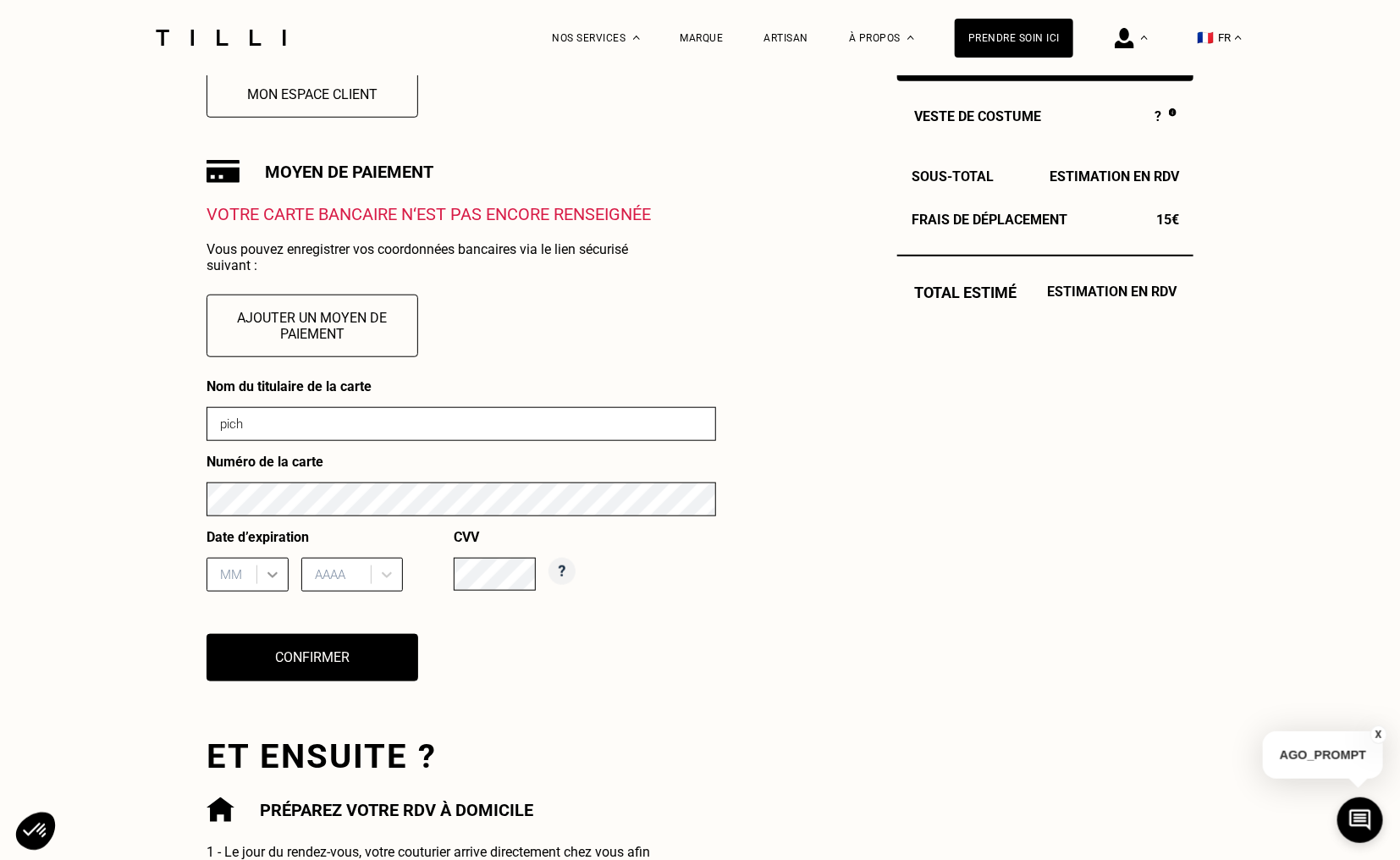
click at [257, 591] on div "MM" at bounding box center [248, 575] width 83 height 34
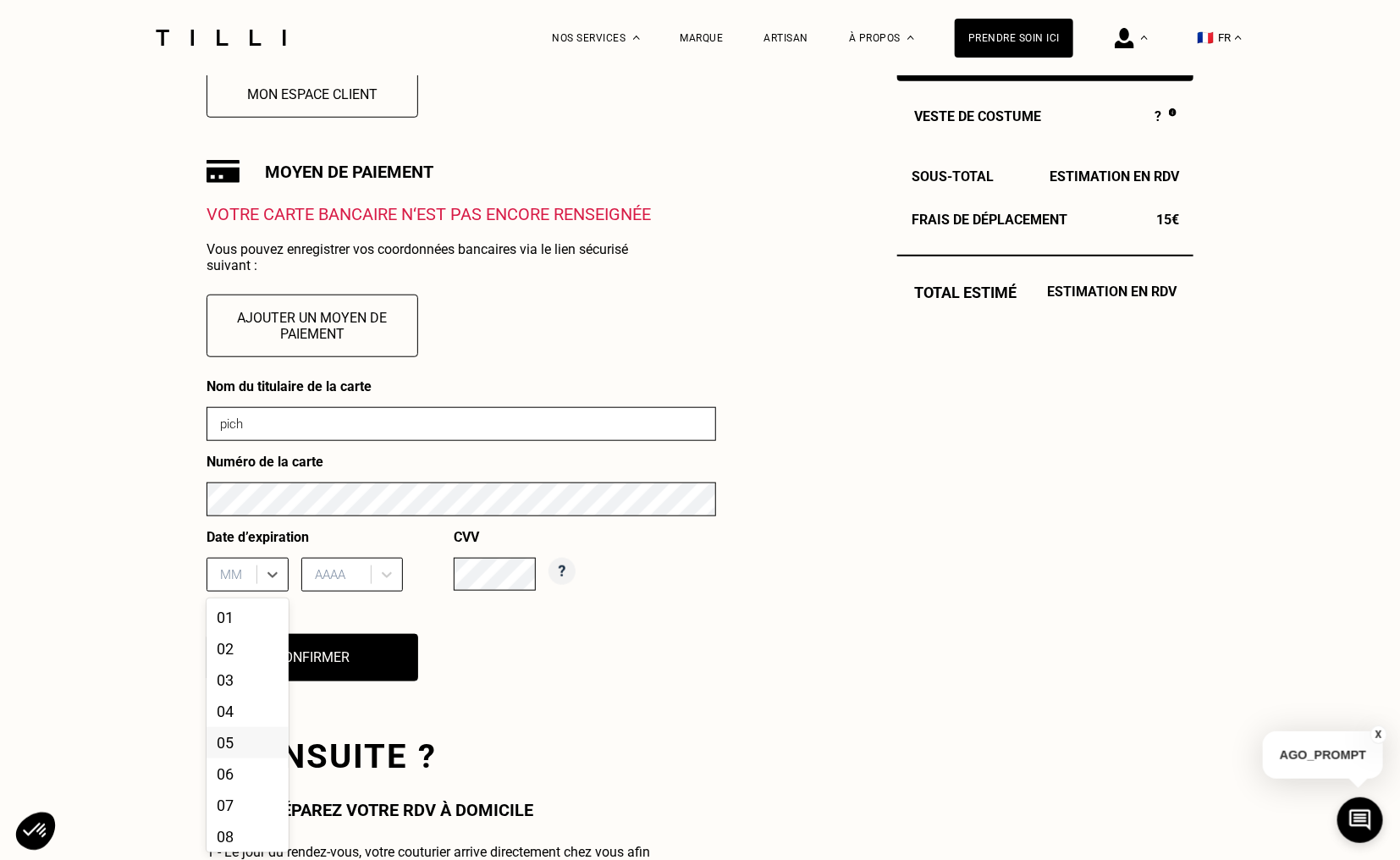
click at [243, 738] on div "05" at bounding box center [248, 742] width 83 height 32
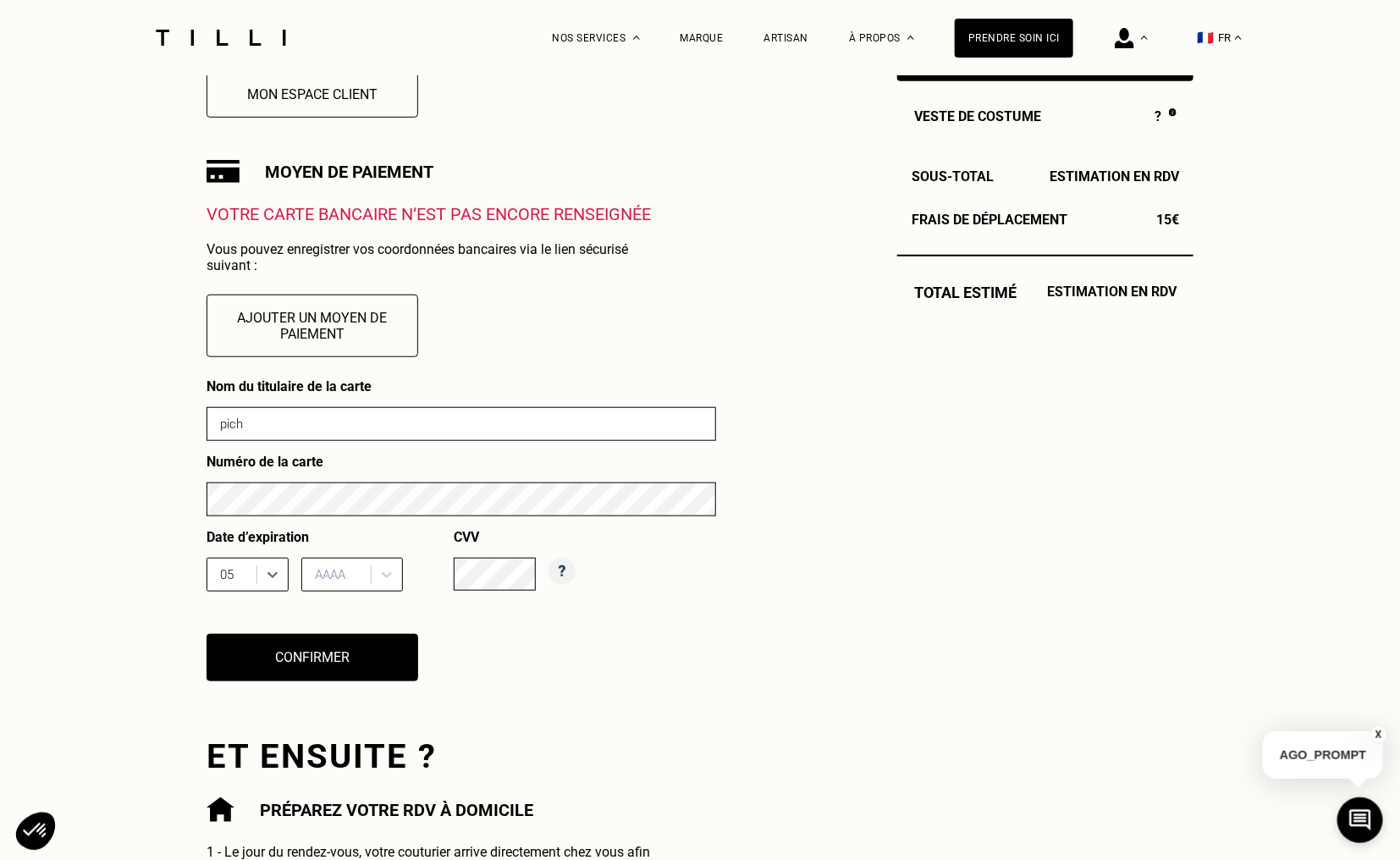
click at [365, 567] on div "AAAA" at bounding box center [338, 574] width 64 height 25
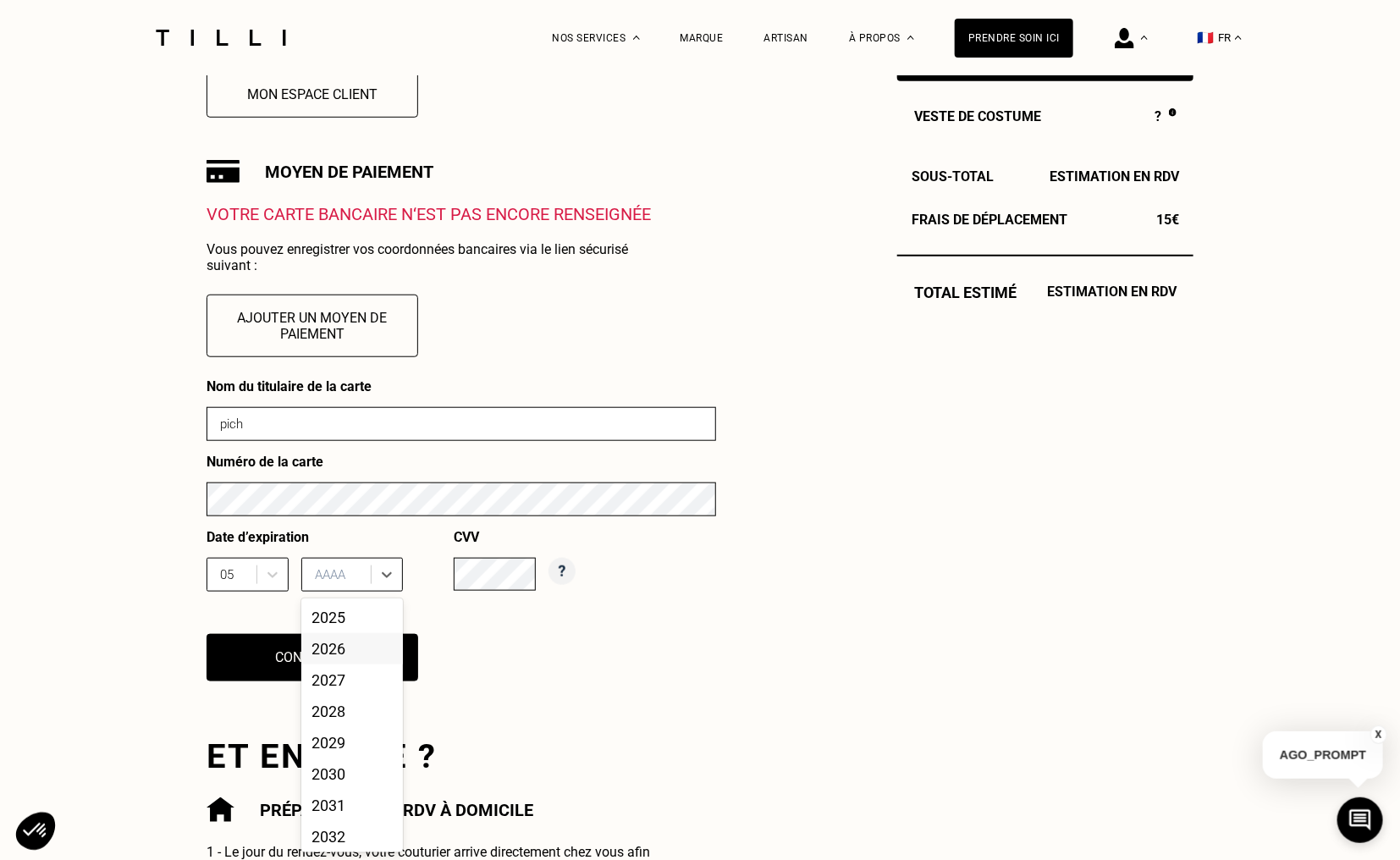
click at [350, 651] on div "2026" at bounding box center [352, 649] width 102 height 32
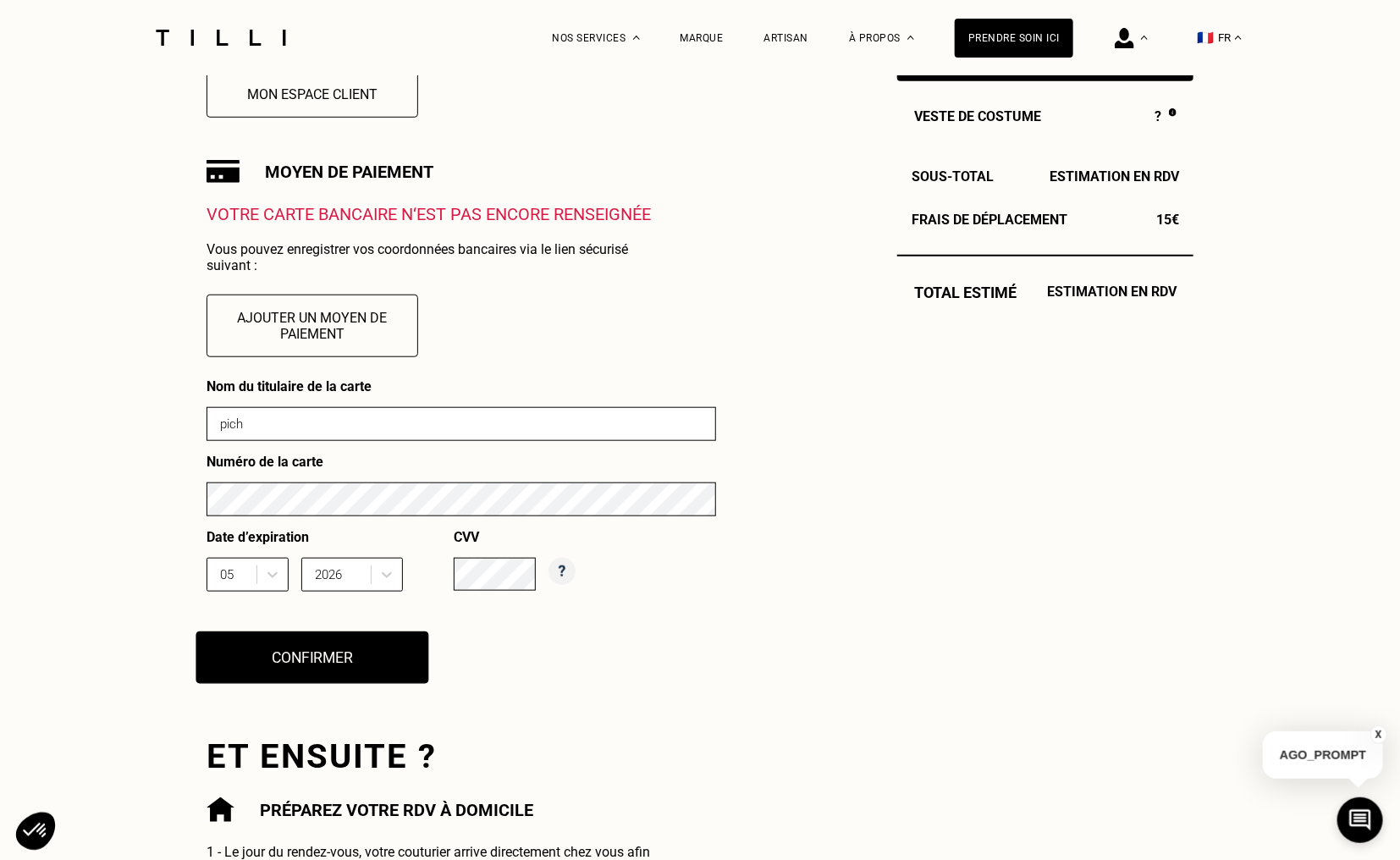
click at [340, 665] on button "Confirmer" at bounding box center [312, 657] width 233 height 53
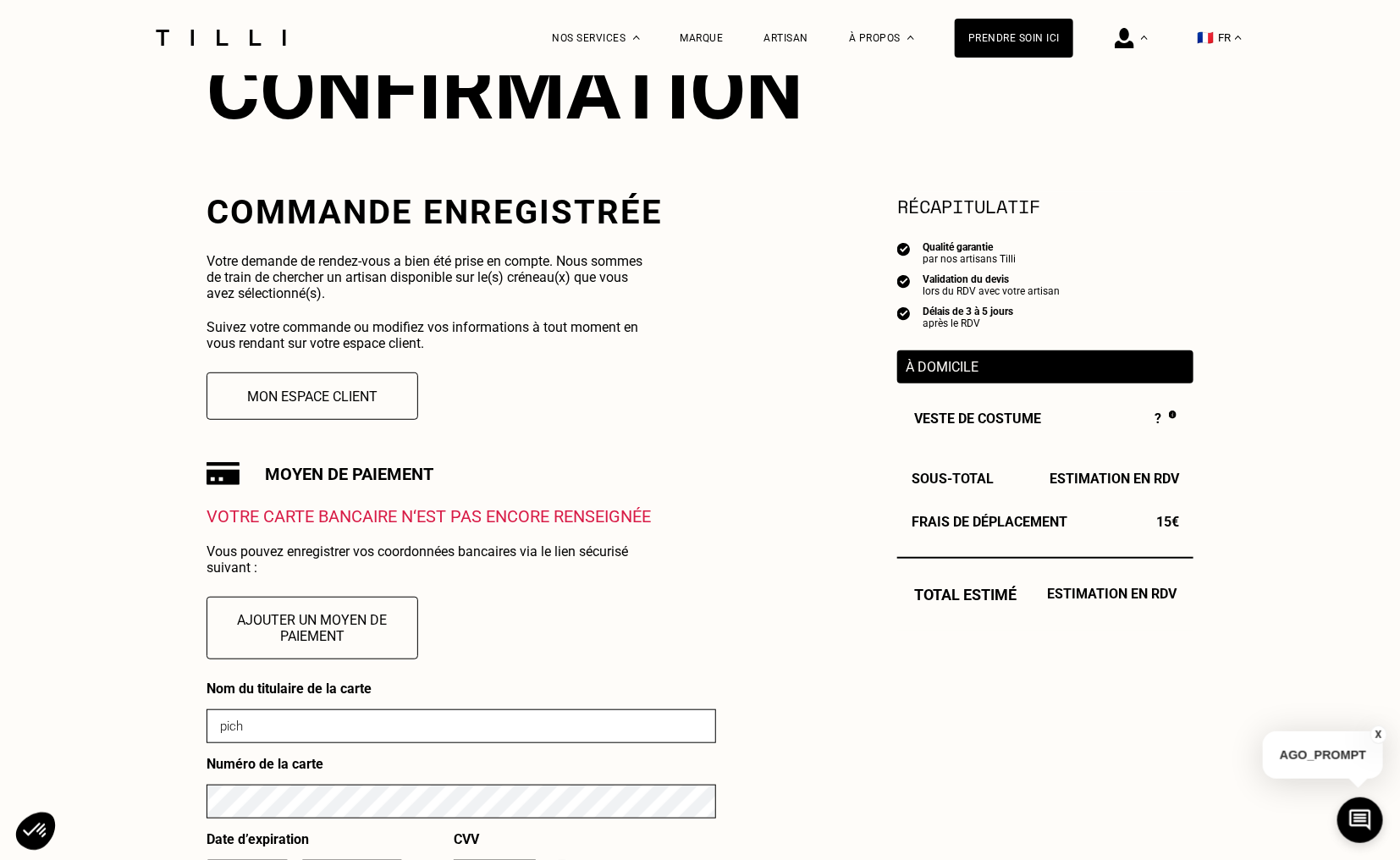
scroll to position [435, 0]
